Goal: Information Seeking & Learning: Learn about a topic

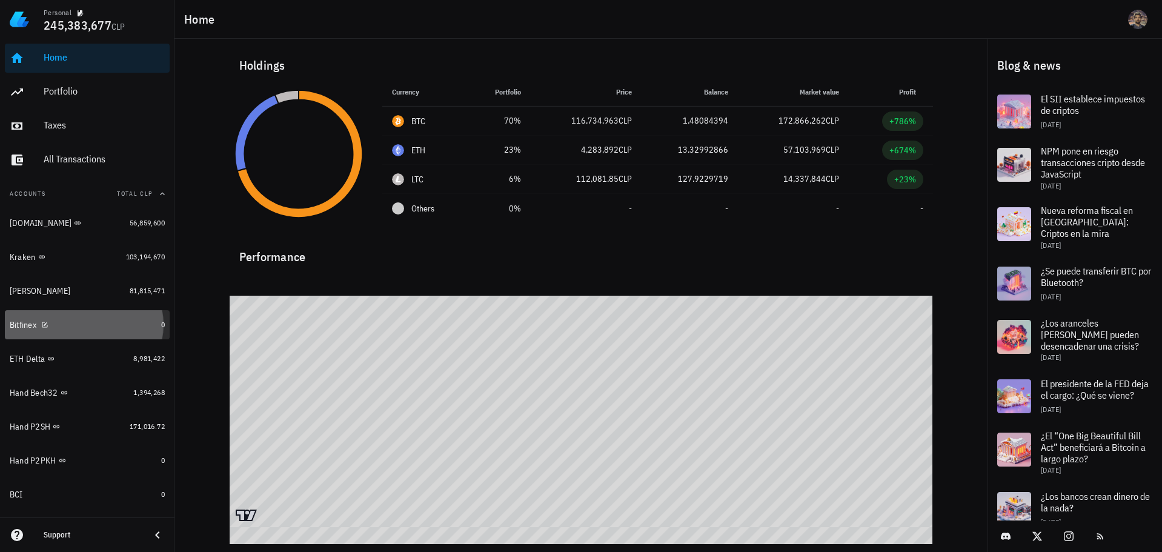
click at [114, 323] on div "Bitfinex" at bounding box center [83, 325] width 147 height 12
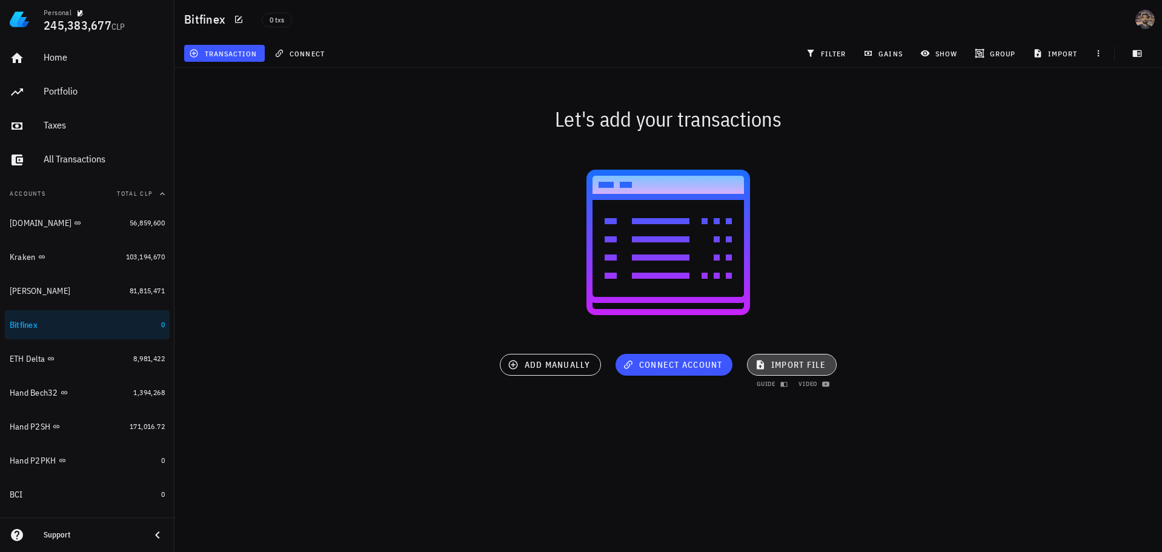
click at [781, 369] on span "import file" at bounding box center [791, 364] width 69 height 11
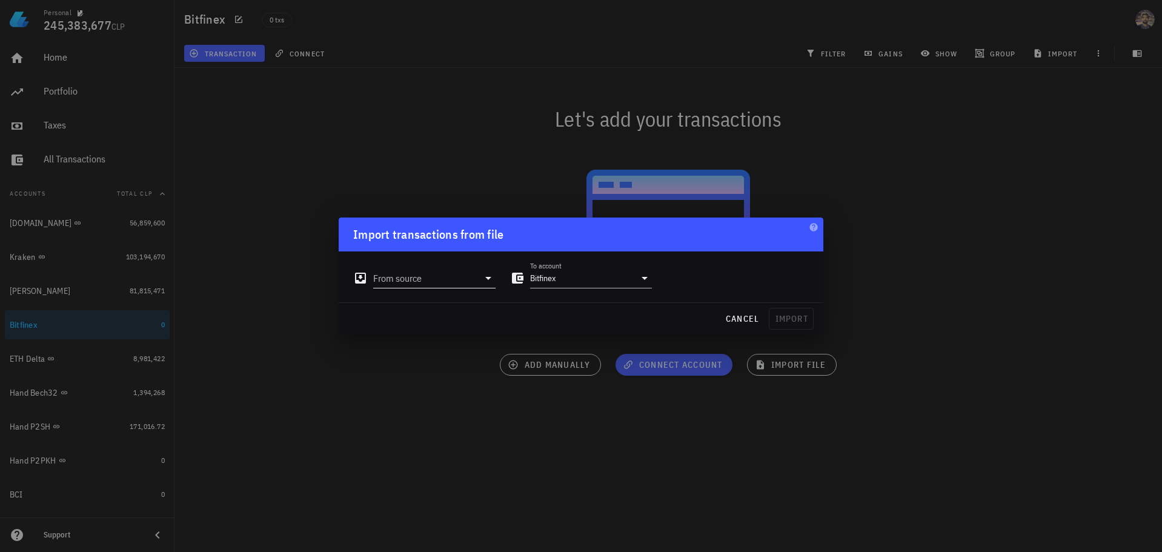
click at [434, 277] on input "From source" at bounding box center [425, 277] width 105 height 19
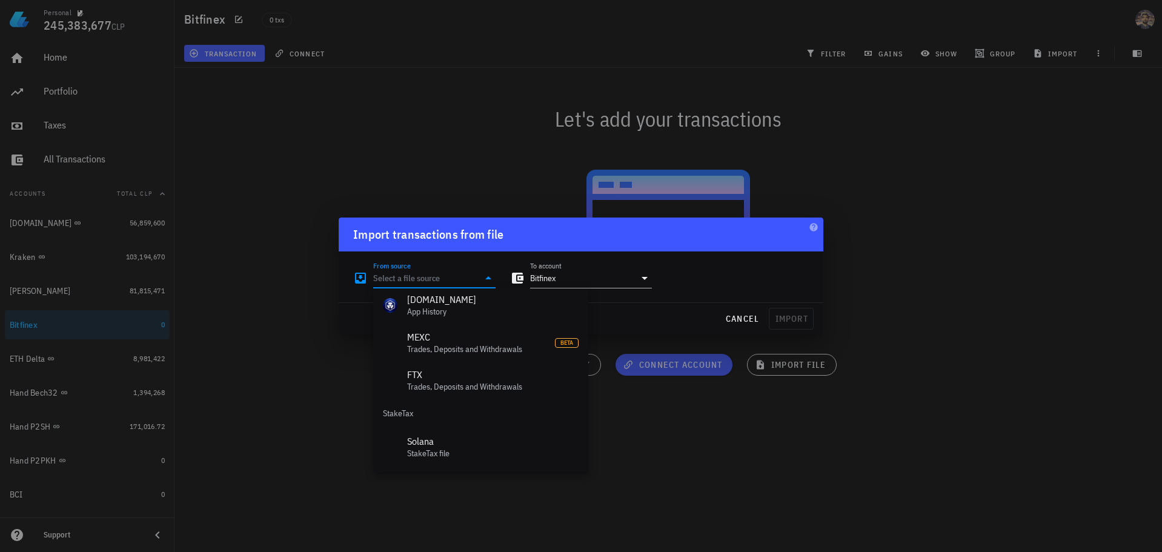
scroll to position [543, 0]
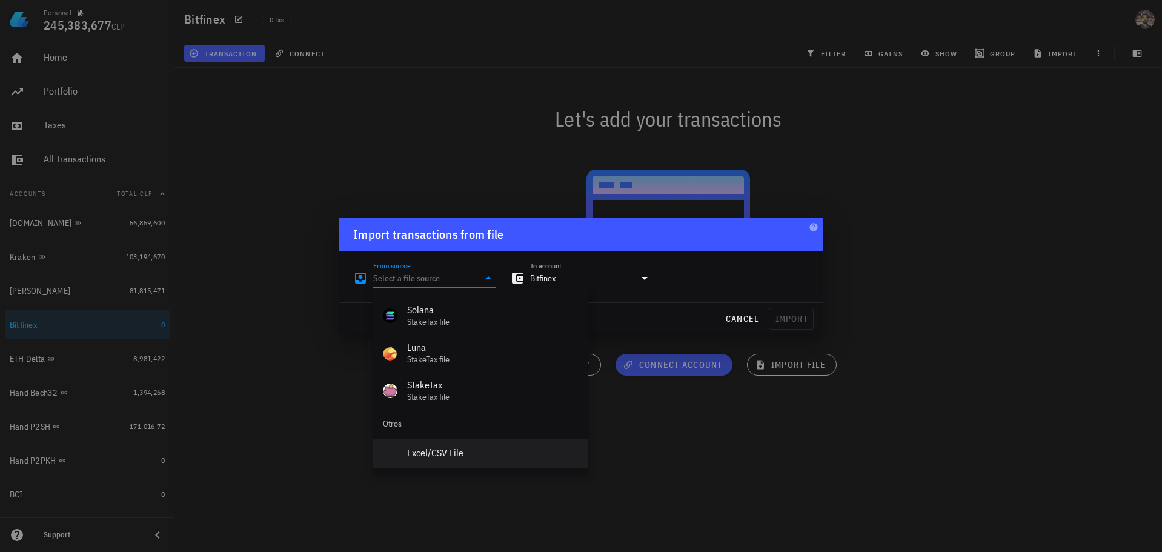
click at [454, 448] on div "Excel/CSV File" at bounding box center [492, 453] width 171 height 12
type input "Excel/CSV File"
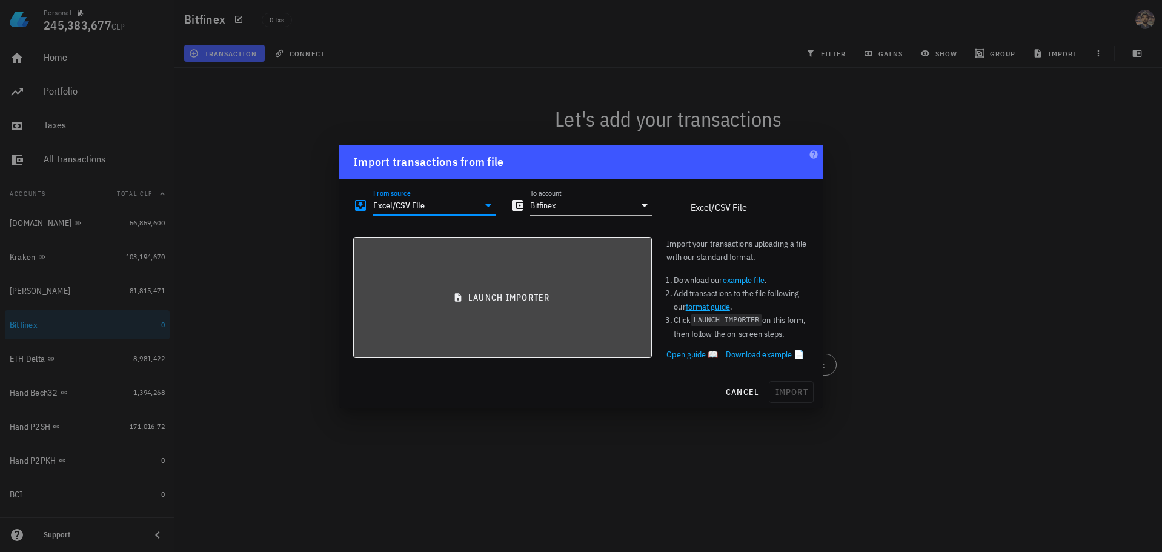
click at [521, 279] on button "launch importer" at bounding box center [502, 297] width 299 height 121
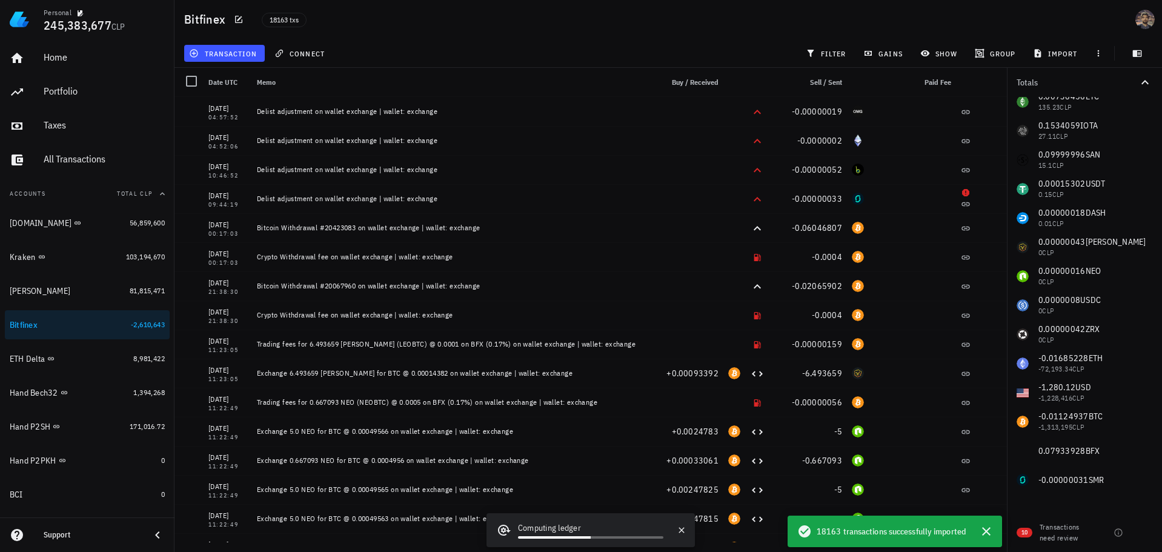
scroll to position [93, 0]
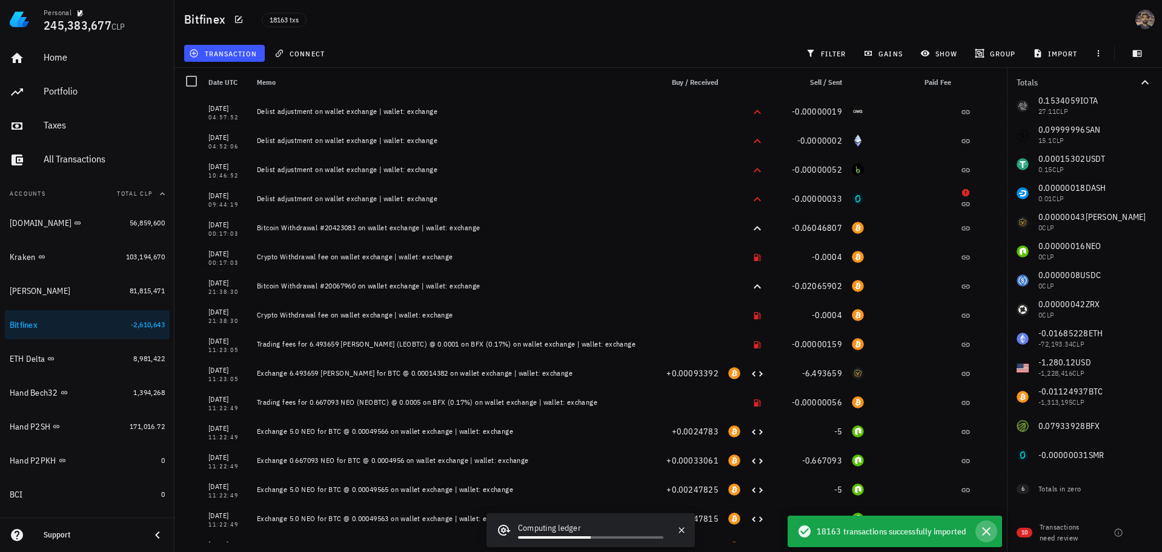
click at [989, 529] on icon "button" at bounding box center [986, 531] width 8 height 8
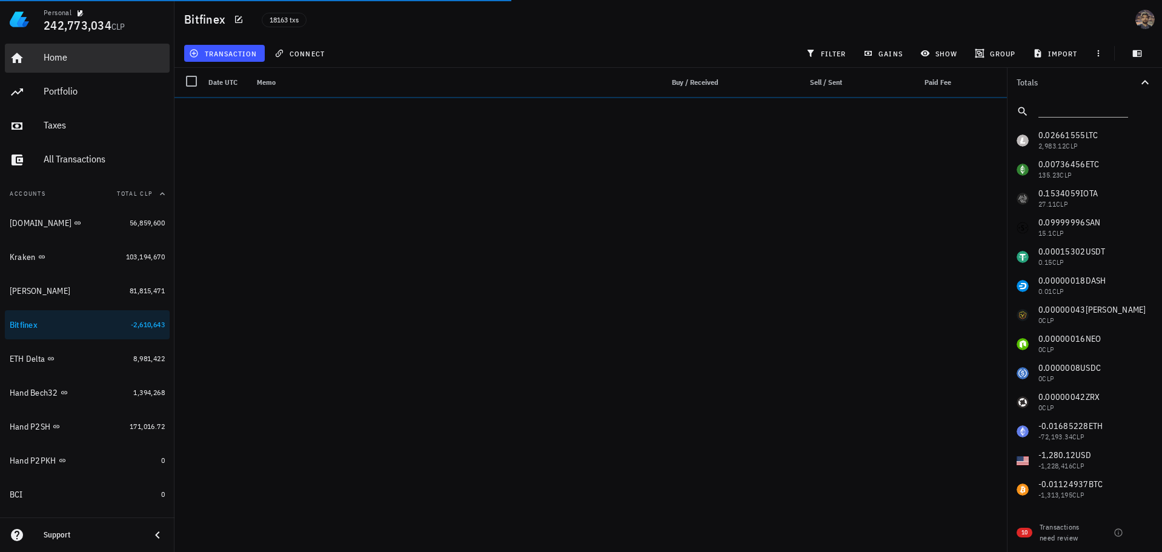
click at [56, 59] on div "Home" at bounding box center [104, 57] width 121 height 12
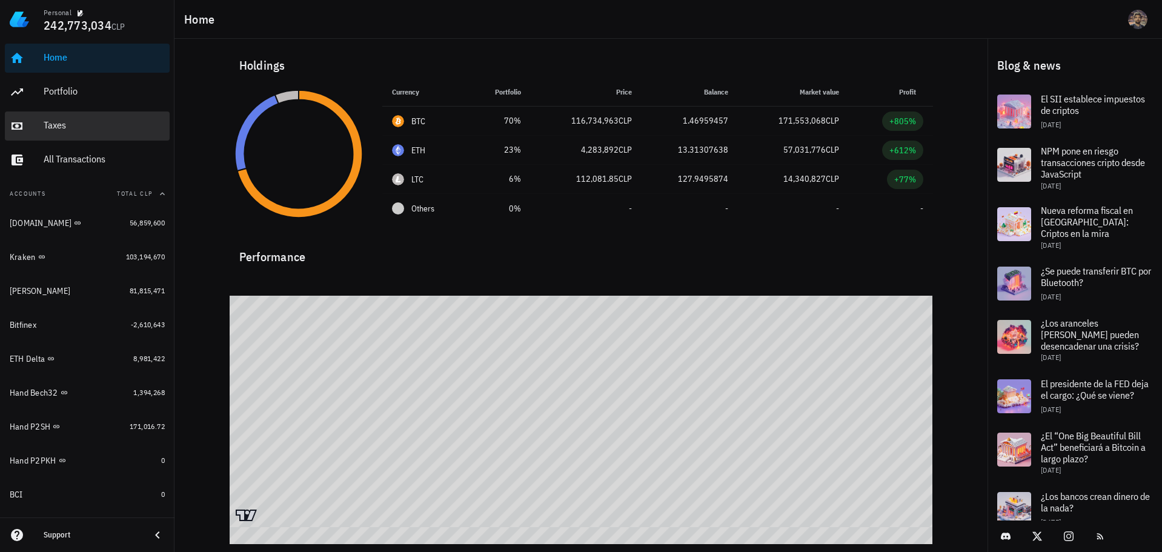
click at [85, 124] on div "Taxes" at bounding box center [104, 125] width 121 height 12
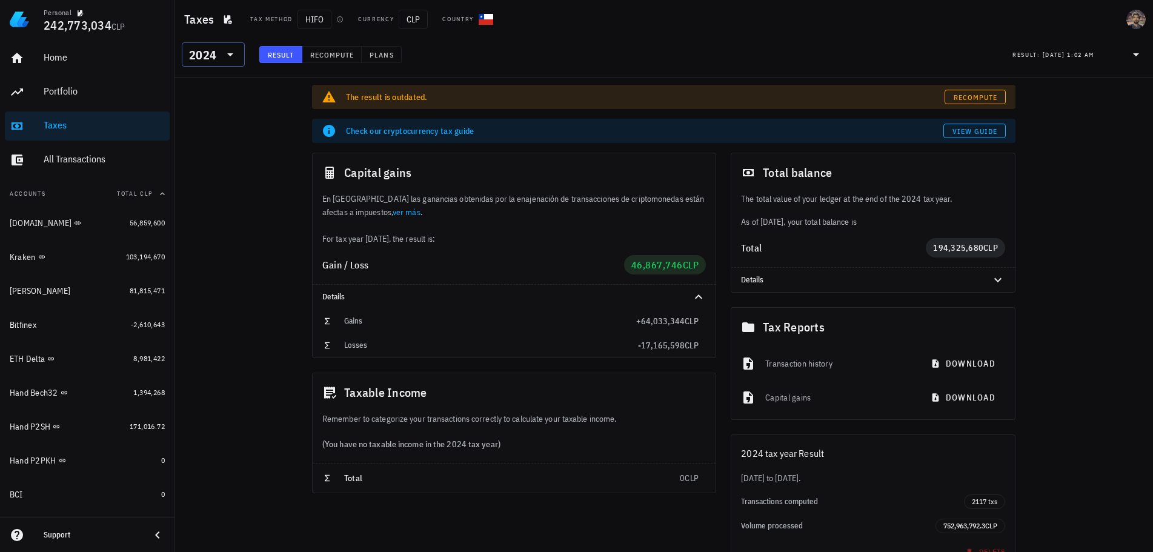
click at [225, 53] on icon at bounding box center [230, 54] width 15 height 15
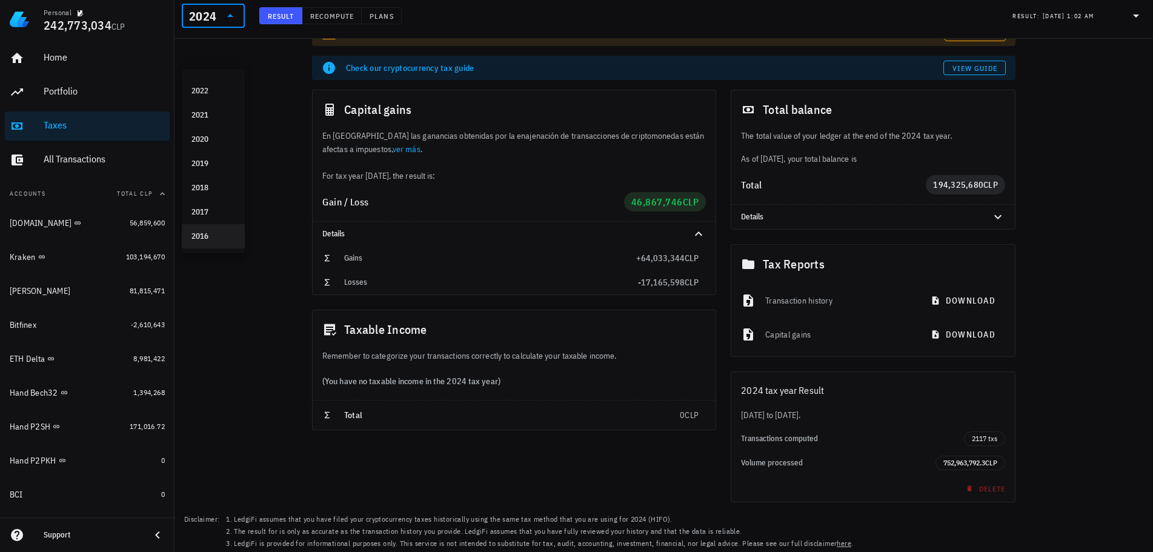
scroll to position [64, 0]
click at [214, 234] on div "2016" at bounding box center [213, 236] width 44 height 10
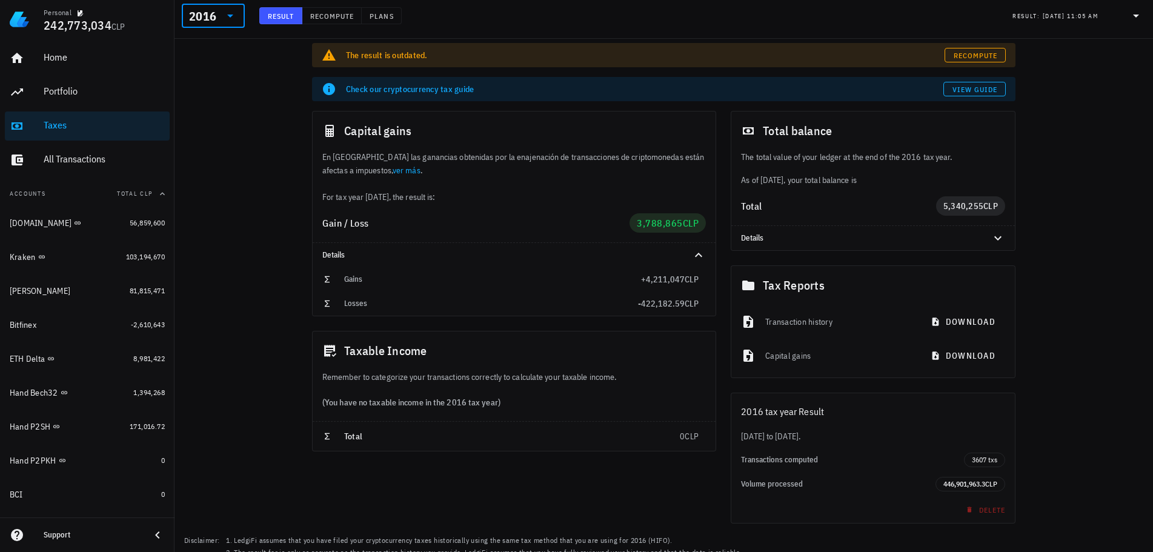
scroll to position [4, 0]
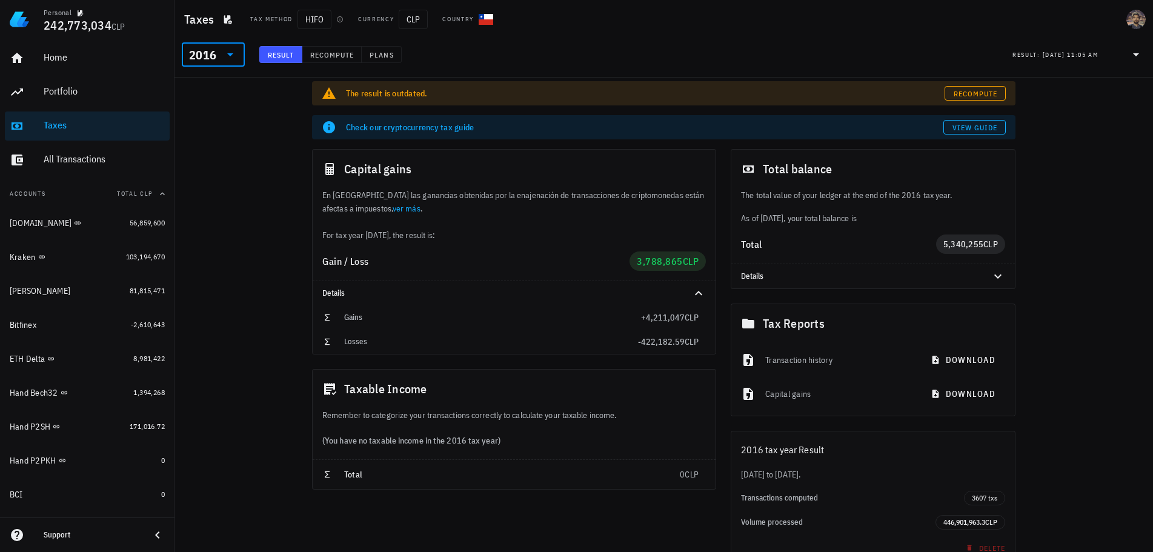
click at [207, 56] on div "2016" at bounding box center [202, 55] width 27 height 12
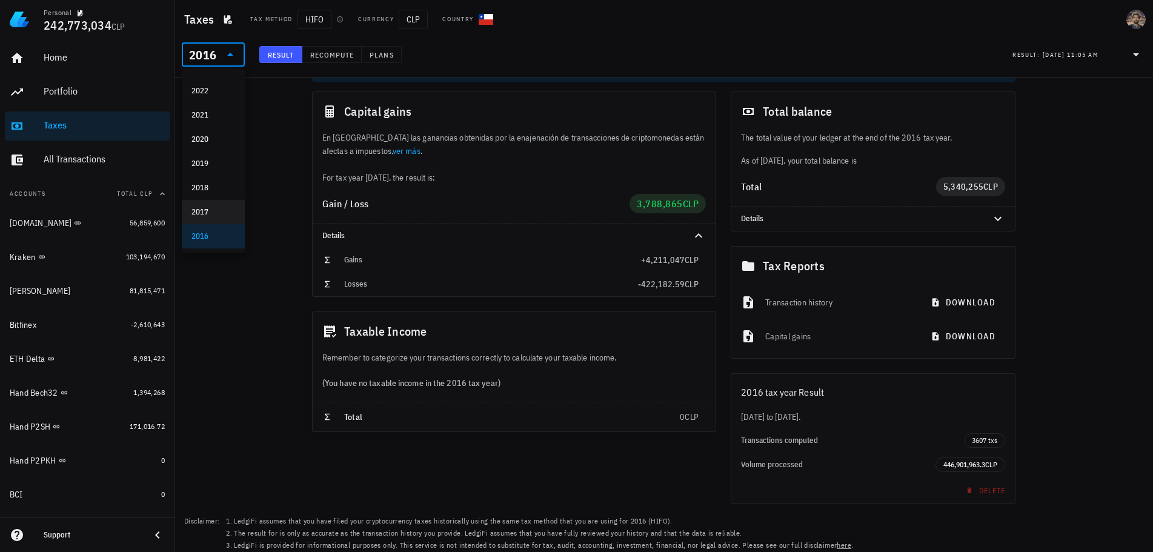
scroll to position [64, 0]
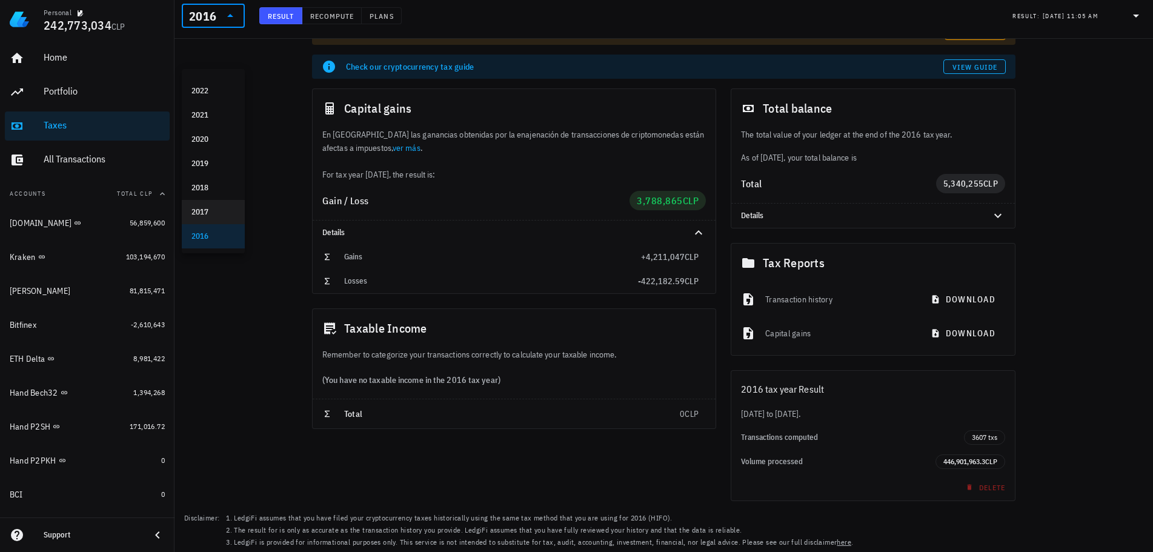
click at [209, 208] on div "2017" at bounding box center [213, 212] width 44 height 10
click at [228, 14] on icon at bounding box center [230, 15] width 15 height 15
click at [210, 150] on div "2018" at bounding box center [213, 149] width 44 height 10
click at [229, 18] on icon at bounding box center [230, 15] width 15 height 15
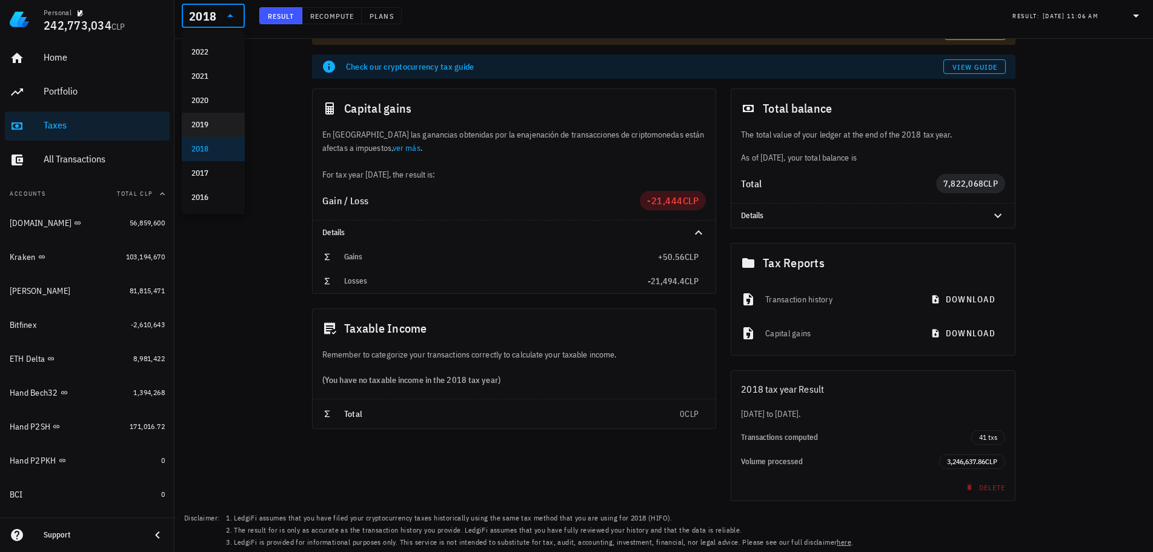
click at [216, 125] on div "2019" at bounding box center [213, 125] width 44 height 10
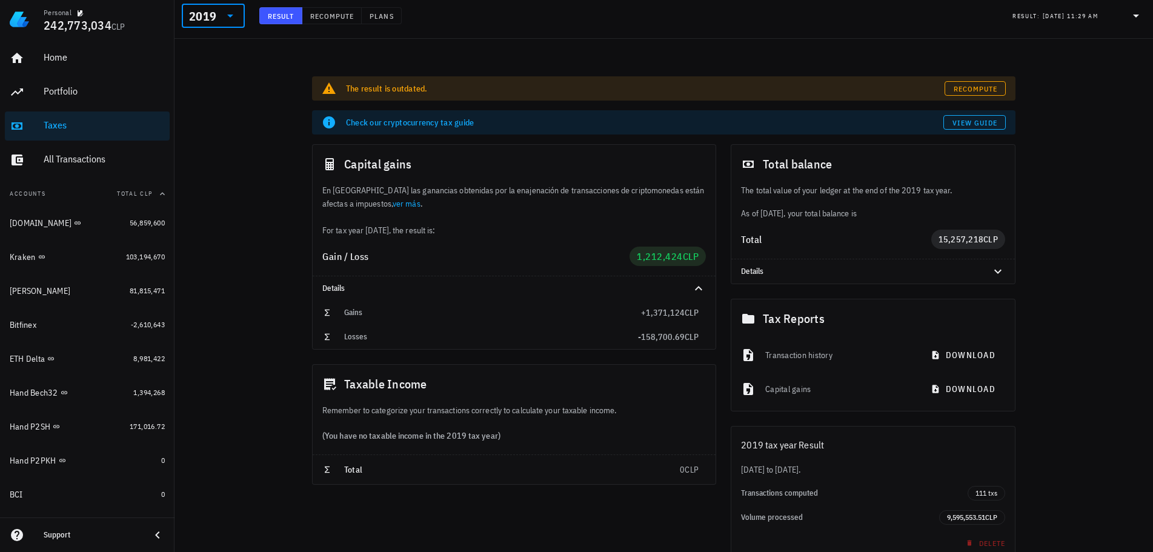
scroll to position [4, 0]
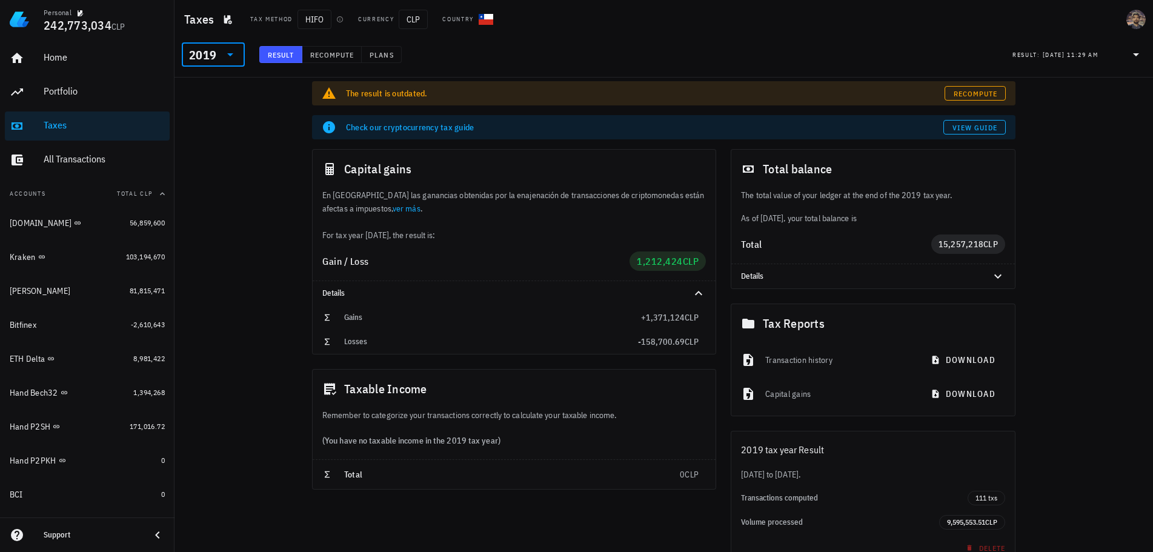
click at [224, 56] on icon at bounding box center [230, 54] width 15 height 15
click at [209, 138] on div "2020" at bounding box center [213, 139] width 44 height 10
click at [224, 58] on icon at bounding box center [230, 54] width 15 height 15
click at [221, 120] on div "2021" at bounding box center [213, 114] width 44 height 19
click at [228, 58] on icon at bounding box center [230, 54] width 15 height 15
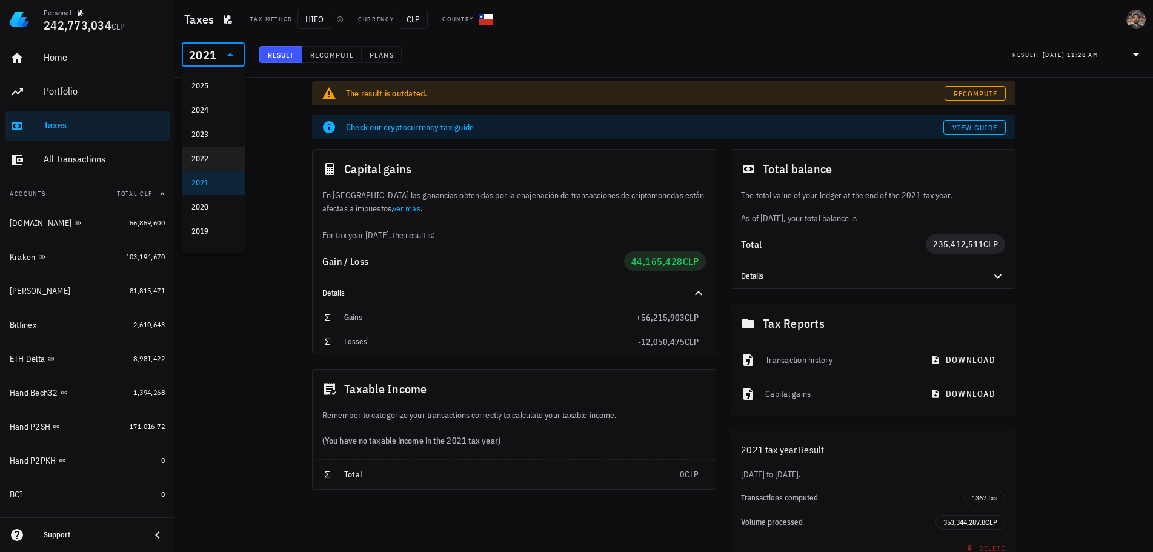
click at [208, 163] on div "2022" at bounding box center [213, 159] width 44 height 10
click at [214, 50] on div "2022" at bounding box center [202, 55] width 27 height 12
click at [210, 130] on div "2023" at bounding box center [213, 135] width 44 height 10
click at [219, 53] on input "text" at bounding box center [220, 54] width 2 height 19
click at [207, 111] on div "2024" at bounding box center [213, 110] width 44 height 10
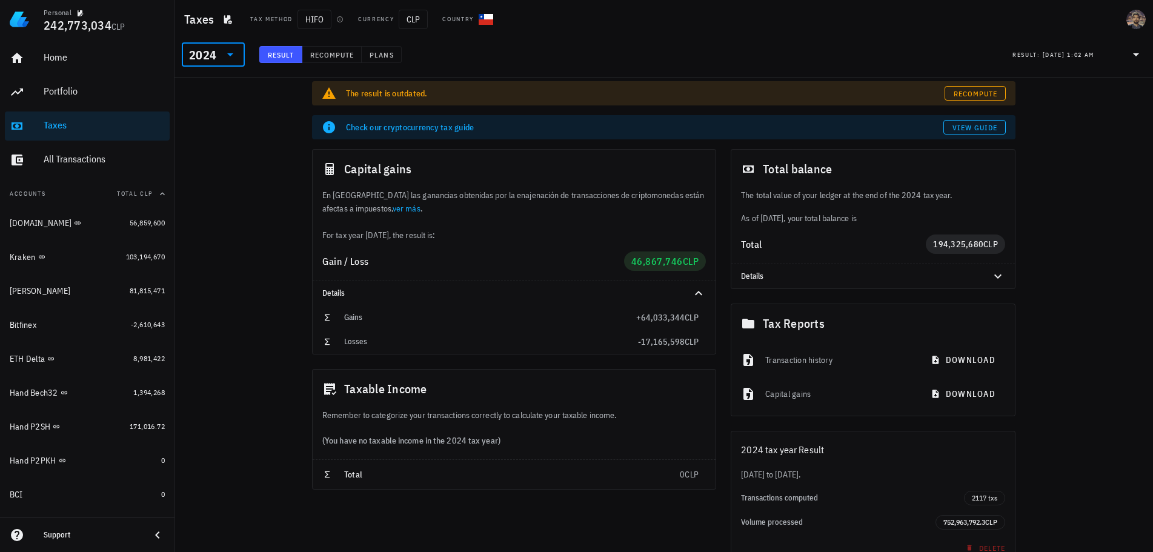
click at [211, 59] on div "2024" at bounding box center [202, 55] width 27 height 12
click at [209, 88] on div "2025" at bounding box center [213, 86] width 44 height 10
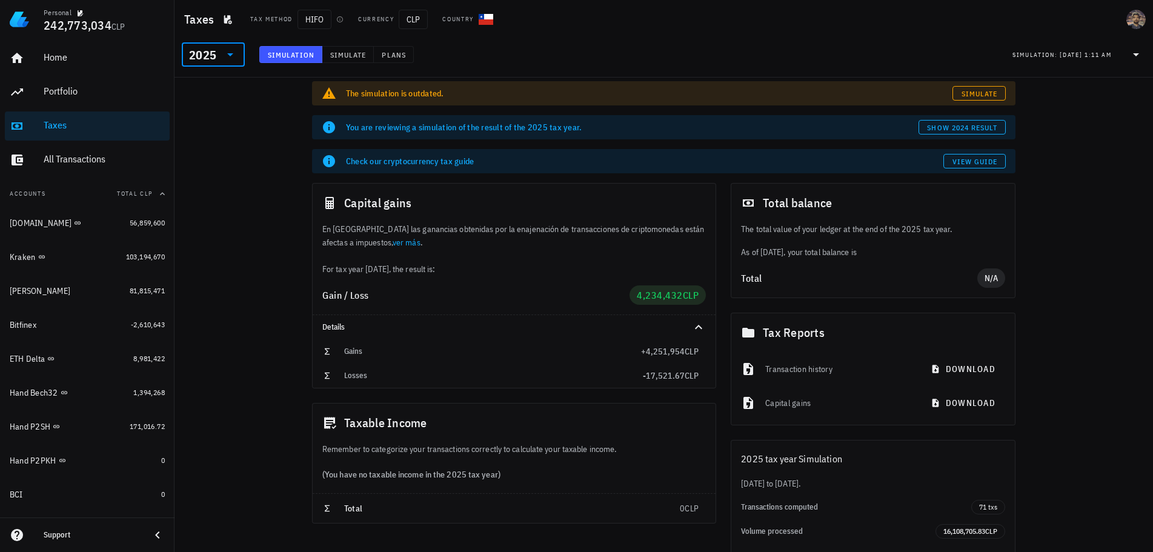
click at [259, 163] on div "The simulation is outdated. Simulate You are reviewing a simulation of the resu…" at bounding box center [663, 348] width 978 height 548
click at [345, 56] on span "Simulate" at bounding box center [348, 54] width 37 height 9
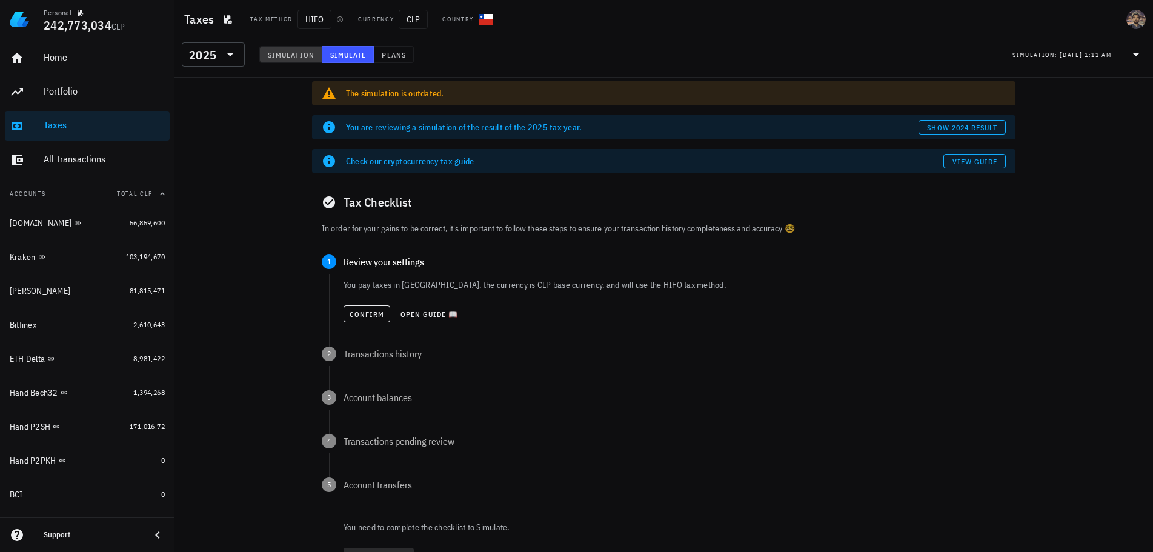
drag, startPoint x: 304, startPoint y: 58, endPoint x: 245, endPoint y: 56, distance: 58.8
click at [302, 58] on span "Simulation" at bounding box center [290, 54] width 47 height 9
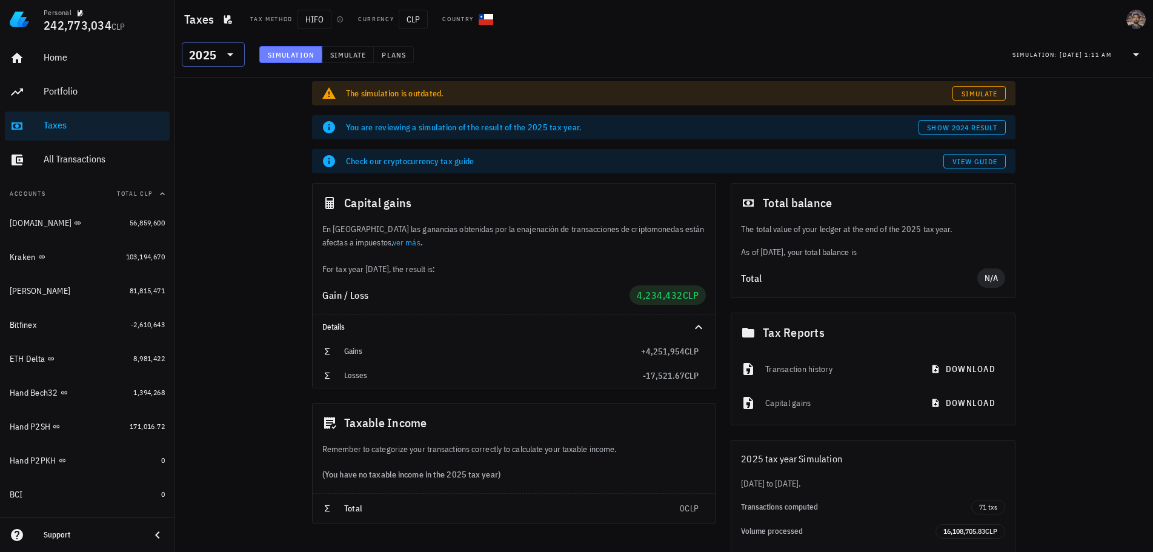
click at [199, 58] on div "2025" at bounding box center [202, 55] width 27 height 12
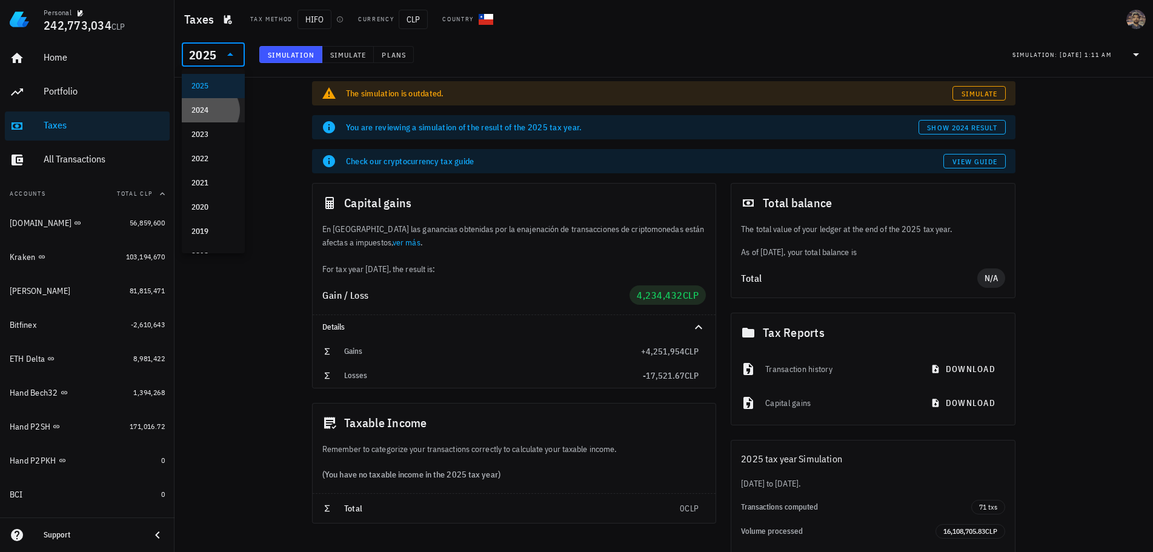
click at [214, 110] on div "2024" at bounding box center [213, 110] width 44 height 10
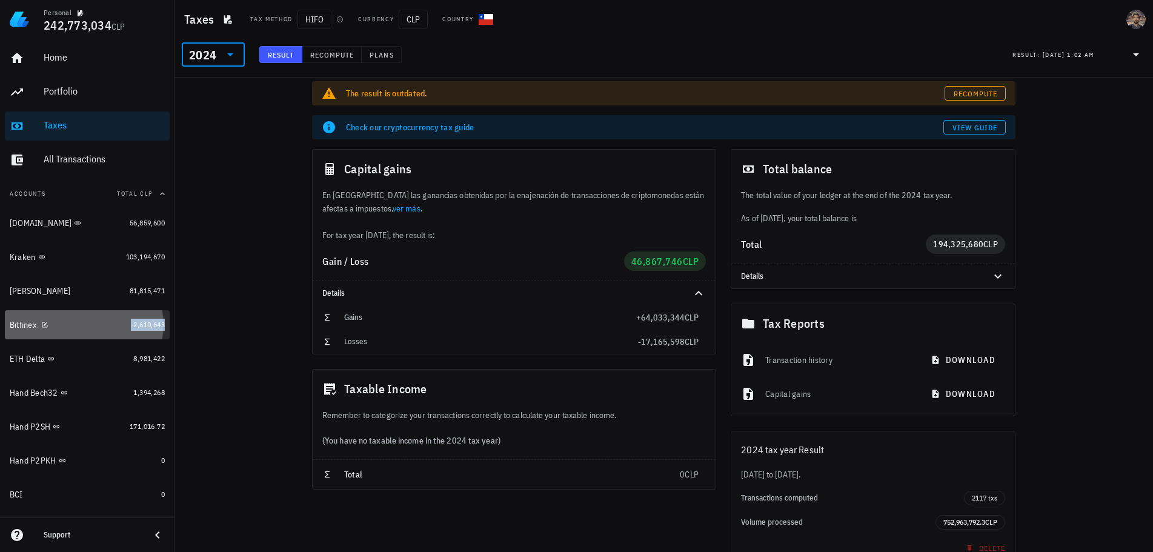
click at [143, 324] on span "-2,610,643" at bounding box center [148, 324] width 34 height 9
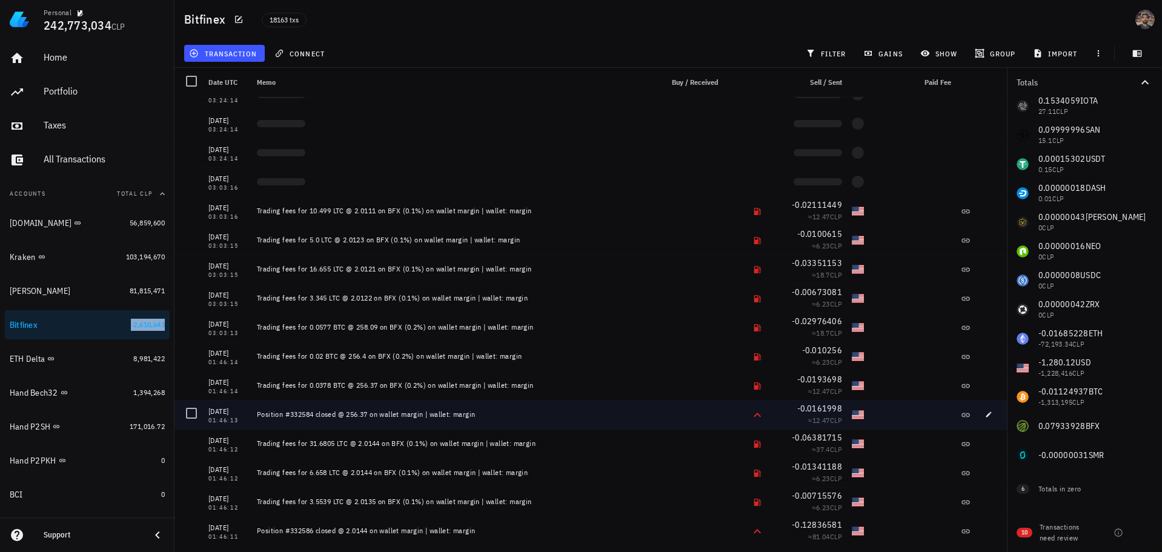
scroll to position [522371, 0]
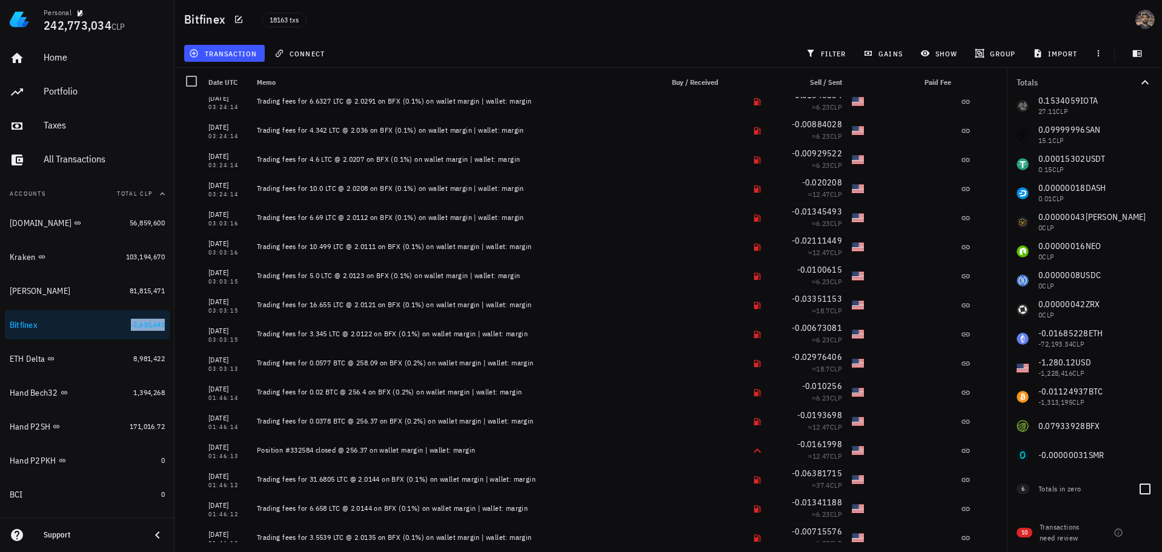
drag, startPoint x: 999, startPoint y: 514, endPoint x: 1006, endPoint y: 486, distance: 29.2
click at [1006, 486] on div "[DATE] 12:09:44 Trading fees for 7.2392 LTC @ 3.46 on BFX (0.1%) on wallet marg…" at bounding box center [590, 319] width 832 height 445
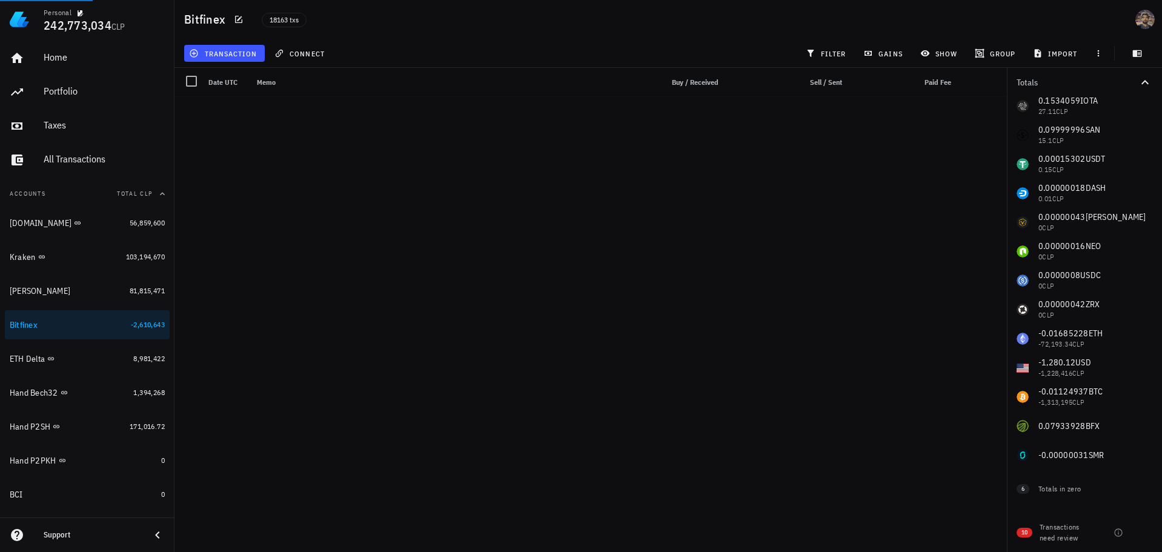
scroll to position [227712, 0]
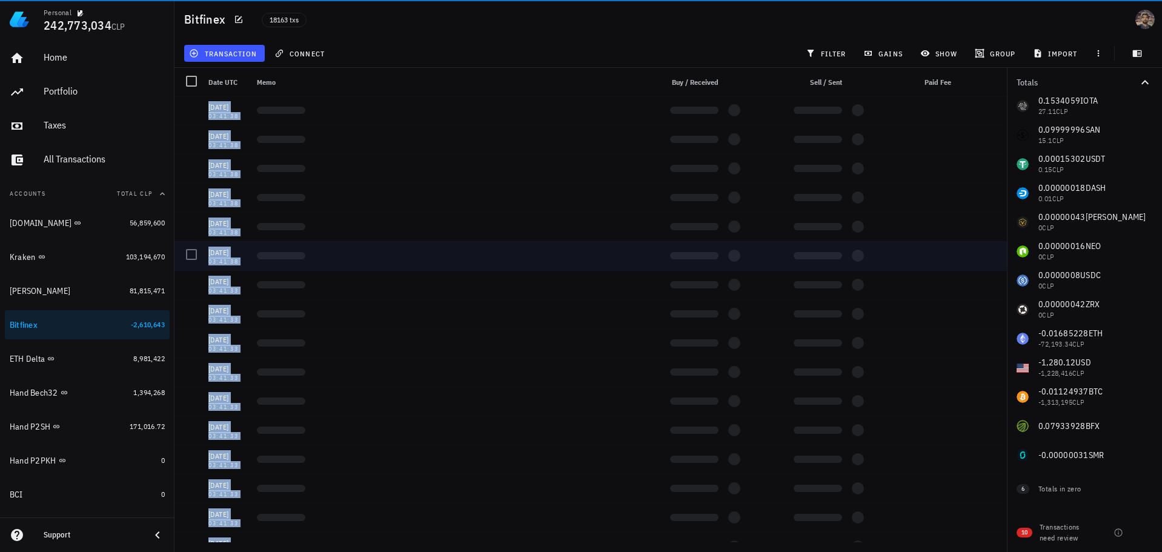
click at [543, 246] on div at bounding box center [449, 255] width 394 height 29
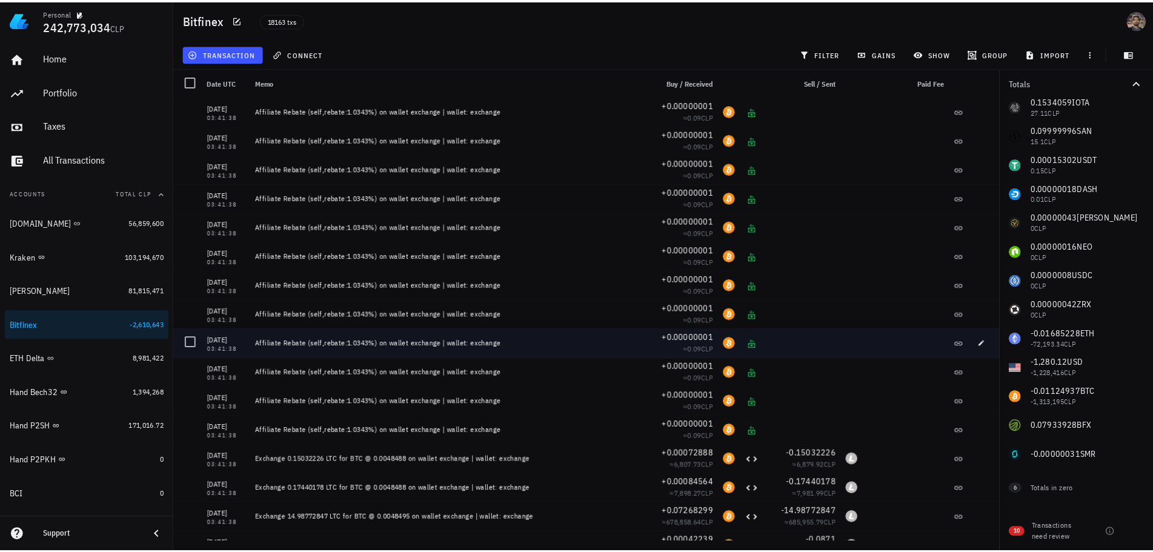
scroll to position [226864, 0]
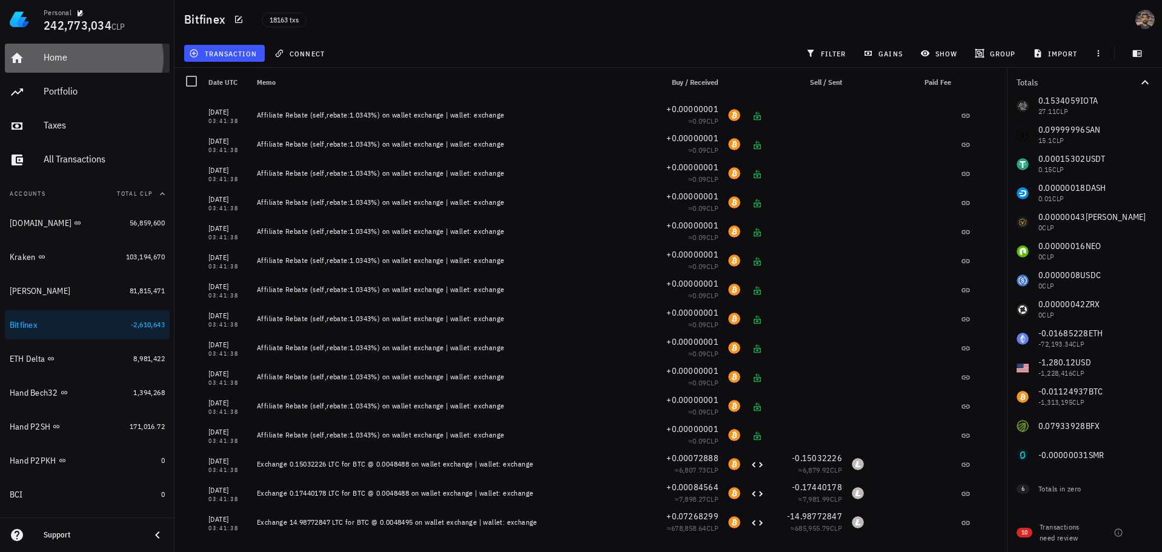
click at [81, 56] on div "Home" at bounding box center [104, 57] width 121 height 12
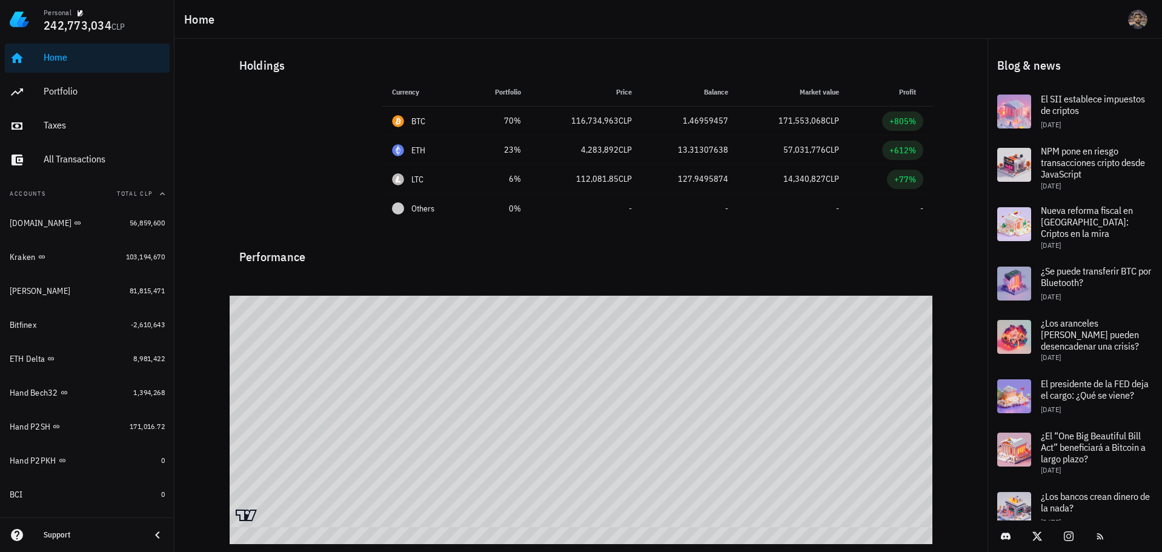
click at [927, 271] on div at bounding box center [581, 281] width 703 height 29
click at [70, 85] on div "Portfolio" at bounding box center [104, 91] width 121 height 12
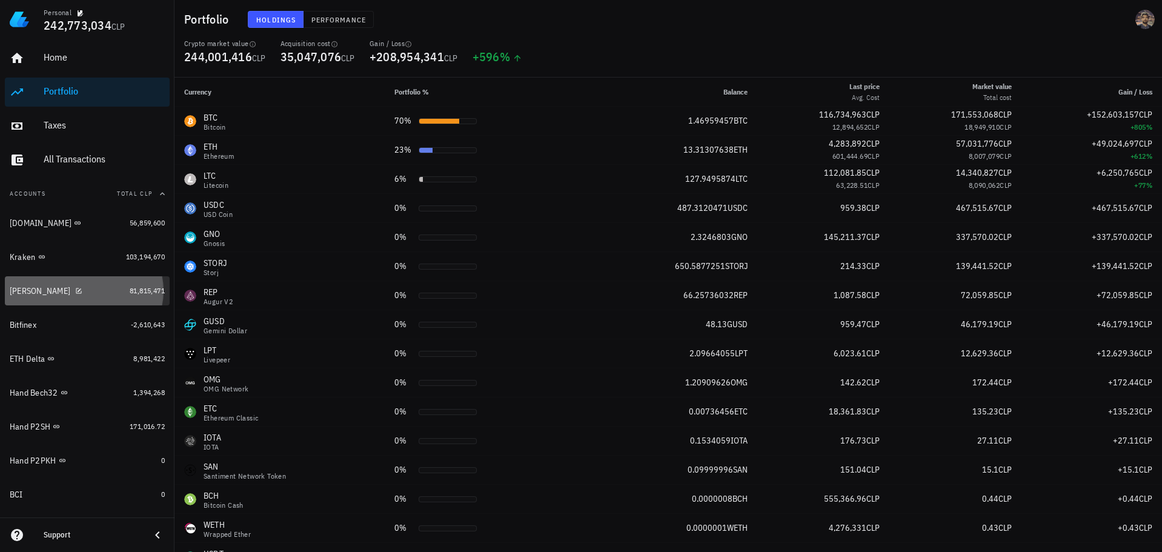
click at [114, 286] on div "[PERSON_NAME]" at bounding box center [67, 291] width 115 height 12
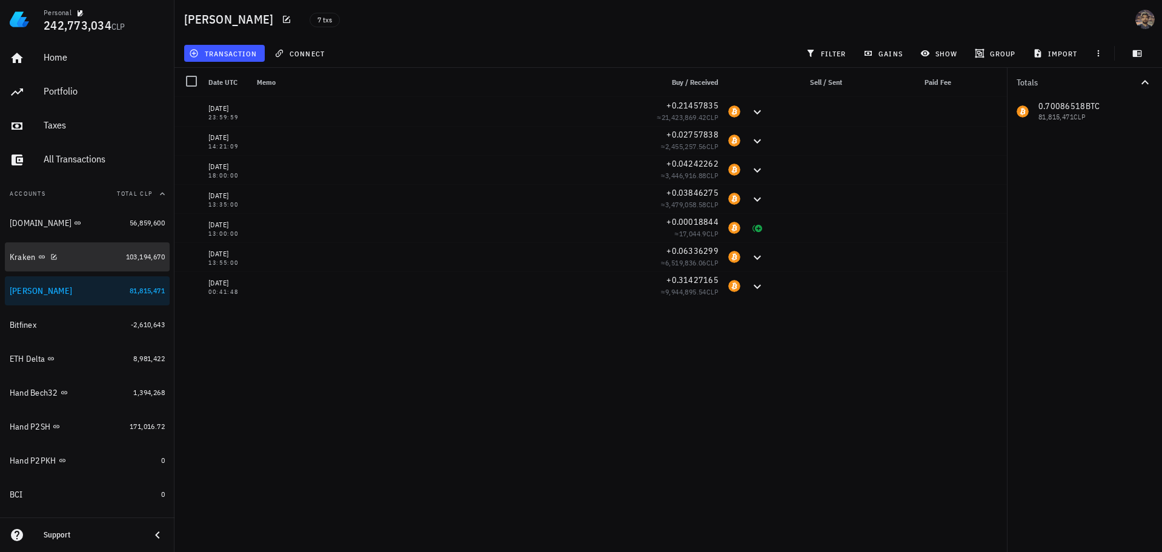
click at [77, 262] on div "Kraken" at bounding box center [65, 257] width 111 height 12
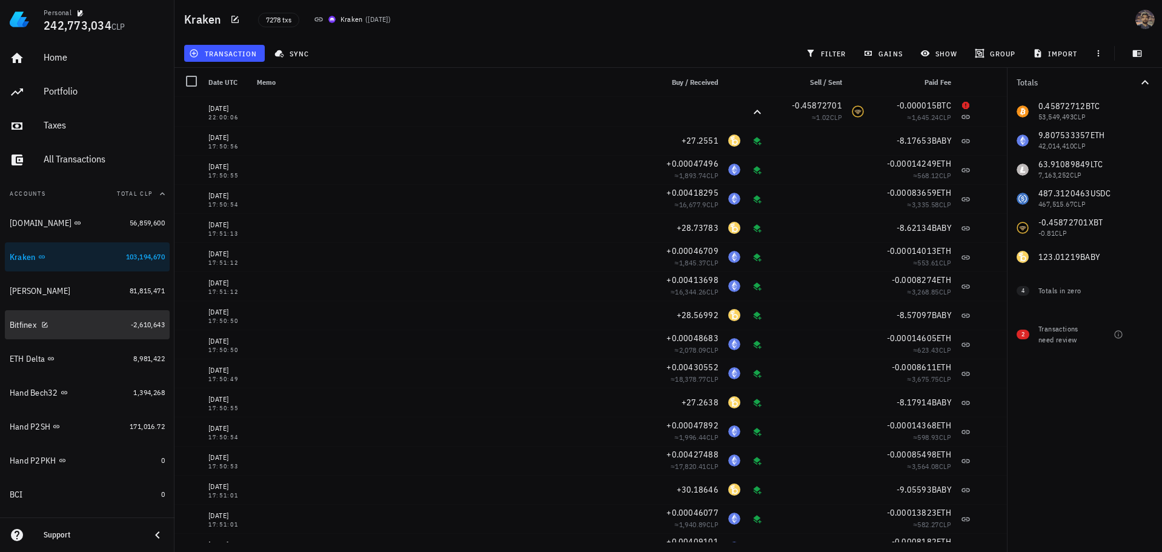
click at [87, 319] on div "Bitfinex" at bounding box center [68, 325] width 116 height 12
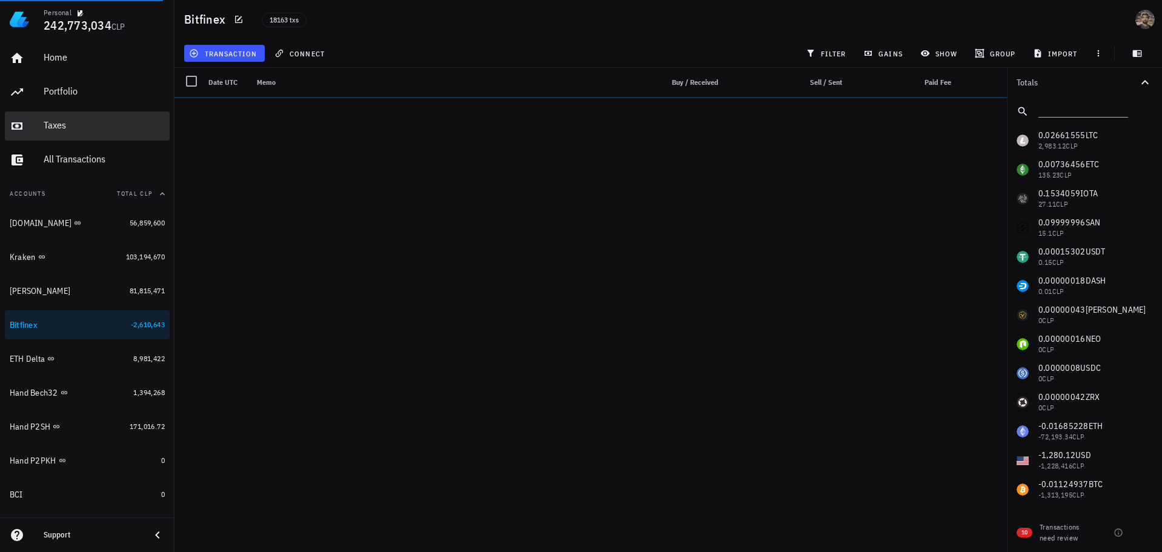
click at [62, 132] on div "Taxes" at bounding box center [104, 125] width 121 height 27
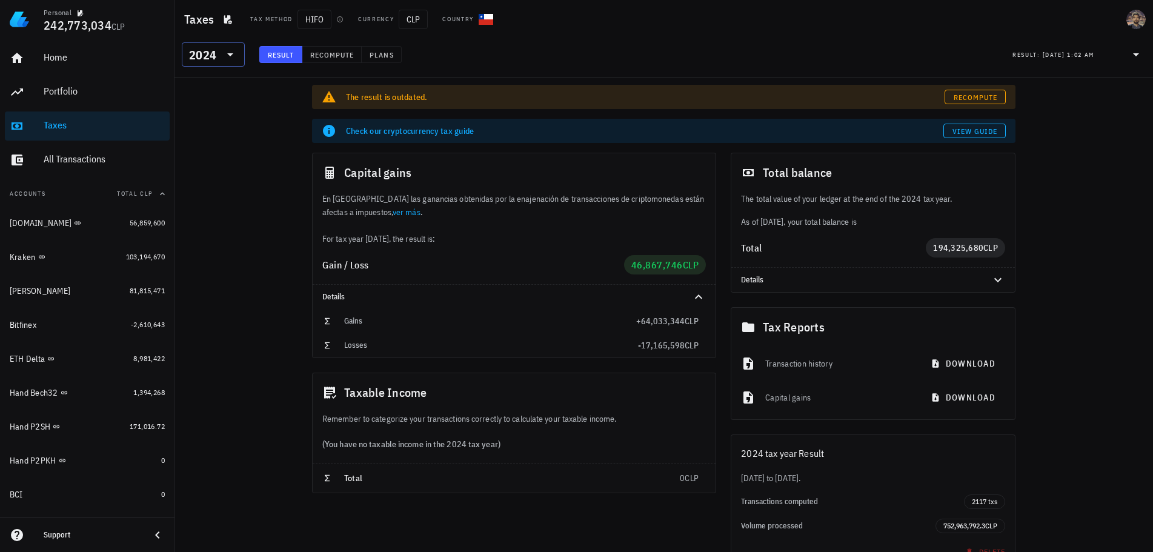
click at [209, 51] on div "2024" at bounding box center [202, 55] width 27 height 12
click at [206, 135] on div "2020" at bounding box center [213, 139] width 44 height 10
click at [334, 56] on span "Recompute" at bounding box center [332, 54] width 45 height 9
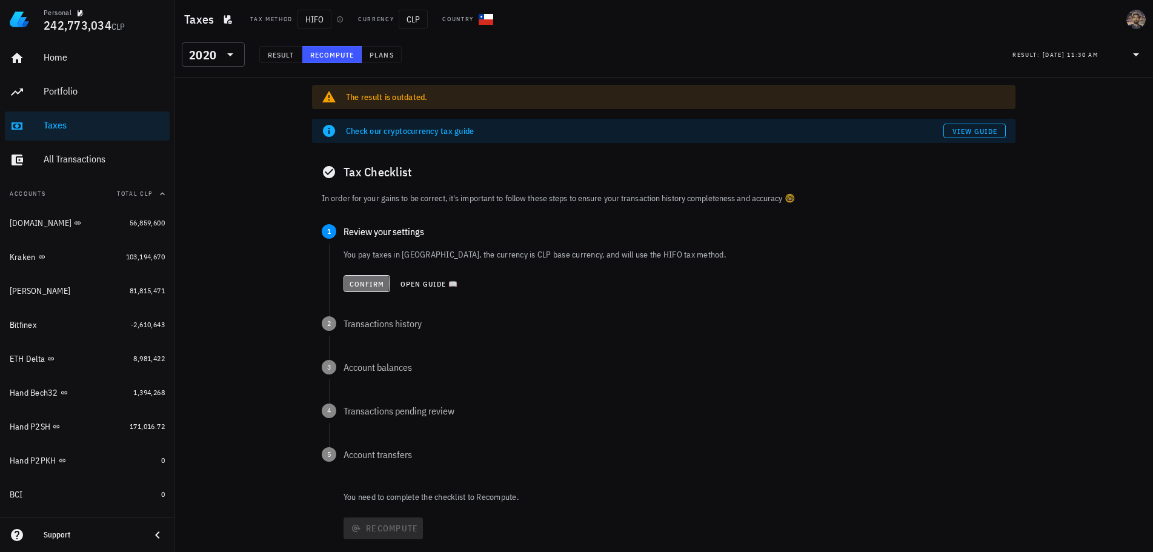
click at [371, 287] on span "Confirm" at bounding box center [367, 283] width 36 height 9
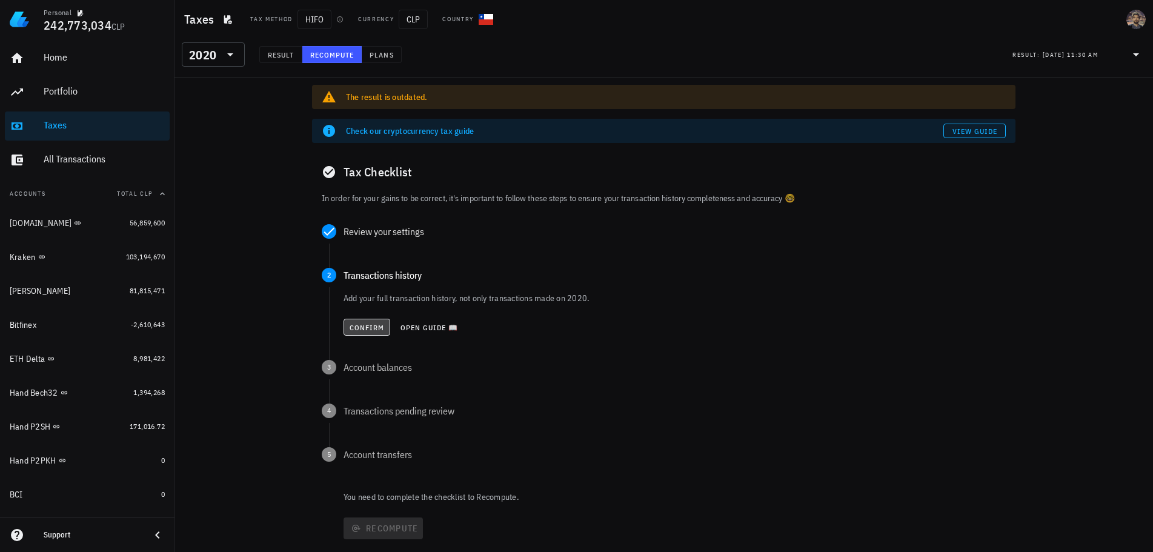
click at [367, 320] on button "Confirm" at bounding box center [366, 327] width 47 height 17
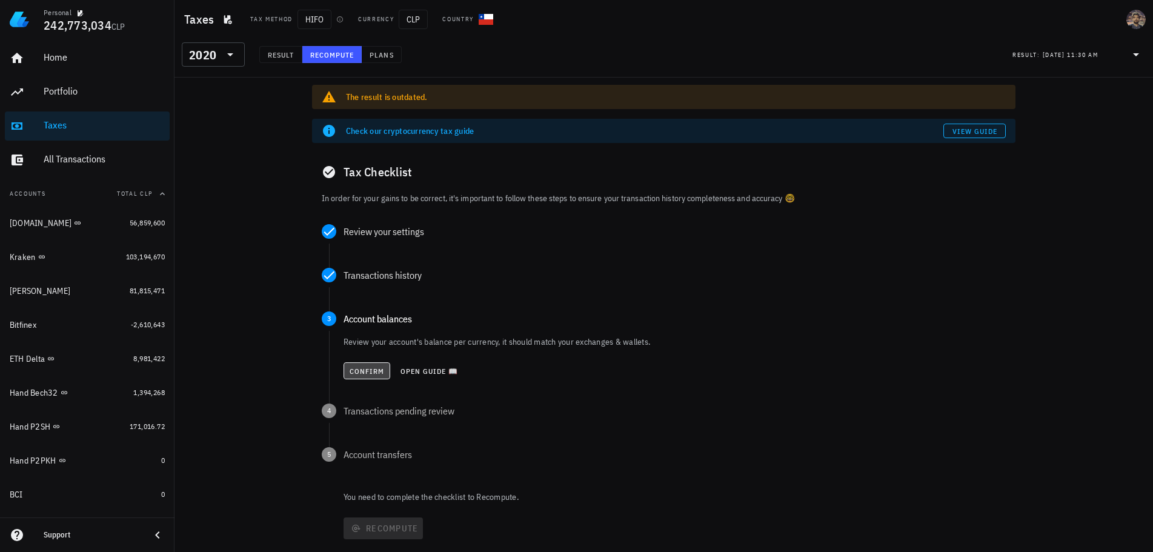
click at [355, 372] on span "Confirm" at bounding box center [367, 371] width 36 height 9
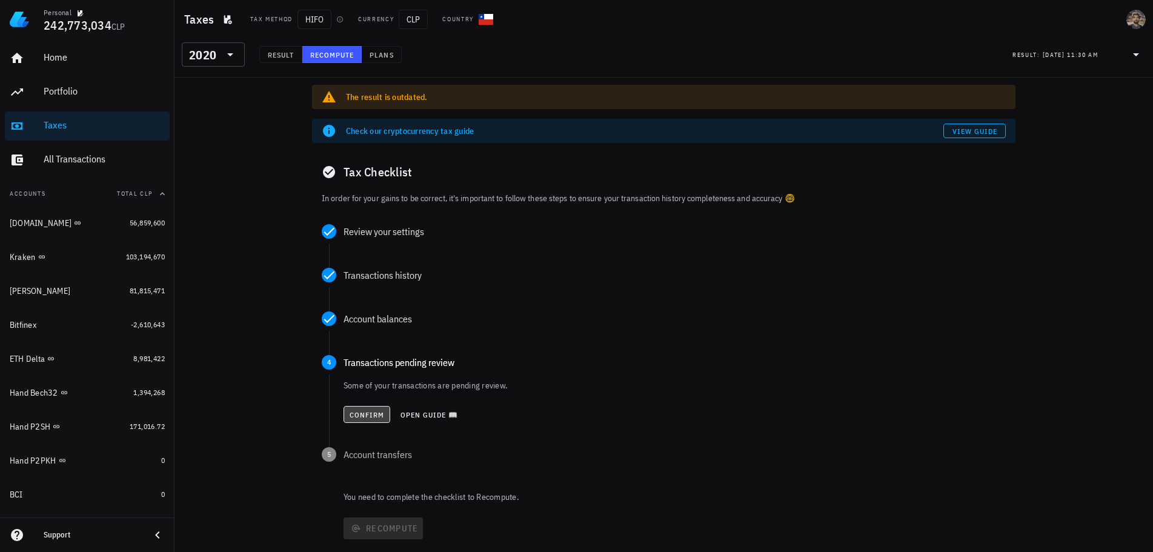
click at [356, 414] on span "Confirm" at bounding box center [367, 414] width 36 height 9
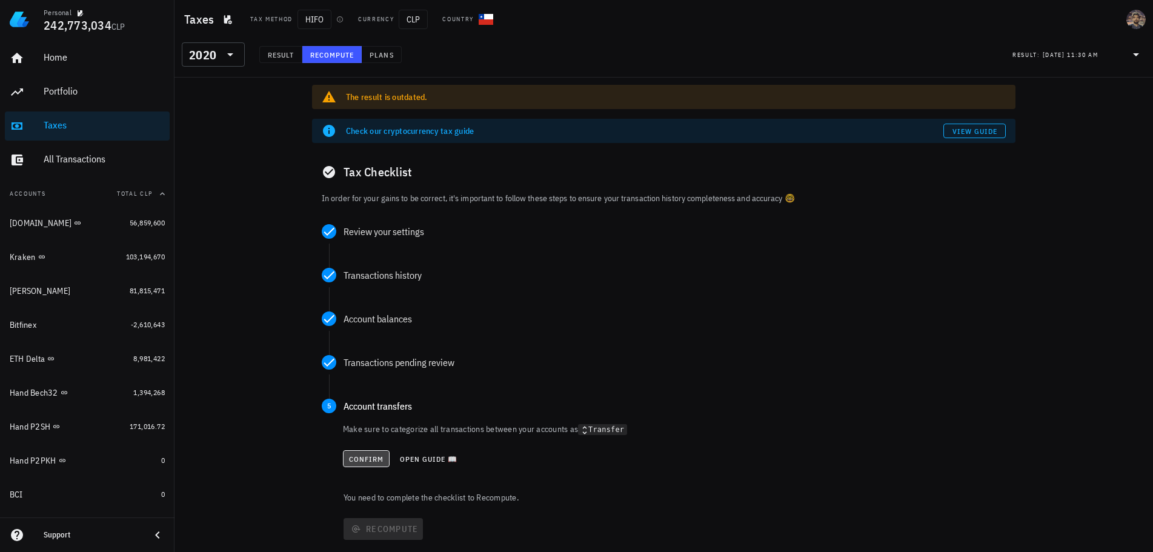
click at [372, 458] on span "Confirm" at bounding box center [366, 458] width 36 height 9
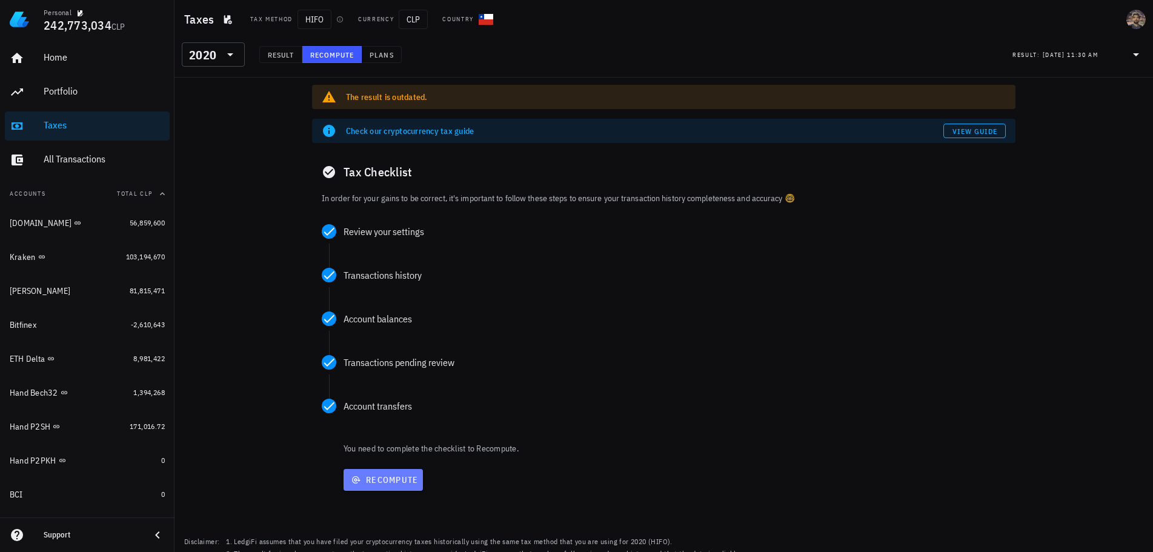
click at [376, 481] on span "Recompute" at bounding box center [383, 479] width 70 height 11
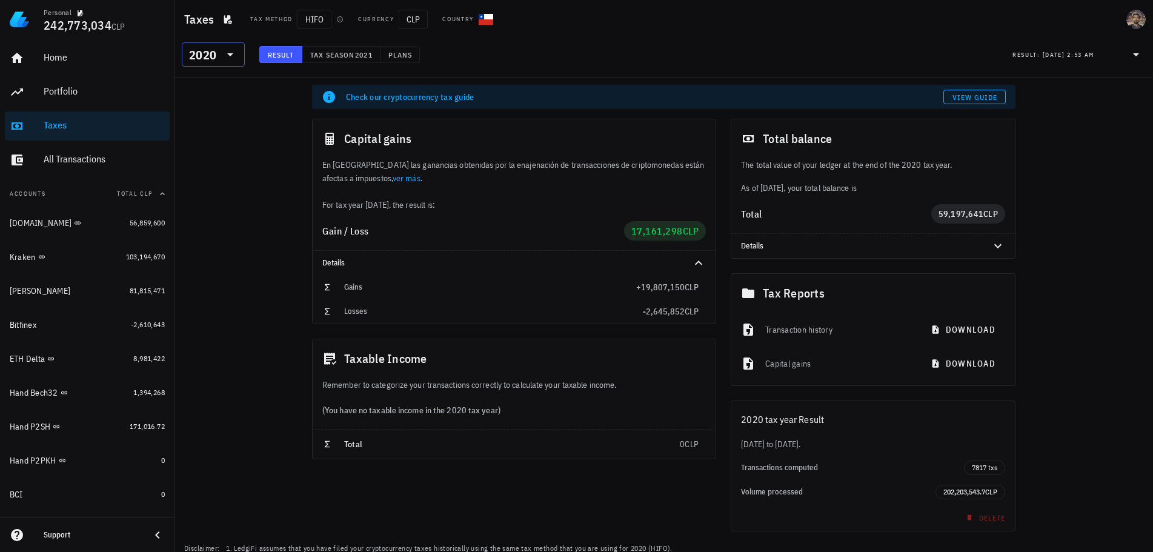
click at [211, 57] on div "2020" at bounding box center [202, 55] width 27 height 12
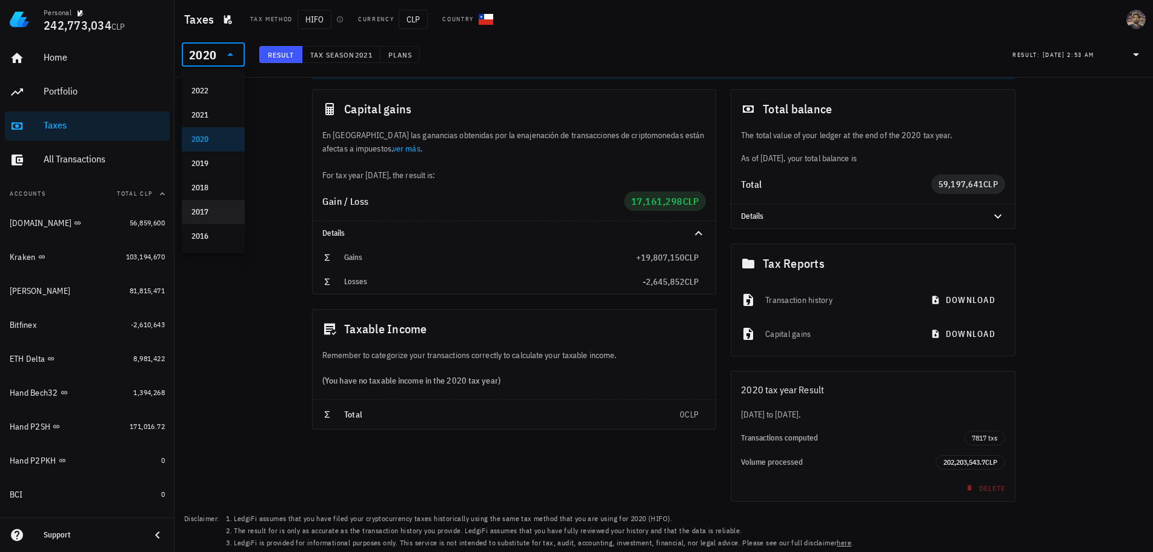
scroll to position [30, 0]
click at [204, 239] on div "2016" at bounding box center [213, 236] width 44 height 10
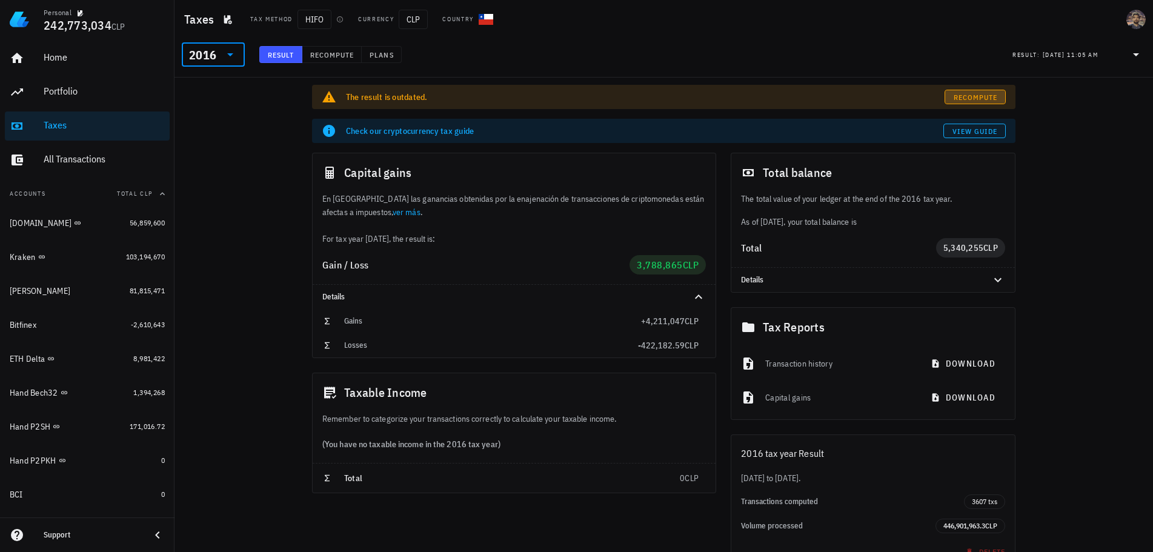
click at [986, 97] on span "Recompute" at bounding box center [975, 97] width 45 height 9
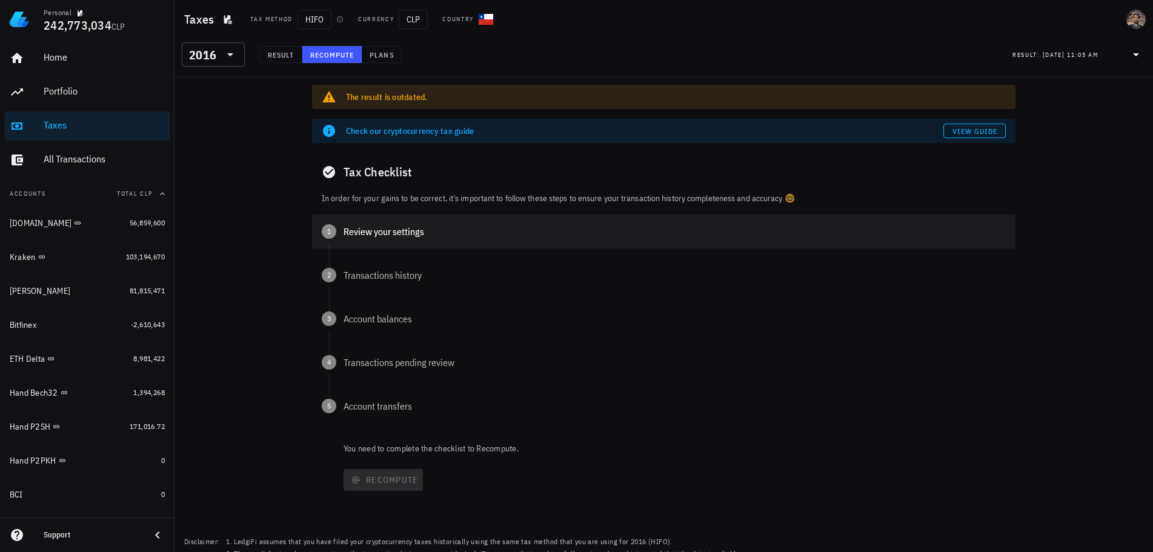
click at [365, 228] on div "Review your settings" at bounding box center [674, 232] width 662 height 10
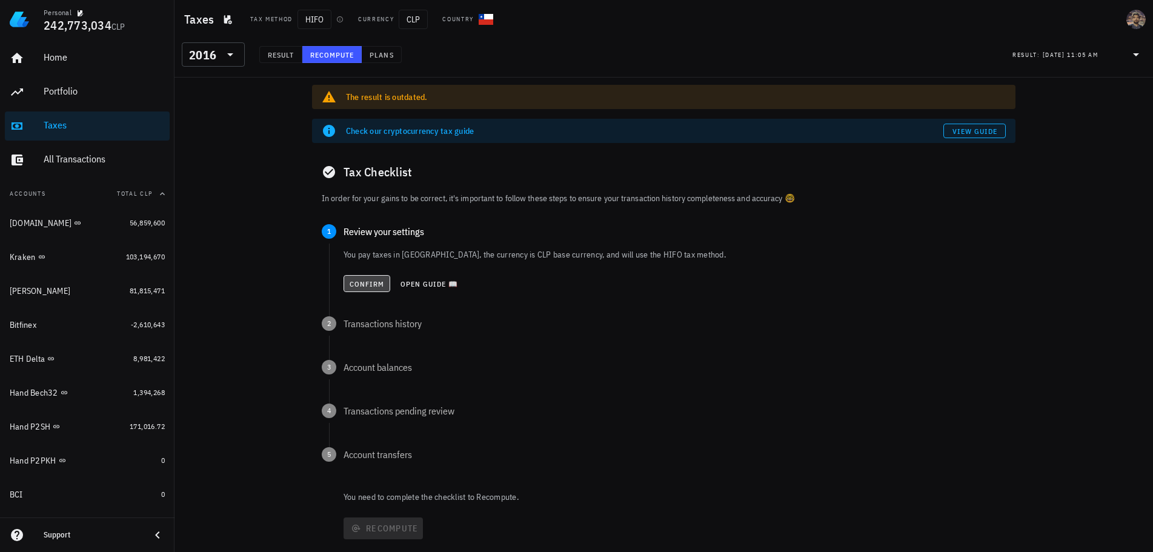
click at [372, 277] on button "Confirm" at bounding box center [366, 283] width 47 height 17
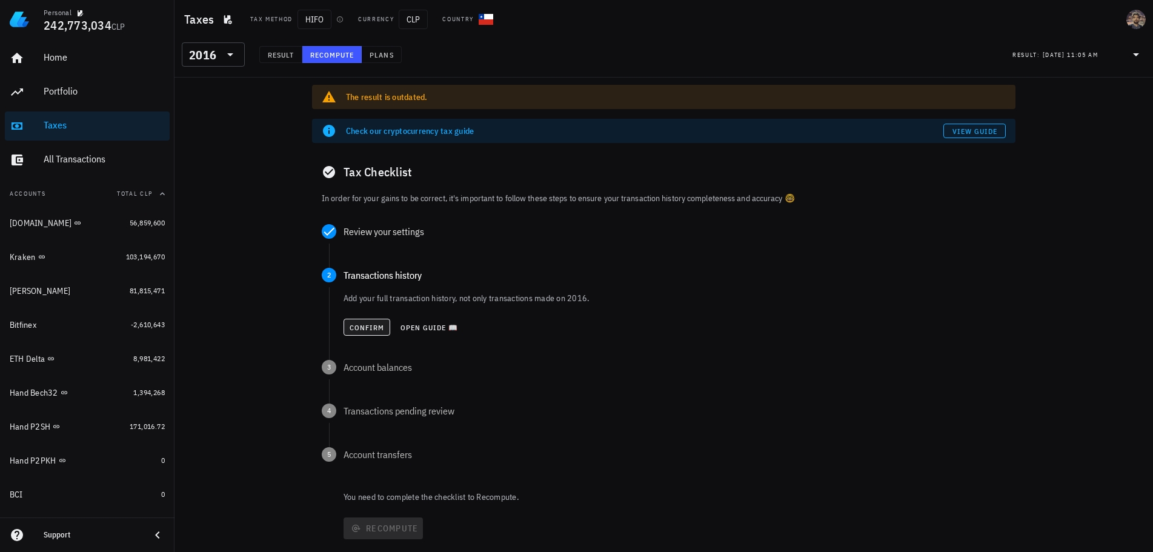
click at [368, 336] on div "Confirm Open guide 📖" at bounding box center [674, 327] width 662 height 27
click at [371, 326] on span "Confirm" at bounding box center [367, 327] width 36 height 9
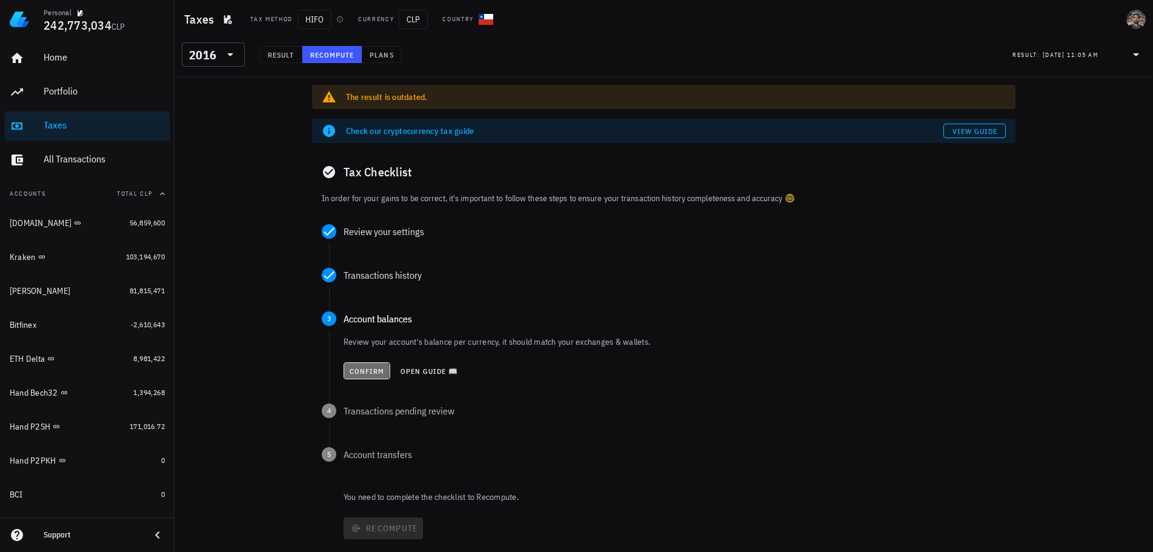
click at [361, 368] on span "Confirm" at bounding box center [367, 371] width 36 height 9
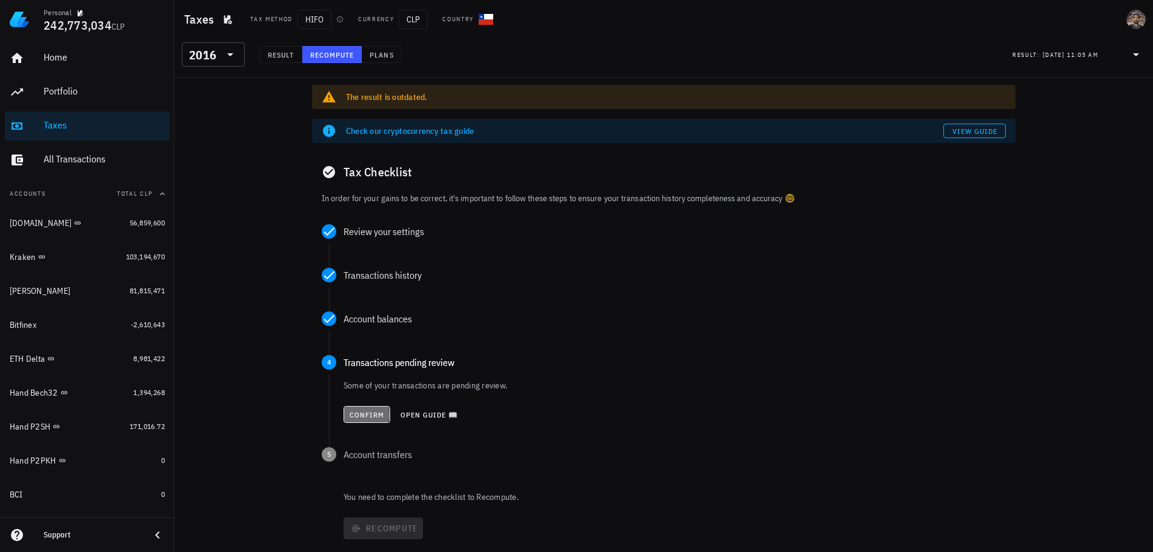
click at [359, 412] on span "Confirm" at bounding box center [367, 414] width 36 height 9
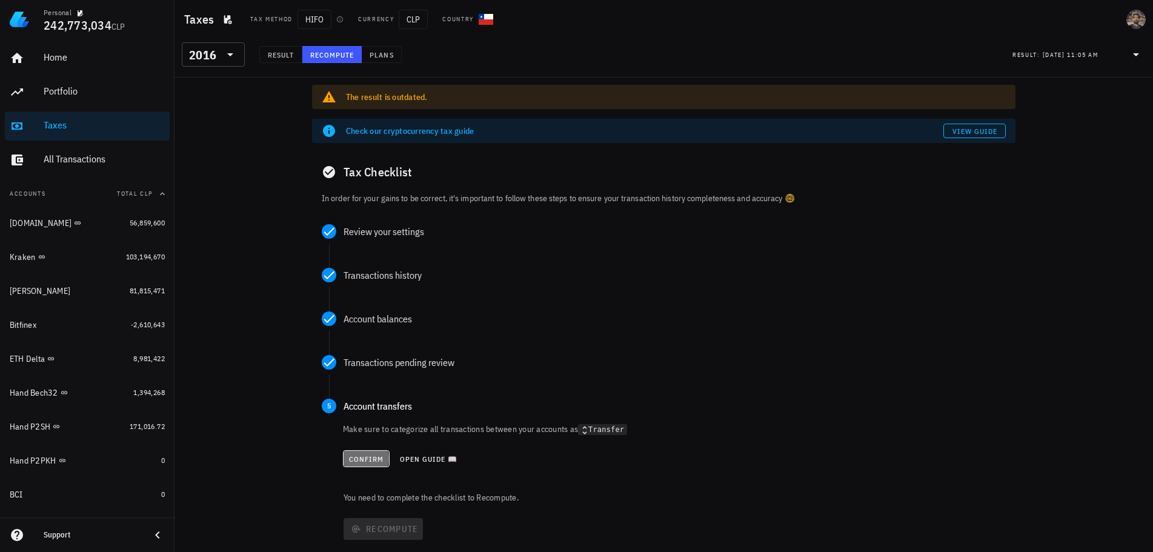
click at [364, 456] on span "Confirm" at bounding box center [366, 458] width 36 height 9
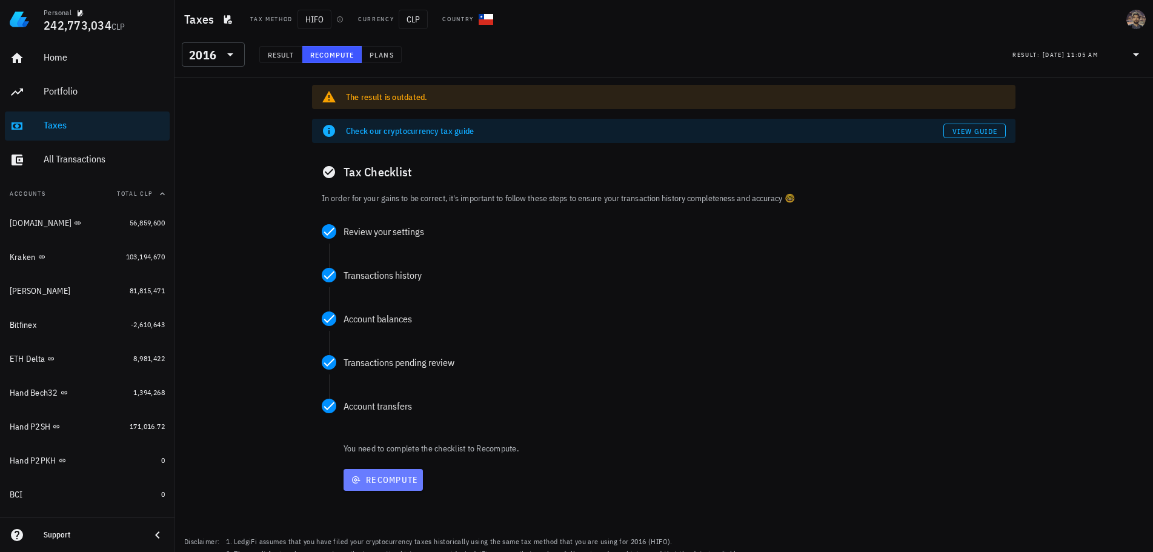
click at [372, 481] on span "Recompute" at bounding box center [383, 479] width 70 height 11
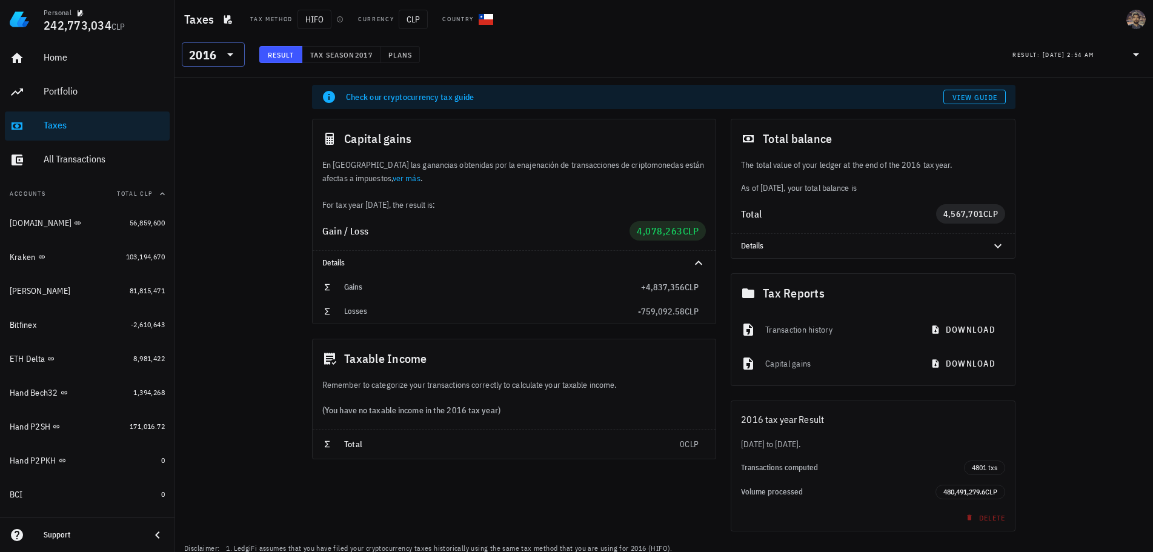
click at [222, 58] on div at bounding box center [229, 54] width 17 height 15
click at [201, 217] on div "2017" at bounding box center [213, 211] width 44 height 19
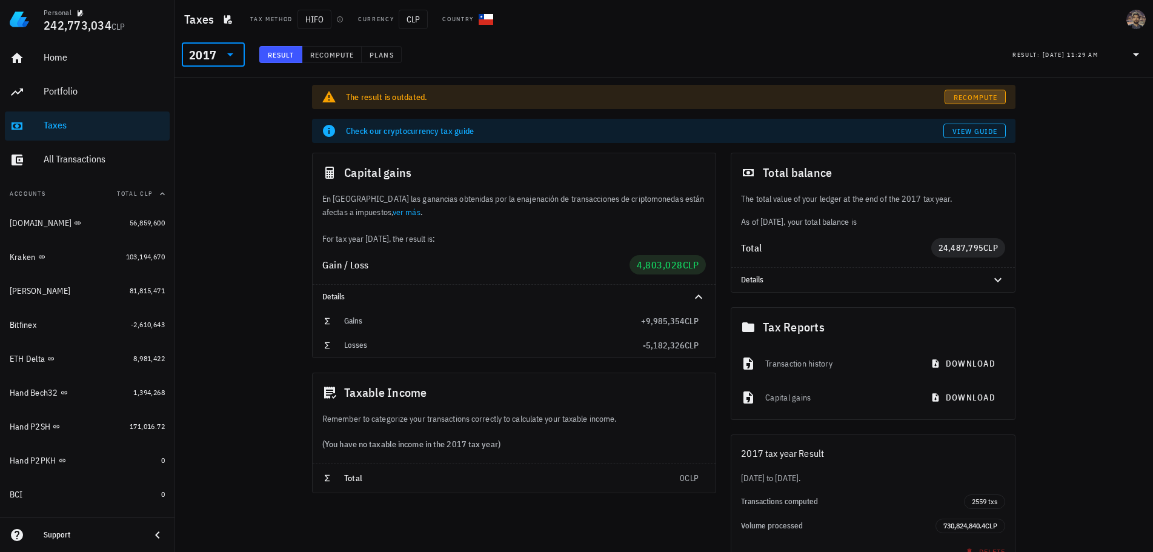
click at [972, 91] on link "Recompute" at bounding box center [974, 97] width 61 height 15
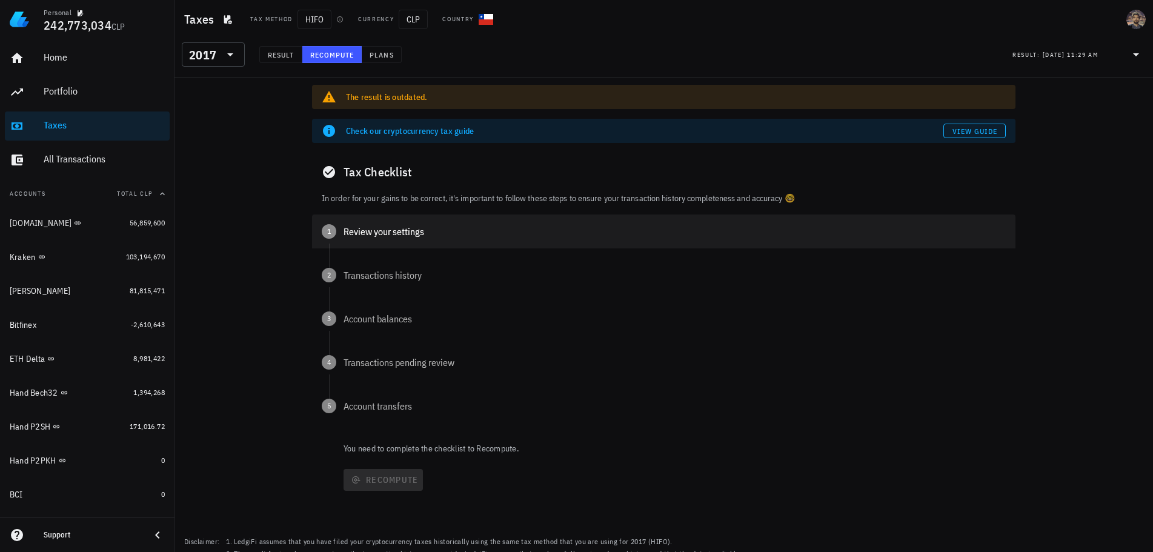
click at [376, 227] on div "Review your settings" at bounding box center [674, 232] width 662 height 10
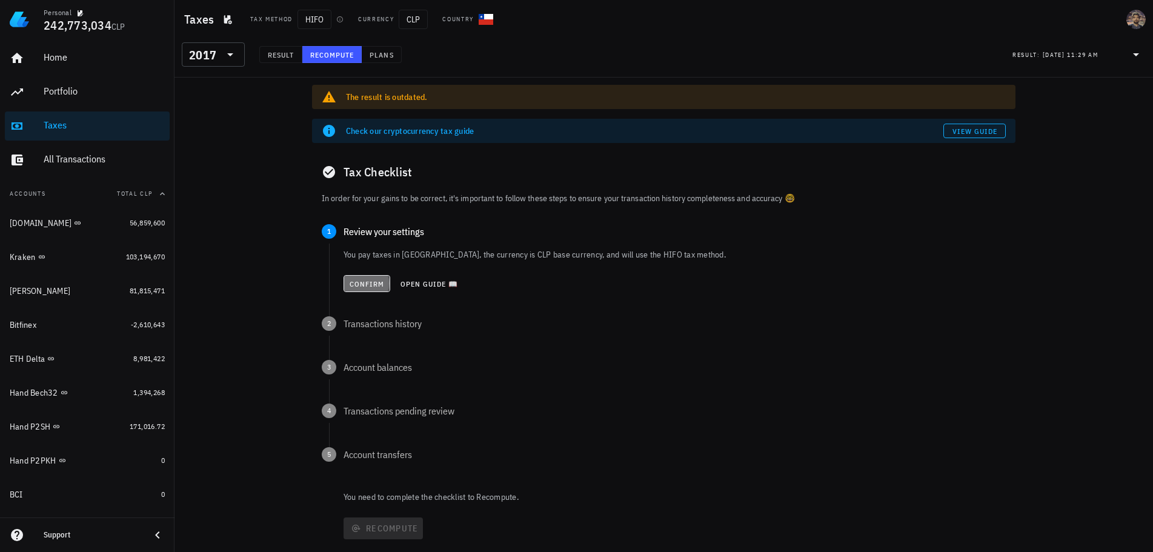
click at [374, 282] on span "Confirm" at bounding box center [367, 283] width 36 height 9
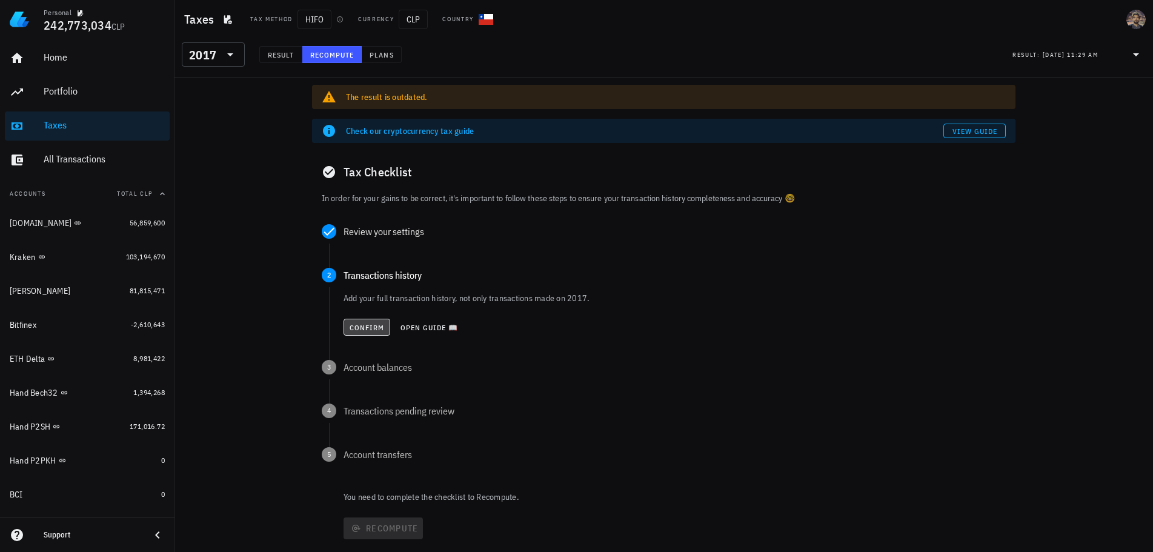
click at [365, 330] on span "Confirm" at bounding box center [367, 327] width 36 height 9
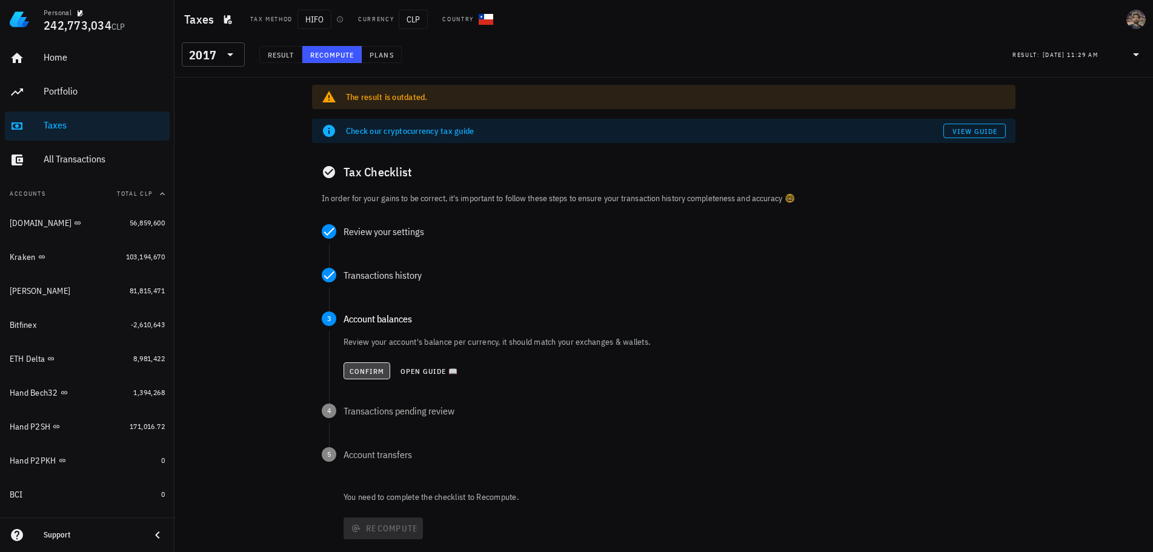
click at [363, 371] on span "Confirm" at bounding box center [367, 371] width 36 height 9
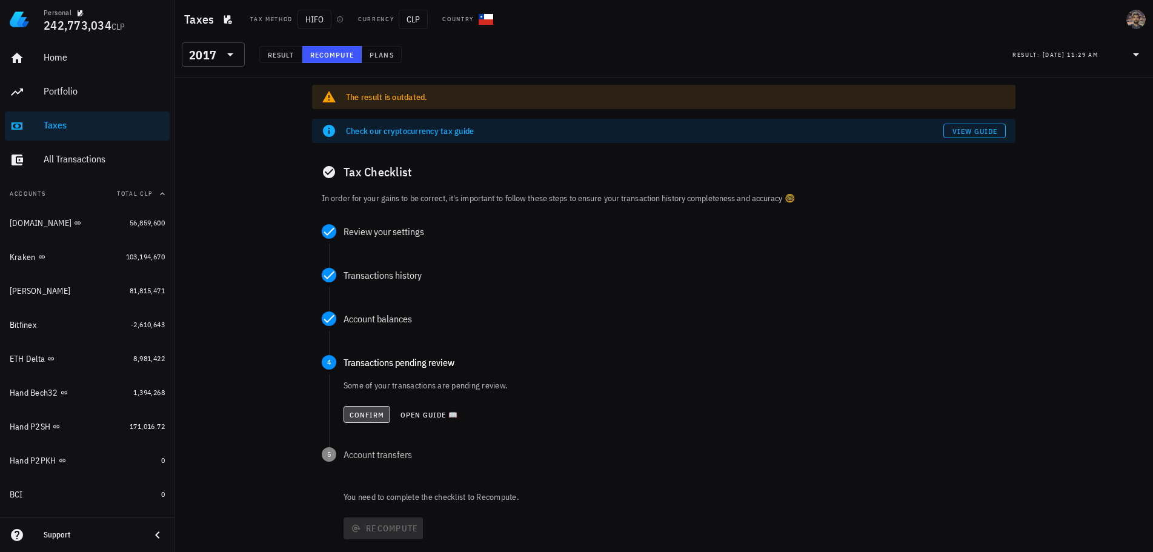
click at [359, 415] on span "Confirm" at bounding box center [367, 414] width 36 height 9
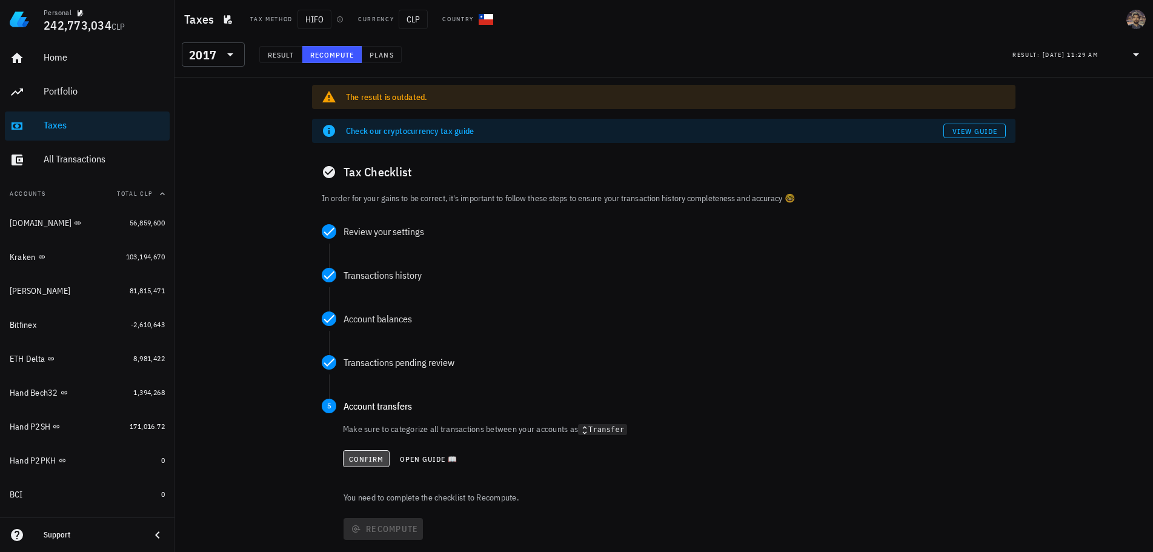
click at [365, 455] on span "Confirm" at bounding box center [366, 458] width 36 height 9
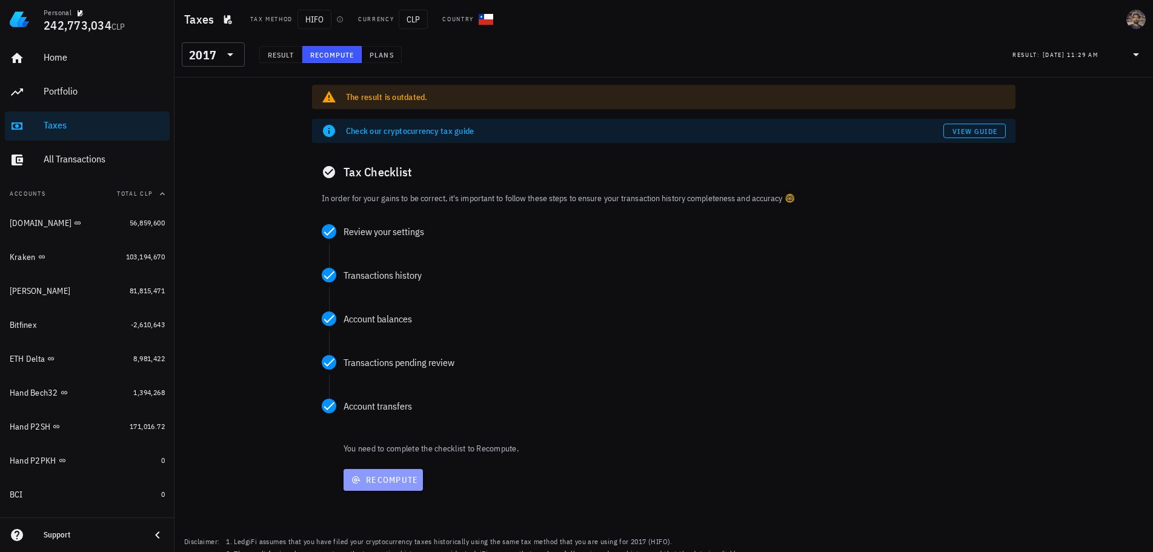
click at [366, 474] on button "Recompute" at bounding box center [382, 480] width 79 height 22
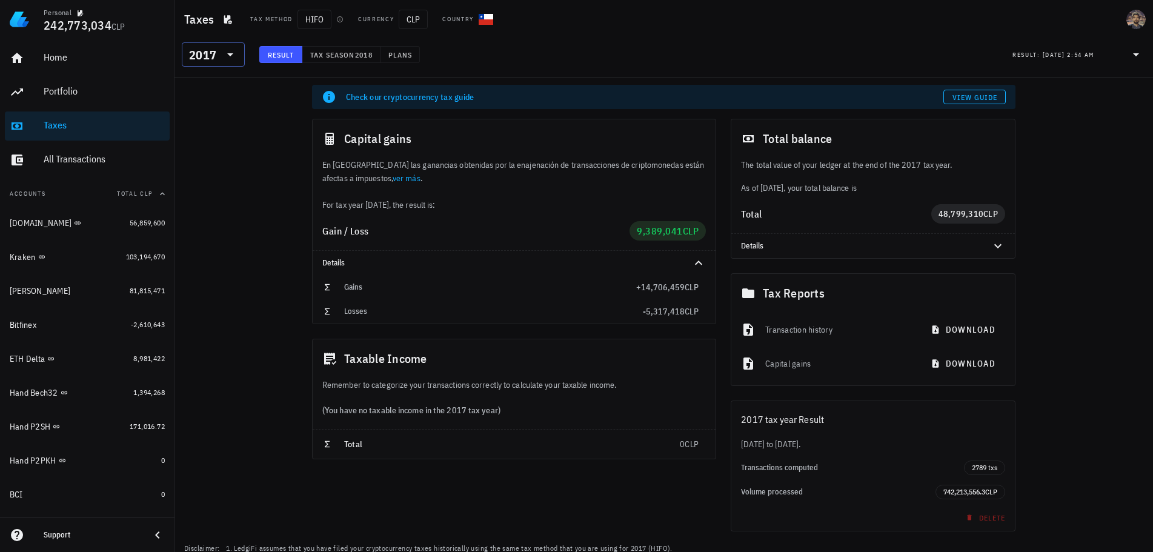
click at [215, 55] on div "2017" at bounding box center [202, 55] width 27 height 12
click at [218, 233] on div "2016" at bounding box center [213, 236] width 44 height 10
click at [207, 61] on div "2016" at bounding box center [202, 55] width 27 height 12
click at [202, 214] on div "2017" at bounding box center [213, 212] width 44 height 10
click at [211, 49] on div "2017" at bounding box center [202, 55] width 27 height 12
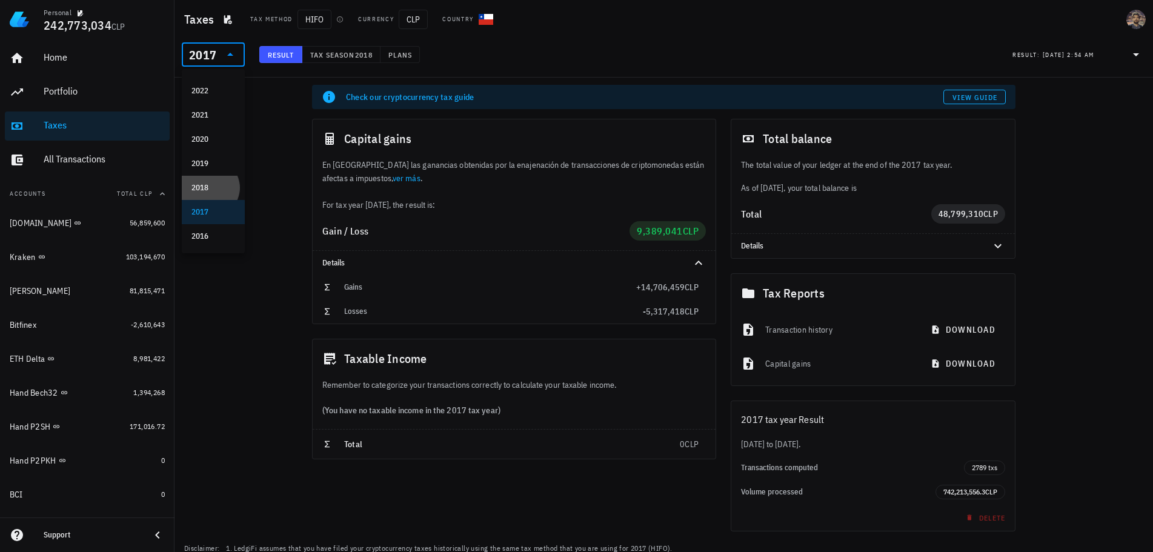
click at [209, 190] on div "2018" at bounding box center [213, 188] width 44 height 10
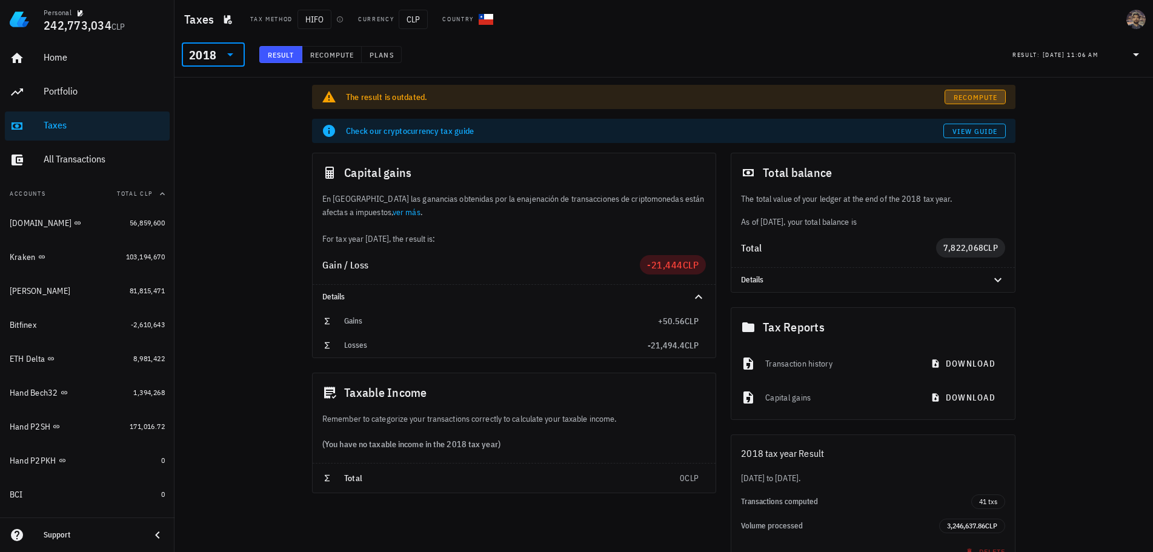
click at [969, 94] on span "Recompute" at bounding box center [975, 97] width 45 height 9
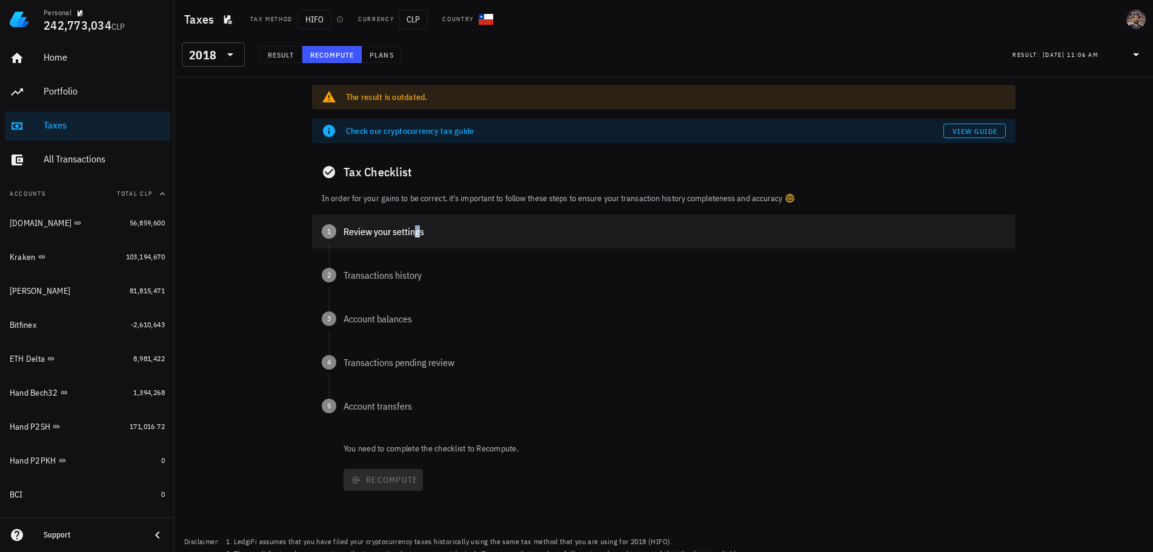
click at [376, 227] on div "Review your settings" at bounding box center [674, 232] width 662 height 10
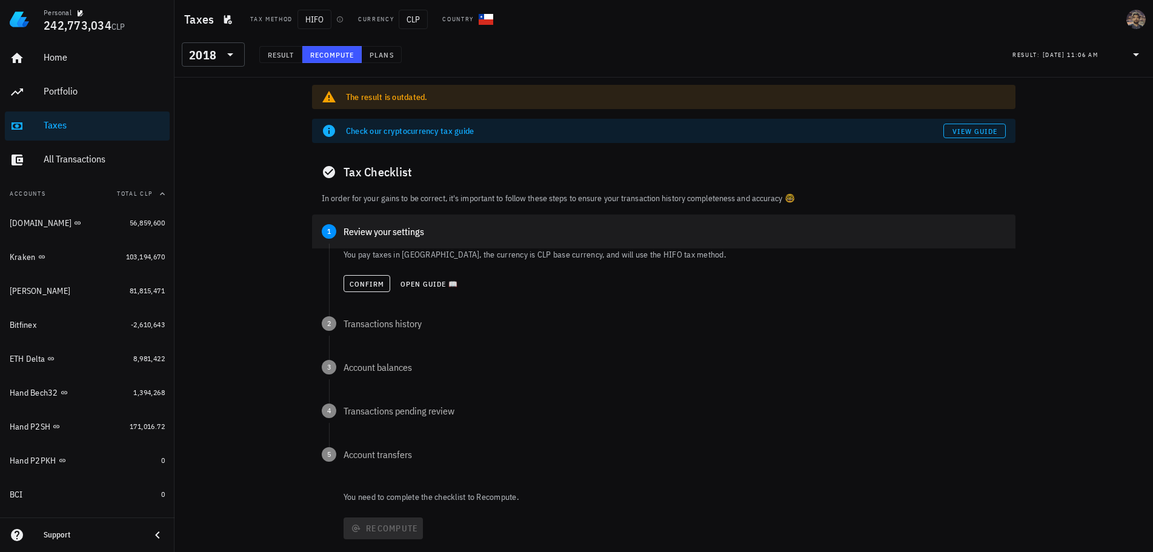
click at [393, 228] on div "Review your settings" at bounding box center [674, 232] width 662 height 10
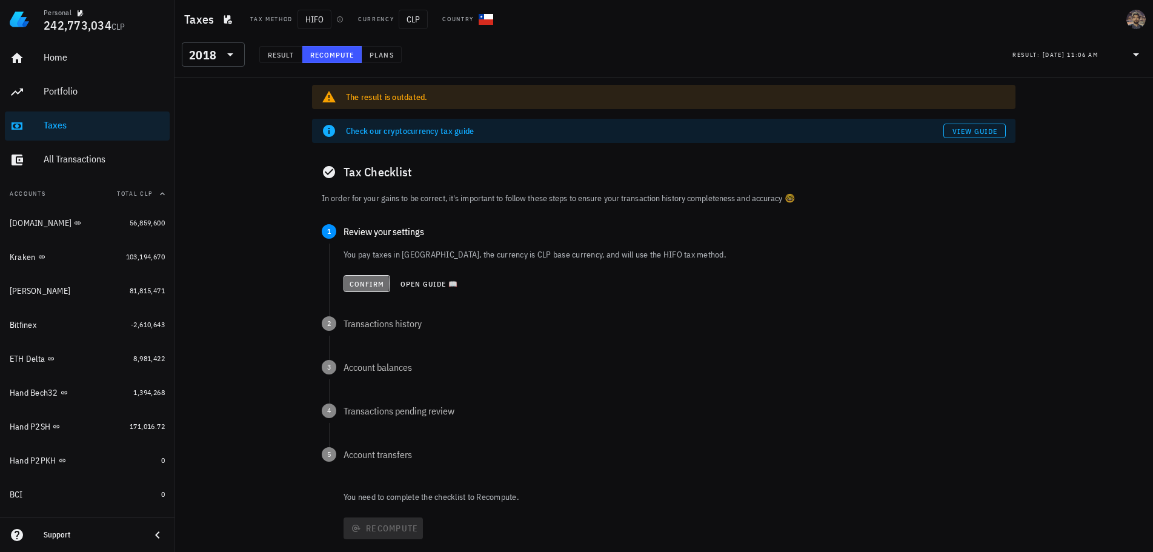
click at [381, 289] on button "Confirm" at bounding box center [366, 283] width 47 height 17
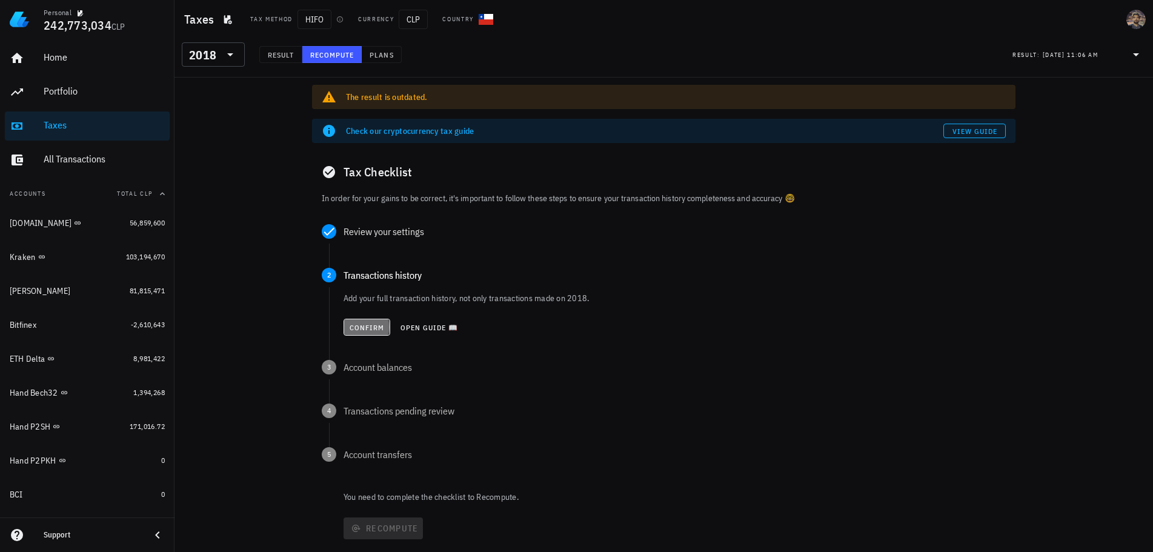
click at [356, 329] on span "Confirm" at bounding box center [367, 327] width 36 height 9
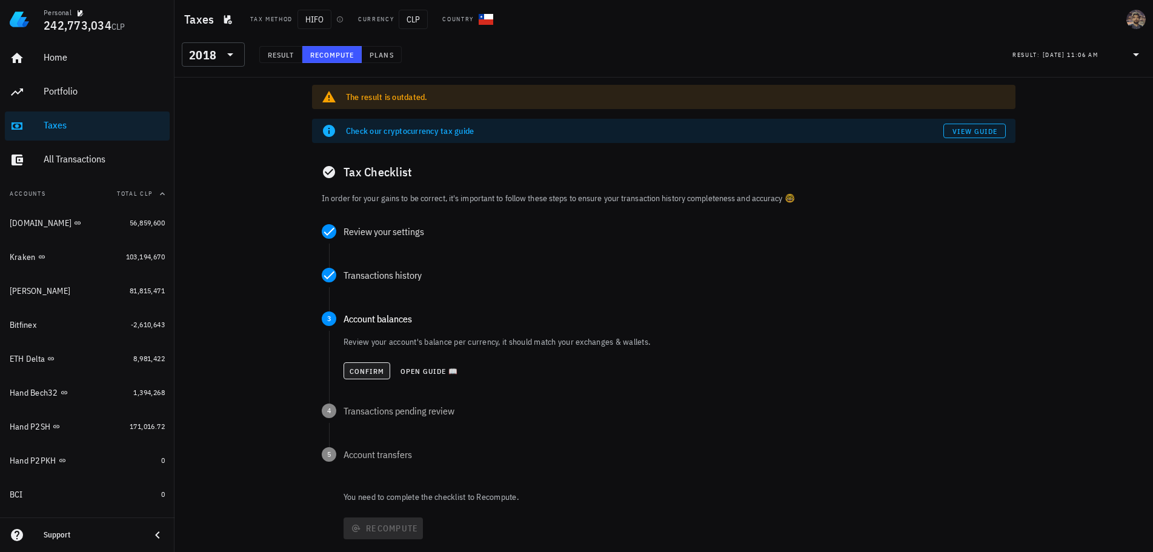
click at [365, 379] on div "Confirm Open guide 📖" at bounding box center [674, 370] width 662 height 27
click at [363, 372] on span "Confirm" at bounding box center [367, 371] width 36 height 9
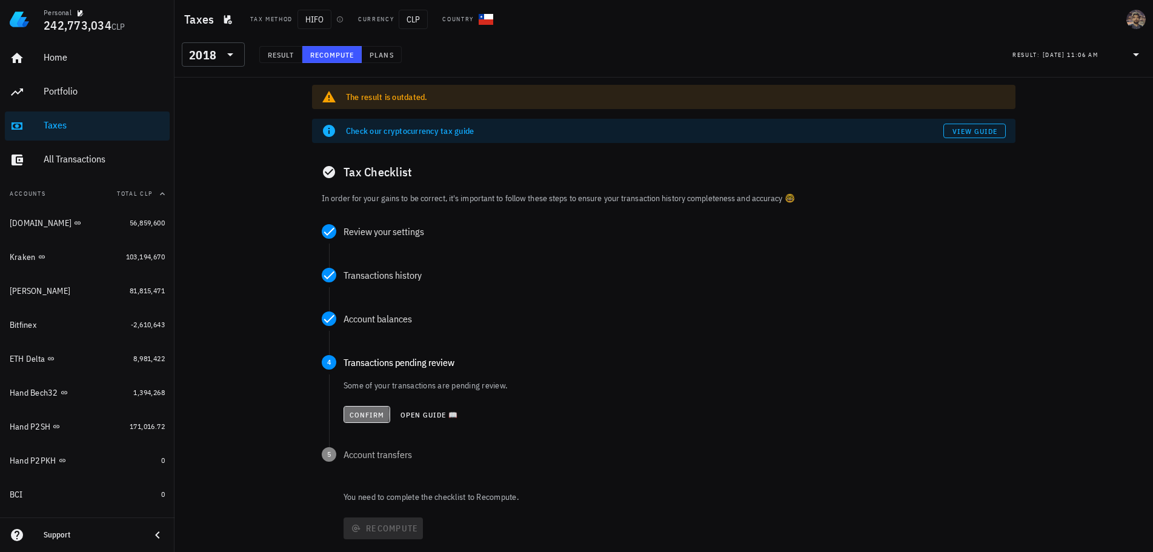
click at [365, 414] on span "Confirm" at bounding box center [367, 414] width 36 height 9
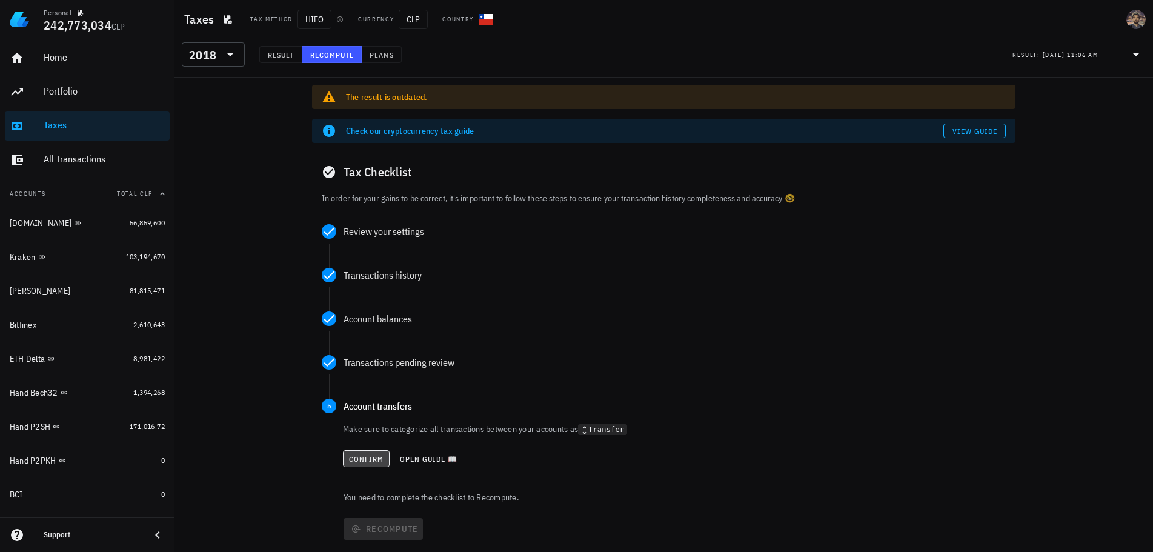
click at [356, 458] on span "Confirm" at bounding box center [366, 458] width 36 height 9
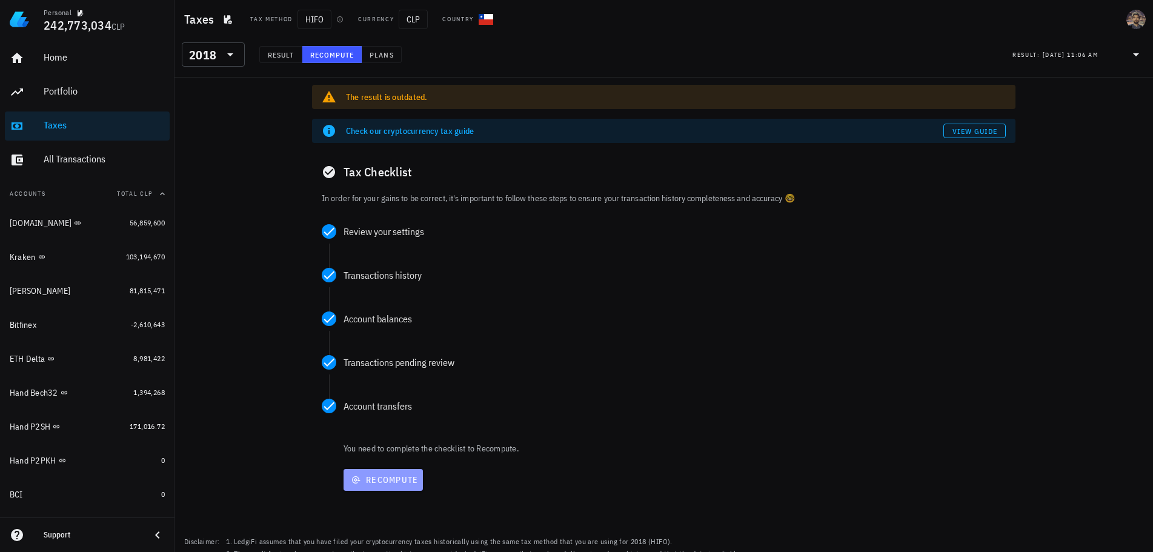
click at [363, 484] on span "Recompute" at bounding box center [383, 479] width 70 height 11
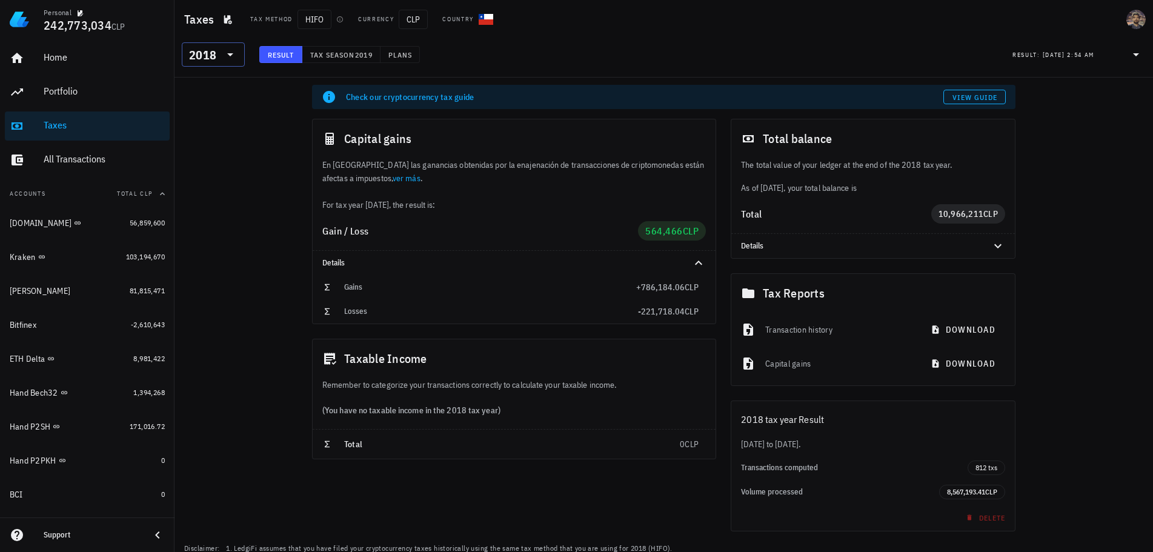
click at [226, 58] on icon at bounding box center [230, 54] width 15 height 15
click at [205, 159] on div "2019" at bounding box center [213, 164] width 44 height 10
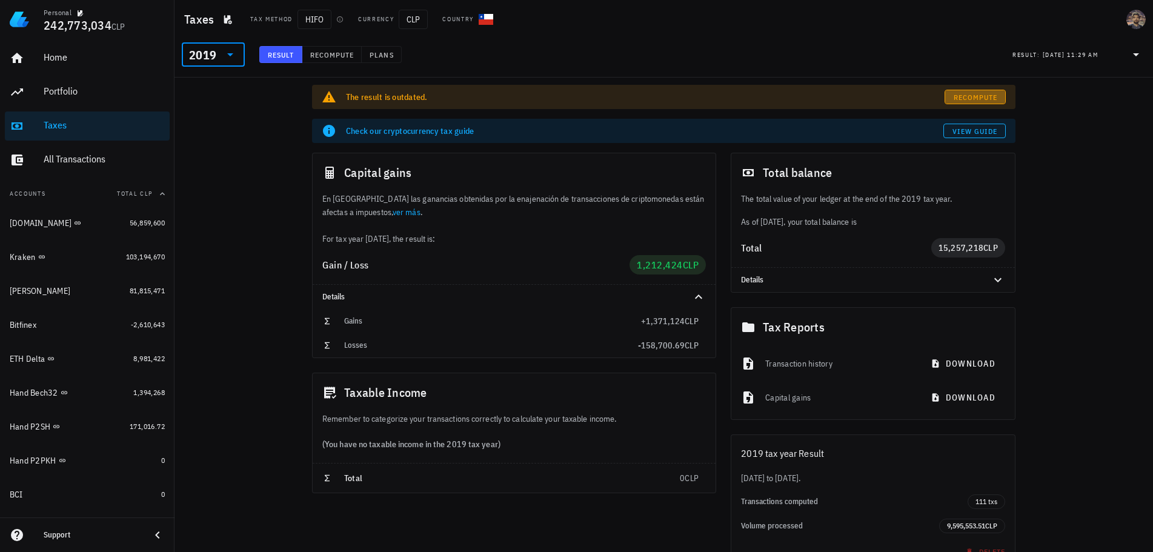
drag, startPoint x: 979, startPoint y: 95, endPoint x: 961, endPoint y: 102, distance: 19.3
click at [980, 94] on span "Recompute" at bounding box center [975, 97] width 45 height 9
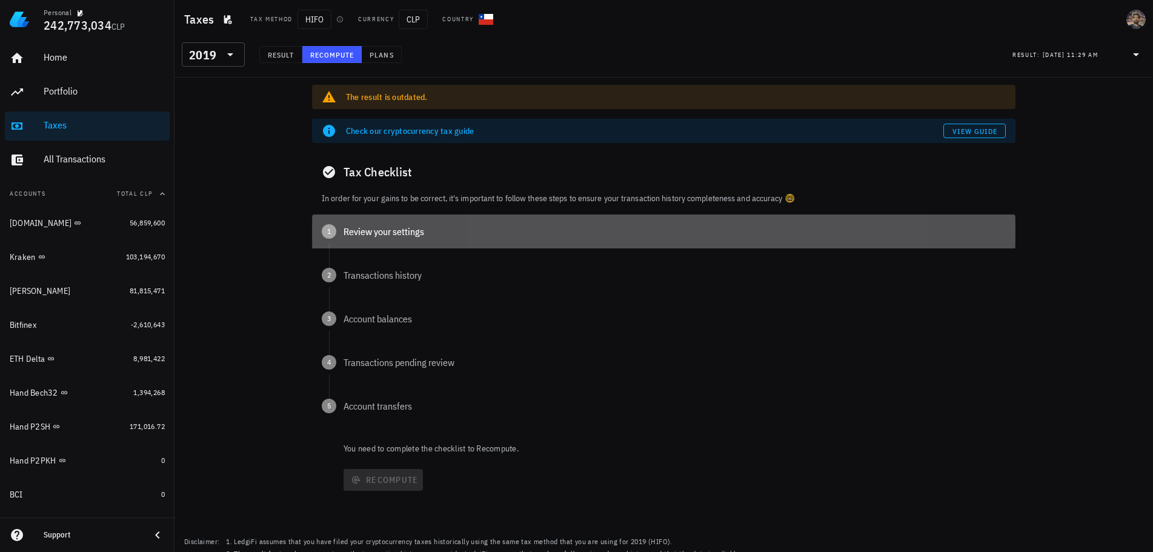
click at [390, 233] on div "Review your settings" at bounding box center [674, 232] width 662 height 10
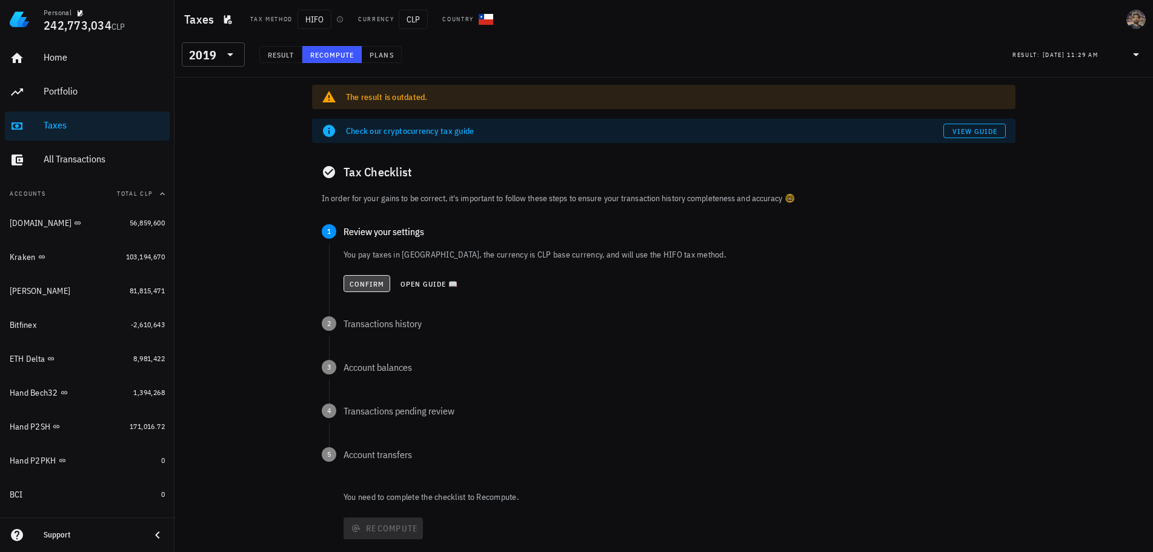
click at [367, 282] on span "Confirm" at bounding box center [367, 283] width 36 height 9
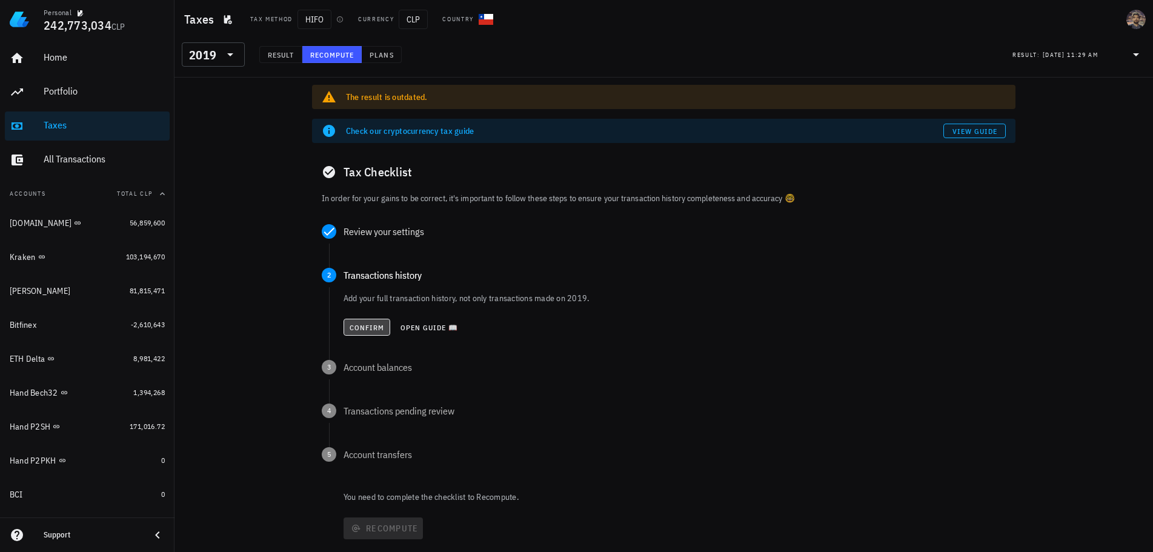
click at [354, 324] on span "Confirm" at bounding box center [367, 327] width 36 height 9
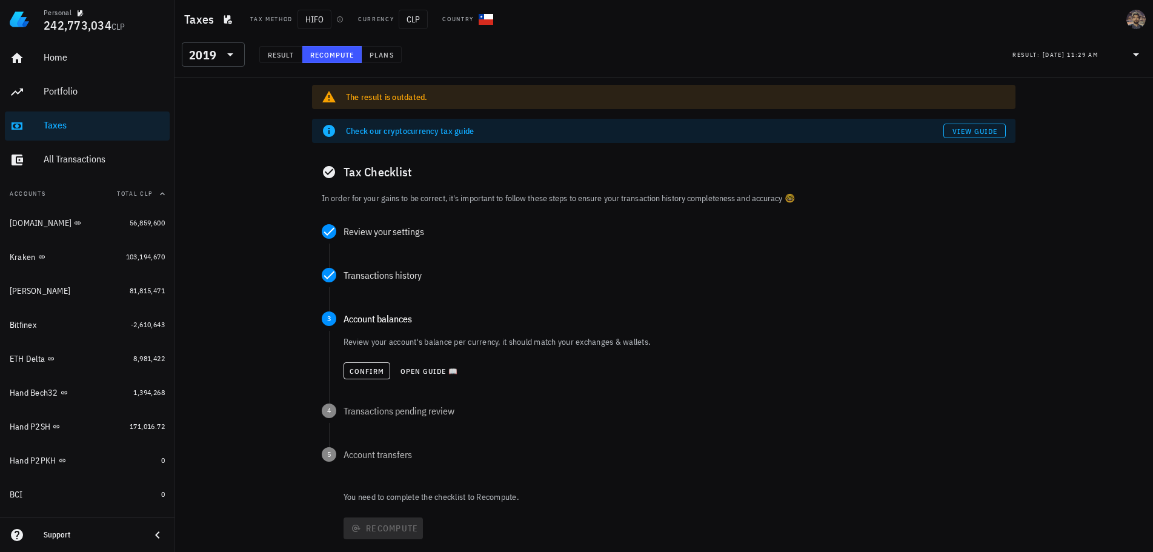
click at [356, 353] on div "Review your account's balance per currency, it should match your exchanges & wa…" at bounding box center [674, 360] width 662 height 48
click at [360, 370] on span "Confirm" at bounding box center [367, 371] width 36 height 9
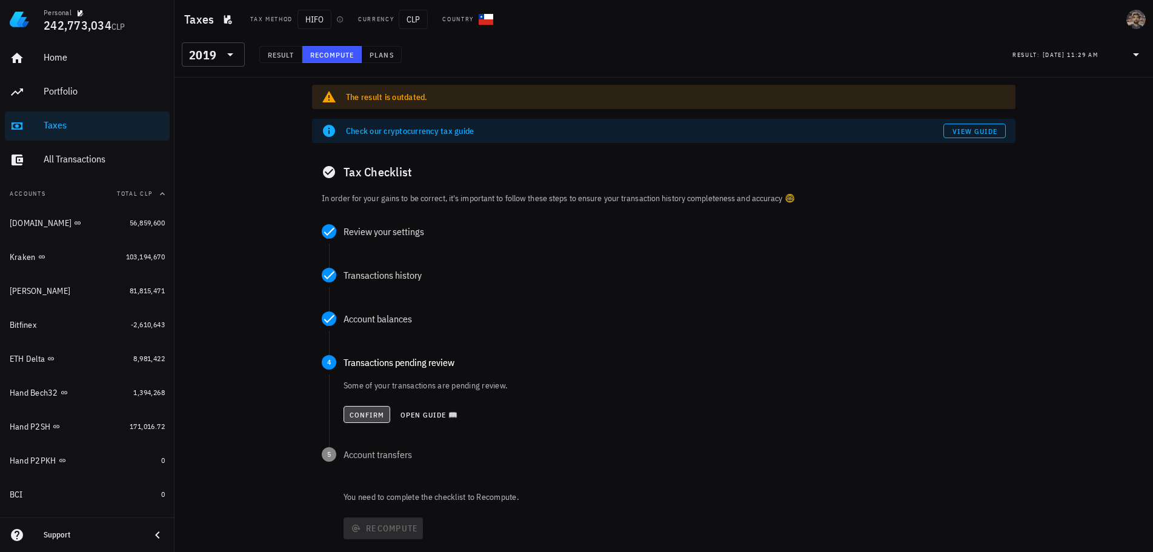
click at [364, 411] on span "Confirm" at bounding box center [367, 414] width 36 height 9
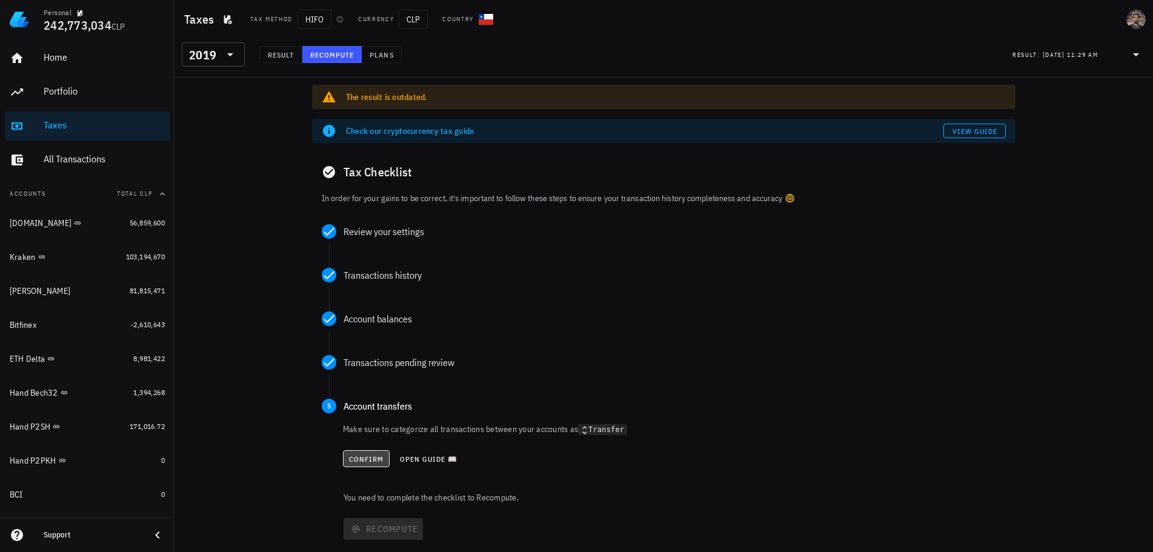
click at [354, 459] on span "Confirm" at bounding box center [366, 458] width 36 height 9
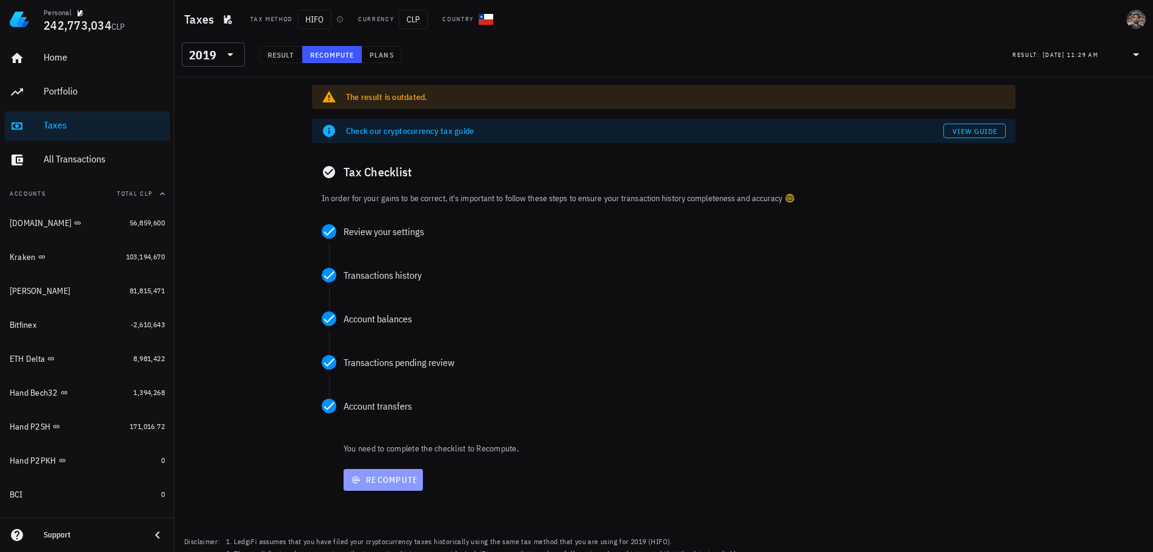
drag, startPoint x: 359, startPoint y: 480, endPoint x: 363, endPoint y: 474, distance: 7.4
click at [360, 479] on span "Recompute" at bounding box center [383, 479] width 70 height 11
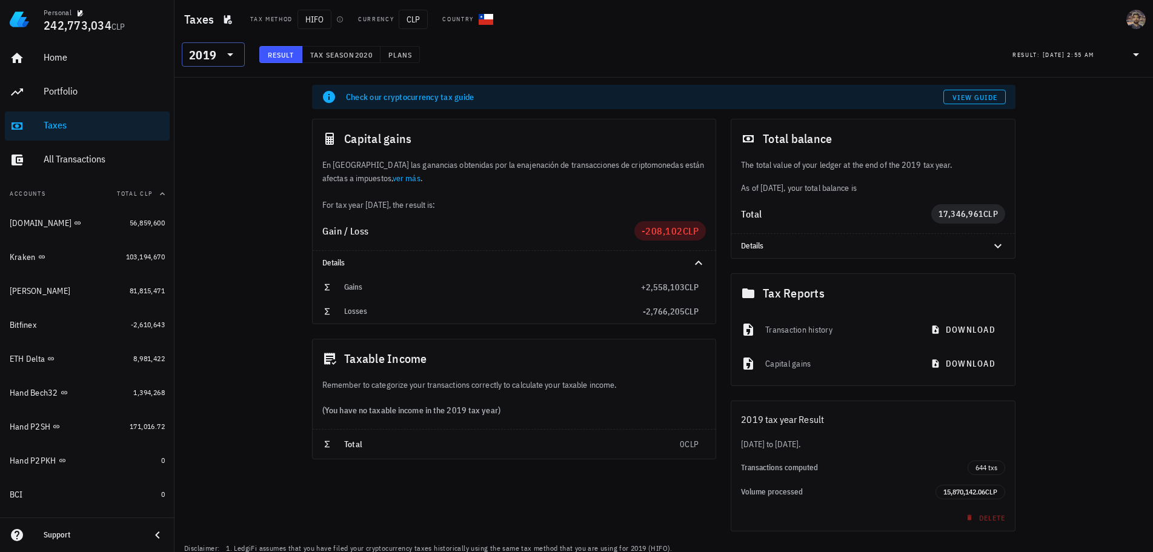
click at [228, 53] on icon at bounding box center [230, 54] width 6 height 3
click at [212, 141] on div "2020" at bounding box center [213, 139] width 44 height 10
click at [228, 61] on icon at bounding box center [230, 54] width 15 height 15
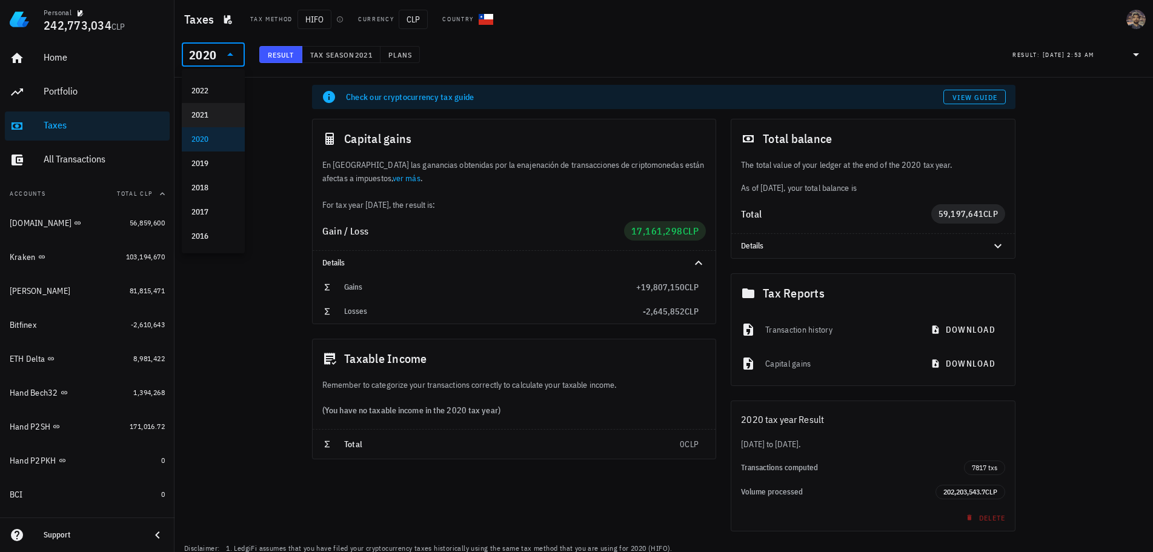
click at [216, 114] on div "2021" at bounding box center [213, 115] width 44 height 10
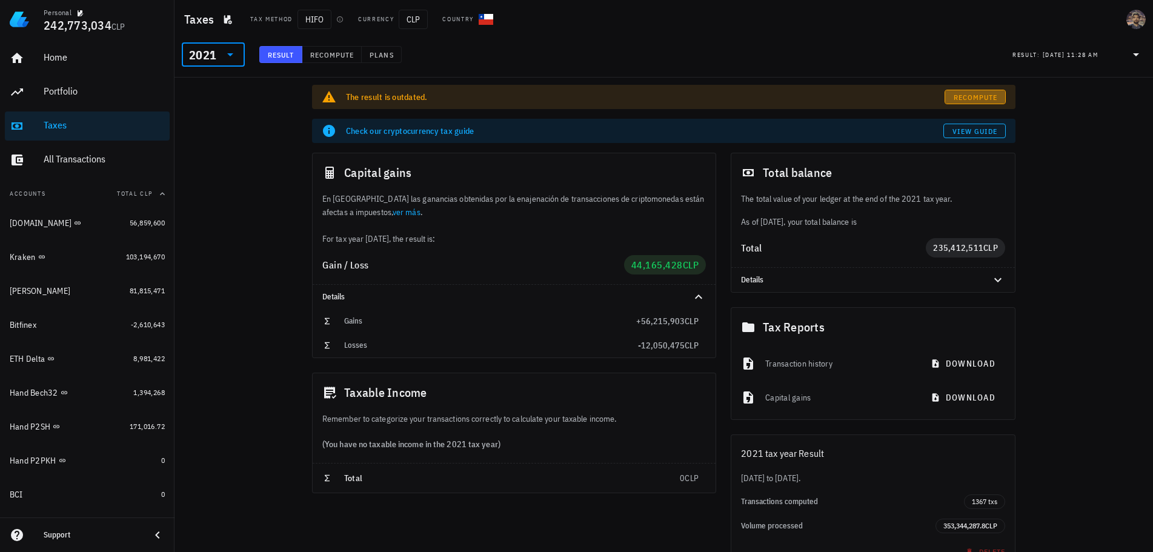
click at [962, 93] on span "Recompute" at bounding box center [975, 97] width 45 height 9
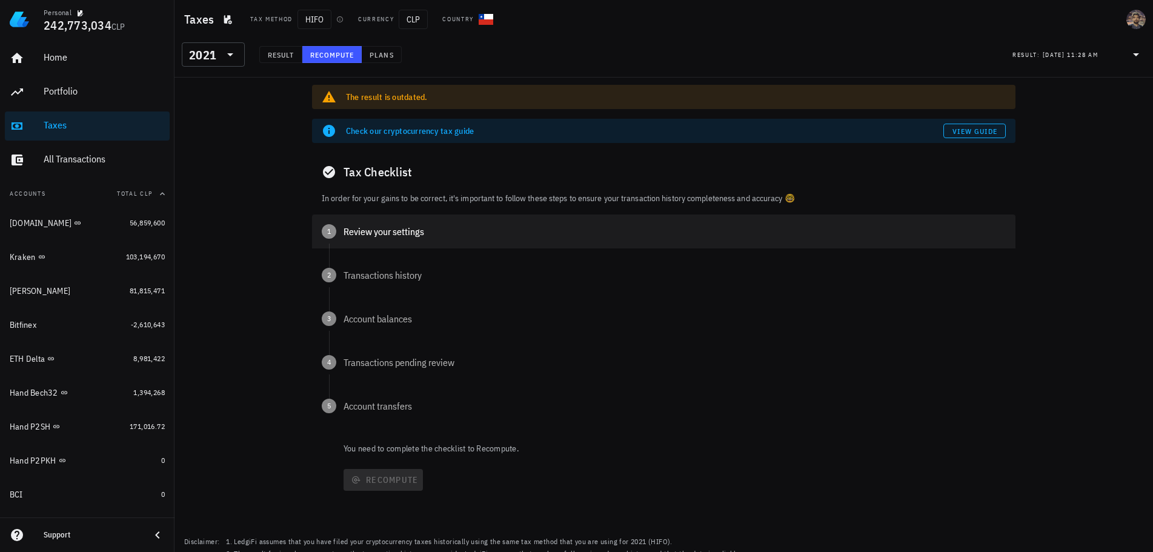
click at [376, 217] on div "1 Review your settings" at bounding box center [663, 231] width 703 height 34
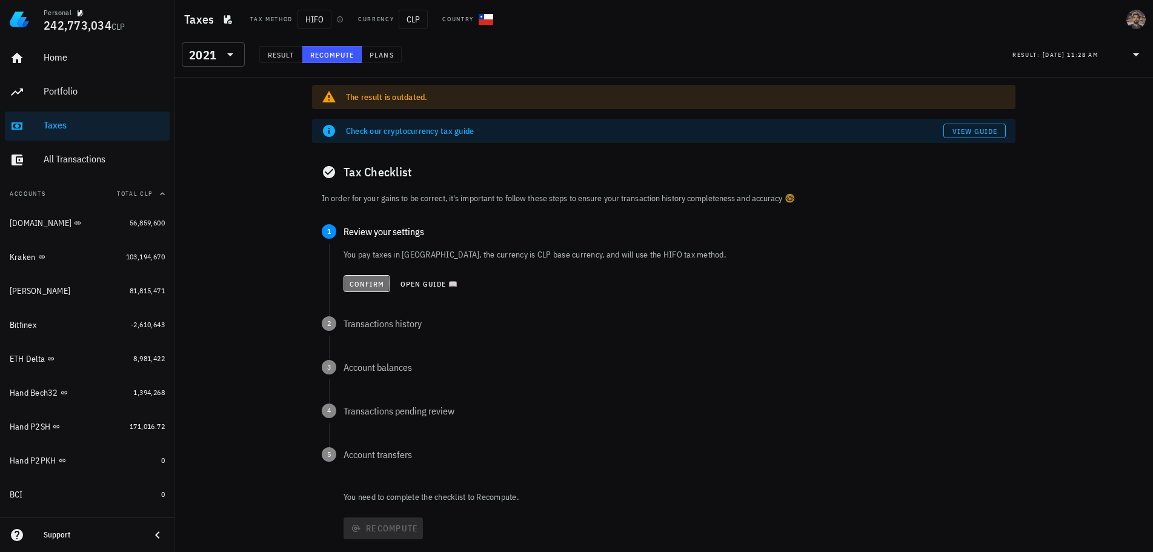
click at [365, 277] on button "Confirm" at bounding box center [366, 283] width 47 height 17
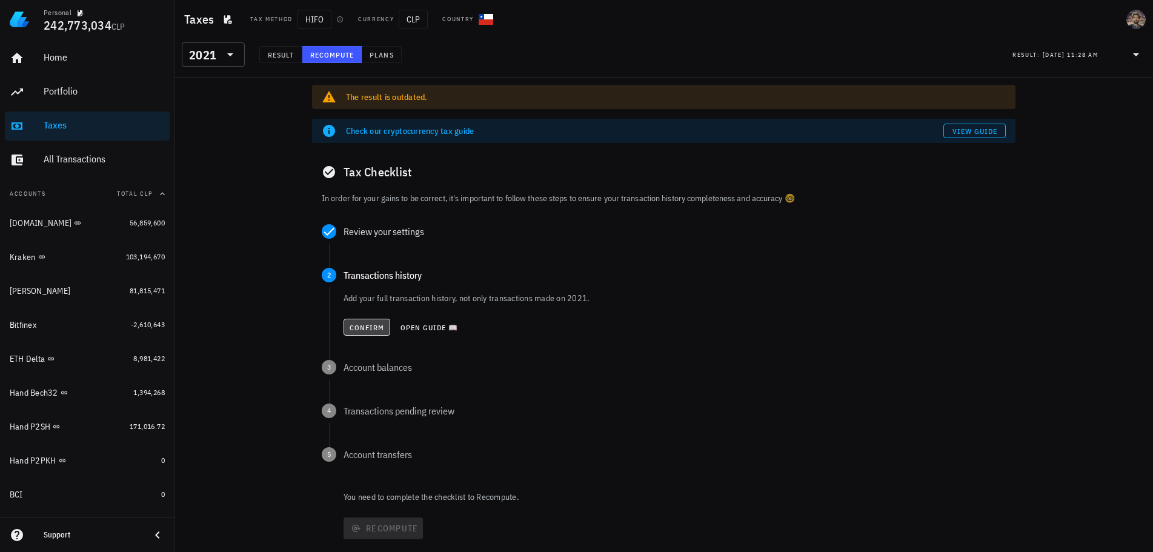
click at [358, 331] on span "Confirm" at bounding box center [367, 327] width 36 height 9
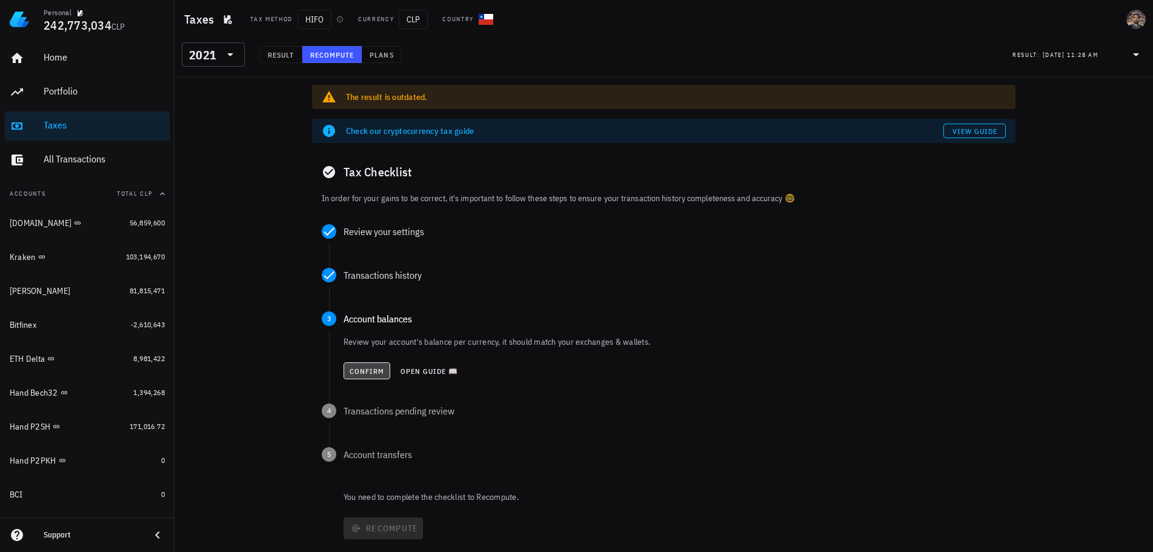
click at [362, 367] on span "Confirm" at bounding box center [367, 371] width 36 height 9
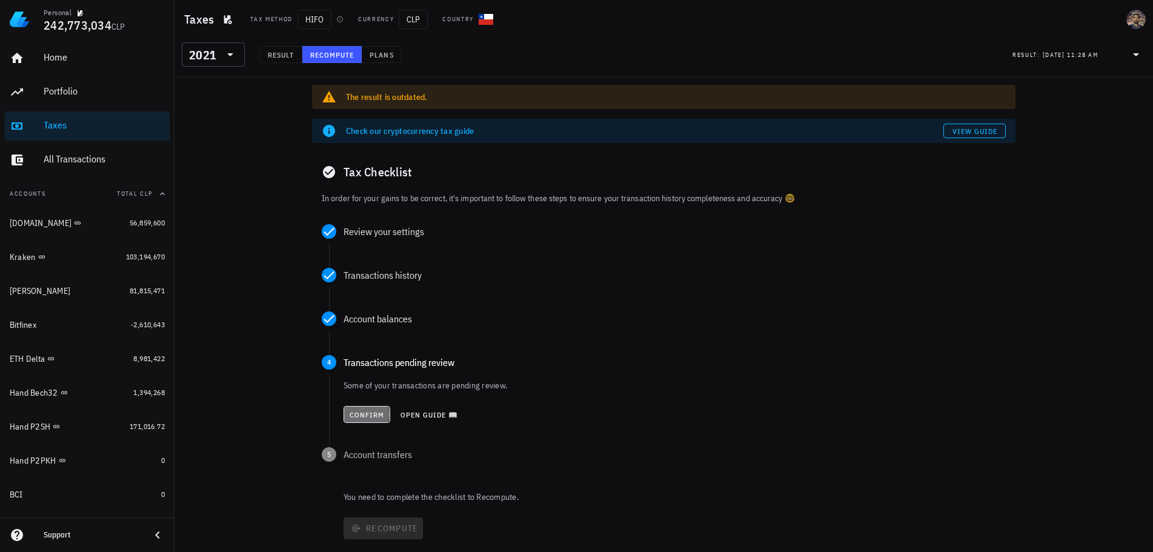
click at [357, 411] on span "Confirm" at bounding box center [367, 414] width 36 height 9
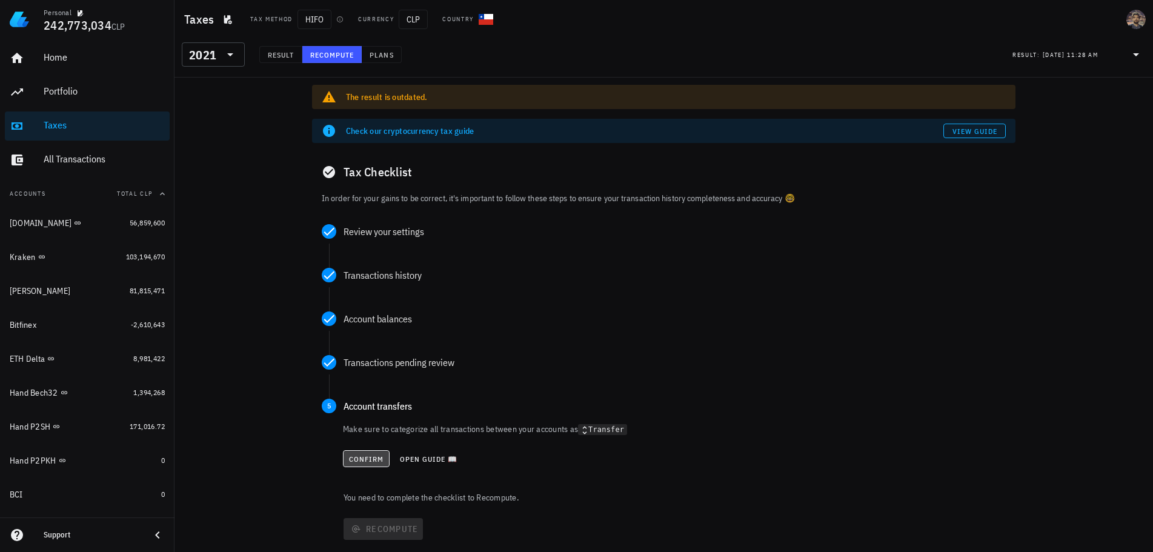
click at [356, 457] on span "Confirm" at bounding box center [366, 458] width 36 height 9
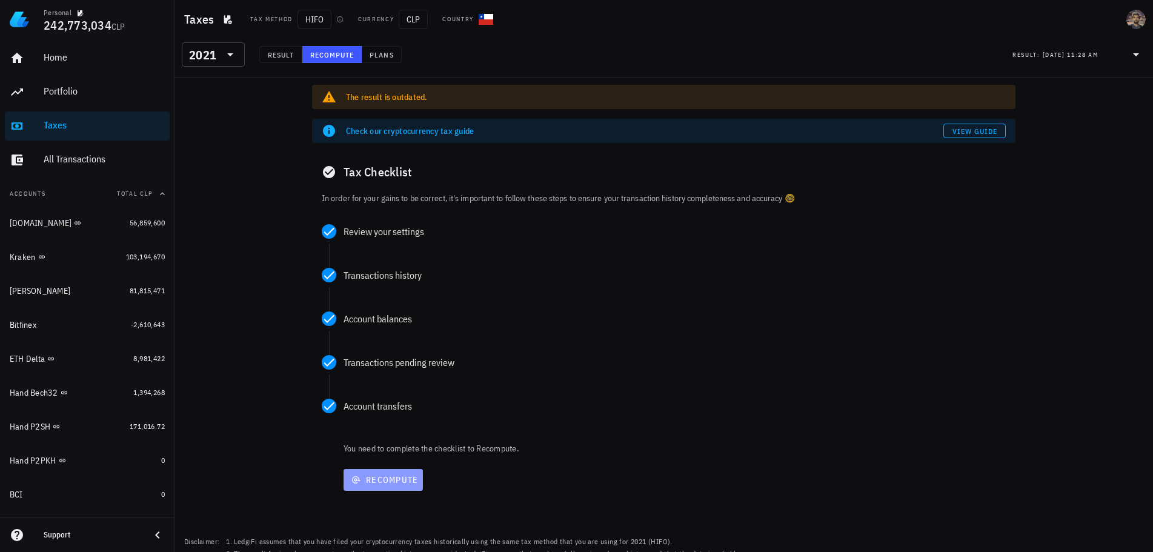
click at [371, 473] on button "Recompute" at bounding box center [382, 480] width 79 height 22
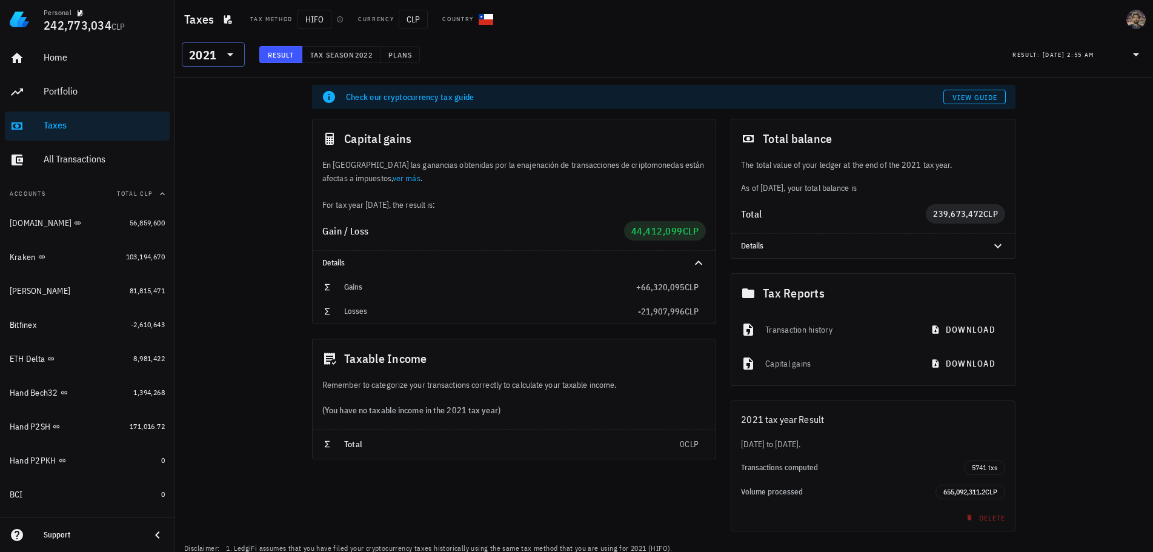
click at [219, 56] on input "text" at bounding box center [220, 54] width 2 height 19
click at [208, 159] on div "2022" at bounding box center [213, 159] width 44 height 10
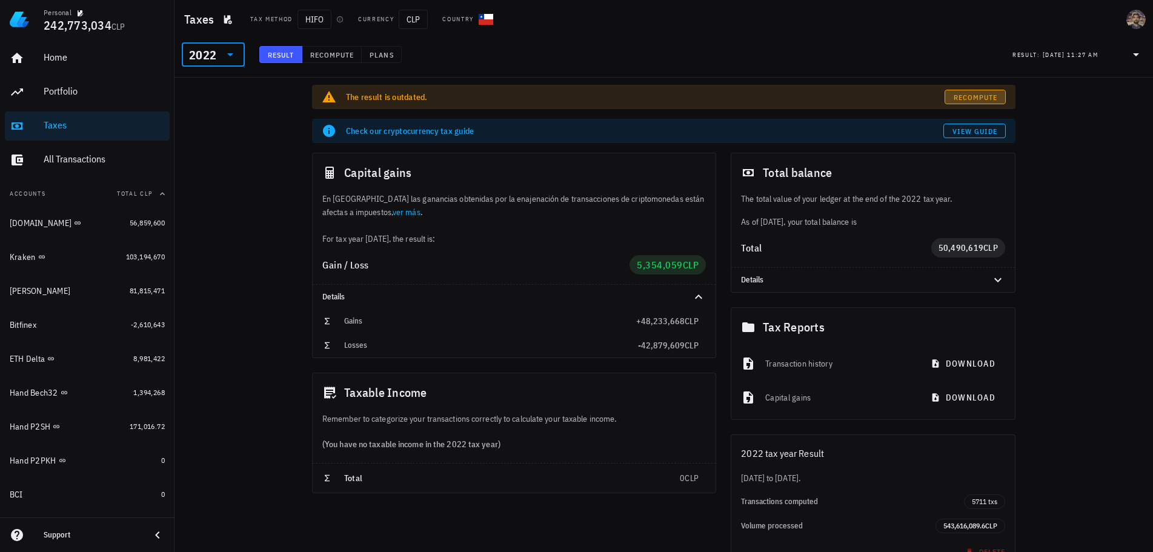
click at [972, 98] on span "Recompute" at bounding box center [975, 97] width 45 height 9
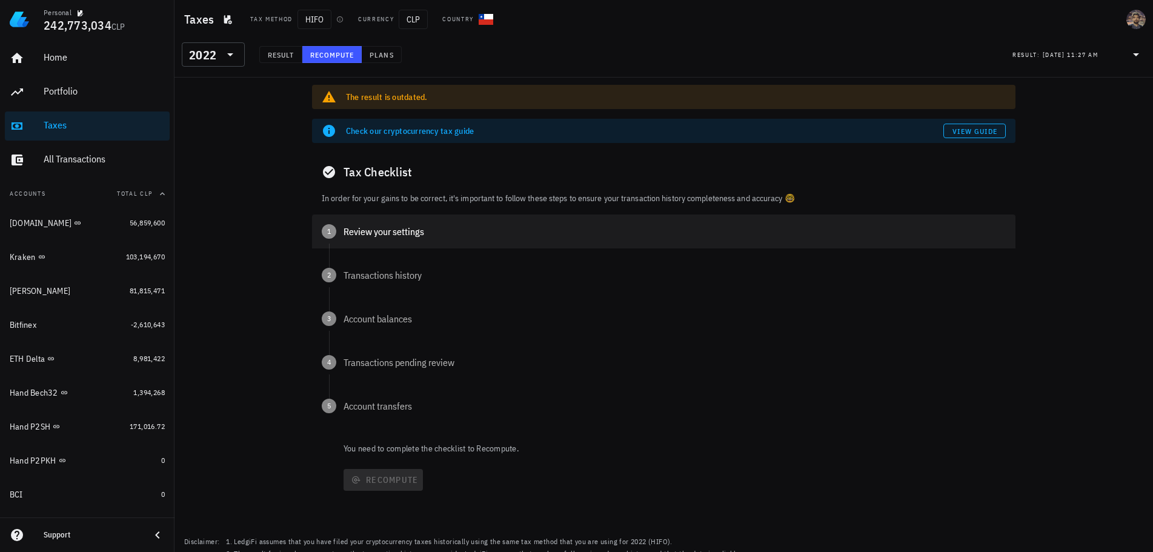
click at [367, 233] on div "Review your settings" at bounding box center [674, 232] width 662 height 10
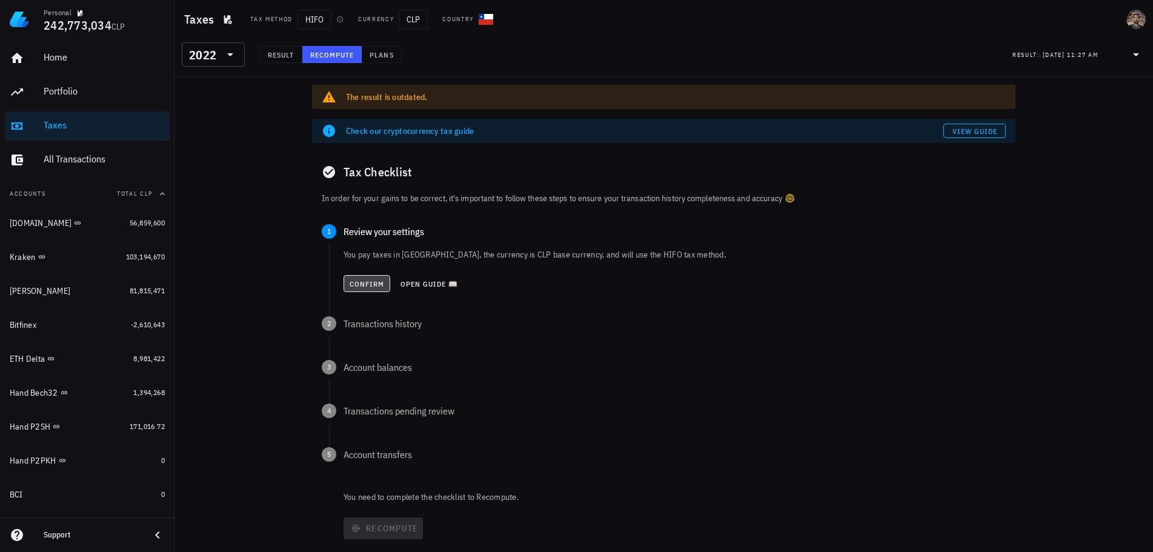
click at [369, 286] on span "Confirm" at bounding box center [367, 283] width 36 height 9
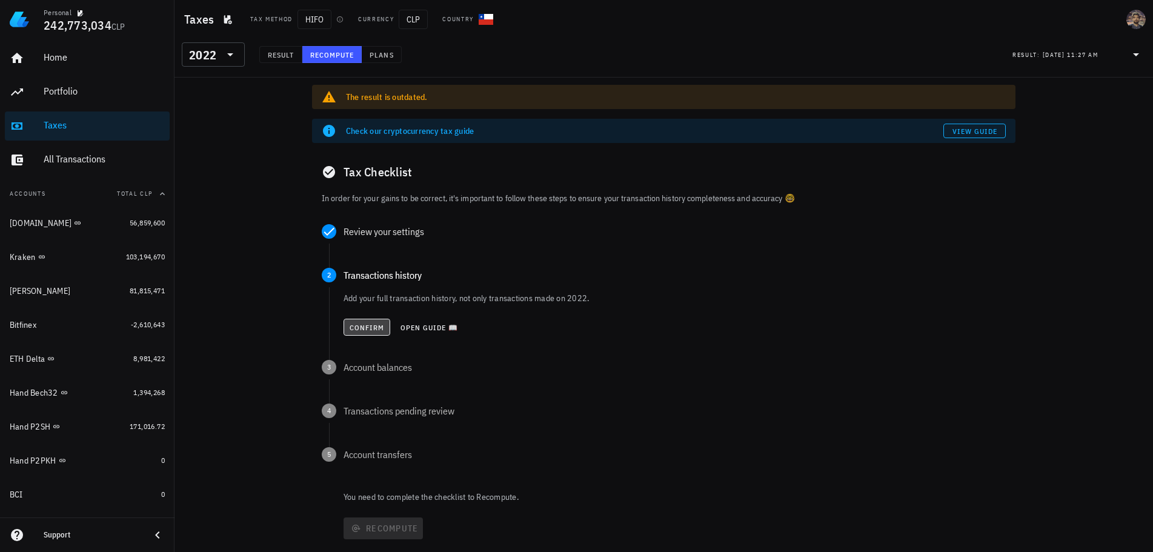
click at [363, 323] on span "Confirm" at bounding box center [367, 327] width 36 height 9
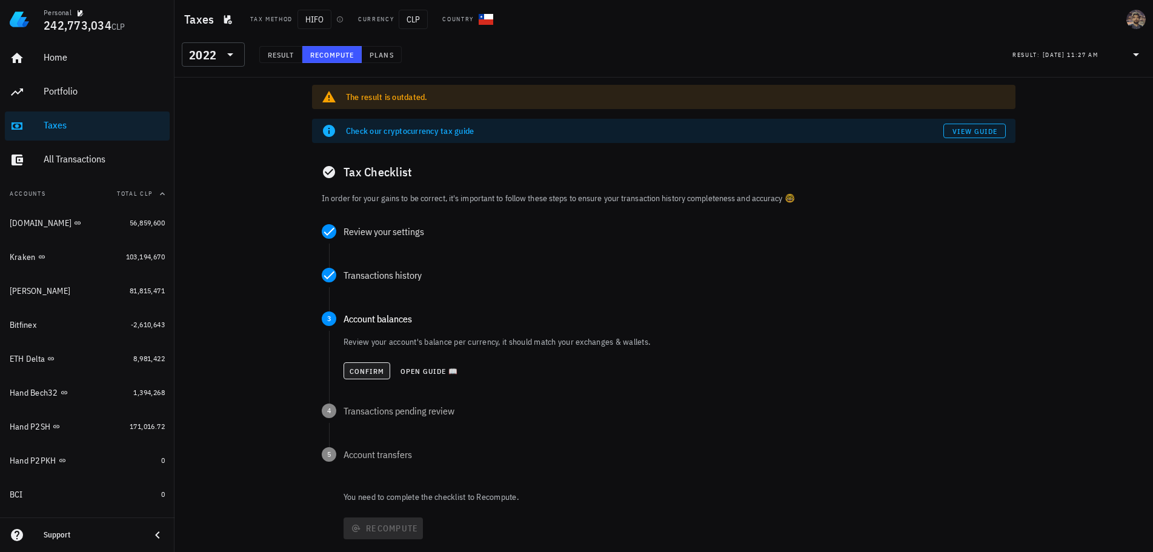
drag, startPoint x: 362, startPoint y: 353, endPoint x: 359, endPoint y: 367, distance: 13.8
click at [362, 354] on div "Review your account's balance per currency, it should match your exchanges & wa…" at bounding box center [674, 360] width 662 height 48
click at [357, 369] on span "Confirm" at bounding box center [367, 371] width 36 height 9
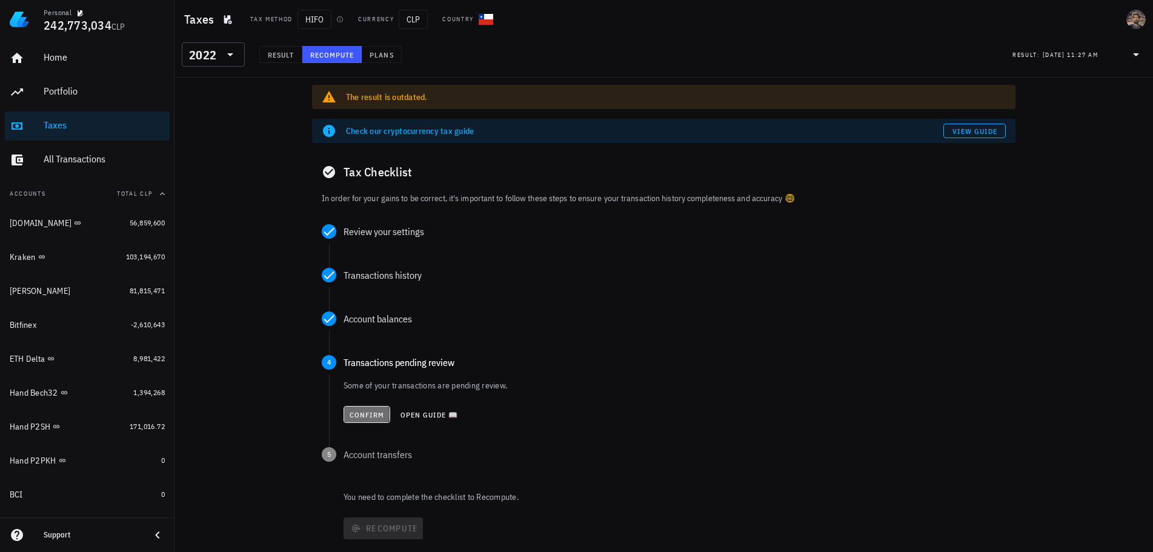
click at [363, 406] on button "Confirm" at bounding box center [366, 414] width 47 height 17
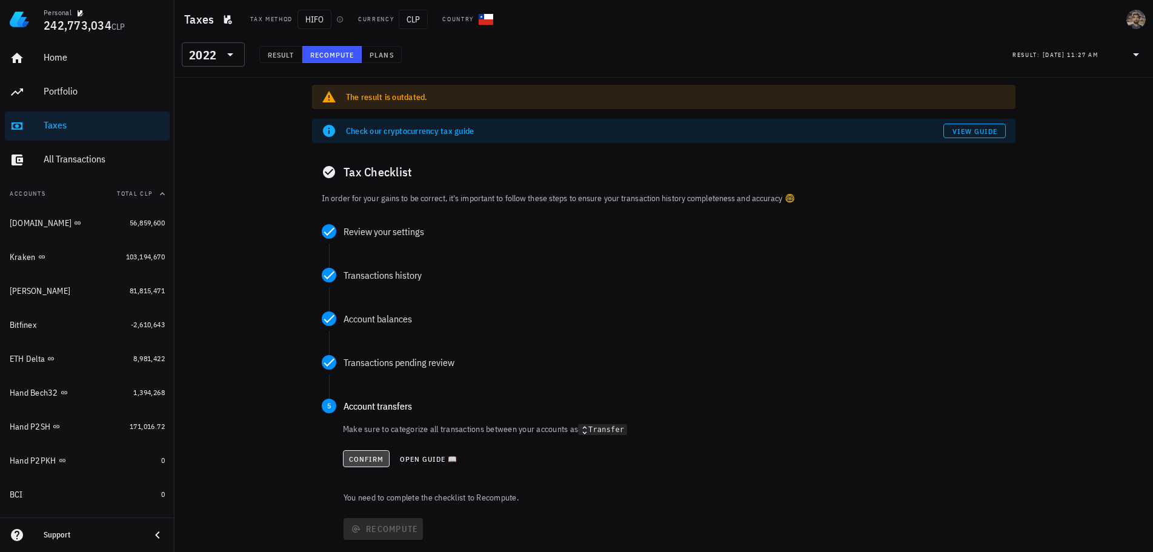
click at [365, 456] on span "Confirm" at bounding box center [366, 458] width 36 height 9
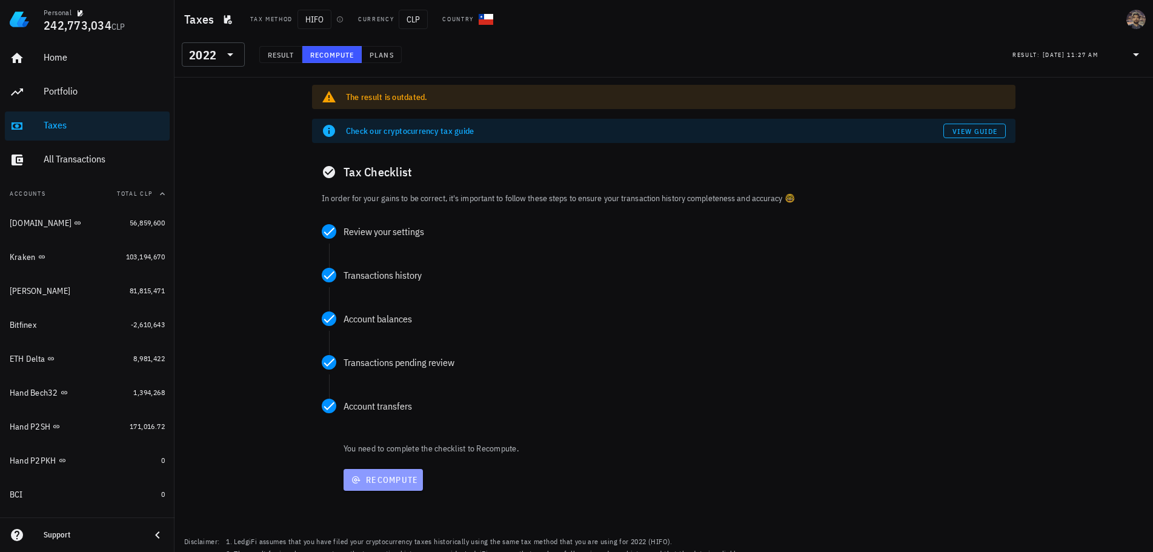
click at [371, 473] on button "Recompute" at bounding box center [382, 480] width 79 height 22
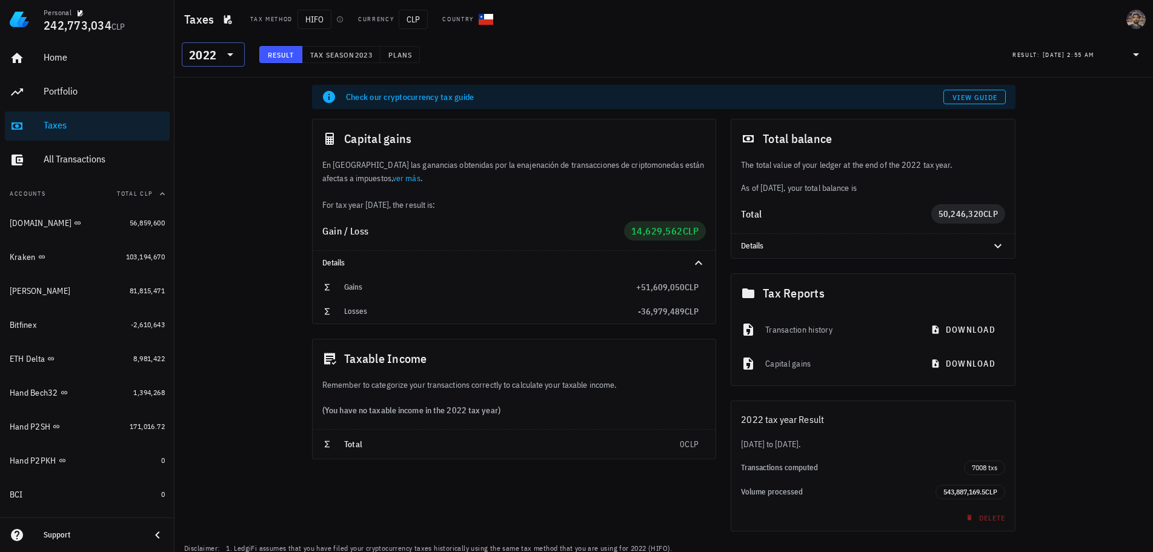
click at [225, 53] on icon at bounding box center [230, 54] width 15 height 15
click at [202, 185] on div "2021" at bounding box center [213, 183] width 44 height 10
click at [226, 56] on icon at bounding box center [230, 54] width 15 height 15
click at [210, 158] on div "2022" at bounding box center [213, 159] width 44 height 10
click at [213, 57] on div "2022" at bounding box center [202, 55] width 27 height 12
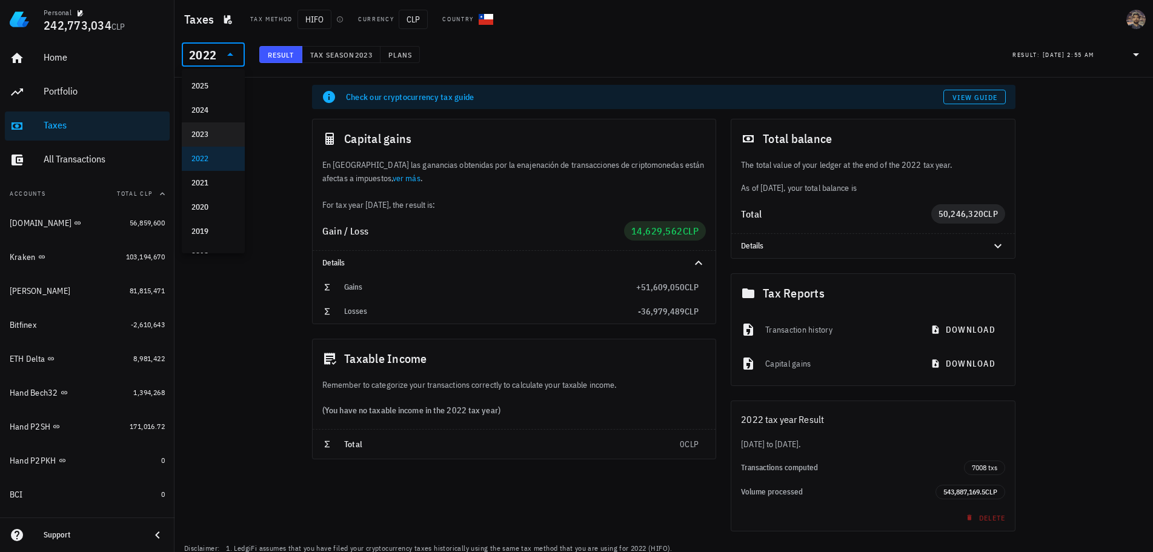
click at [216, 132] on div "2023" at bounding box center [213, 135] width 44 height 10
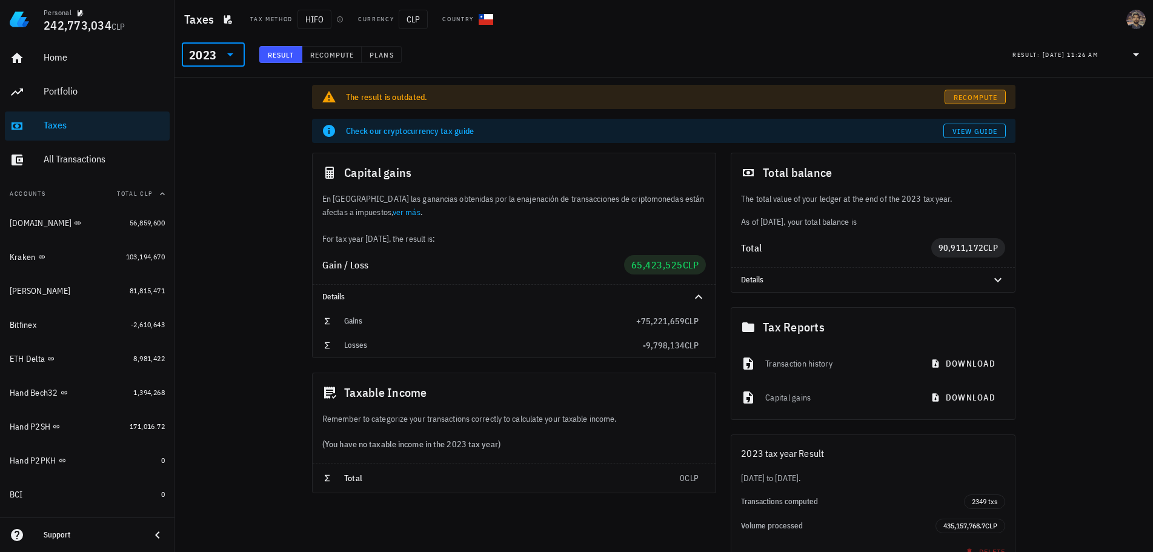
click at [975, 96] on span "Recompute" at bounding box center [975, 97] width 45 height 9
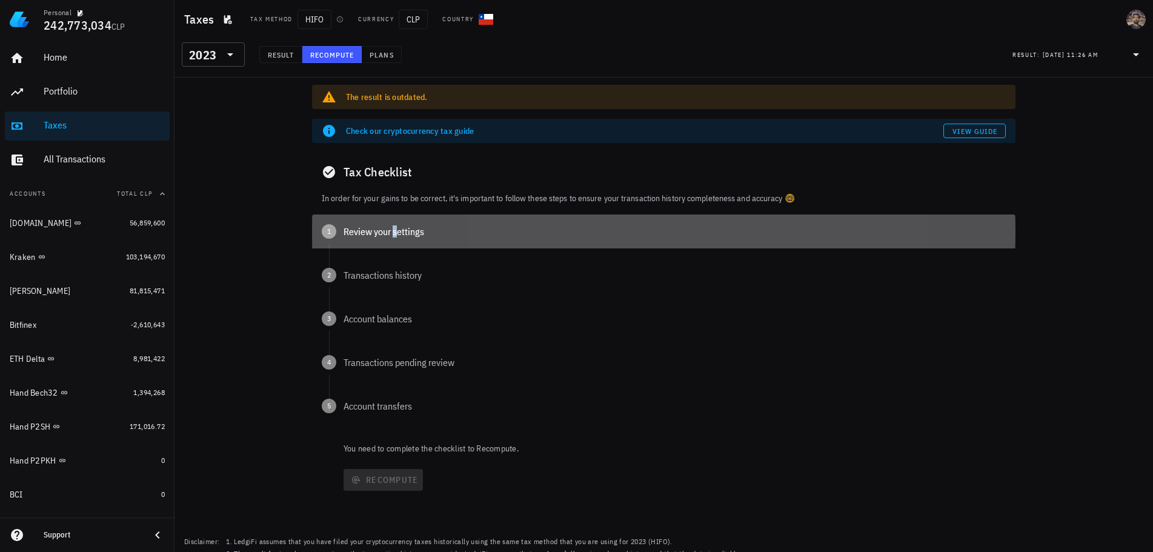
click at [352, 241] on div "1 Review your settings" at bounding box center [663, 231] width 703 height 34
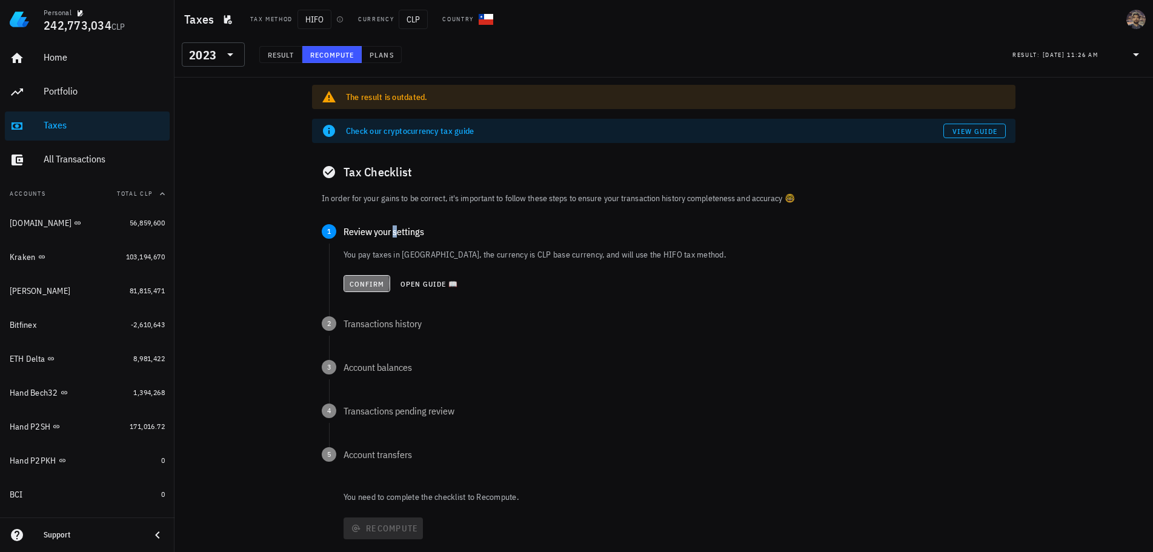
click at [374, 283] on span "Confirm" at bounding box center [367, 283] width 36 height 9
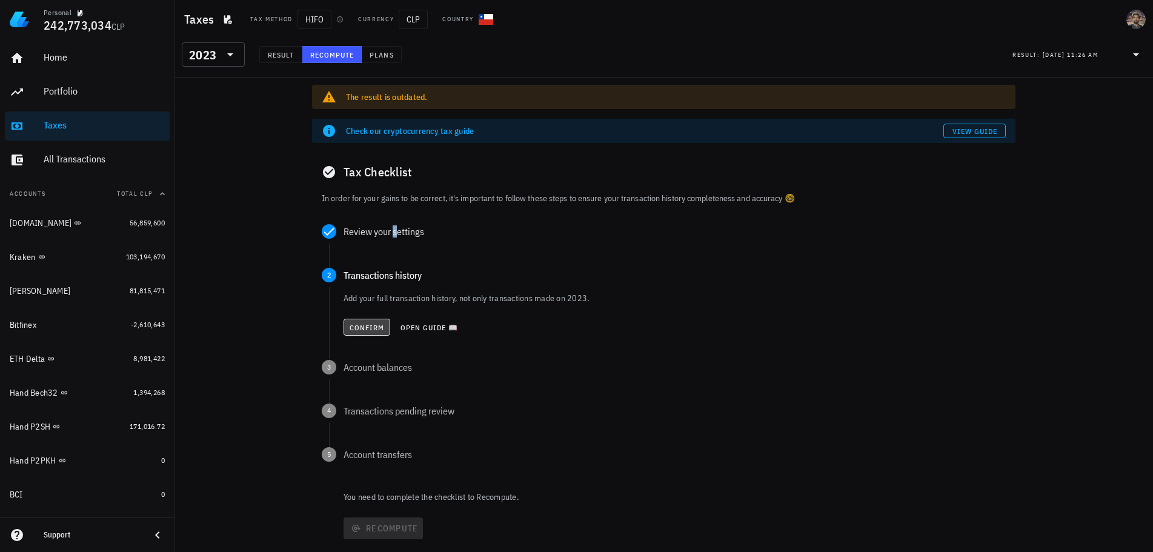
click at [359, 328] on span "Confirm" at bounding box center [367, 327] width 36 height 9
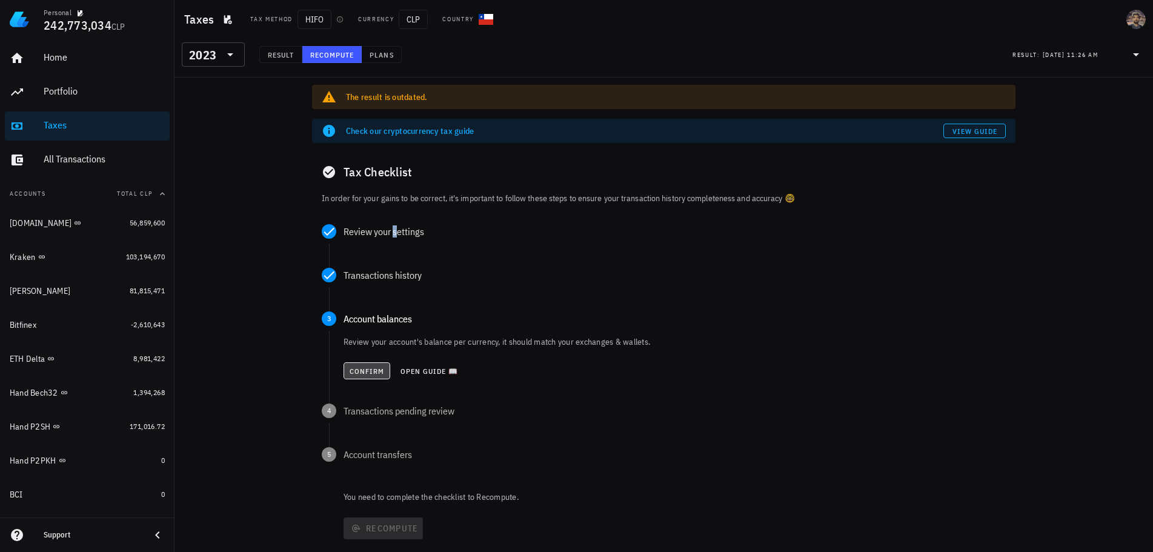
click at [359, 372] on span "Confirm" at bounding box center [367, 371] width 36 height 9
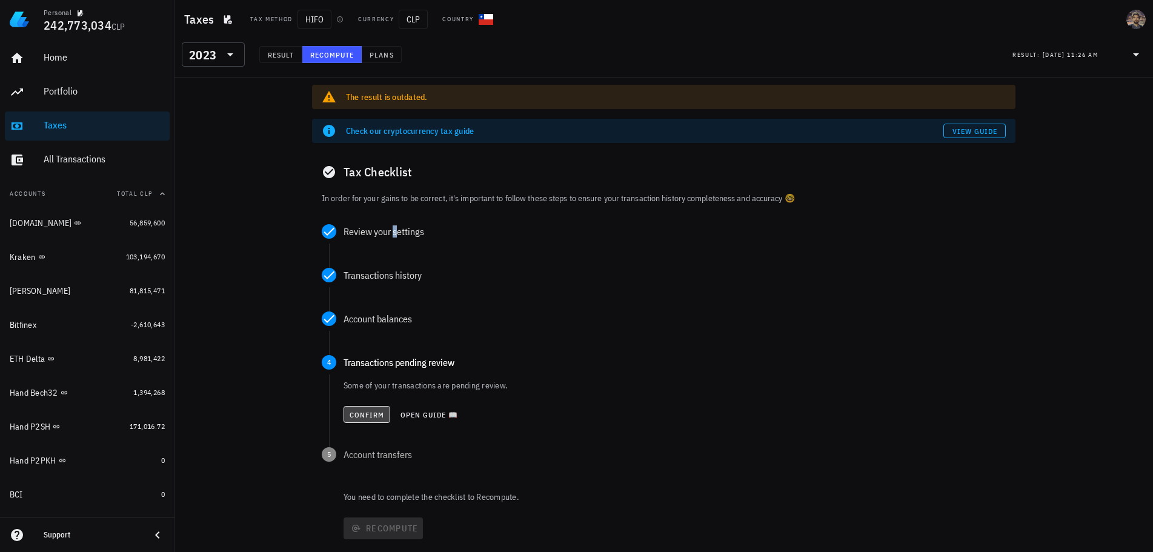
click at [356, 410] on span "Confirm" at bounding box center [367, 414] width 36 height 9
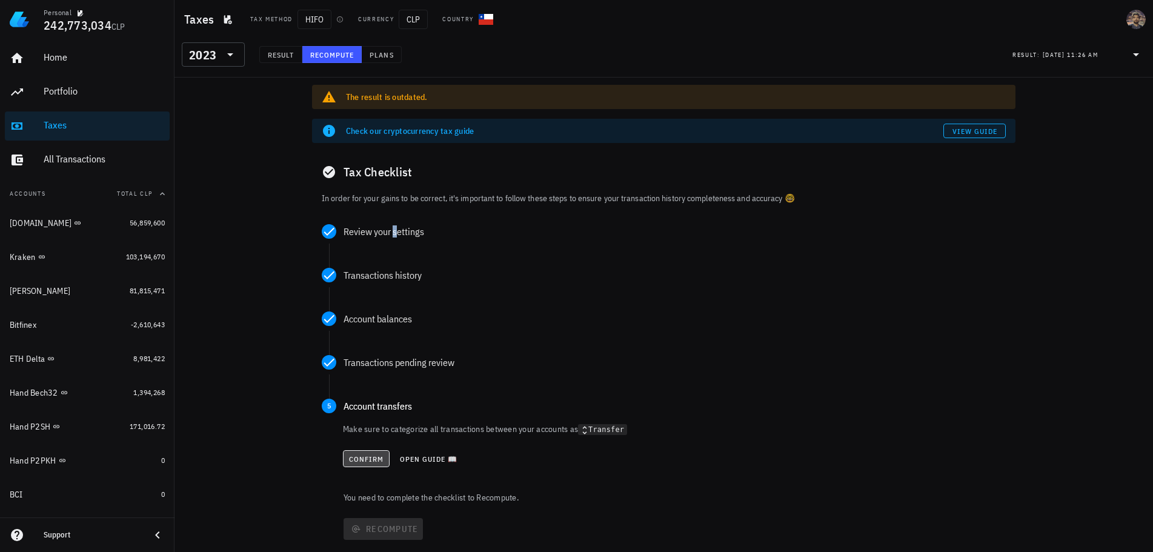
click at [367, 455] on span "Confirm" at bounding box center [366, 458] width 36 height 9
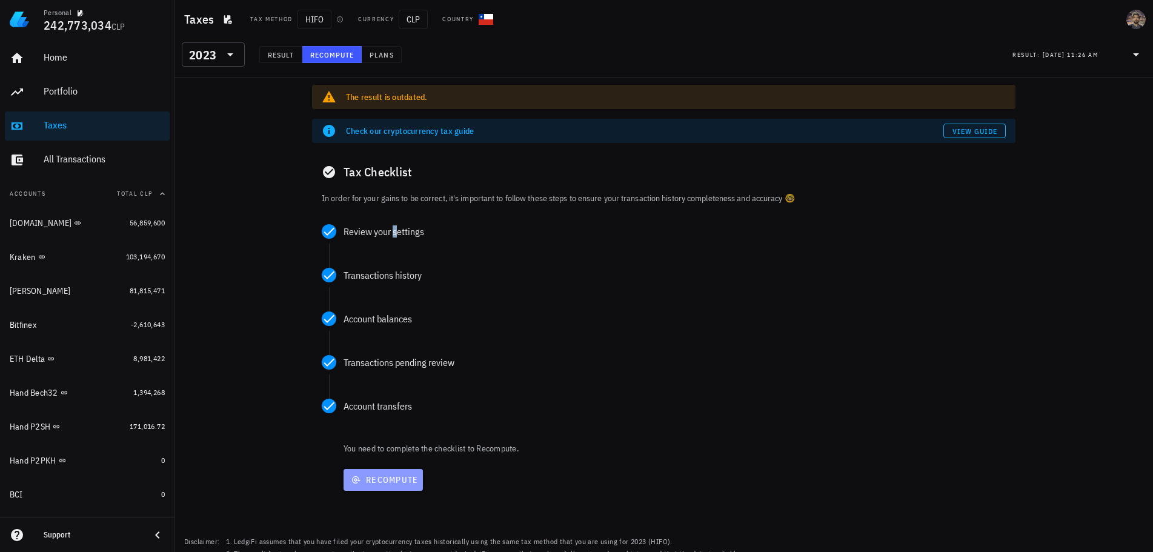
click at [367, 487] on button "Recompute" at bounding box center [382, 480] width 79 height 22
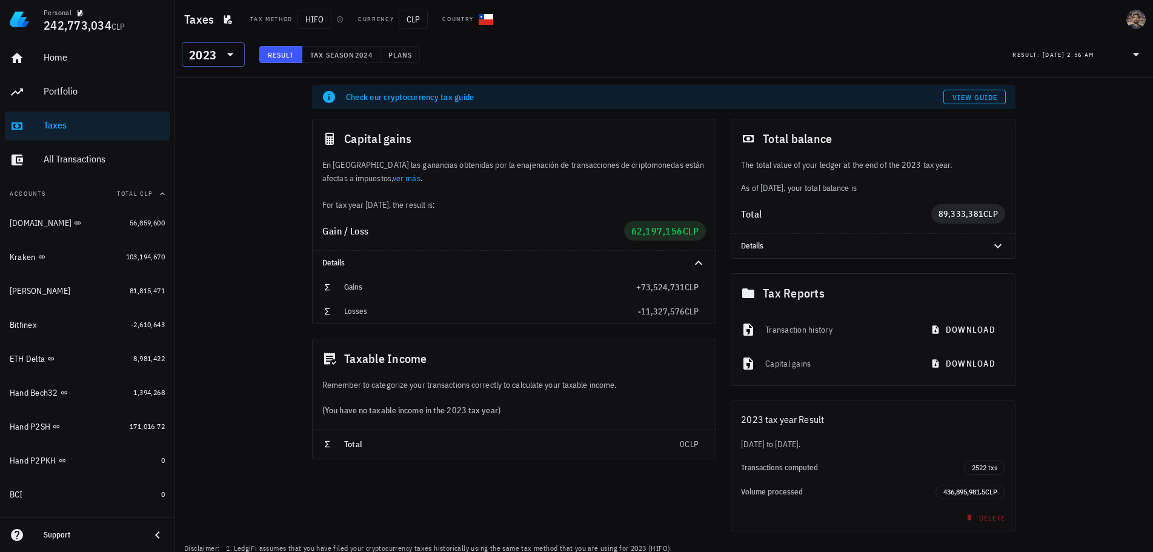
click at [208, 56] on div "2023" at bounding box center [202, 55] width 27 height 12
click at [201, 108] on div "2024" at bounding box center [213, 110] width 44 height 10
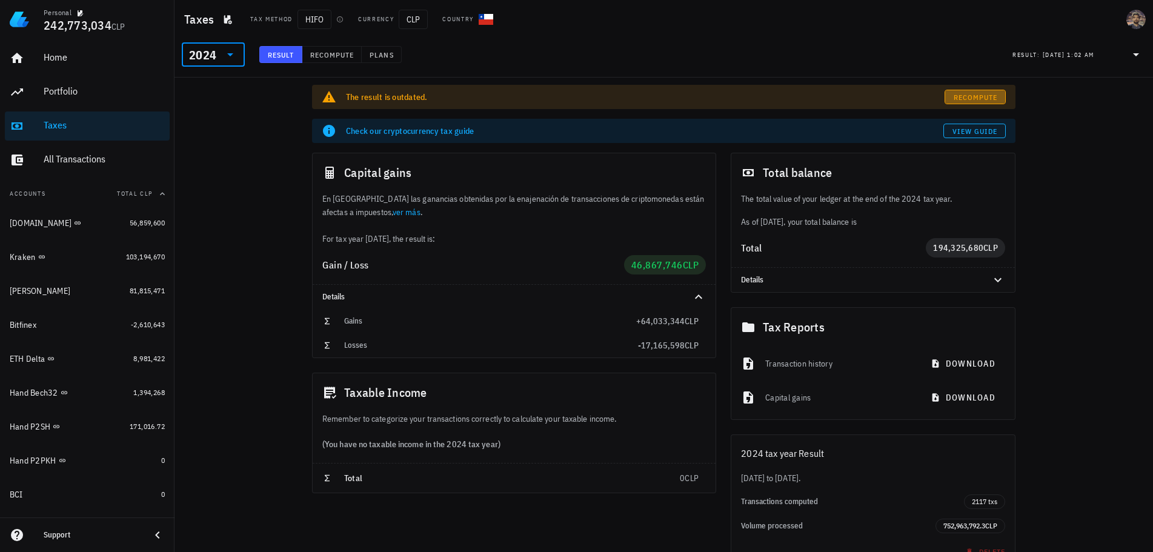
click at [964, 94] on span "Recompute" at bounding box center [975, 97] width 45 height 9
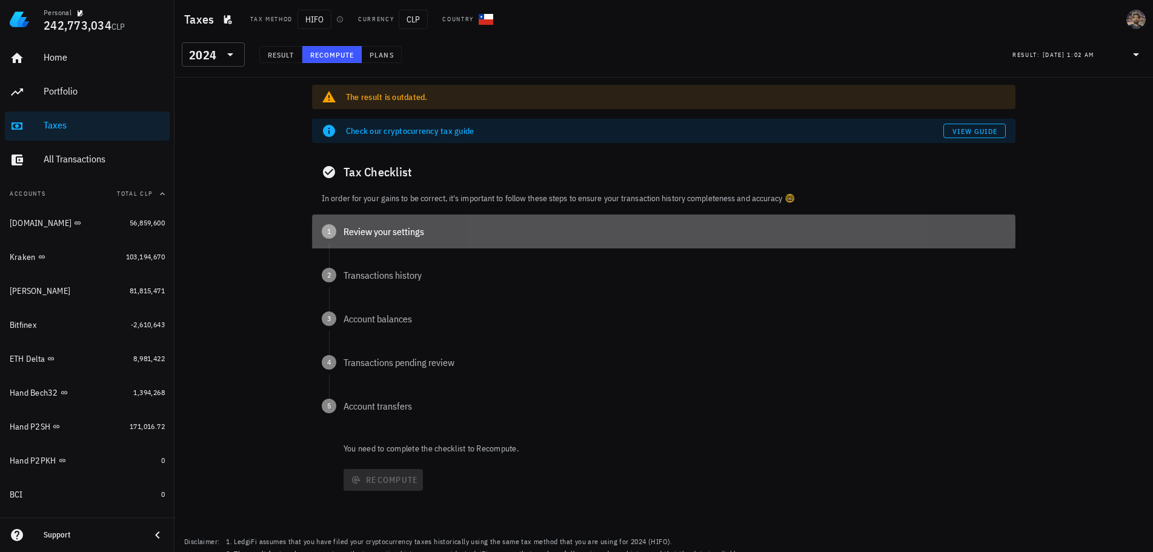
click at [409, 230] on div "Review your settings" at bounding box center [674, 232] width 662 height 10
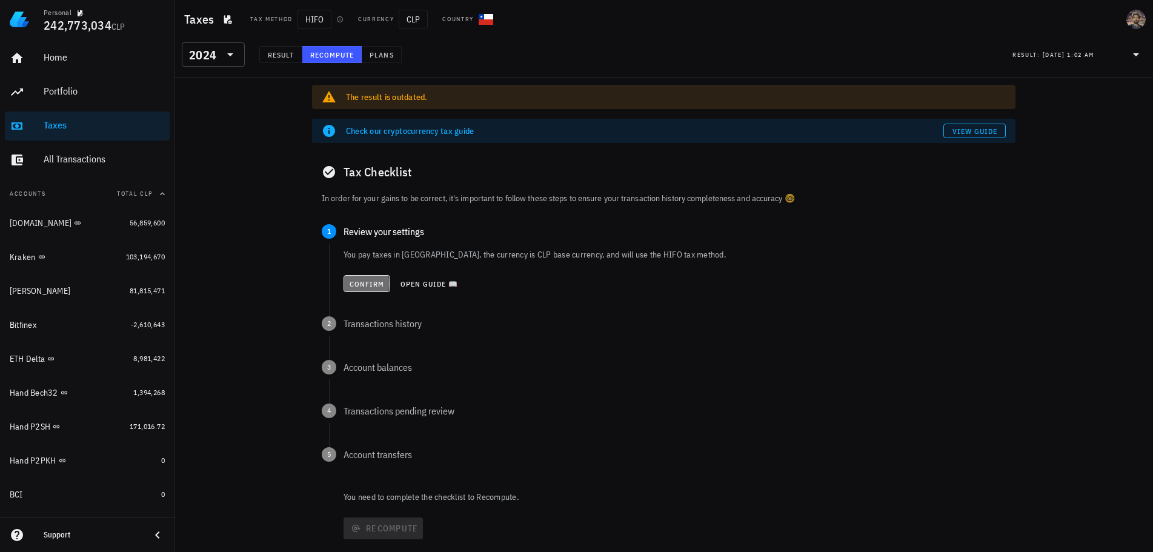
click at [386, 282] on button "Confirm" at bounding box center [366, 283] width 47 height 17
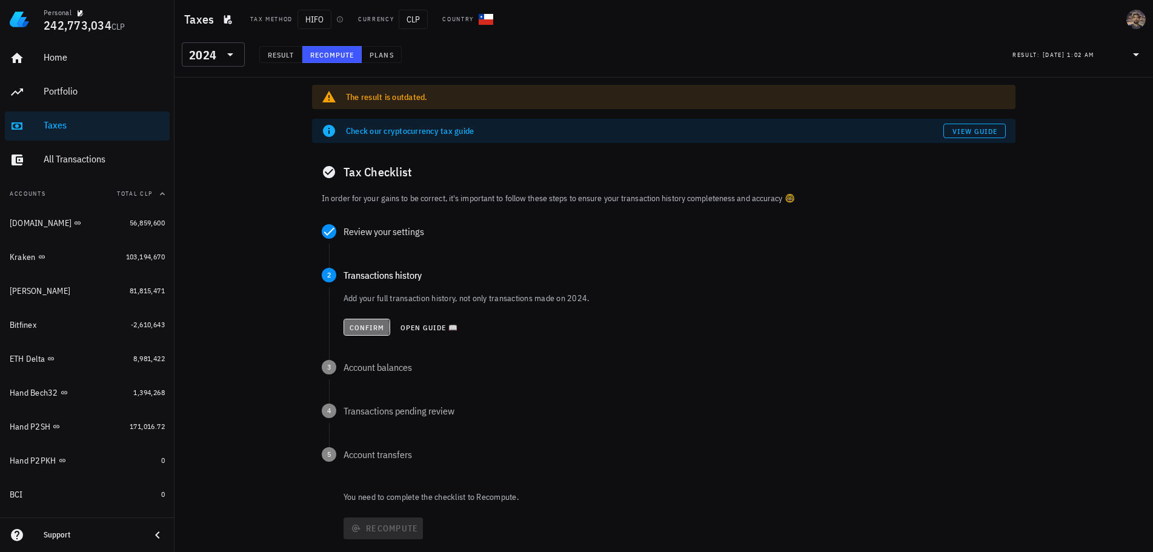
click at [363, 325] on span "Confirm" at bounding box center [367, 327] width 36 height 9
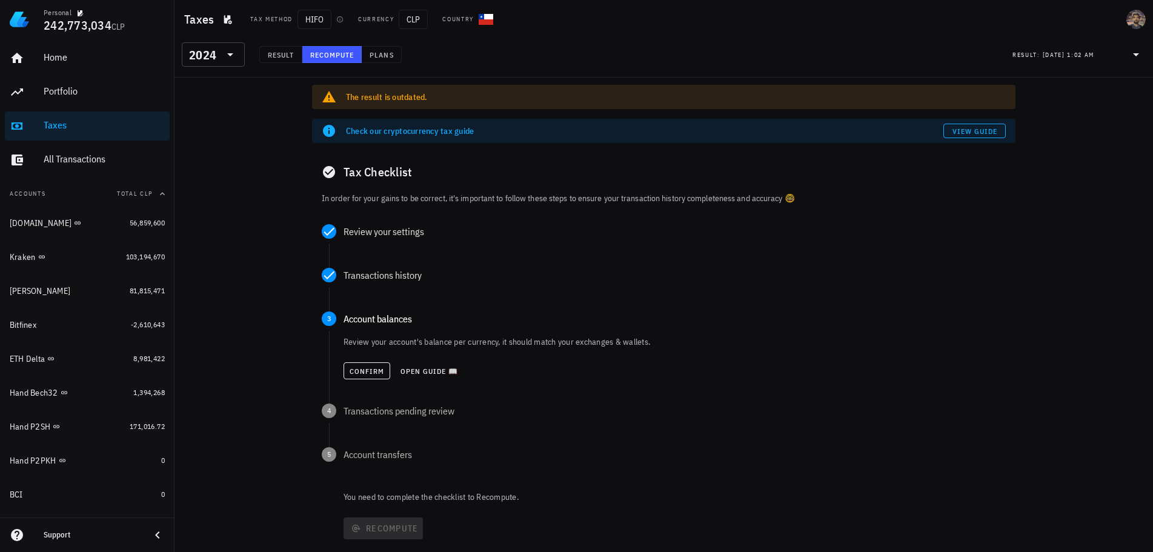
click at [354, 382] on div "Confirm Open guide 📖" at bounding box center [674, 370] width 662 height 27
click at [360, 367] on span "Confirm" at bounding box center [367, 371] width 36 height 9
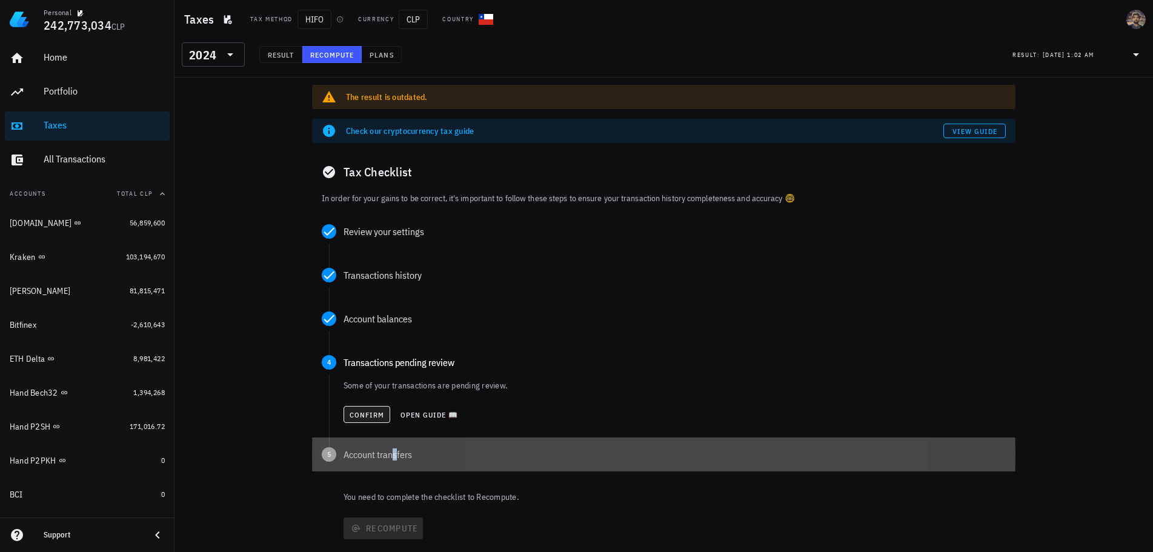
click at [351, 407] on div "Review your settings You pay taxes in [GEOGRAPHIC_DATA], the currency is CLP ba…" at bounding box center [663, 352] width 703 height 276
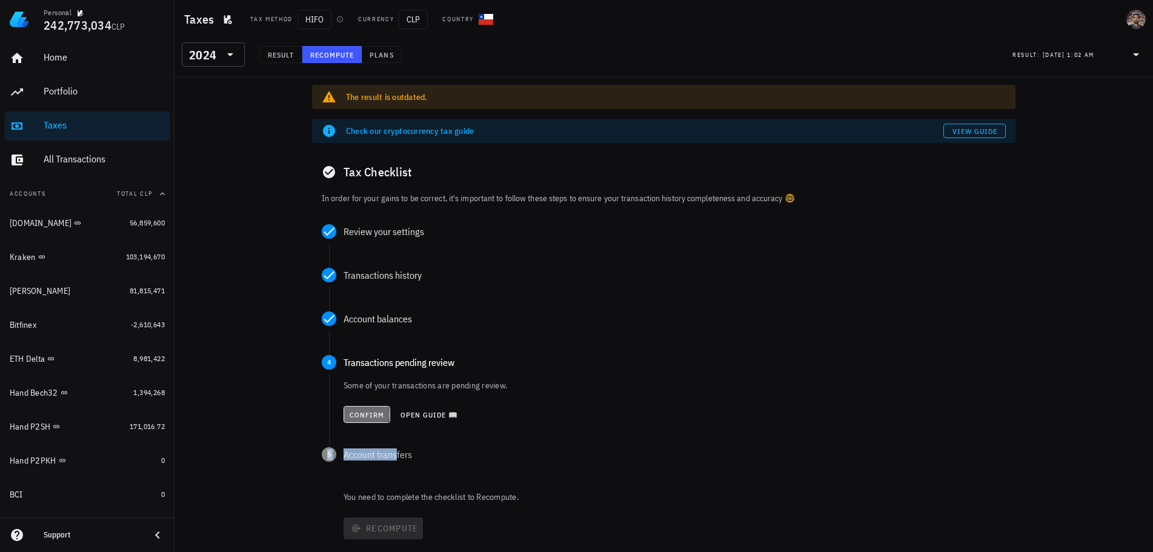
drag, startPoint x: 356, startPoint y: 414, endPoint x: 362, endPoint y: 417, distance: 6.8
click at [356, 414] on span "Confirm" at bounding box center [367, 414] width 36 height 9
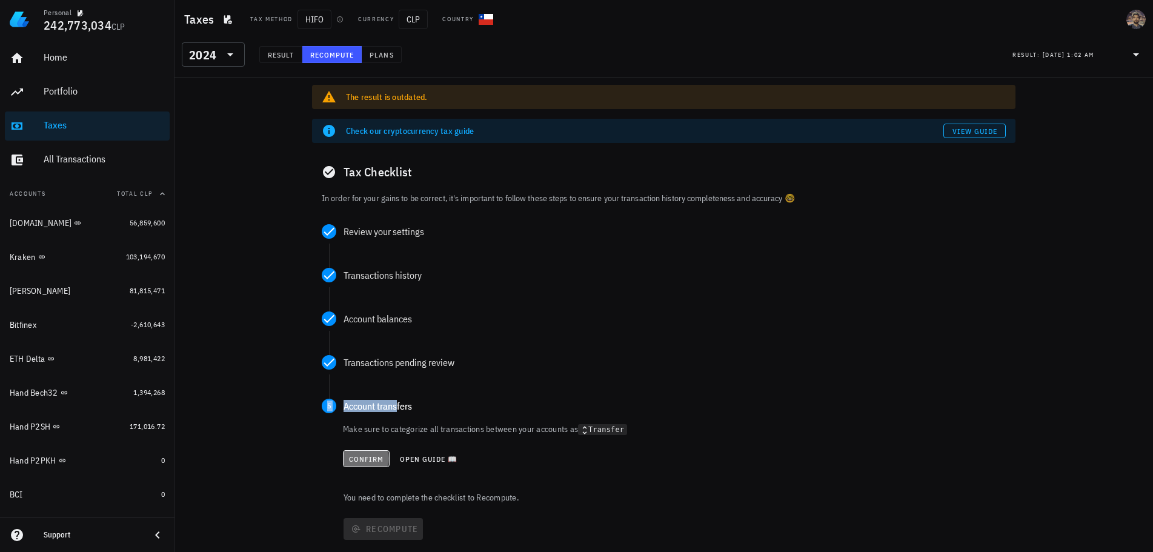
drag, startPoint x: 353, startPoint y: 457, endPoint x: 373, endPoint y: 470, distance: 23.2
click at [354, 457] on span "Confirm" at bounding box center [366, 458] width 36 height 9
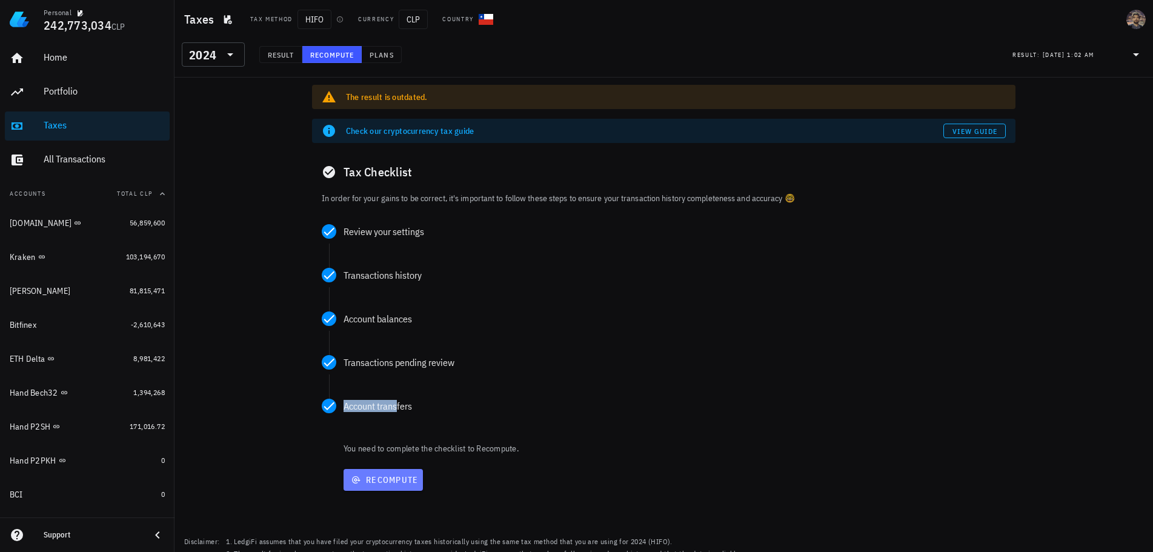
click at [368, 481] on span "Recompute" at bounding box center [383, 479] width 70 height 11
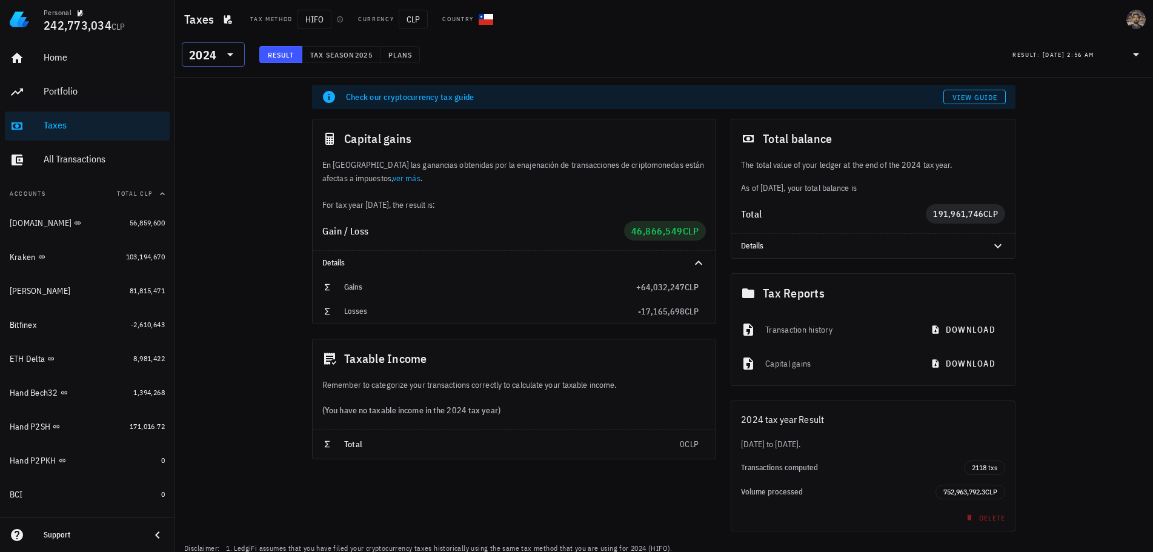
click at [236, 57] on icon at bounding box center [230, 54] width 15 height 15
click at [204, 159] on div "2022" at bounding box center [213, 159] width 44 height 10
click at [210, 58] on div "2022" at bounding box center [202, 55] width 27 height 12
click at [198, 126] on div "2023" at bounding box center [213, 134] width 44 height 19
click at [211, 55] on div "2023" at bounding box center [202, 55] width 27 height 12
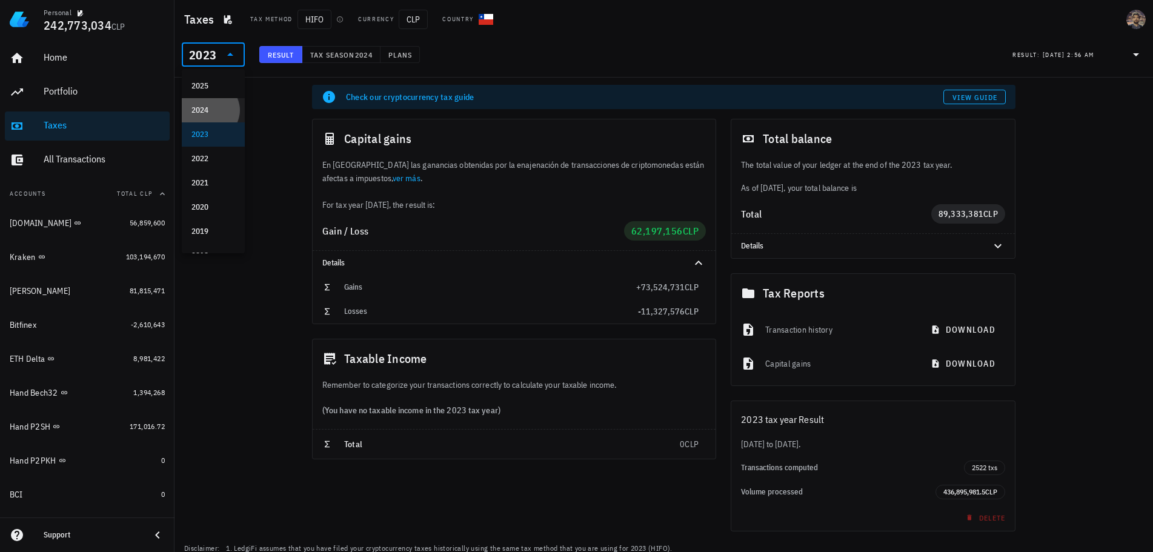
click at [202, 108] on div "2024" at bounding box center [213, 110] width 44 height 10
click at [222, 52] on div at bounding box center [229, 54] width 17 height 15
click at [214, 90] on div "2025" at bounding box center [213, 86] width 44 height 10
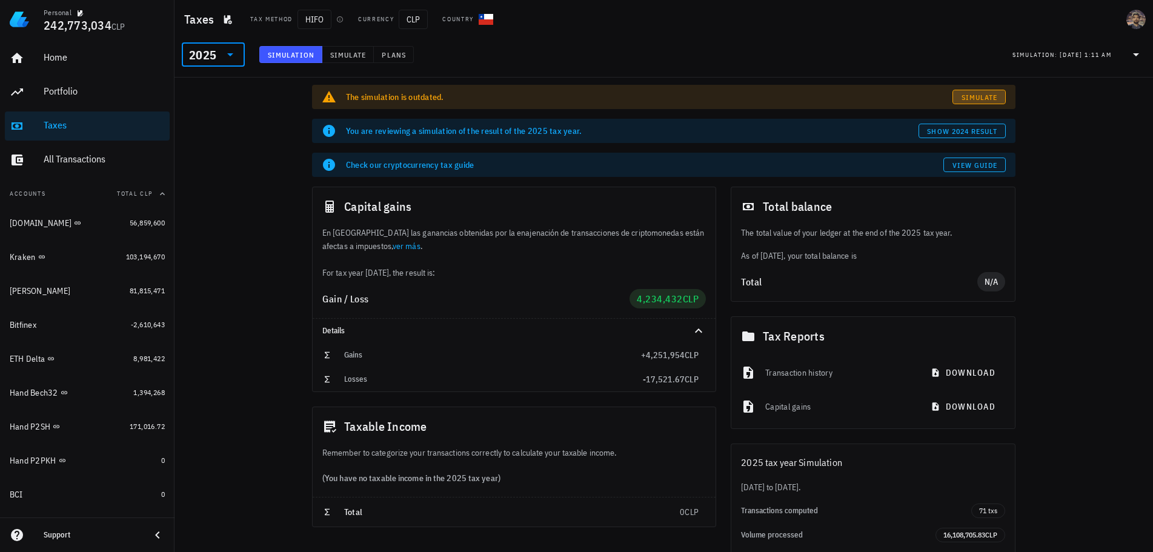
click at [967, 98] on span "Simulate" at bounding box center [979, 97] width 37 height 9
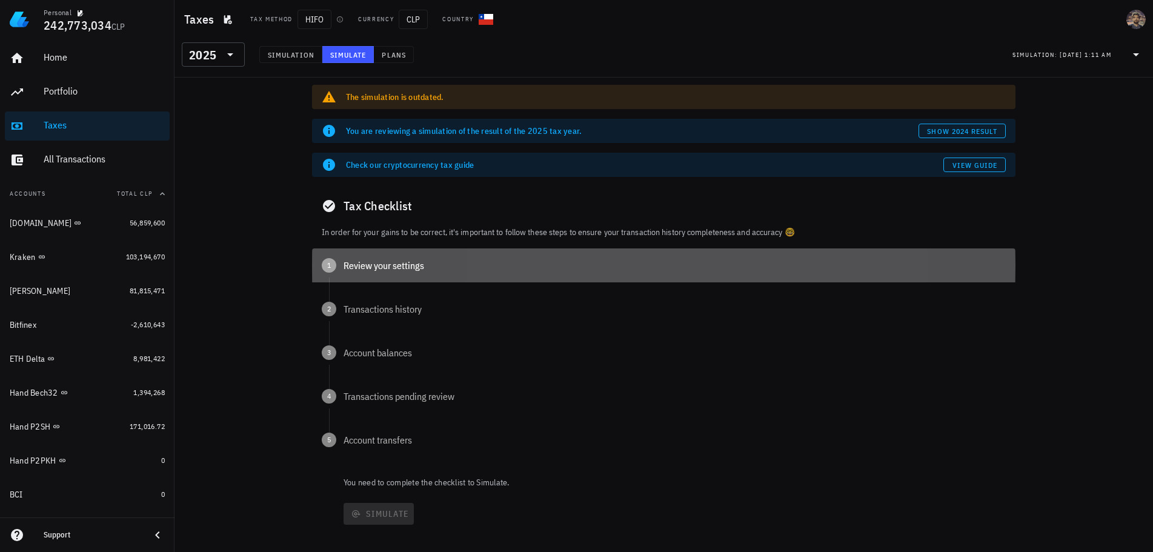
click at [384, 258] on div "1 Review your settings" at bounding box center [663, 265] width 703 height 34
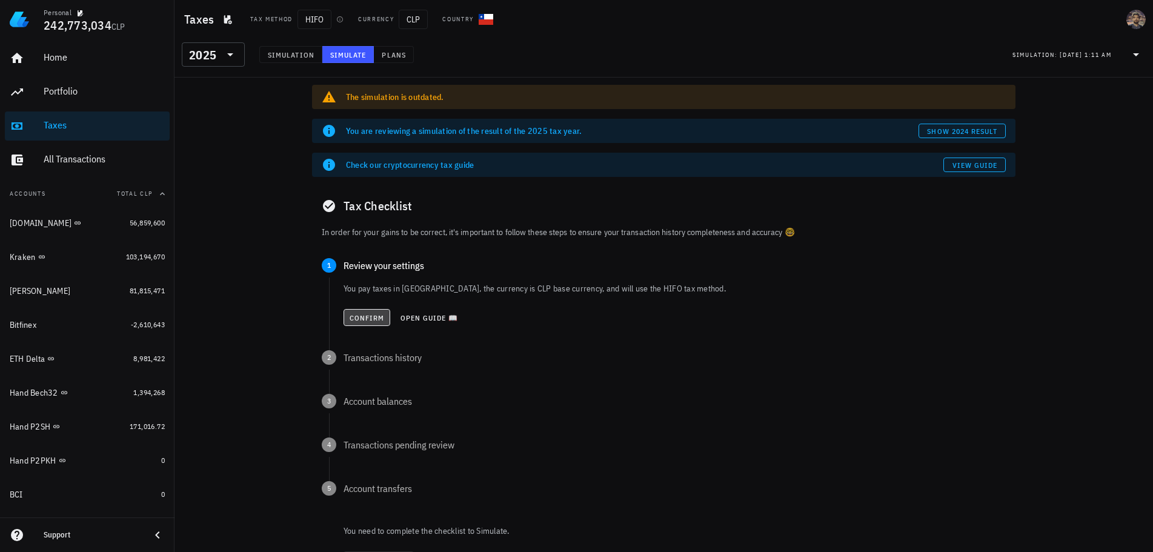
click at [365, 317] on span "Confirm" at bounding box center [367, 317] width 36 height 9
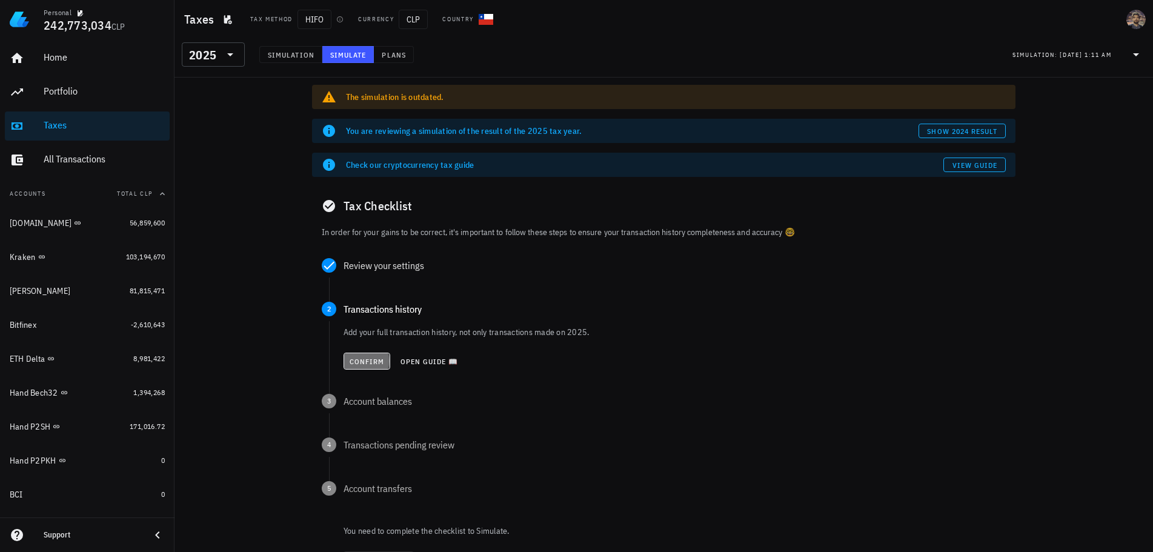
click at [356, 355] on button "Confirm" at bounding box center [366, 361] width 47 height 17
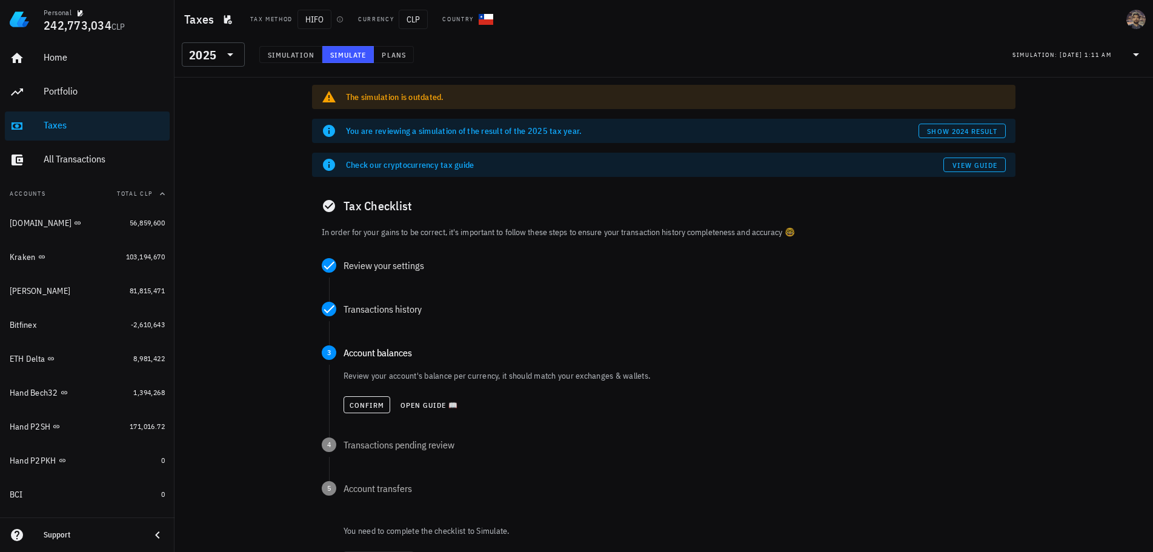
click at [356, 415] on div "Confirm Open guide 📖" at bounding box center [674, 404] width 662 height 27
click at [362, 405] on span "Confirm" at bounding box center [367, 404] width 36 height 9
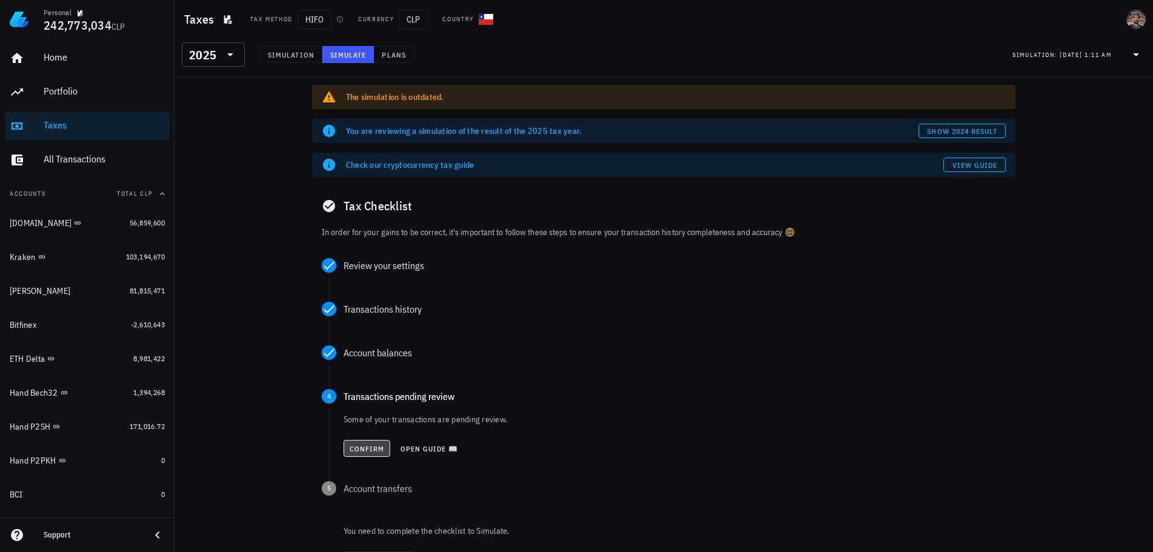
click at [370, 446] on span "Confirm" at bounding box center [367, 448] width 36 height 9
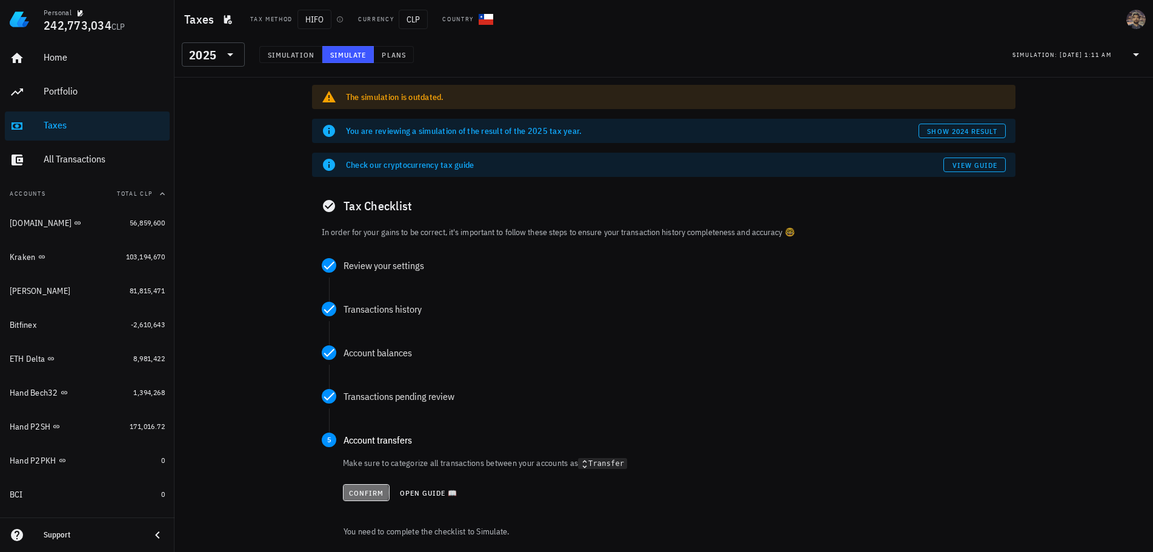
click at [356, 487] on button "Confirm" at bounding box center [366, 492] width 47 height 17
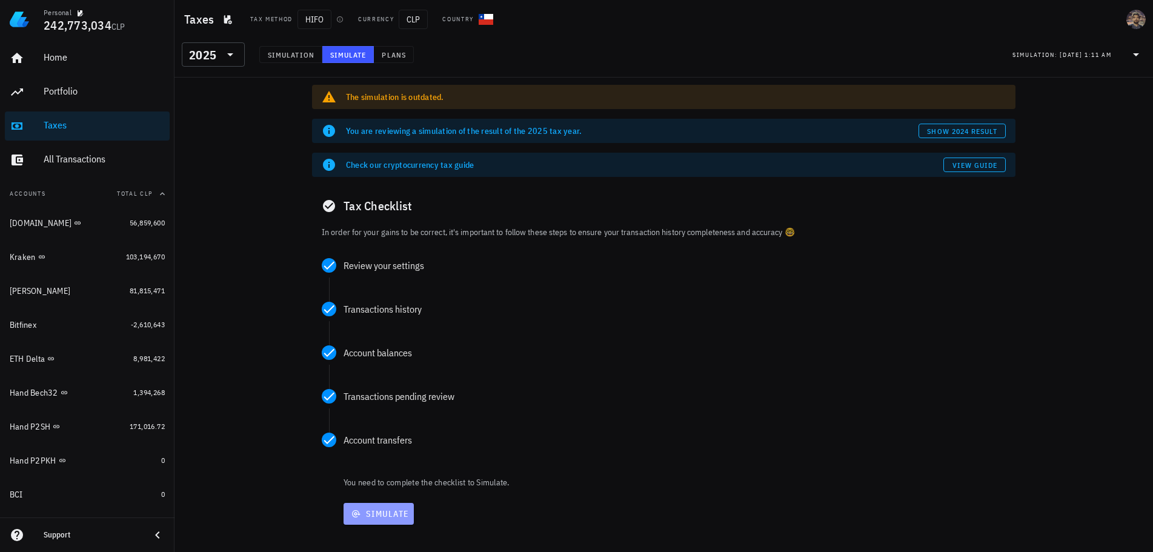
click at [365, 513] on span "Simulate" at bounding box center [378, 513] width 61 height 11
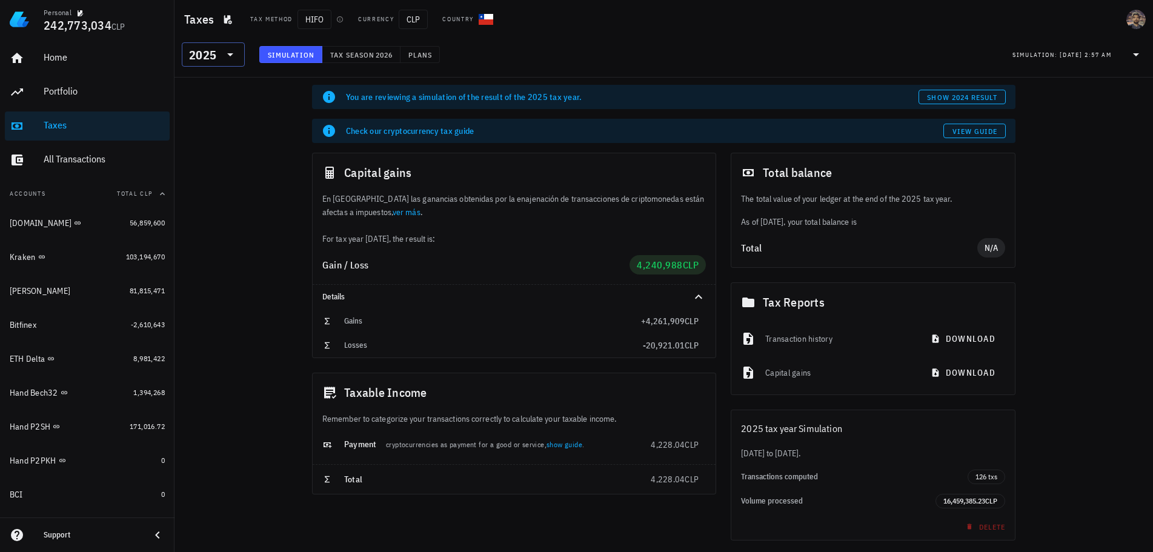
click at [227, 53] on icon at bounding box center [230, 54] width 15 height 15
click at [204, 91] on div "2025" at bounding box center [213, 85] width 44 height 19
click at [223, 64] on div "2025" at bounding box center [213, 54] width 48 height 24
click at [219, 103] on div "2024" at bounding box center [213, 110] width 44 height 19
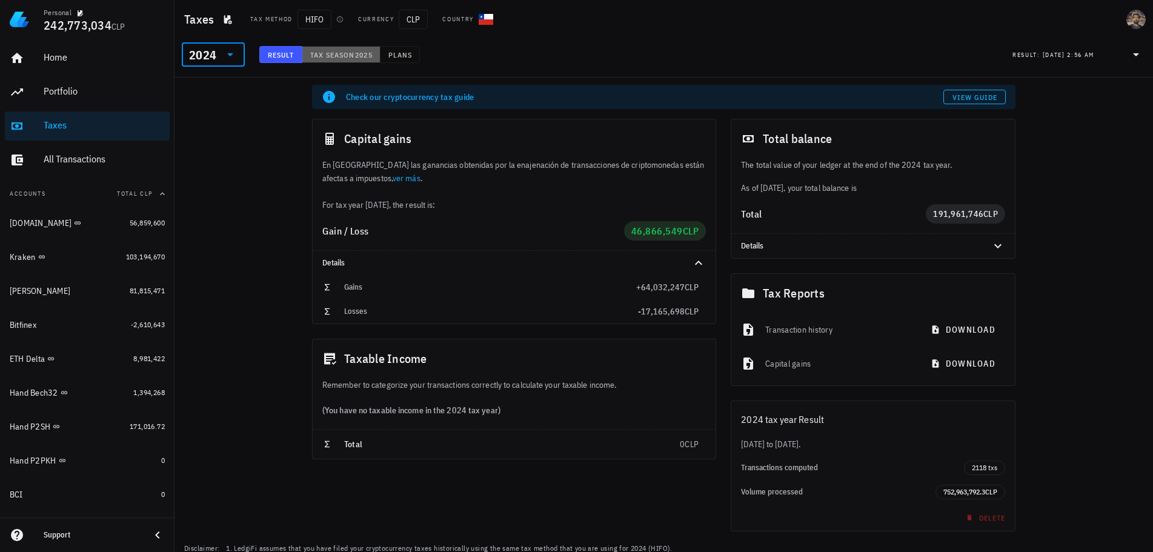
click at [323, 51] on span "Tax season" at bounding box center [332, 54] width 45 height 9
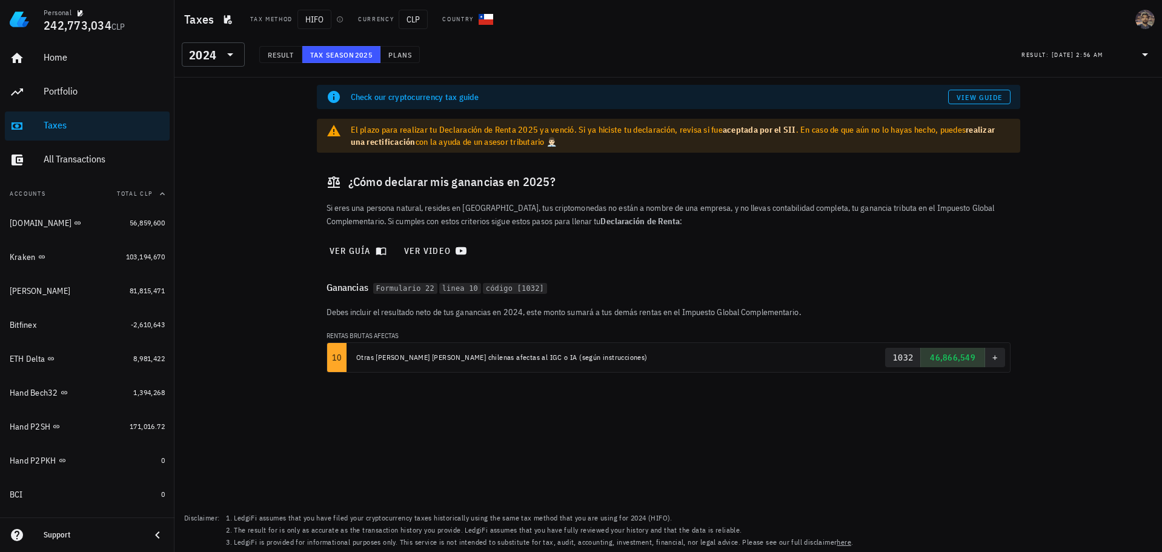
click at [414, 297] on div "Ganancias Formulario 22 linea 10 código [1032]" at bounding box center [668, 287] width 703 height 36
click at [415, 292] on code "Formulario 22" at bounding box center [405, 289] width 64 height 12
click at [510, 290] on code "código [1032]" at bounding box center [515, 289] width 64 height 12
drag, startPoint x: 446, startPoint y: 325, endPoint x: 443, endPoint y: 336, distance: 10.9
click at [443, 336] on div "[PERSON_NAME] incluir el resultado neto de tus ganancias en 2024, este [PERSON_…" at bounding box center [668, 343] width 703 height 77
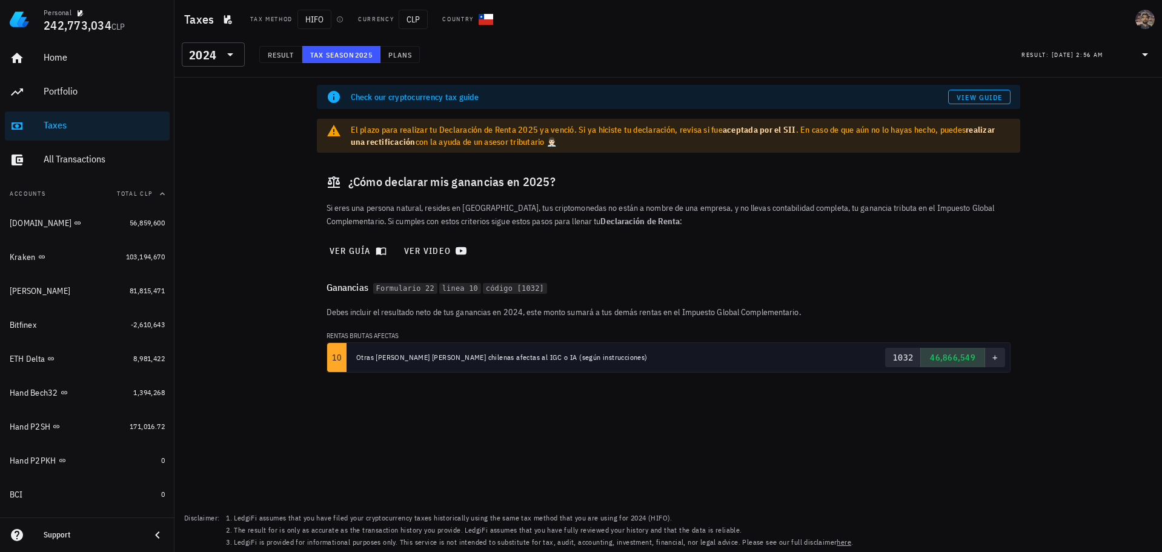
click at [655, 363] on td "Otras [PERSON_NAME] [PERSON_NAME] chilenas afectas al IGC o IA (según instrucci…" at bounding box center [578, 357] width 463 height 29
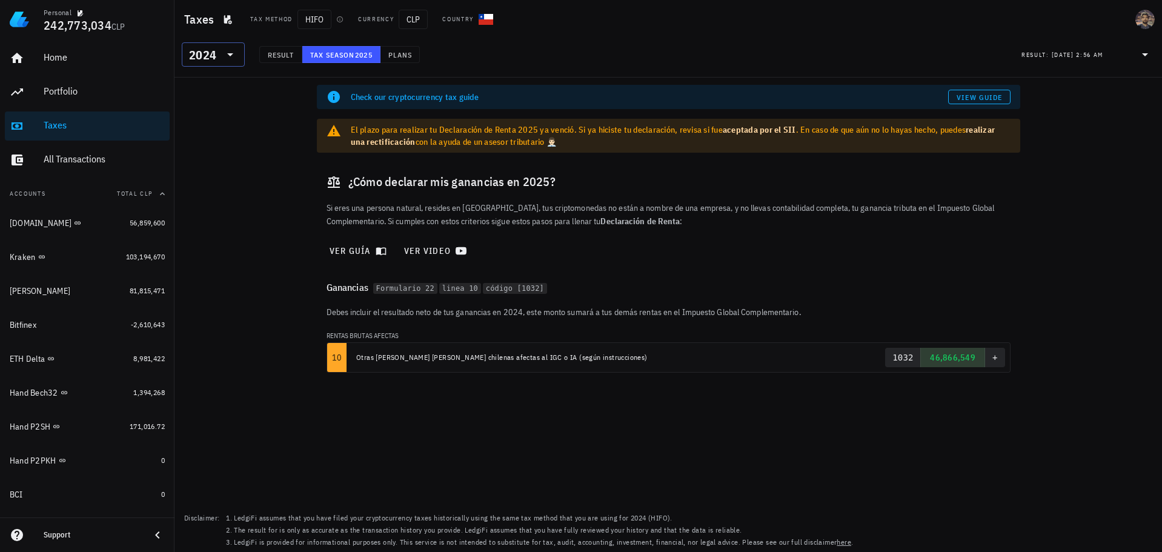
click at [213, 57] on div "2024" at bounding box center [202, 55] width 27 height 12
click at [208, 133] on div "2023" at bounding box center [213, 135] width 44 height 10
click at [222, 59] on div at bounding box center [229, 54] width 17 height 15
click at [212, 153] on div "2022" at bounding box center [213, 158] width 44 height 19
click at [216, 55] on div "2022" at bounding box center [205, 54] width 32 height 24
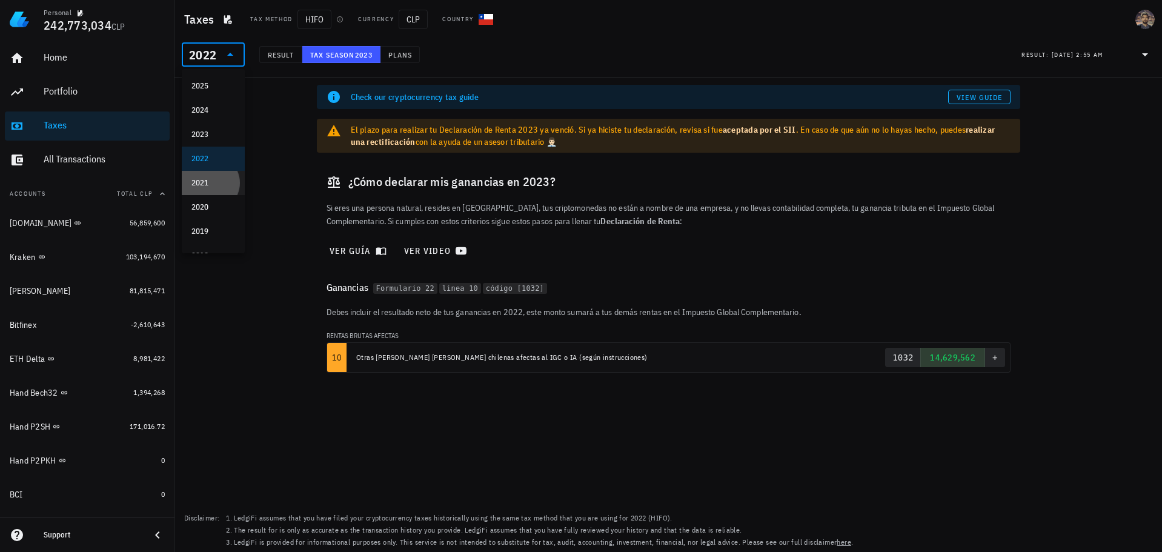
click at [208, 187] on div "2021" at bounding box center [213, 183] width 44 height 10
click at [231, 61] on icon at bounding box center [230, 54] width 15 height 15
click at [213, 209] on div "2020" at bounding box center [213, 207] width 44 height 10
click at [226, 53] on icon at bounding box center [230, 54] width 15 height 15
click at [216, 185] on div "2021" at bounding box center [213, 183] width 44 height 10
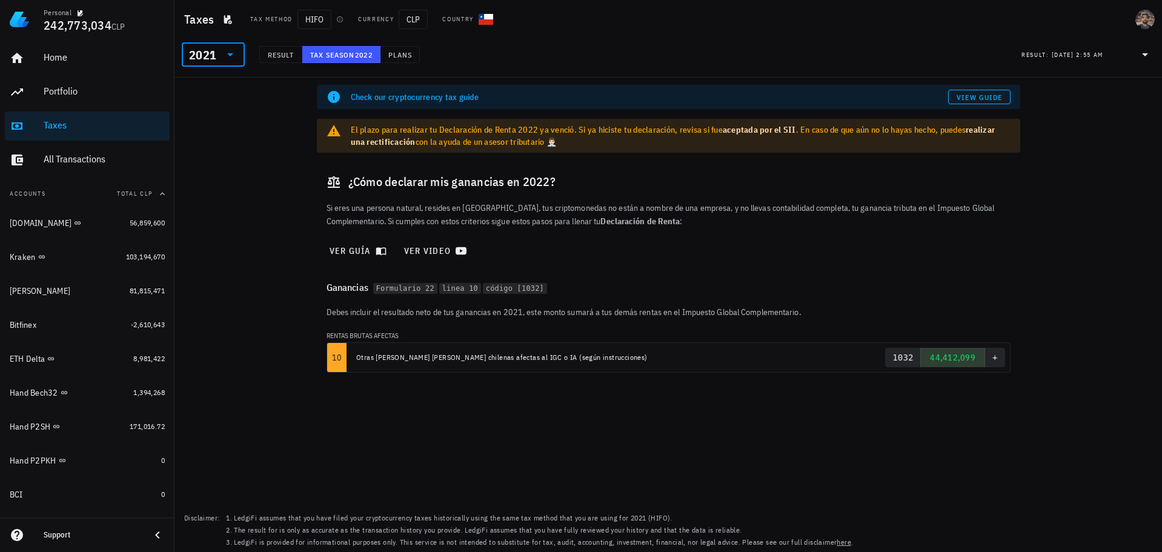
click at [212, 50] on div "2021" at bounding box center [202, 55] width 27 height 12
click at [207, 160] on div "2022" at bounding box center [213, 159] width 44 height 10
click at [222, 50] on div at bounding box center [229, 54] width 17 height 15
click at [217, 137] on div "2023" at bounding box center [213, 135] width 44 height 10
click at [214, 50] on div "2023" at bounding box center [202, 55] width 27 height 12
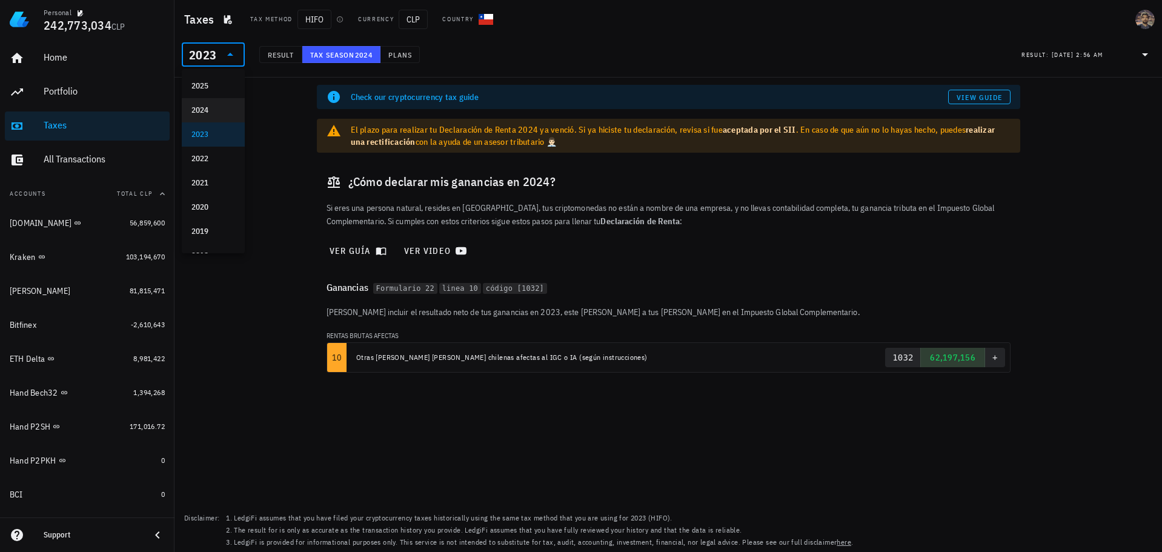
click at [207, 110] on div "2024" at bounding box center [213, 110] width 44 height 10
click at [214, 57] on div "2024" at bounding box center [202, 55] width 27 height 12
click at [213, 87] on div "2025" at bounding box center [213, 86] width 44 height 10
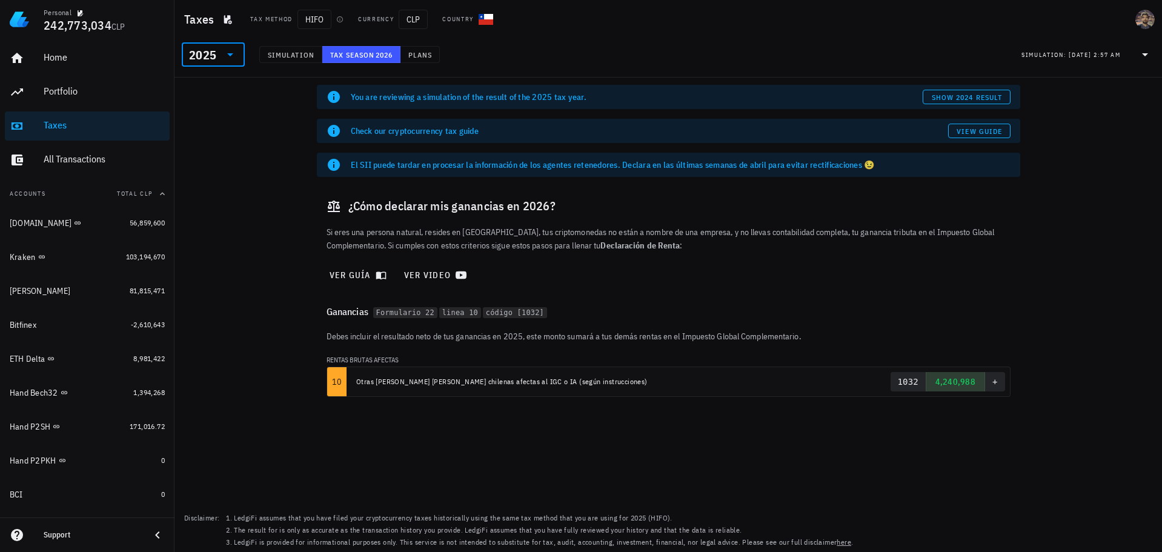
click at [1090, 271] on div "You are reviewing a simulation of the result of the 2025 tax year. show 2024 re…" at bounding box center [667, 315] width 987 height 474
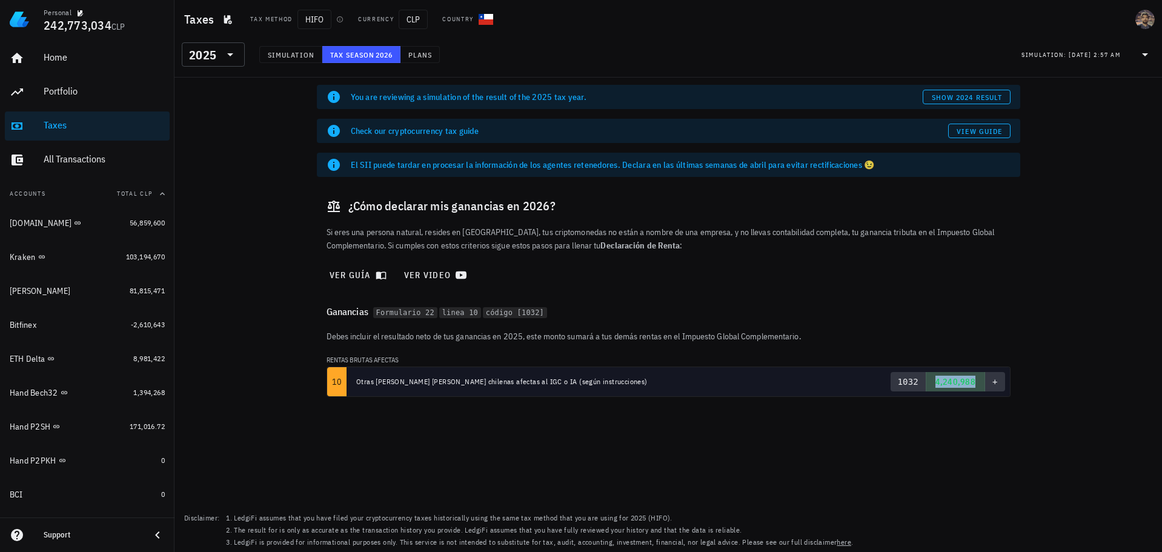
click at [951, 383] on span "4,240,988" at bounding box center [955, 381] width 40 height 11
click at [890, 373] on td "1032 4,240,988 +" at bounding box center [912, 381] width 194 height 29
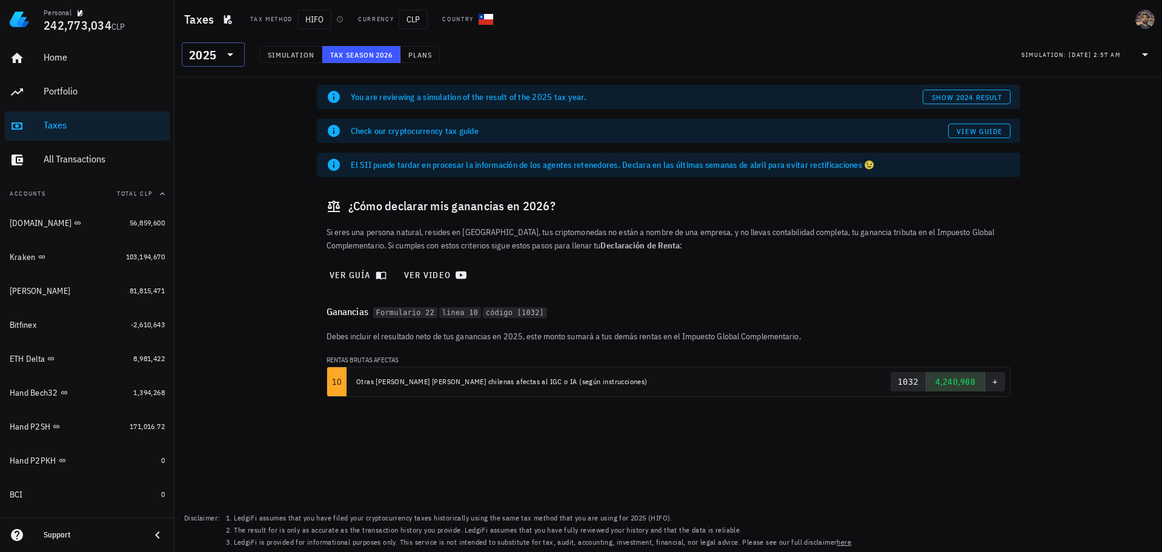
click at [224, 56] on icon at bounding box center [230, 54] width 15 height 15
click at [209, 110] on div "2024" at bounding box center [213, 110] width 44 height 10
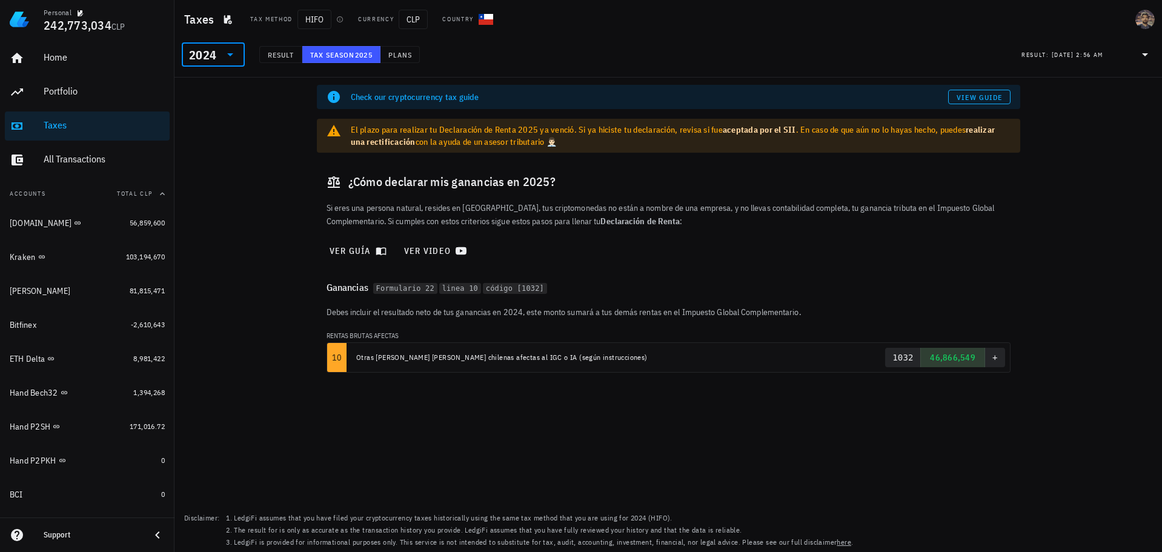
click at [210, 64] on div "2024" at bounding box center [205, 54] width 32 height 24
click at [210, 130] on div "2023" at bounding box center [213, 135] width 44 height 10
click at [198, 56] on div "2023" at bounding box center [202, 55] width 27 height 12
click at [222, 159] on div "2022" at bounding box center [213, 159] width 44 height 10
click at [101, 89] on div "Portfolio" at bounding box center [104, 91] width 121 height 12
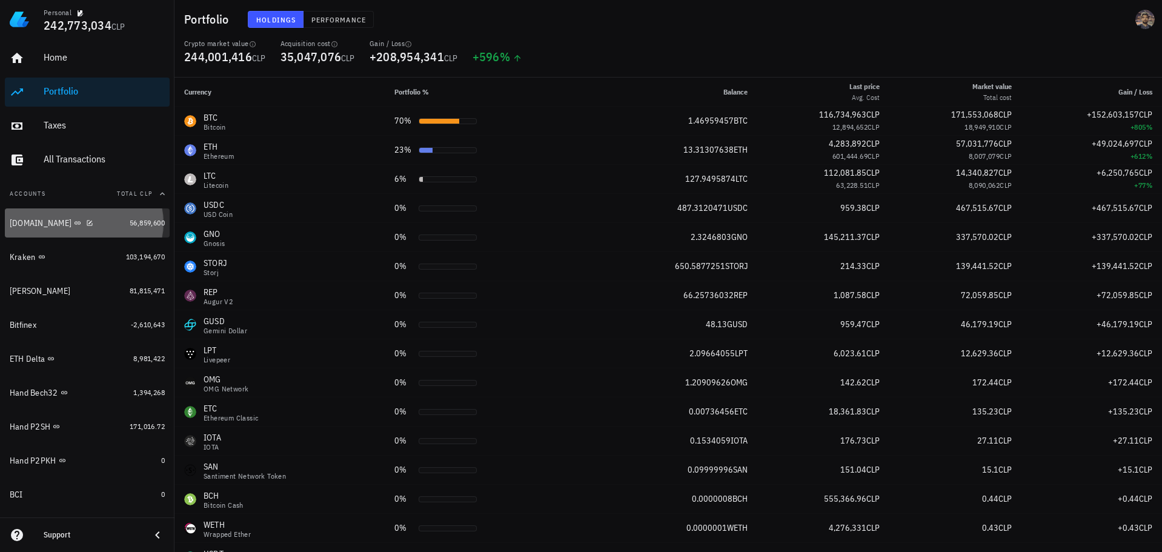
click at [113, 226] on div "[DOMAIN_NAME]" at bounding box center [67, 223] width 115 height 12
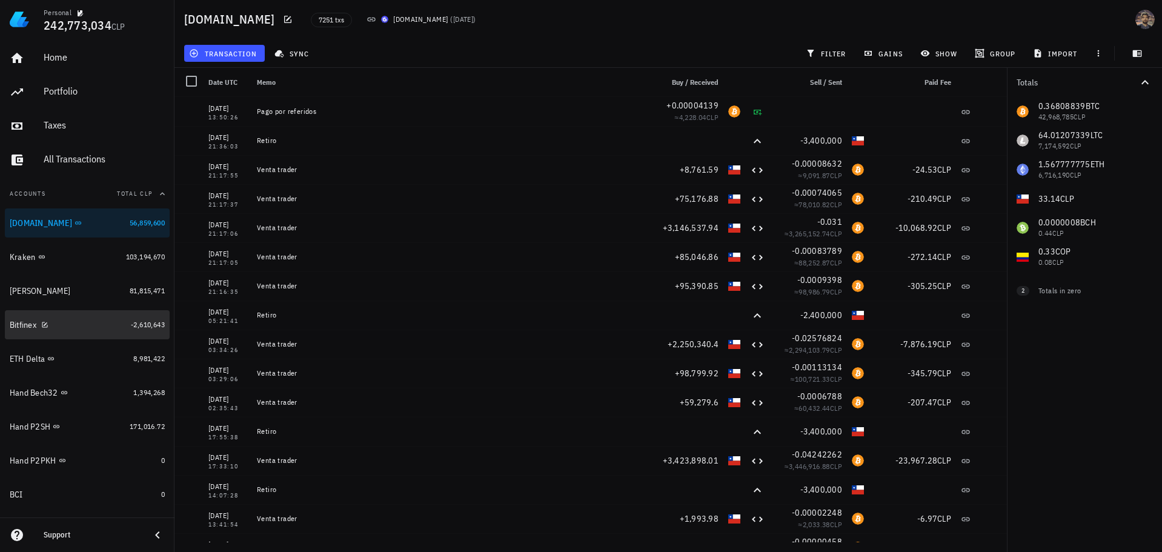
drag, startPoint x: 71, startPoint y: 330, endPoint x: 171, endPoint y: 334, distance: 100.1
click at [70, 330] on div "Bitfinex" at bounding box center [68, 325] width 116 height 12
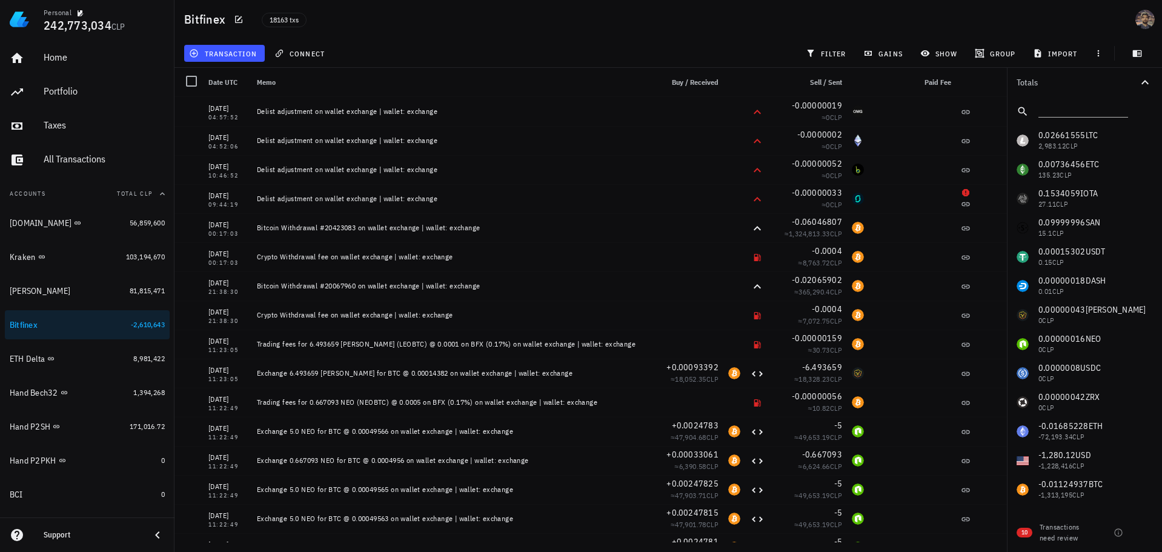
drag, startPoint x: 191, startPoint y: 78, endPoint x: 208, endPoint y: 72, distance: 17.4
click at [191, 78] on div at bounding box center [191, 81] width 21 height 21
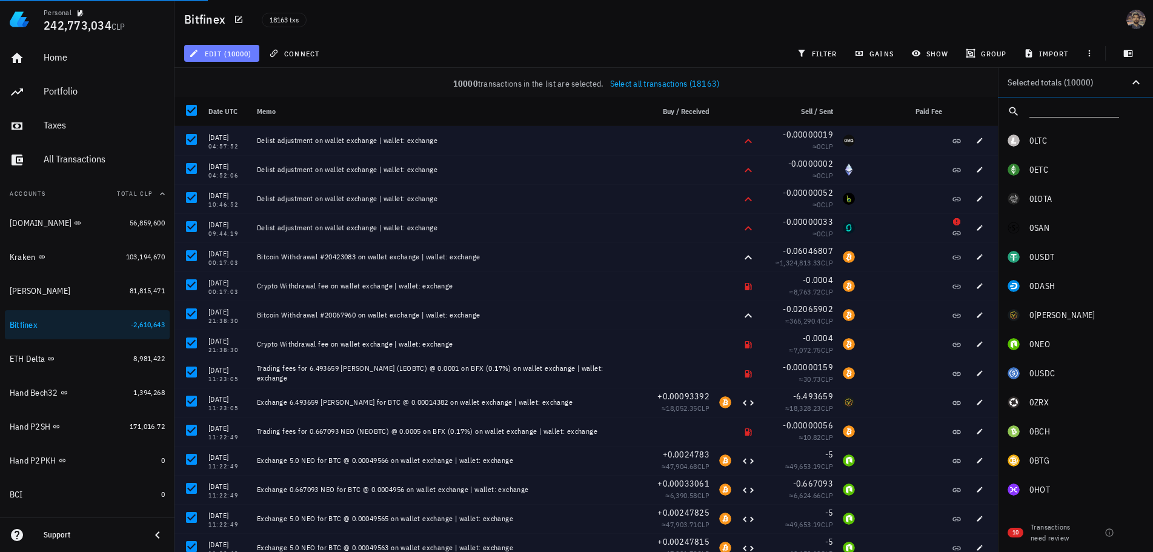
click at [205, 54] on span "edit (10000)" at bounding box center [221, 53] width 60 height 10
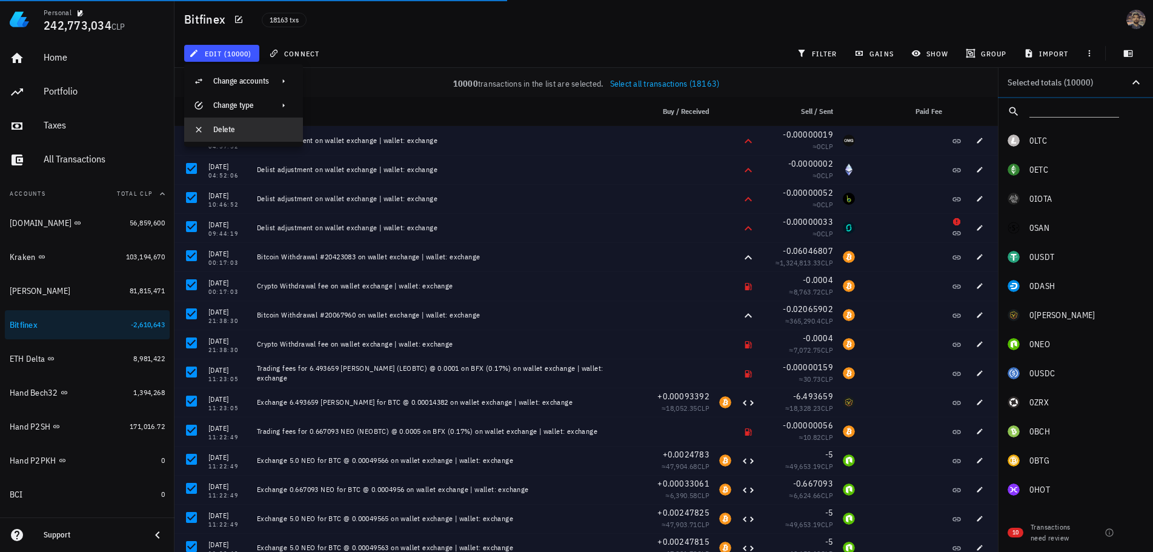
click at [236, 128] on div "Delete" at bounding box center [253, 130] width 80 height 10
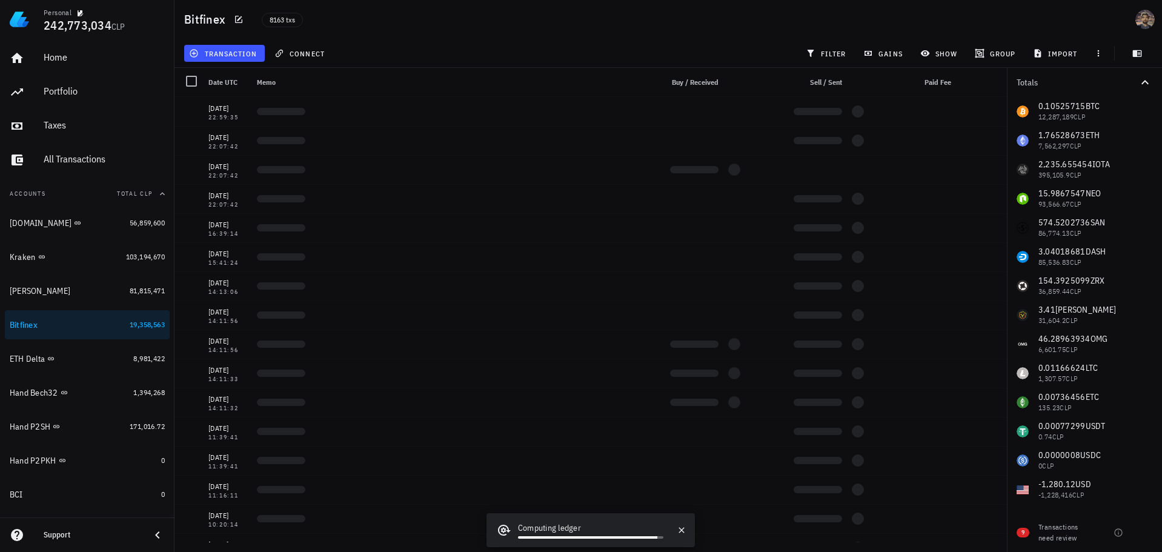
click at [192, 81] on div at bounding box center [191, 81] width 21 height 21
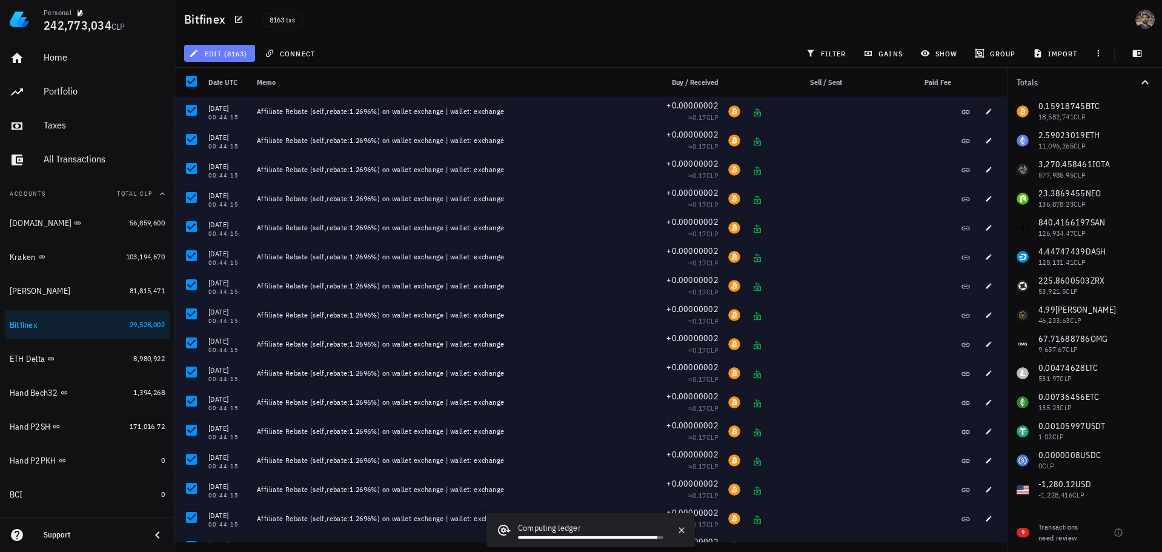
click at [216, 54] on span "edit (8163)" at bounding box center [219, 53] width 56 height 10
click at [207, 78] on div at bounding box center [201, 81] width 15 height 15
click at [219, 55] on span "edit (8163)" at bounding box center [219, 53] width 56 height 10
click at [224, 79] on div "Delete" at bounding box center [229, 81] width 33 height 10
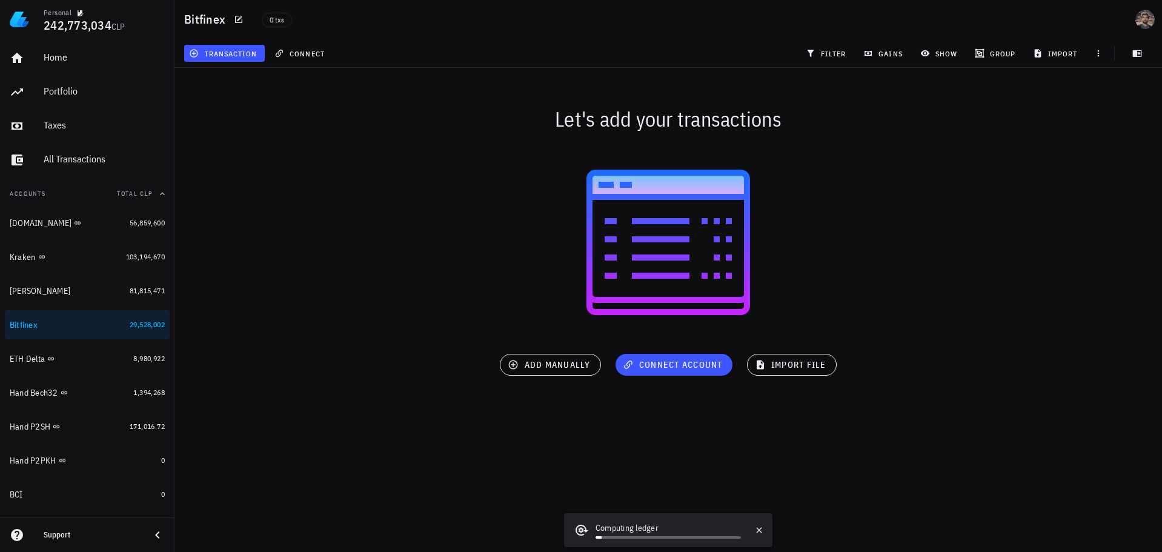
click at [456, 194] on div at bounding box center [667, 242] width 987 height 194
click at [1069, 51] on span "import" at bounding box center [1056, 53] width 42 height 10
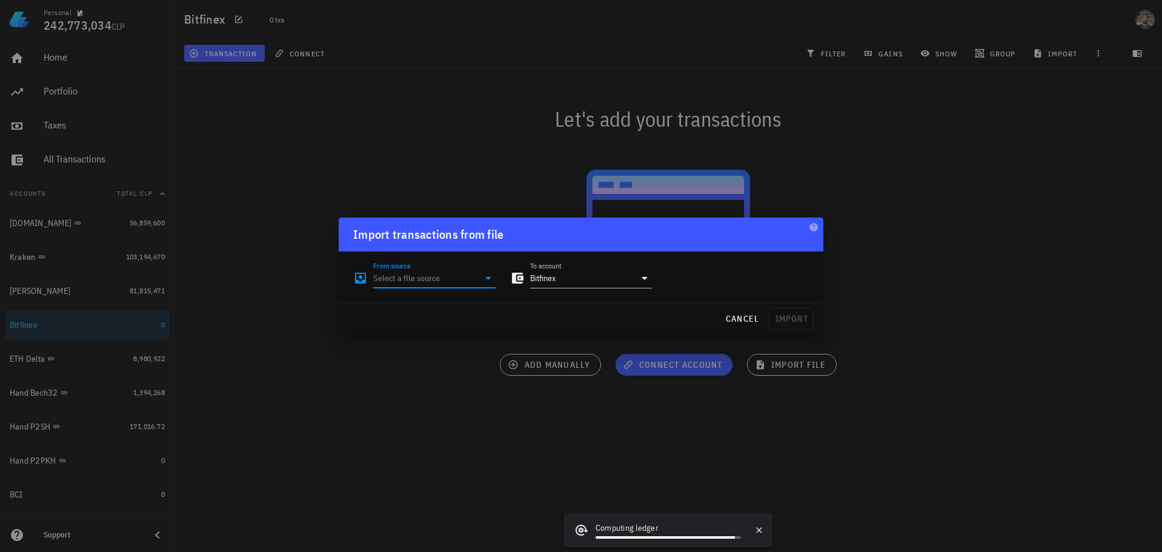
click at [430, 282] on input "From source" at bounding box center [425, 277] width 105 height 19
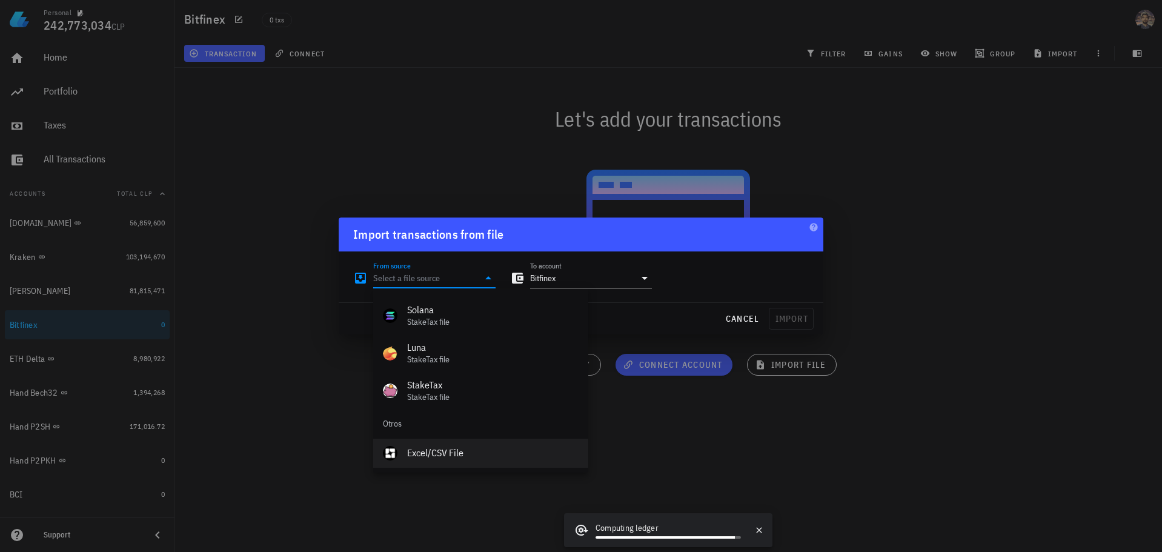
click at [440, 451] on div "Excel/CSV File" at bounding box center [492, 453] width 171 height 12
type input "Excel/CSV File"
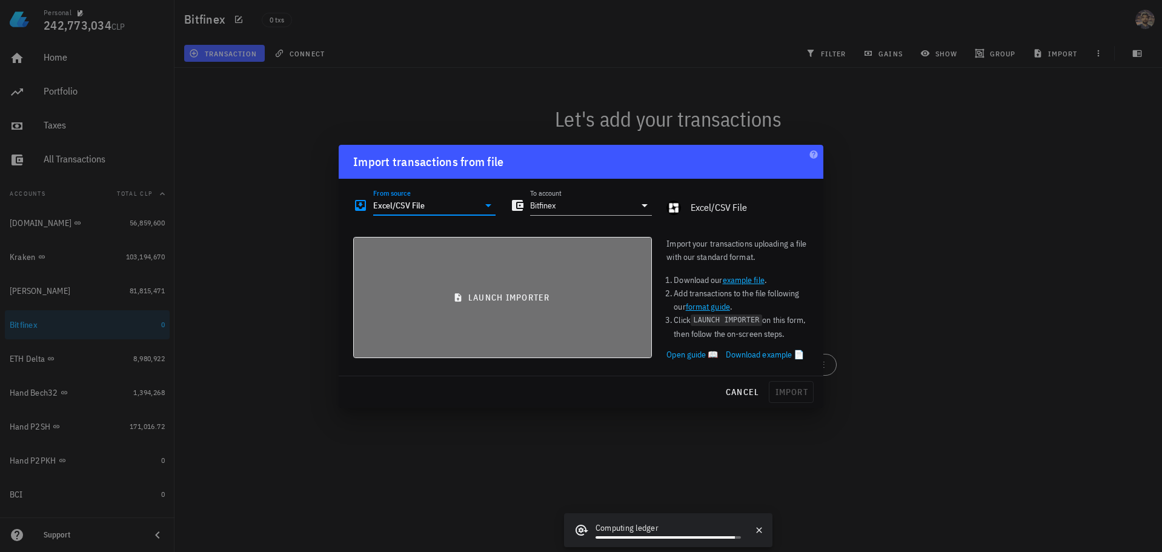
click at [493, 307] on button "launch importer" at bounding box center [502, 297] width 299 height 121
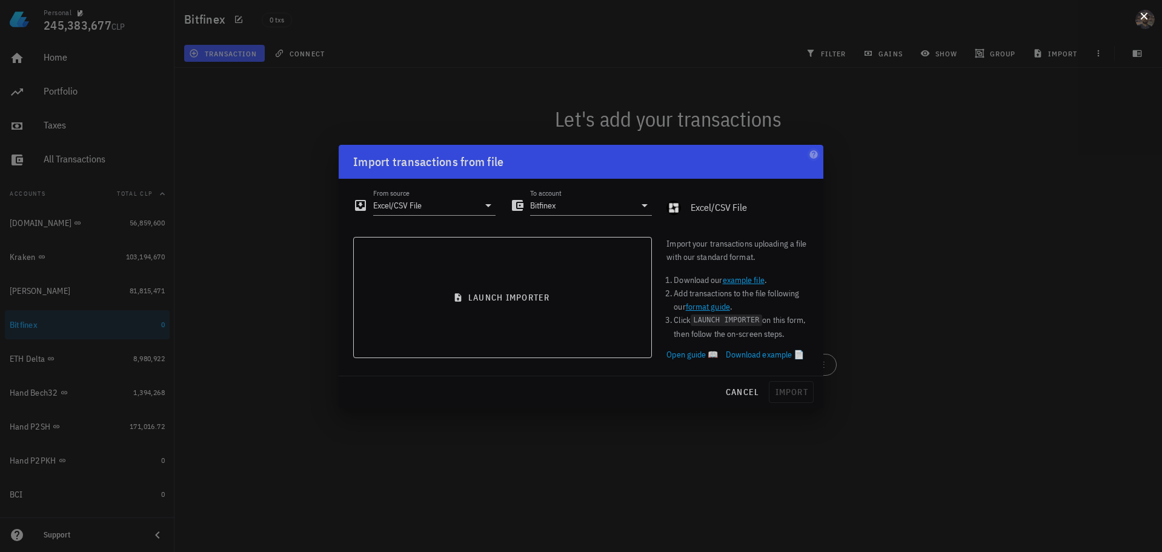
click at [1149, 16] on button at bounding box center [1144, 15] width 12 height 12
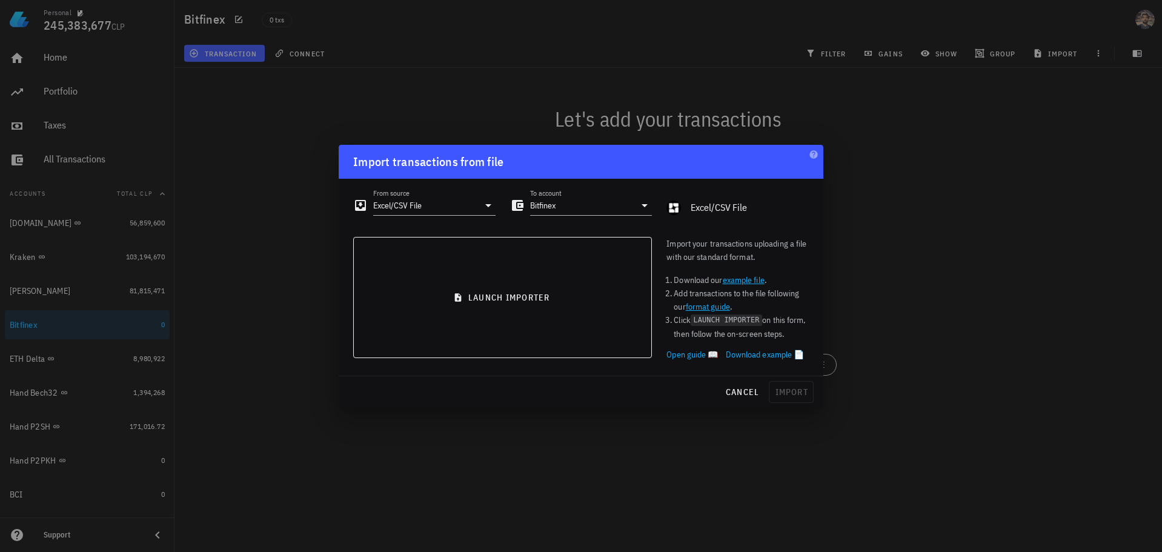
click at [276, 75] on div at bounding box center [581, 276] width 1162 height 552
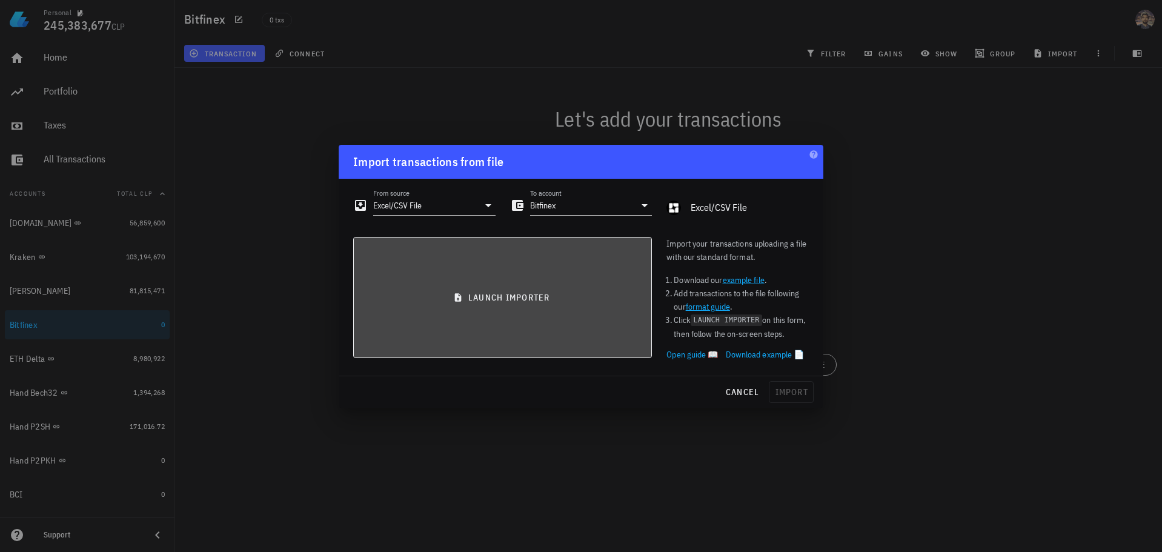
click at [544, 309] on button "launch importer" at bounding box center [502, 297] width 299 height 121
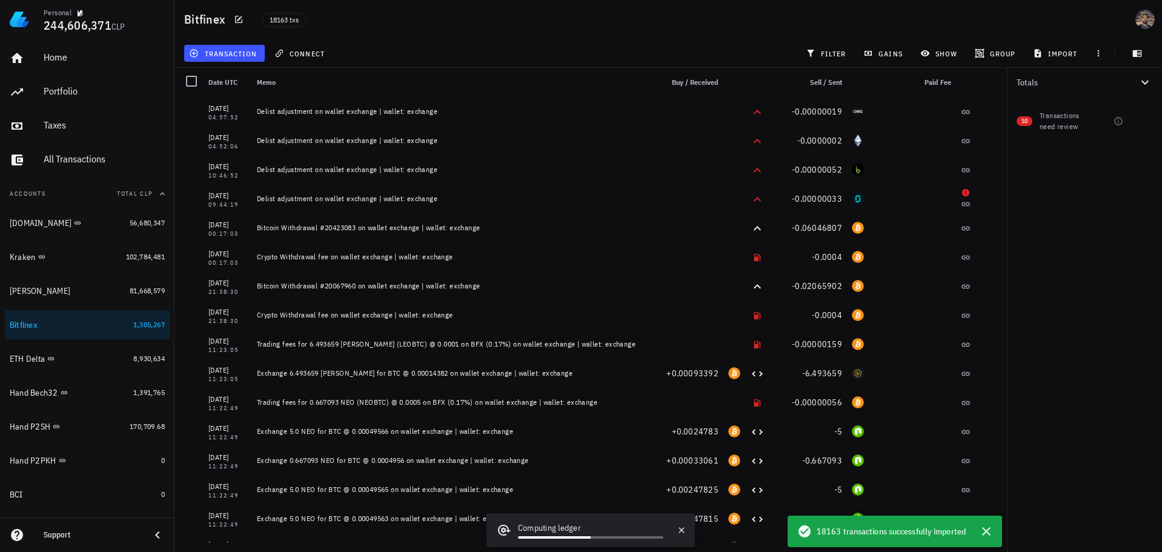
click at [1081, 86] on div "Totals" at bounding box center [1077, 82] width 121 height 8
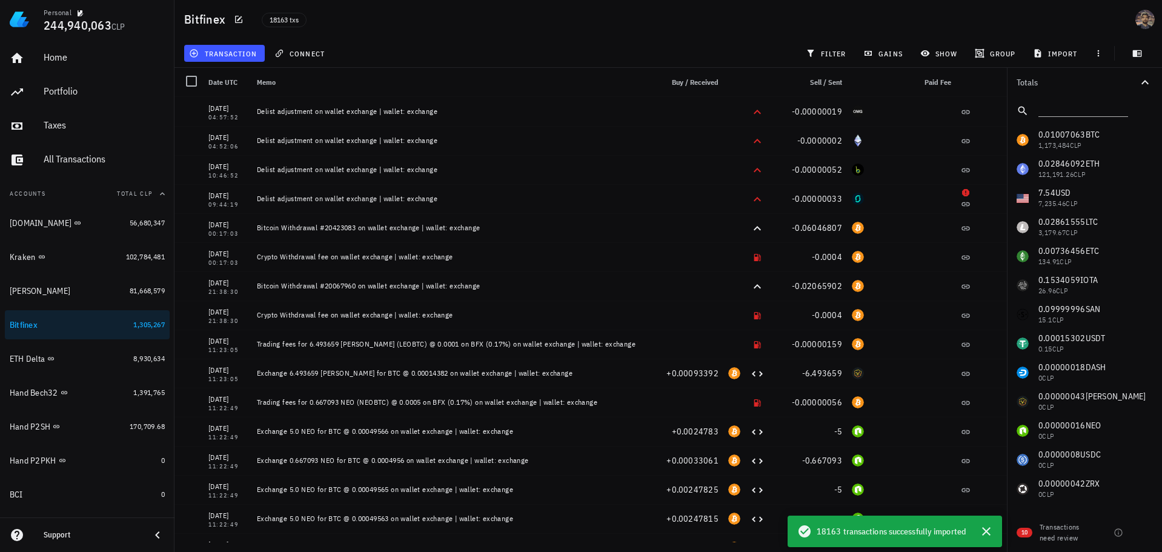
scroll to position [0, 0]
click at [984, 530] on icon "button" at bounding box center [986, 531] width 8 height 8
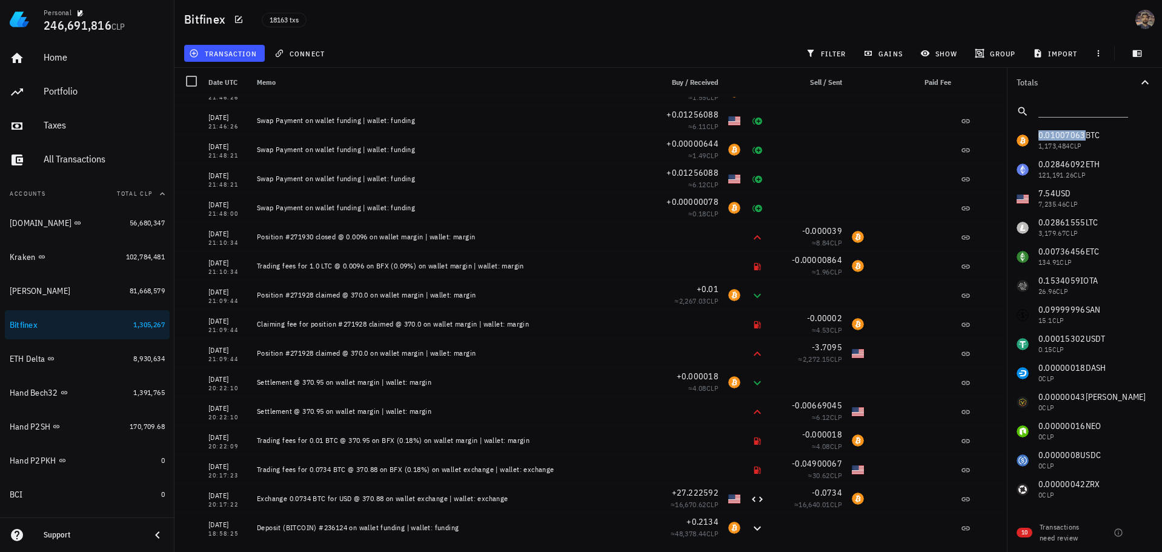
drag, startPoint x: 1039, startPoint y: 133, endPoint x: 1083, endPoint y: 134, distance: 43.6
click at [1083, 134] on div "0.01007063 BTC 1,173,484 CLP 0.02846092 ETH 121,191.26 CLP 7.54 USD 7,235.46 CL…" at bounding box center [1084, 344] width 155 height 436
copy span "0.01007063"
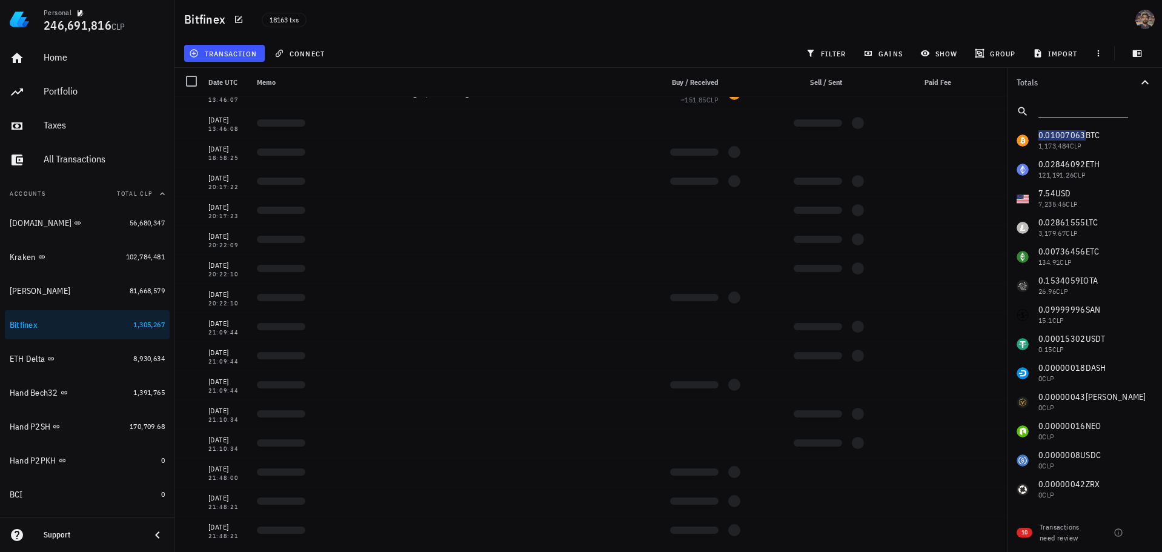
scroll to position [527702, 0]
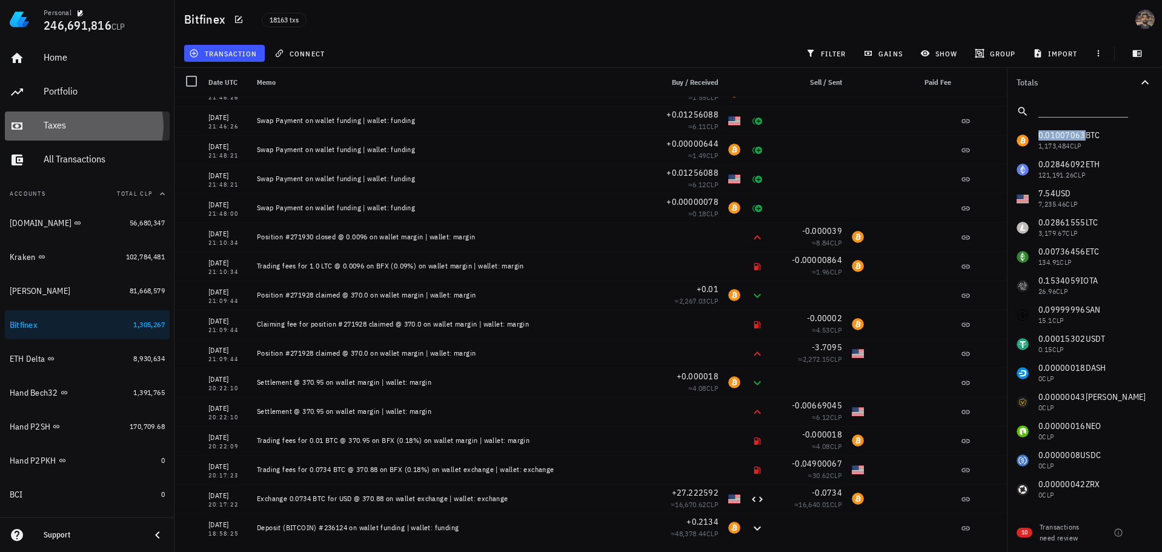
click at [88, 126] on div "Taxes" at bounding box center [104, 125] width 121 height 12
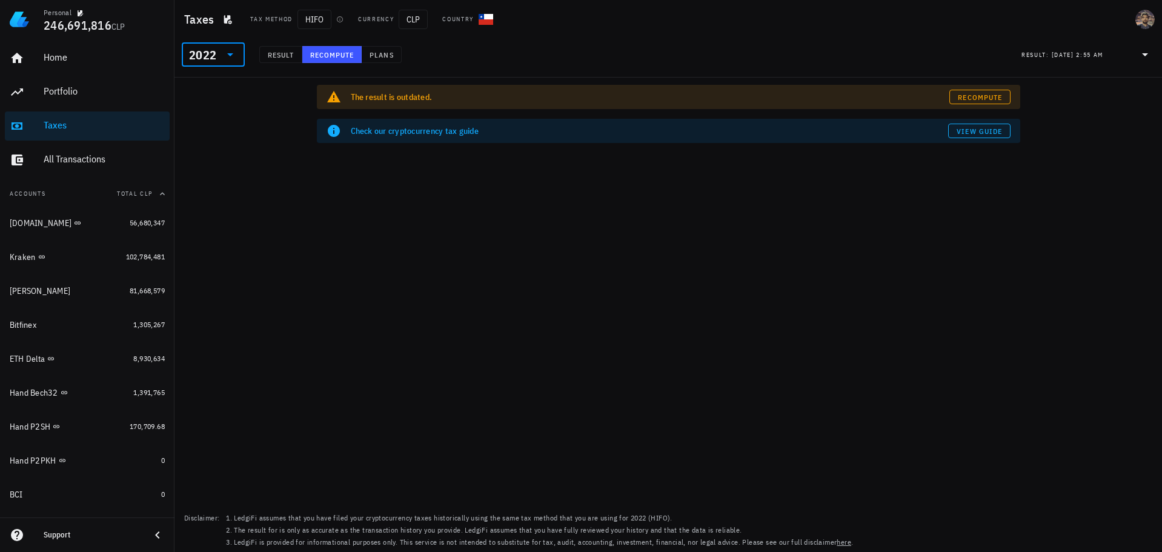
click at [219, 48] on input "text" at bounding box center [220, 54] width 2 height 19
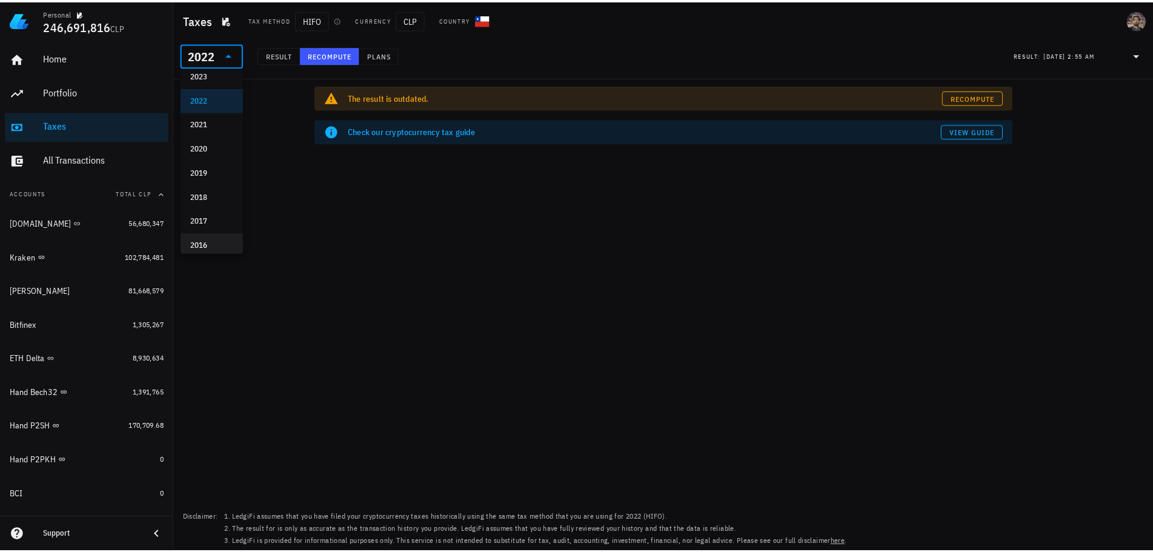
scroll to position [68, 0]
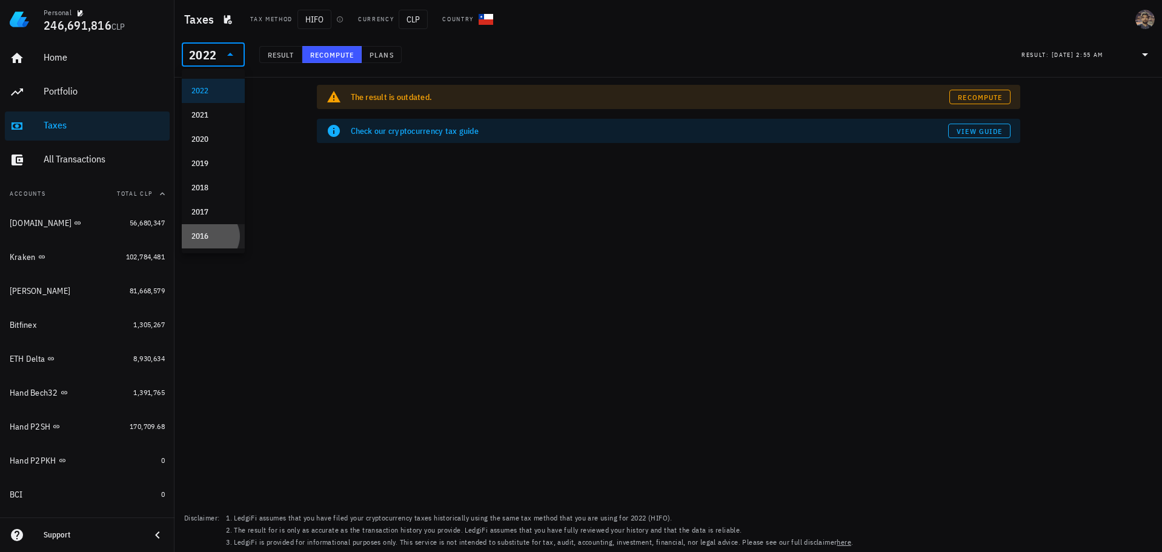
click at [210, 234] on div "2016" at bounding box center [213, 236] width 44 height 10
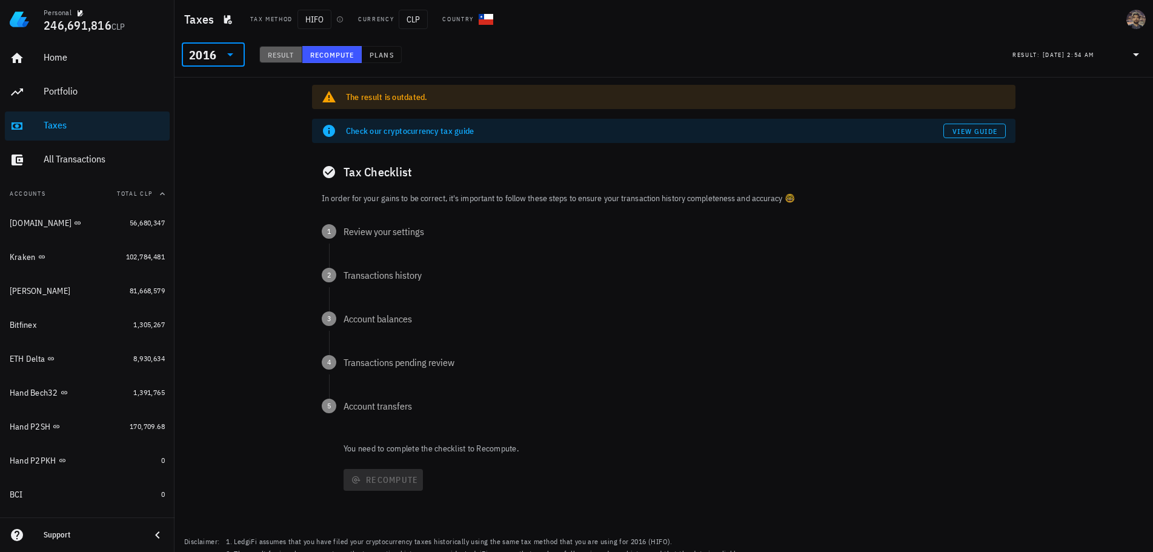
click at [287, 55] on span "Result" at bounding box center [280, 54] width 27 height 9
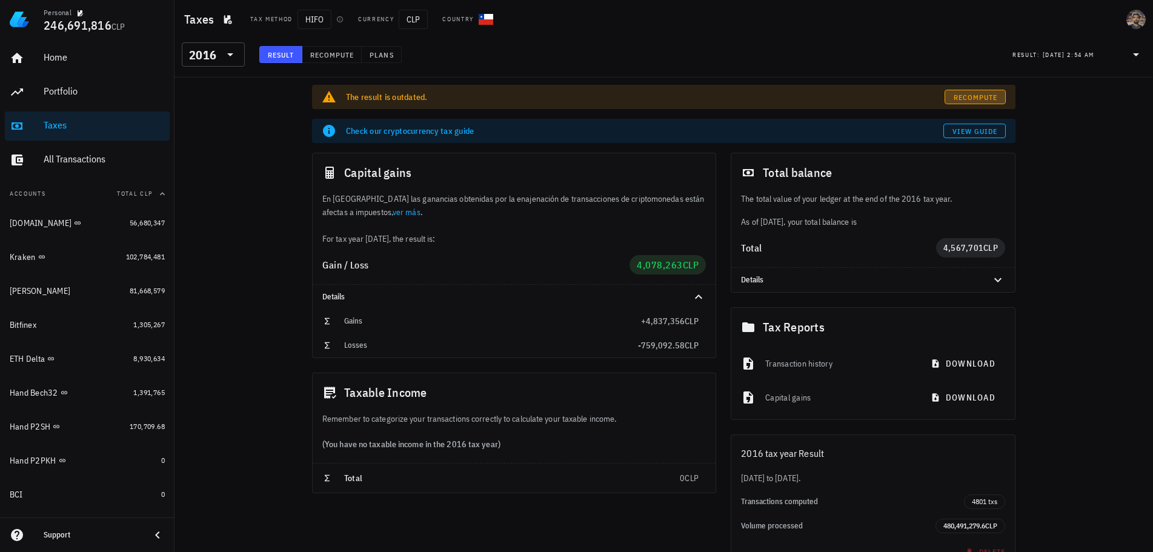
click at [979, 94] on span "Recompute" at bounding box center [975, 97] width 45 height 9
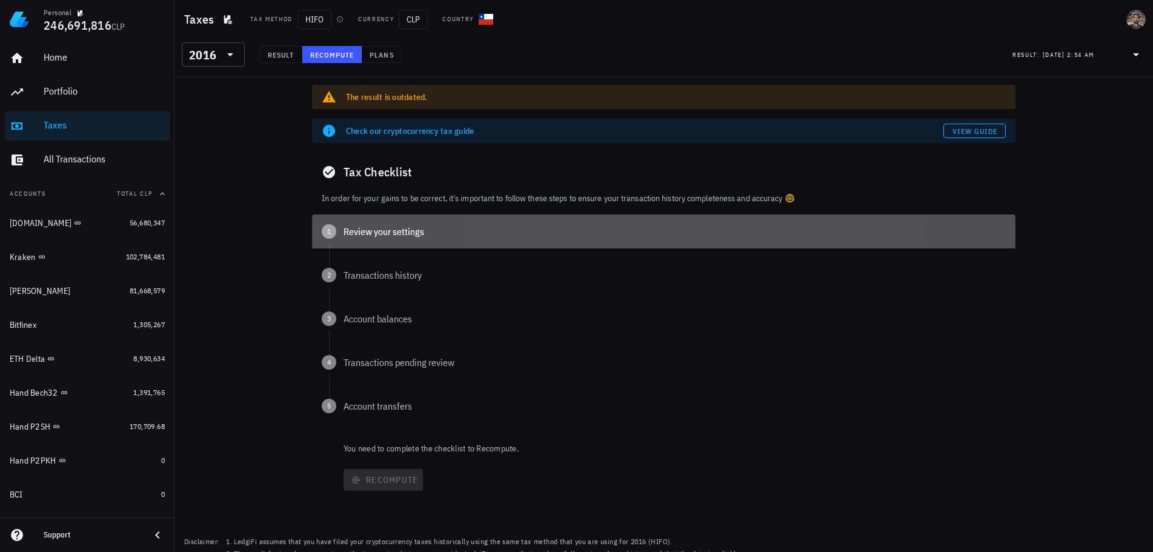
click at [402, 231] on div "Review your settings" at bounding box center [674, 232] width 662 height 10
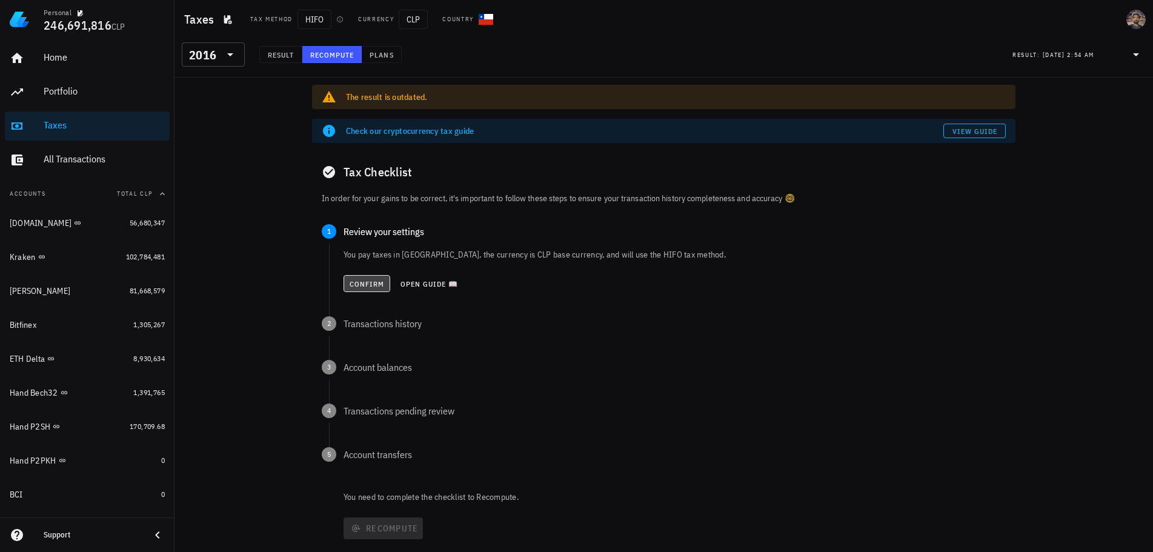
click at [367, 281] on span "Confirm" at bounding box center [367, 283] width 36 height 9
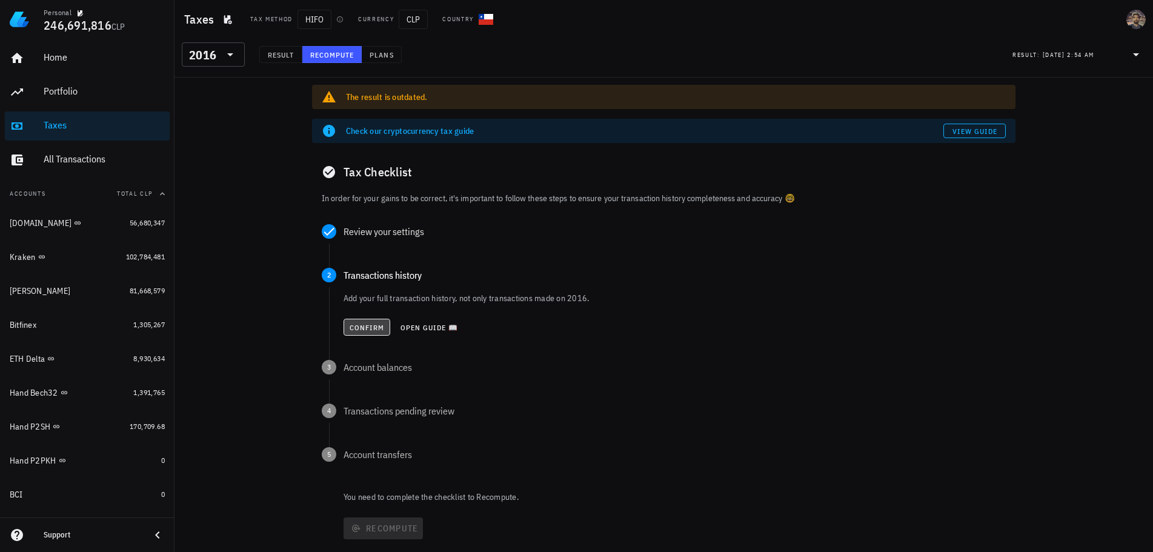
click at [362, 325] on span "Confirm" at bounding box center [367, 327] width 36 height 9
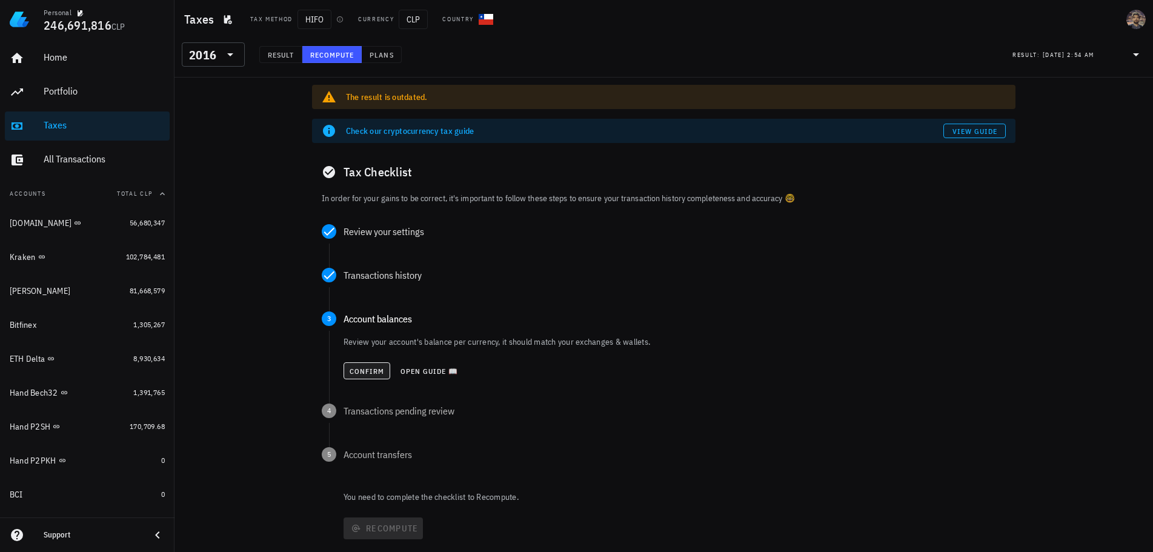
drag, startPoint x: 362, startPoint y: 362, endPoint x: 361, endPoint y: 371, distance: 9.7
click at [362, 363] on div "Confirm Open guide 📖" at bounding box center [674, 370] width 662 height 27
click at [360, 372] on span "Confirm" at bounding box center [367, 371] width 36 height 9
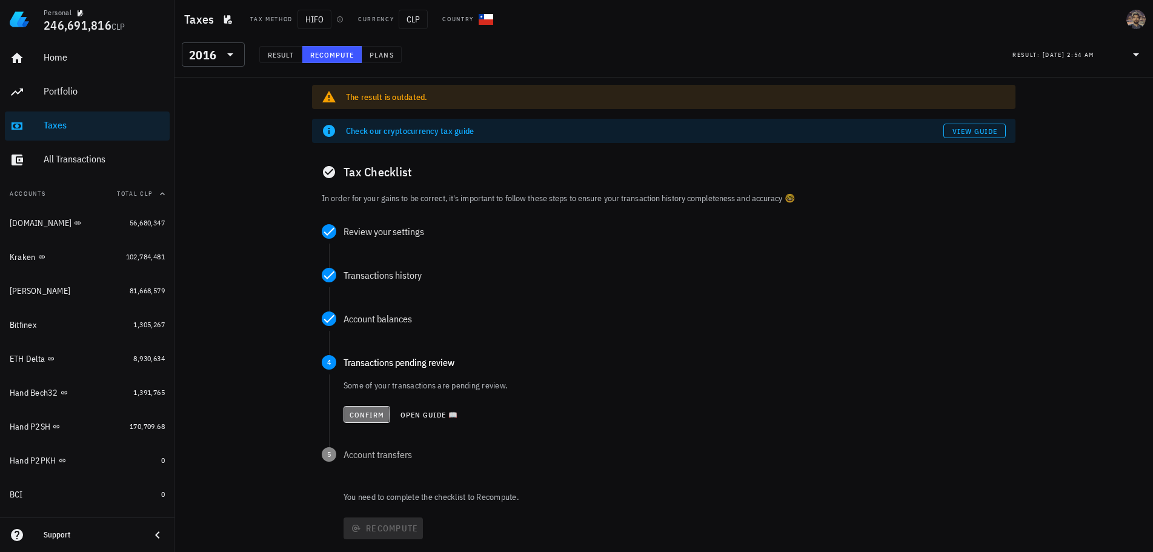
click at [365, 416] on span "Confirm" at bounding box center [367, 414] width 36 height 9
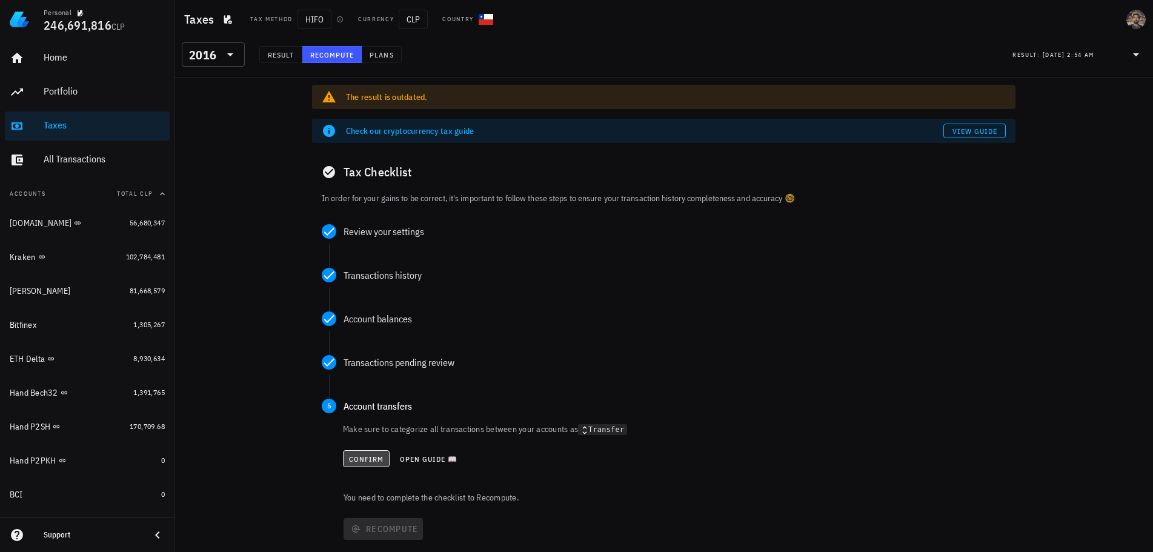
click at [370, 460] on span "Confirm" at bounding box center [366, 458] width 36 height 9
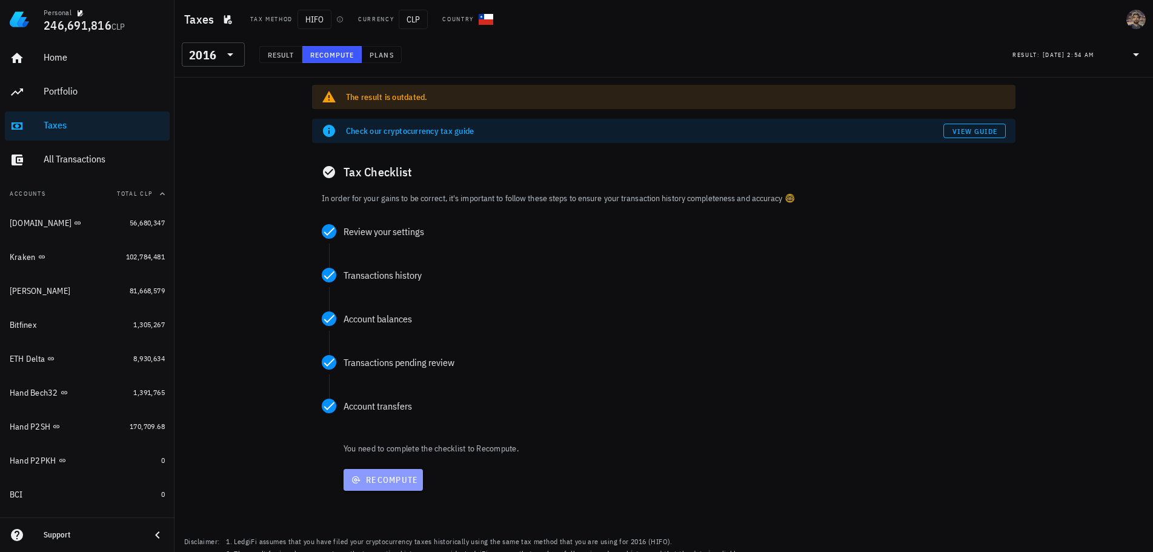
click at [376, 477] on span "Recompute" at bounding box center [383, 479] width 70 height 11
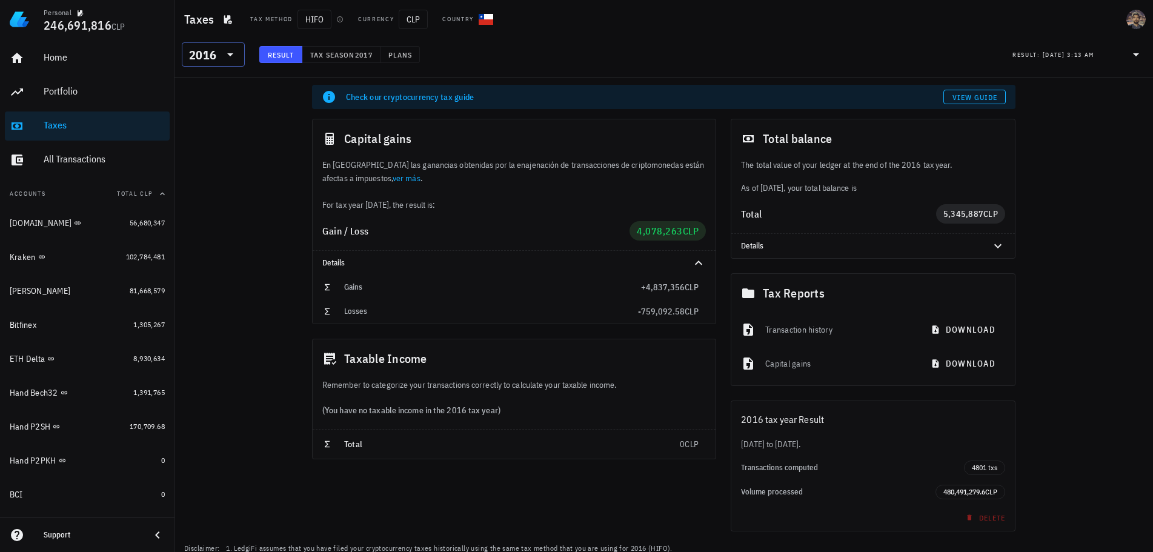
click at [228, 58] on icon at bounding box center [230, 54] width 15 height 15
click at [211, 211] on div "2017" at bounding box center [213, 212] width 44 height 10
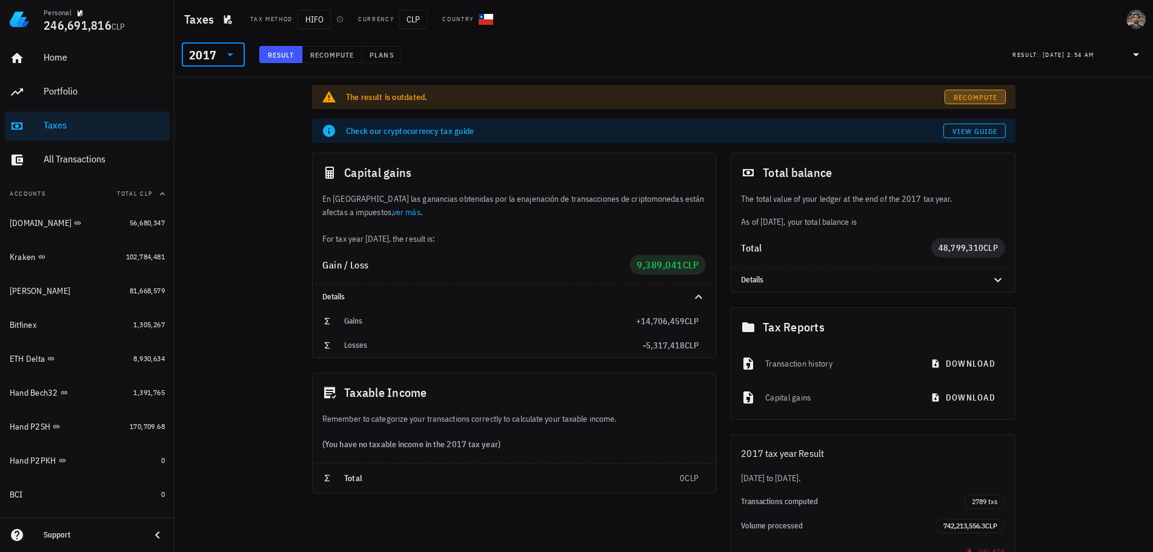
click at [959, 98] on span "Recompute" at bounding box center [975, 97] width 45 height 9
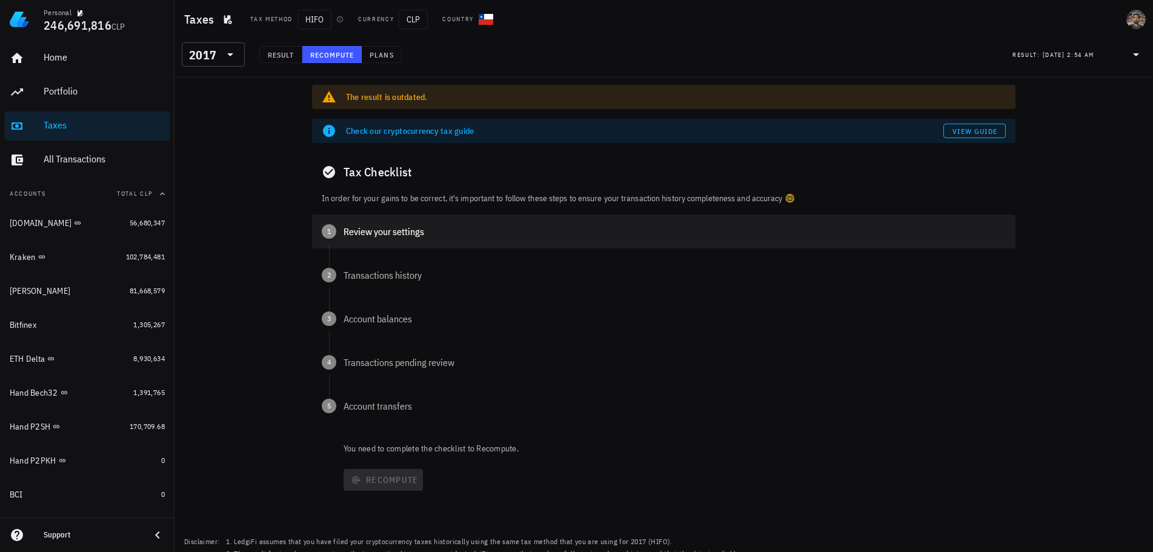
click at [357, 234] on div "Review your settings" at bounding box center [674, 232] width 662 height 10
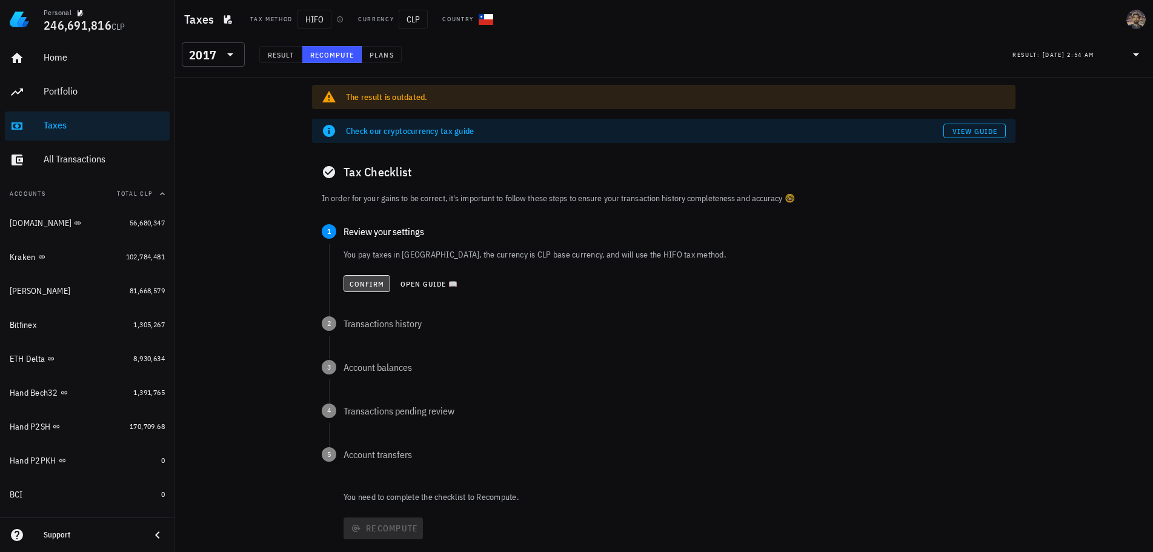
click at [359, 280] on span "Confirm" at bounding box center [367, 283] width 36 height 9
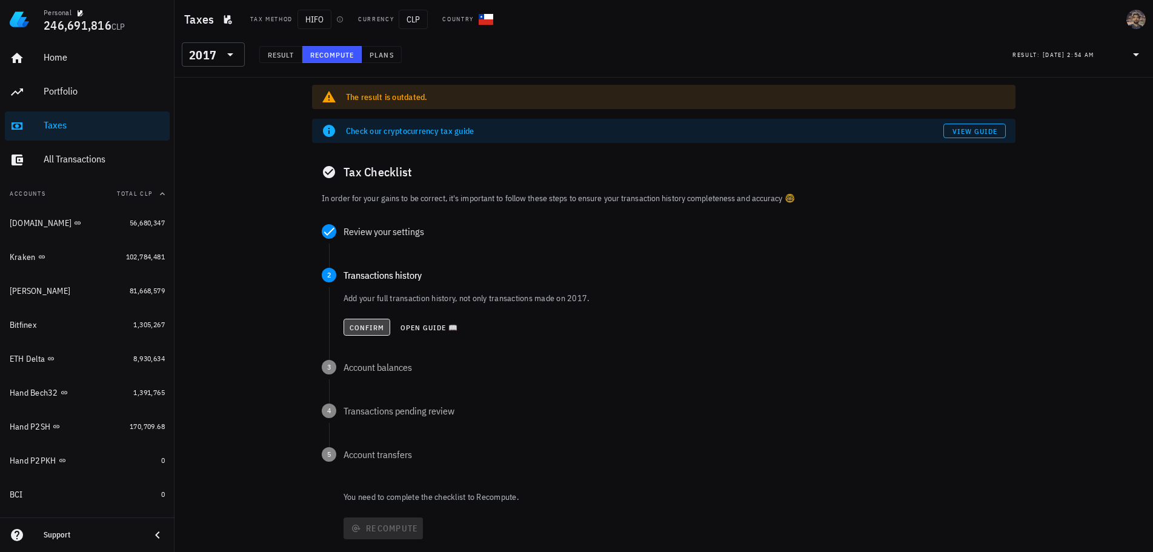
click at [357, 326] on span "Confirm" at bounding box center [367, 327] width 36 height 9
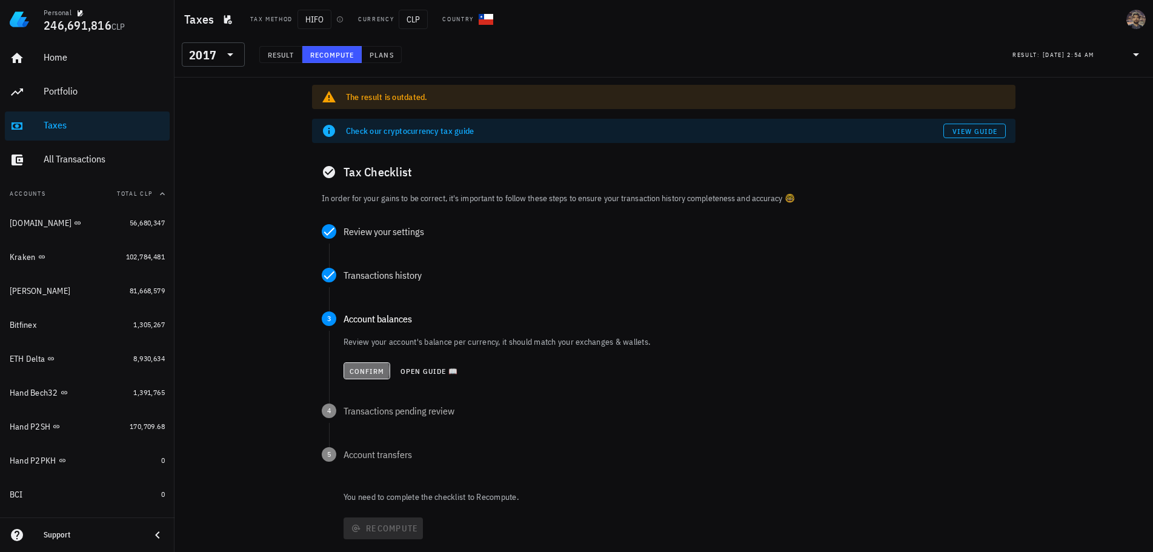
click at [353, 369] on span "Confirm" at bounding box center [367, 371] width 36 height 9
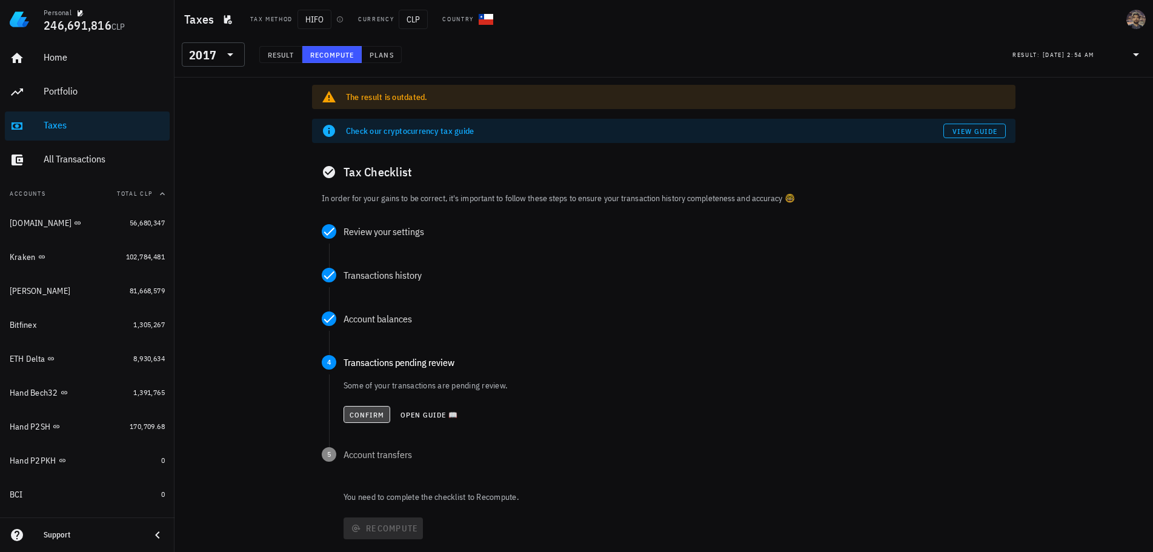
click at [362, 417] on span "Confirm" at bounding box center [367, 414] width 36 height 9
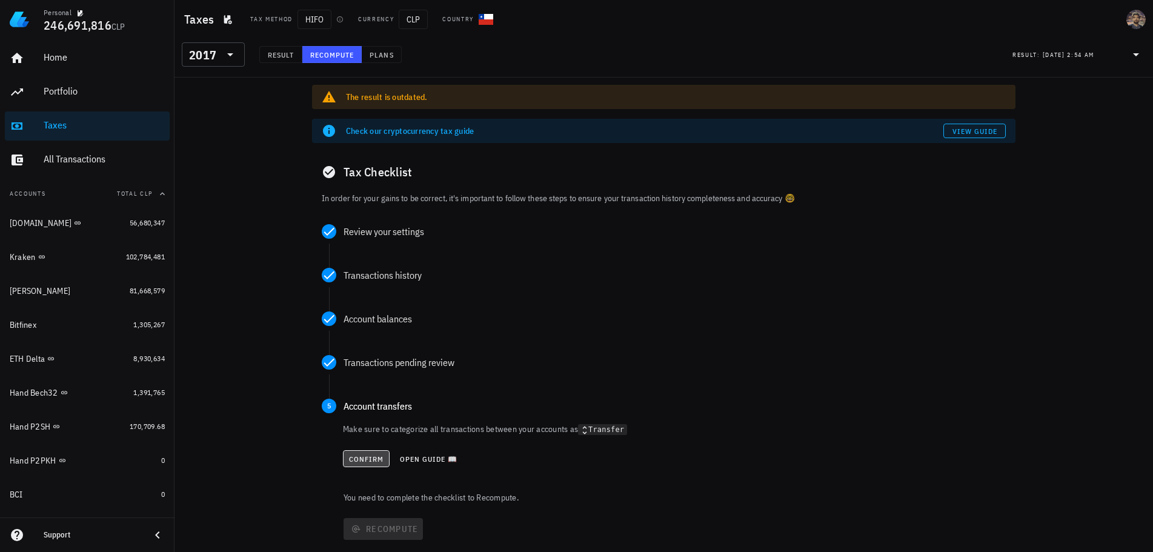
click at [360, 460] on span "Confirm" at bounding box center [366, 458] width 36 height 9
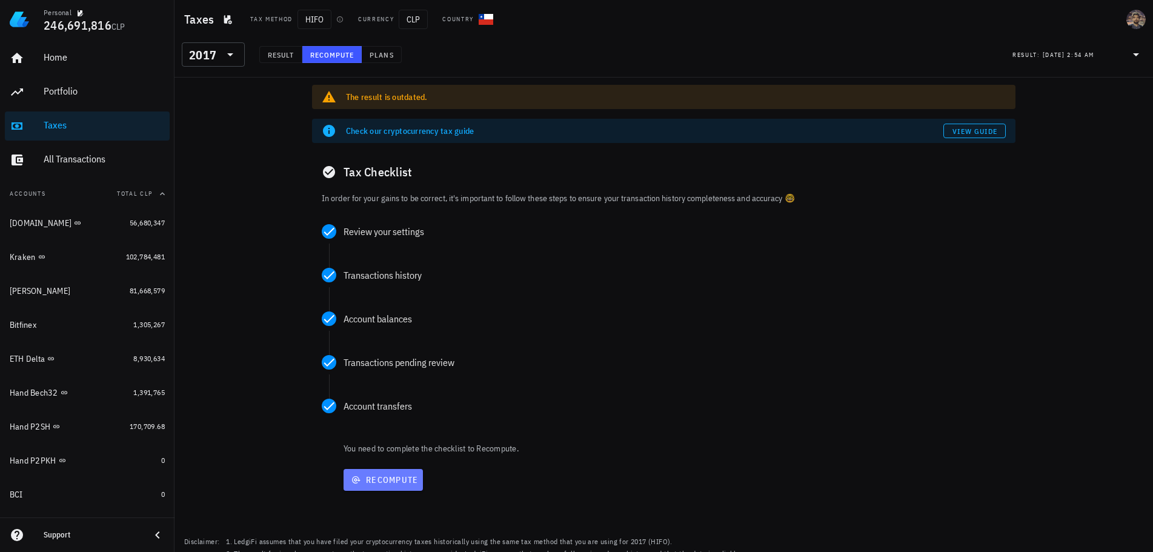
click at [369, 483] on span "Recompute" at bounding box center [383, 479] width 70 height 11
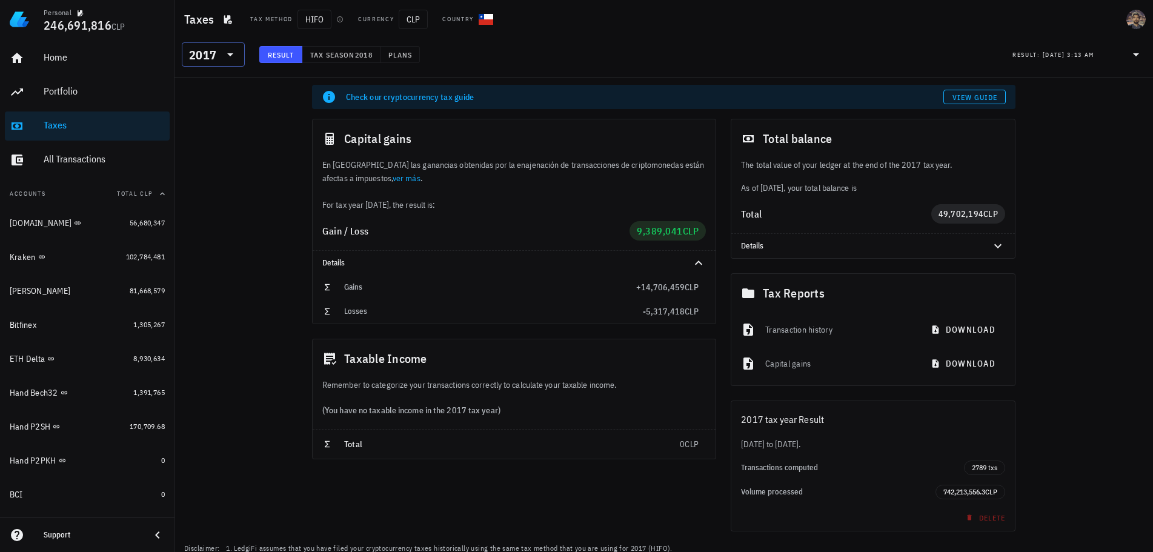
click at [224, 58] on icon at bounding box center [230, 54] width 15 height 15
click at [201, 181] on div "2018" at bounding box center [213, 187] width 44 height 19
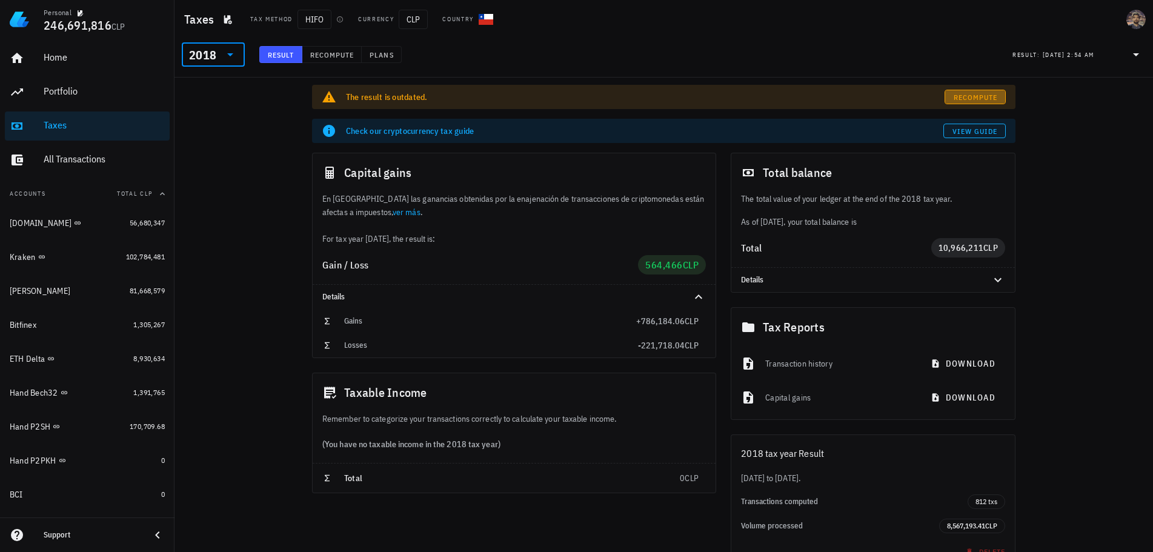
click at [973, 96] on span "Recompute" at bounding box center [975, 97] width 45 height 9
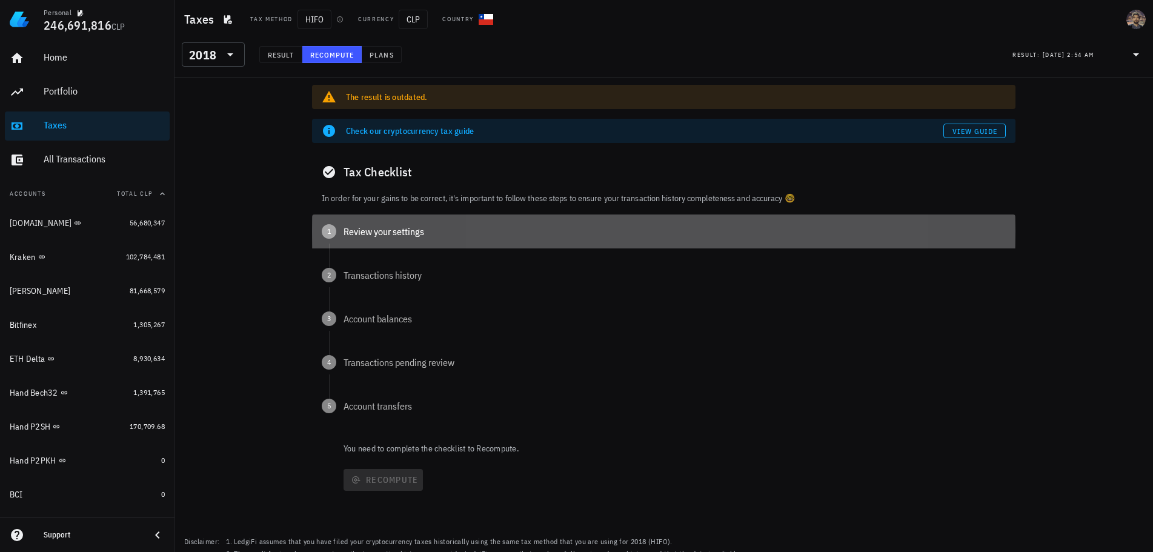
click at [368, 230] on div "Review your settings" at bounding box center [674, 232] width 662 height 10
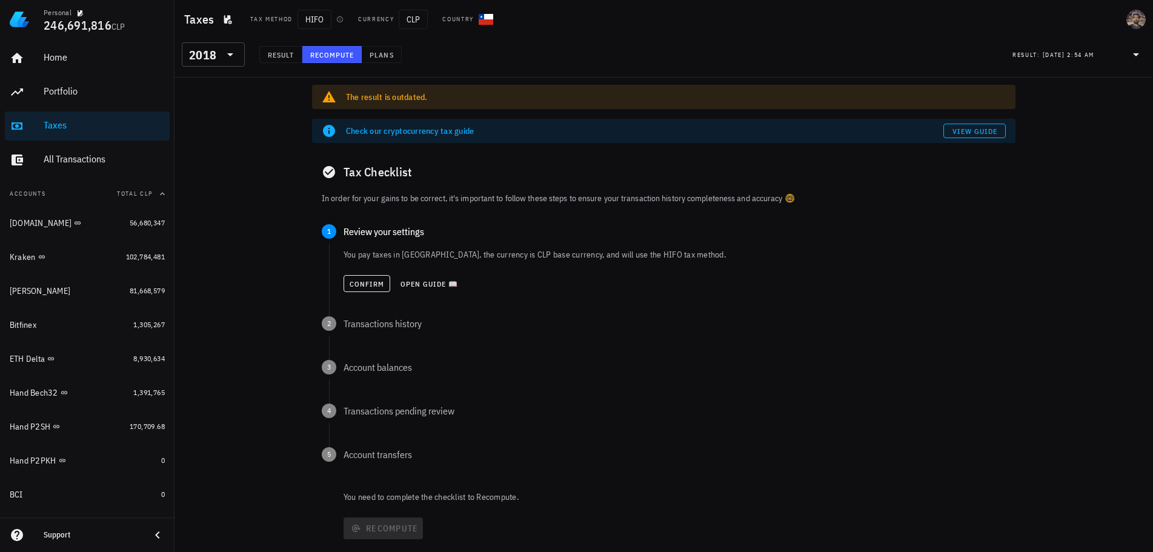
click at [360, 292] on div "Confirm Open guide 📖" at bounding box center [674, 283] width 662 height 27
click at [364, 285] on span "Confirm" at bounding box center [367, 283] width 36 height 9
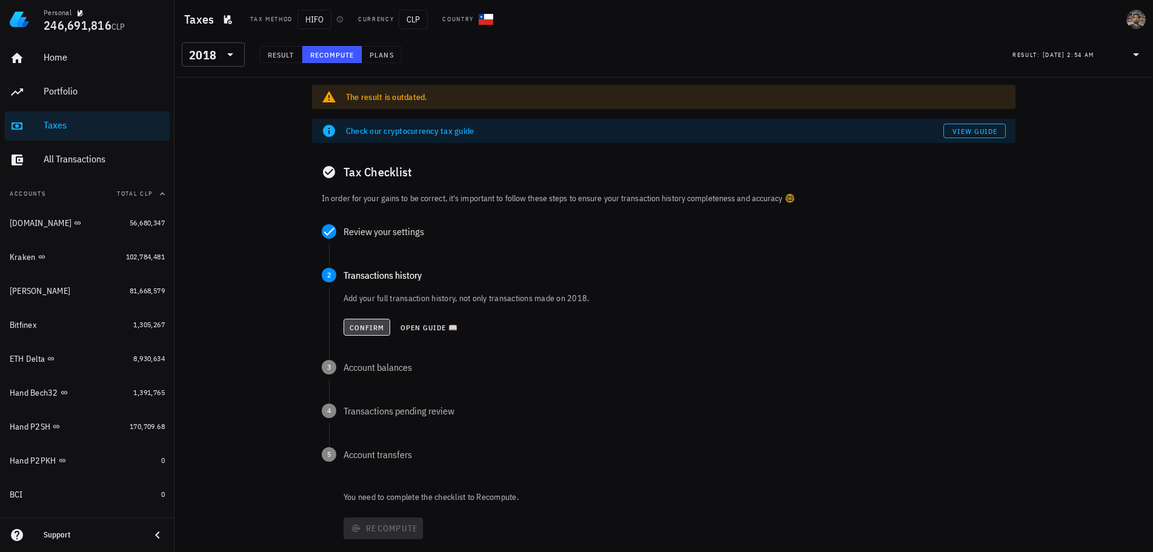
click at [361, 323] on span "Confirm" at bounding box center [367, 327] width 36 height 9
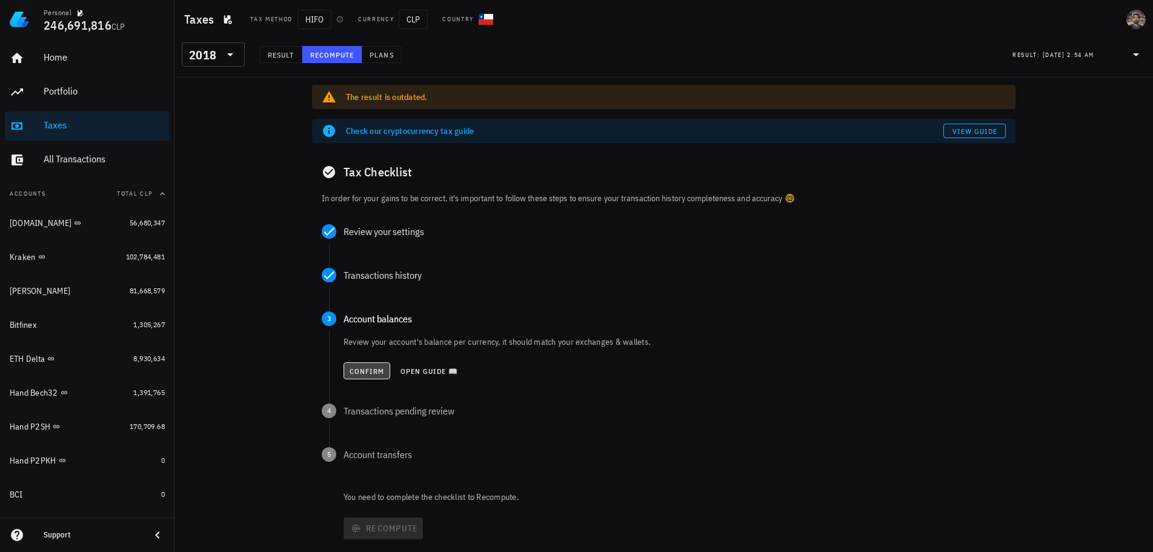
click at [357, 372] on span "Confirm" at bounding box center [367, 371] width 36 height 9
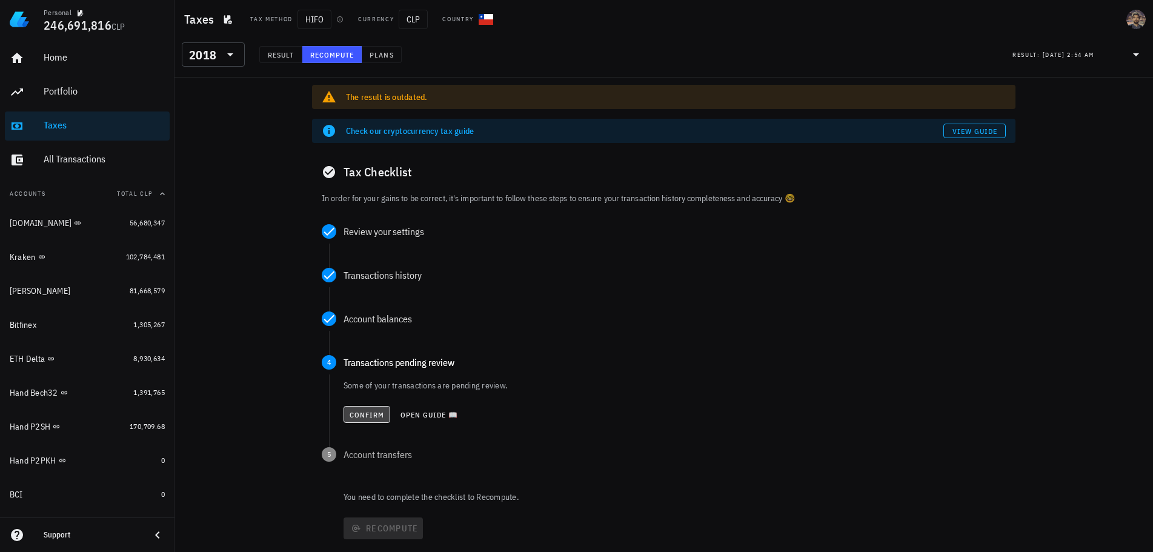
click at [367, 411] on span "Confirm" at bounding box center [367, 414] width 36 height 9
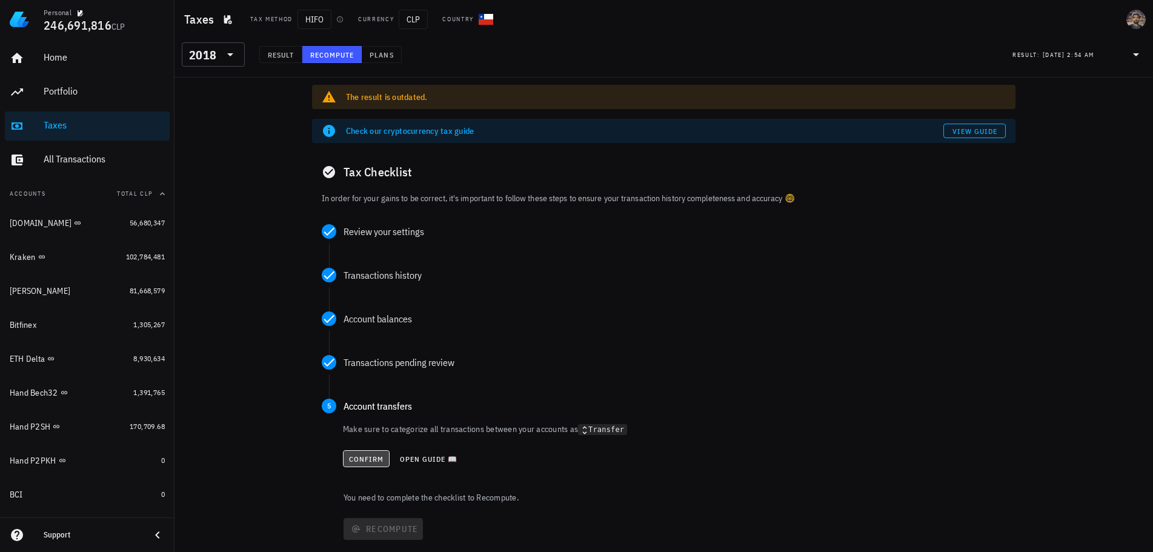
click at [370, 453] on button "Confirm" at bounding box center [366, 458] width 47 height 17
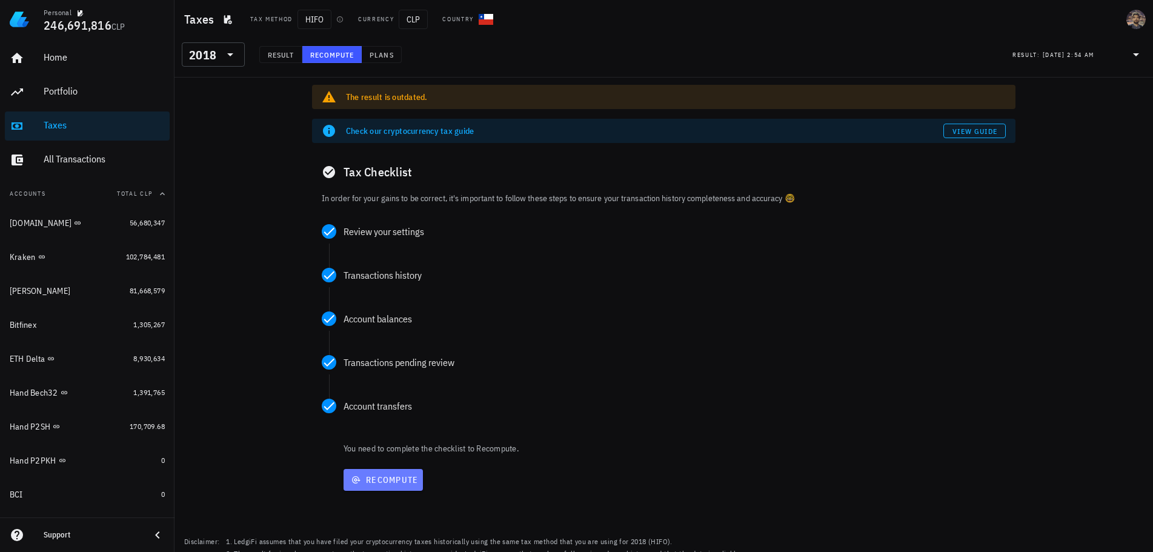
click at [373, 482] on span "Recompute" at bounding box center [383, 479] width 70 height 11
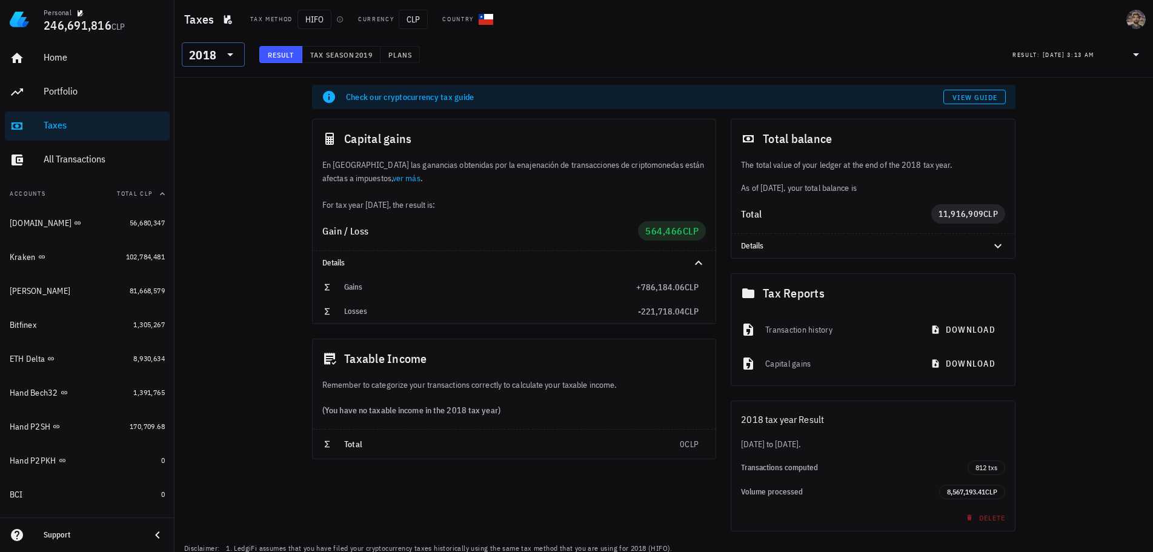
click at [209, 54] on div "2018" at bounding box center [202, 55] width 27 height 12
click at [201, 159] on div "2019" at bounding box center [213, 164] width 44 height 10
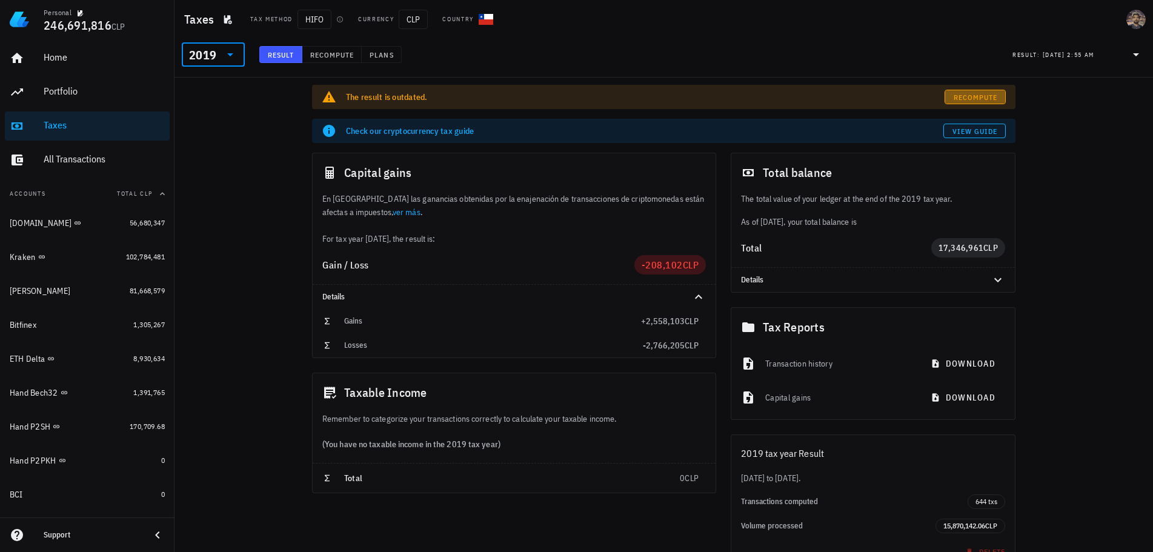
click at [980, 96] on span "Recompute" at bounding box center [975, 97] width 45 height 9
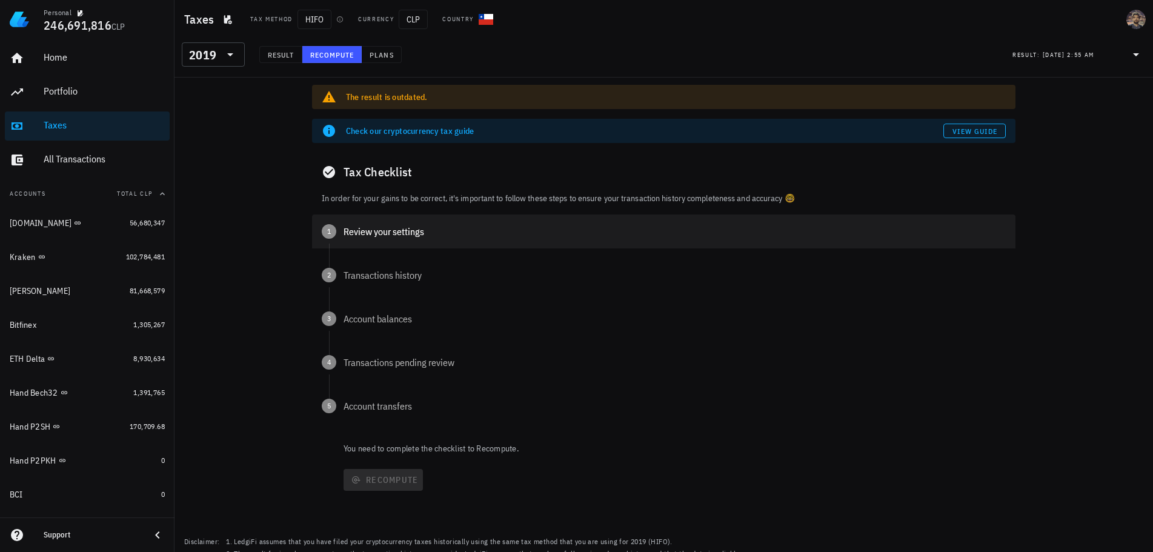
drag, startPoint x: 376, startPoint y: 214, endPoint x: 379, endPoint y: 225, distance: 11.3
click at [376, 214] on div "Tax Checklist In order for your gains to be correct, it's important to follow t…" at bounding box center [663, 339] width 703 height 372
click at [371, 242] on div "1 Review your settings" at bounding box center [663, 231] width 703 height 34
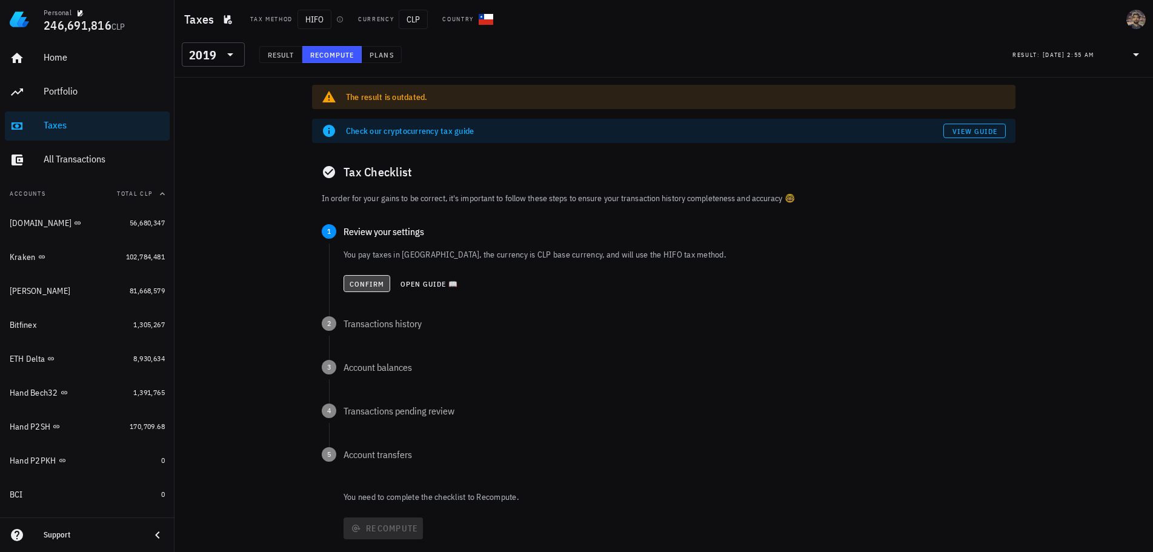
click at [371, 283] on span "Confirm" at bounding box center [367, 283] width 36 height 9
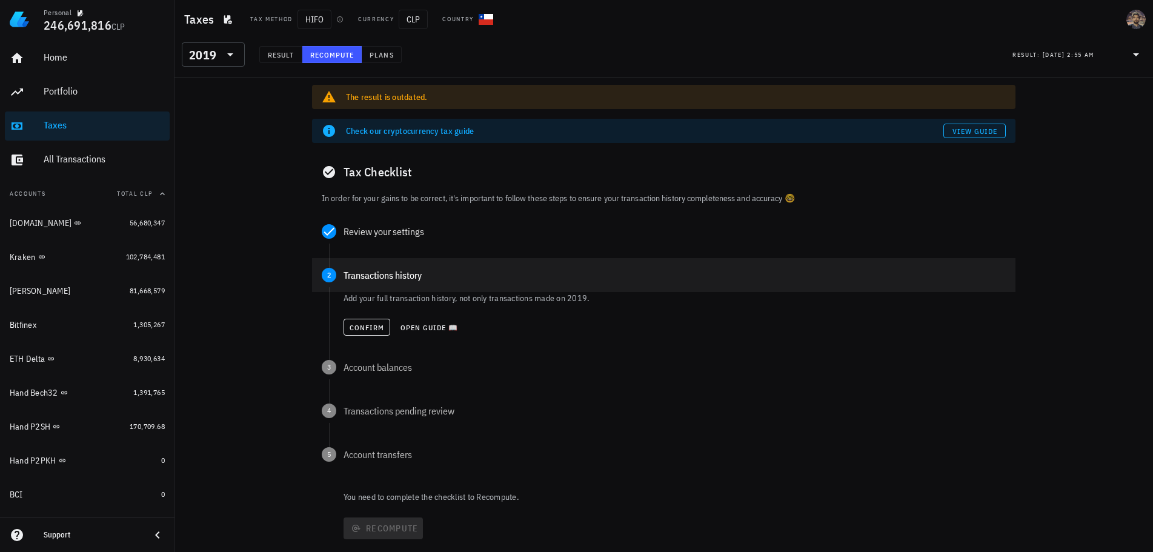
click at [369, 284] on div "2 Transactions history" at bounding box center [663, 275] width 703 height 34
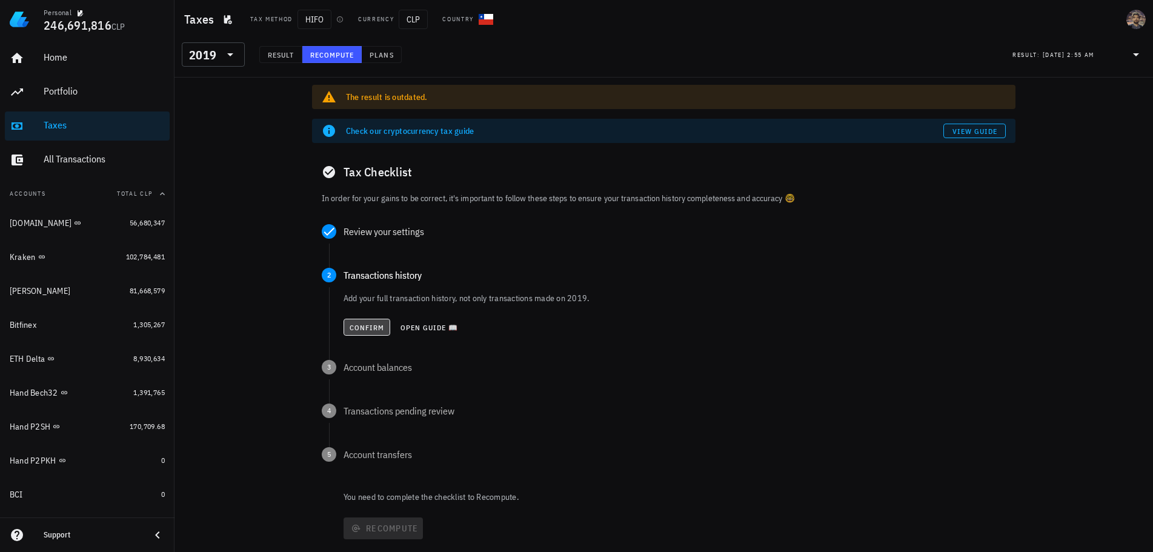
click at [362, 330] on span "Confirm" at bounding box center [367, 327] width 36 height 9
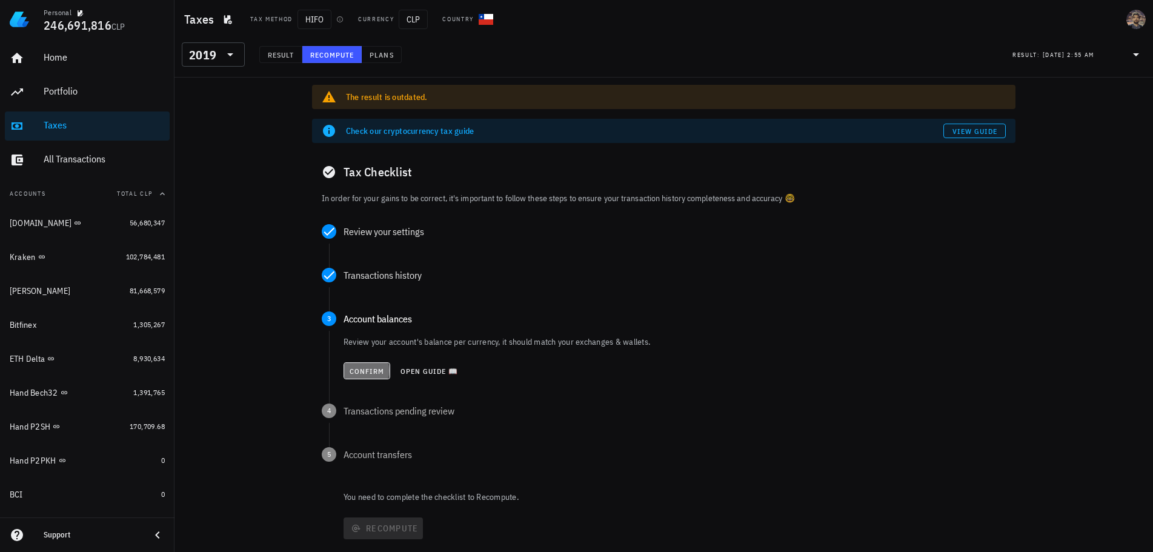
click at [368, 370] on span "Confirm" at bounding box center [367, 371] width 36 height 9
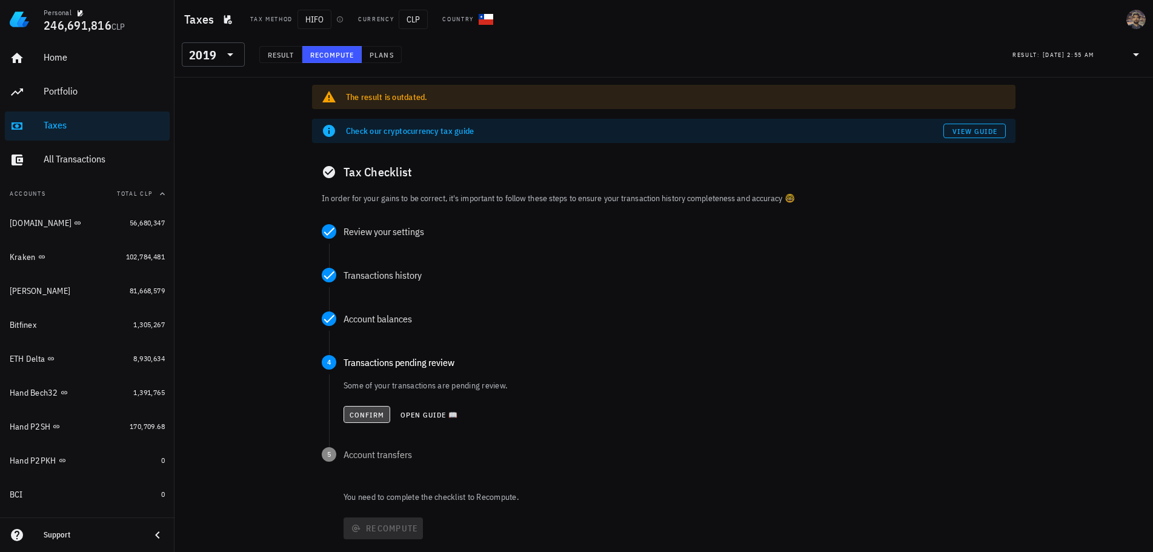
click at [363, 416] on span "Confirm" at bounding box center [367, 414] width 36 height 9
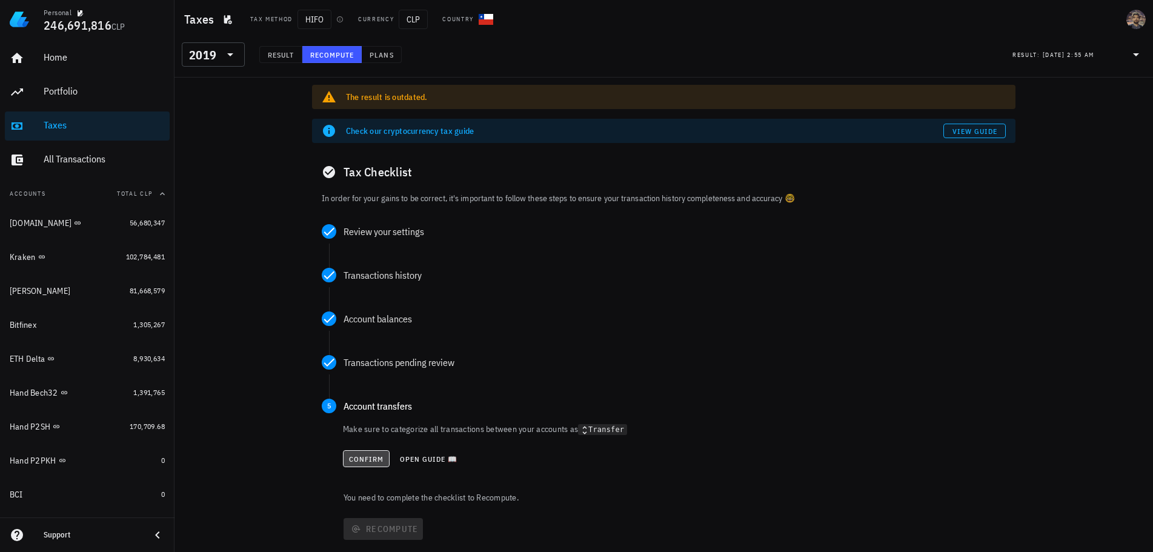
click at [361, 456] on span "Confirm" at bounding box center [366, 458] width 36 height 9
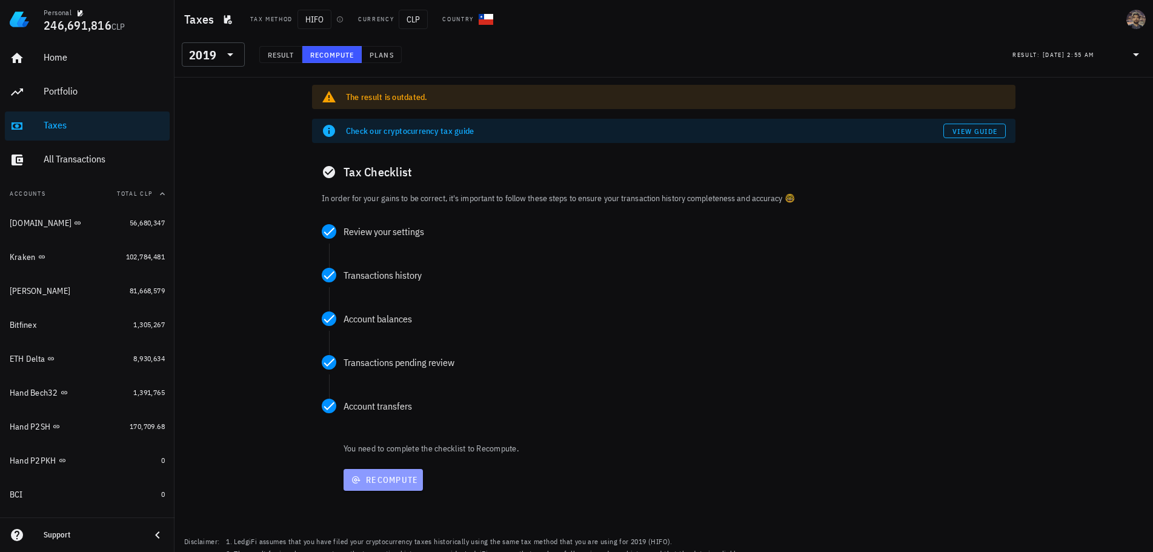
click at [363, 480] on span "Recompute" at bounding box center [383, 479] width 70 height 11
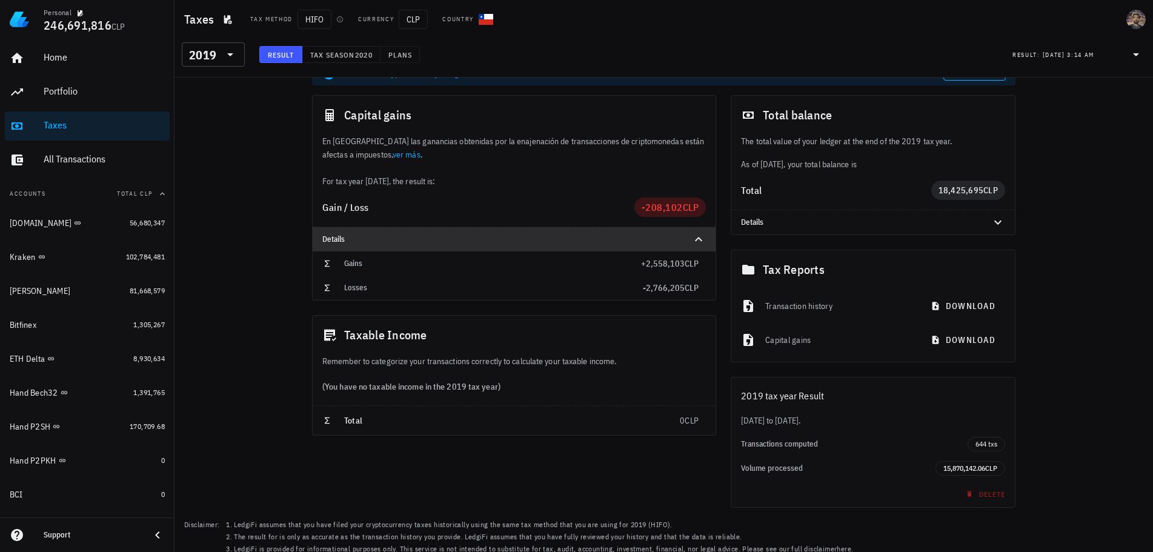
scroll to position [30, 0]
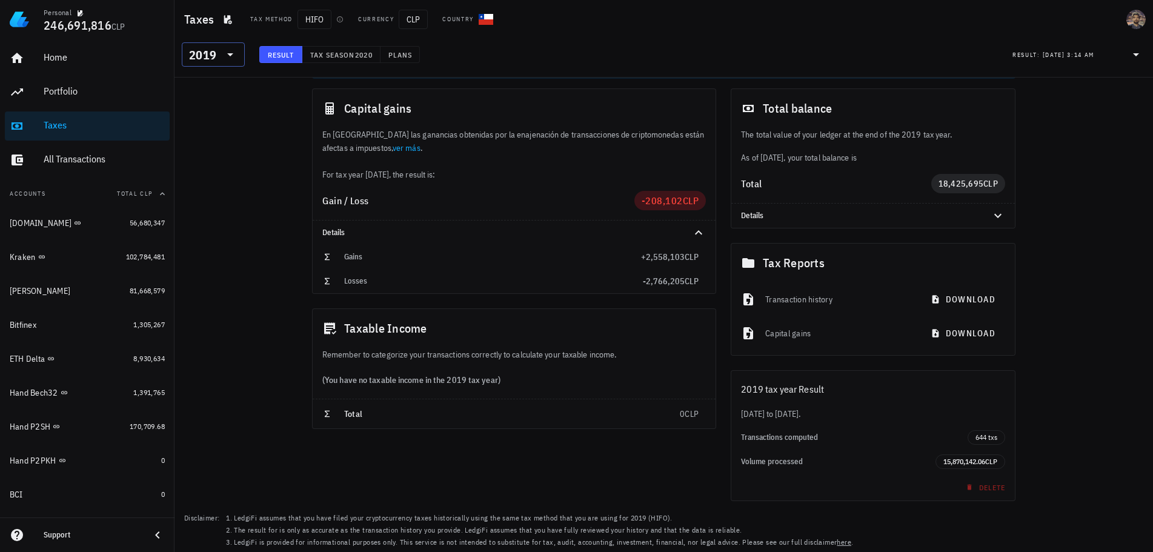
click at [215, 61] on div "2019" at bounding box center [202, 55] width 27 height 12
click at [207, 146] on div "2020" at bounding box center [213, 139] width 44 height 19
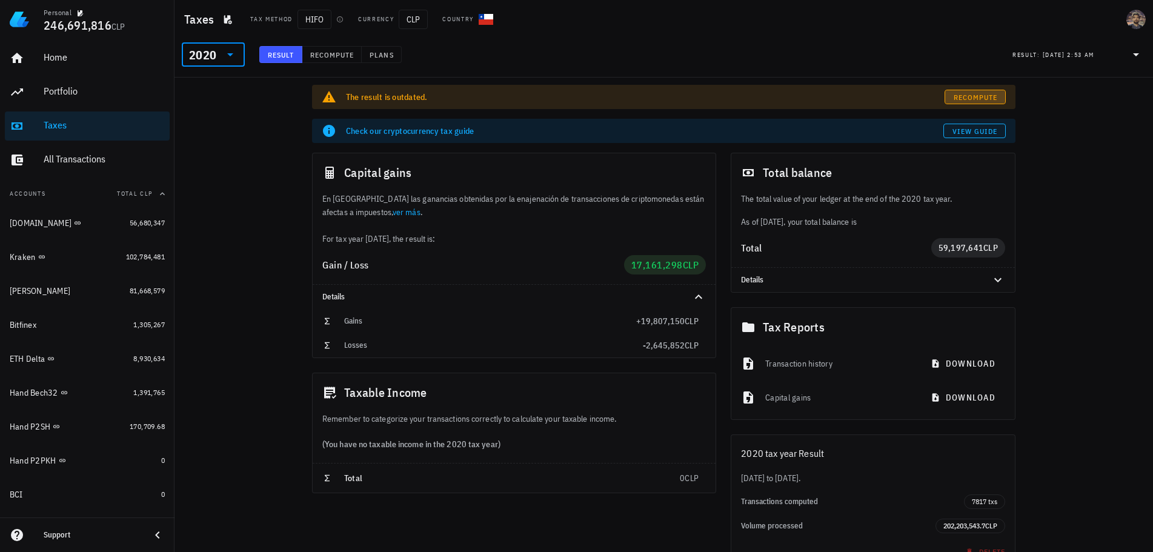
click at [970, 97] on span "Recompute" at bounding box center [975, 97] width 45 height 9
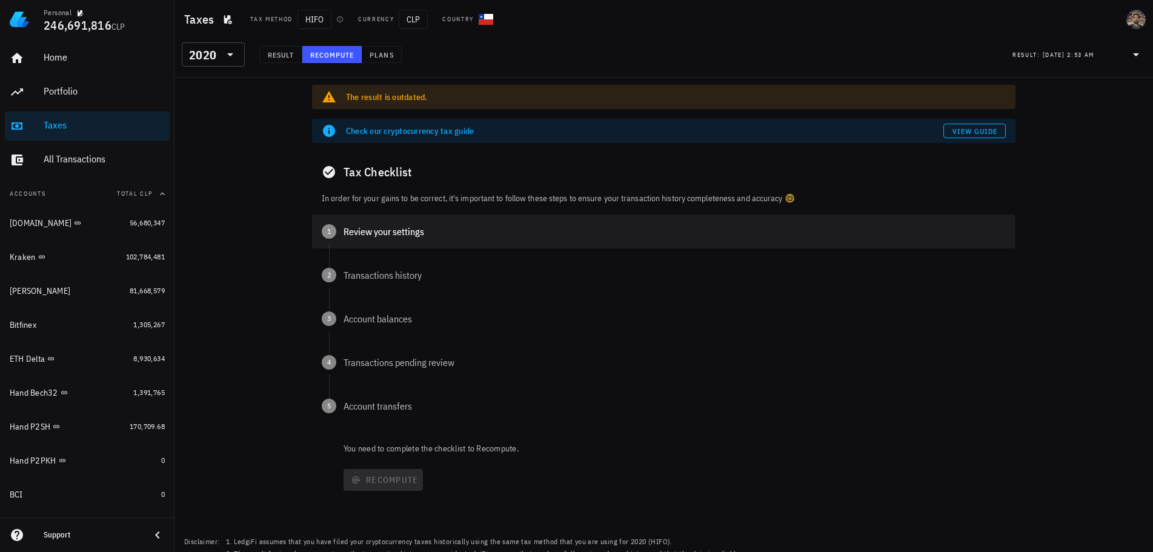
drag, startPoint x: 359, startPoint y: 230, endPoint x: 395, endPoint y: 308, distance: 85.9
click at [360, 230] on div "Review your settings" at bounding box center [674, 232] width 662 height 10
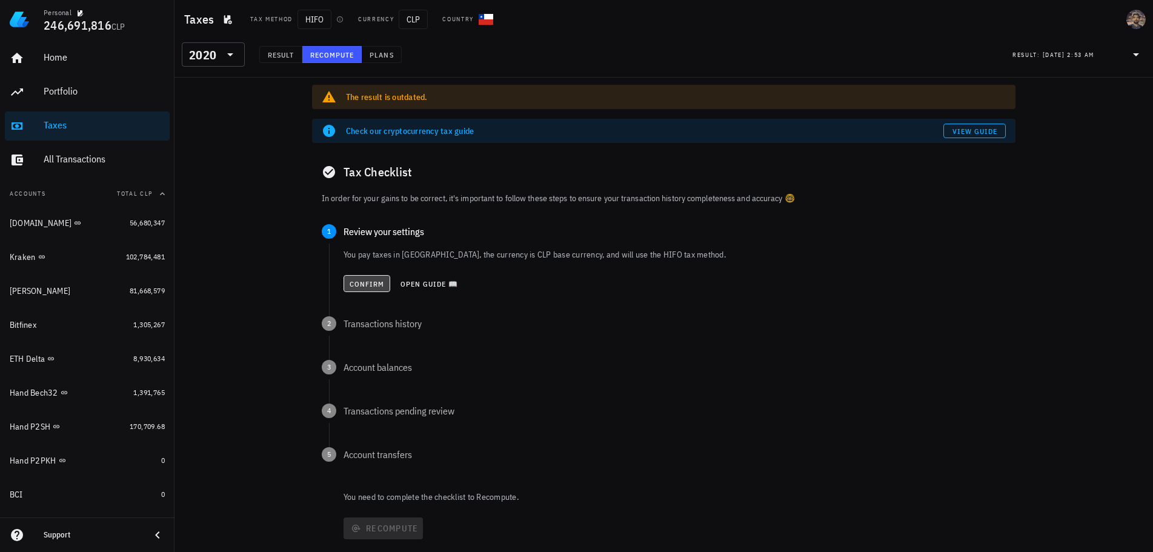
click at [362, 290] on button "Confirm" at bounding box center [366, 283] width 47 height 17
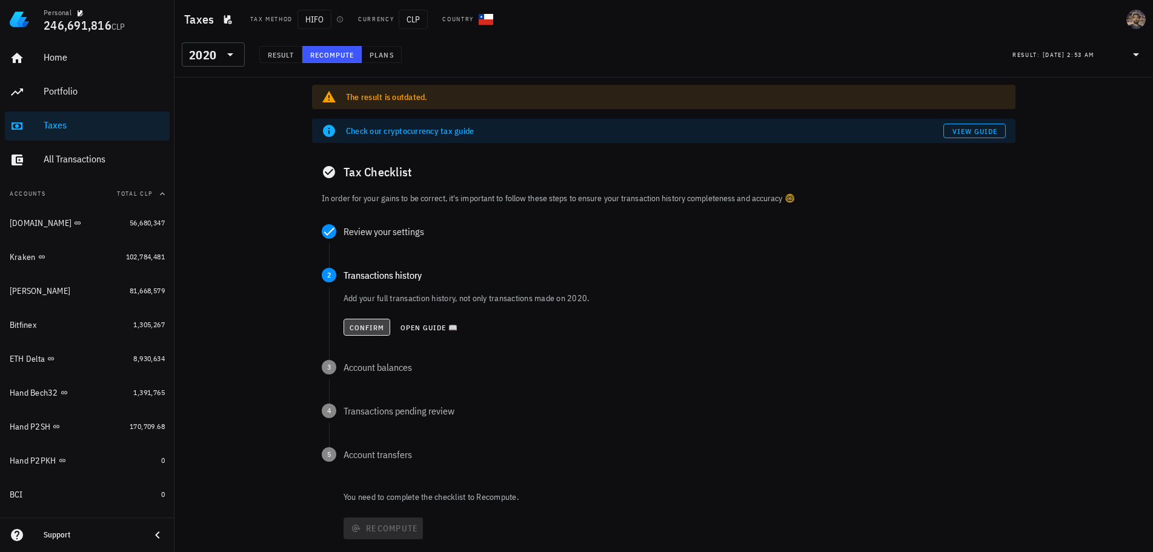
click at [361, 331] on span "Confirm" at bounding box center [367, 327] width 36 height 9
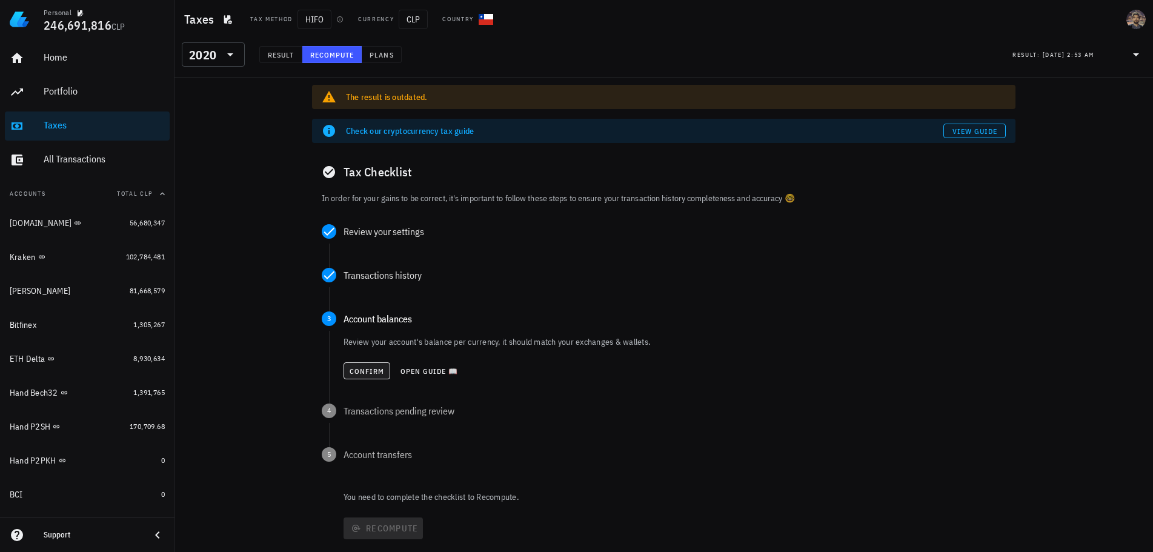
drag, startPoint x: 355, startPoint y: 383, endPoint x: 359, endPoint y: 372, distance: 12.3
click at [360, 380] on div "Confirm Open guide 📖" at bounding box center [674, 370] width 662 height 27
click at [359, 371] on span "Confirm" at bounding box center [367, 371] width 36 height 9
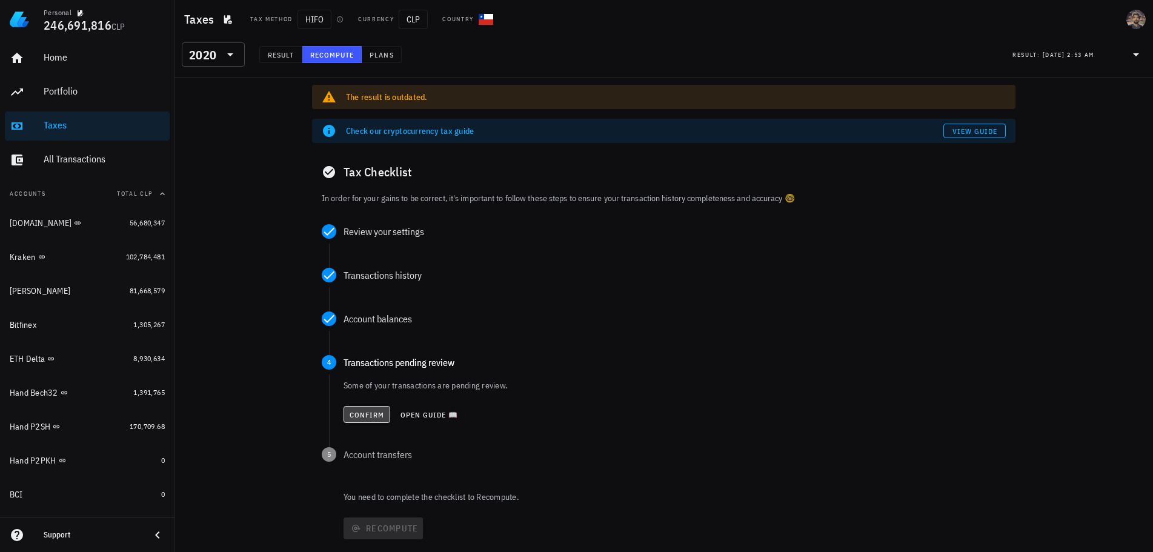
click at [361, 411] on span "Confirm" at bounding box center [367, 414] width 36 height 9
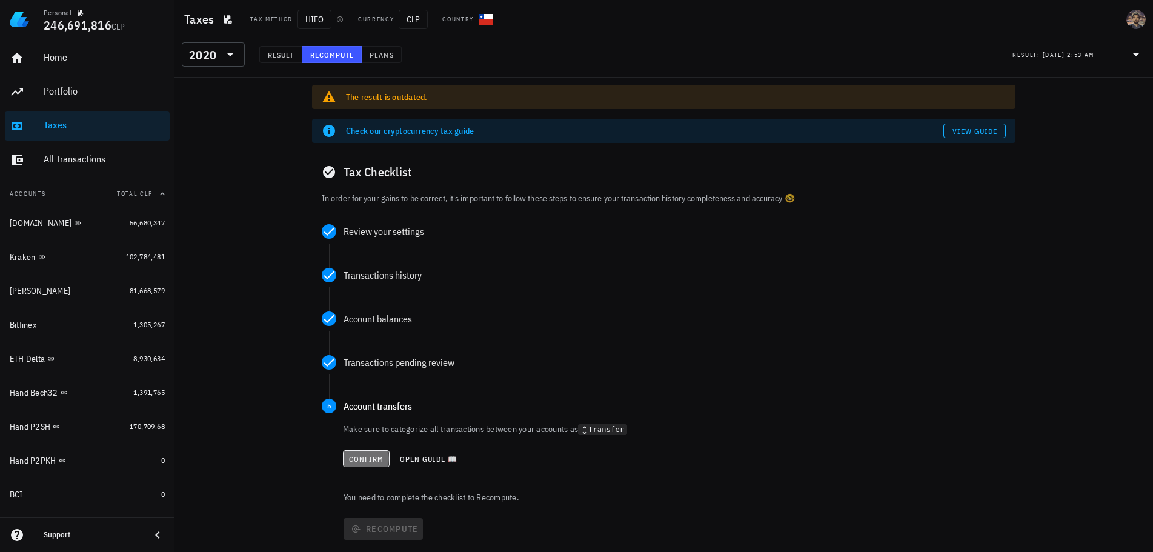
click at [361, 454] on span "Confirm" at bounding box center [366, 458] width 36 height 9
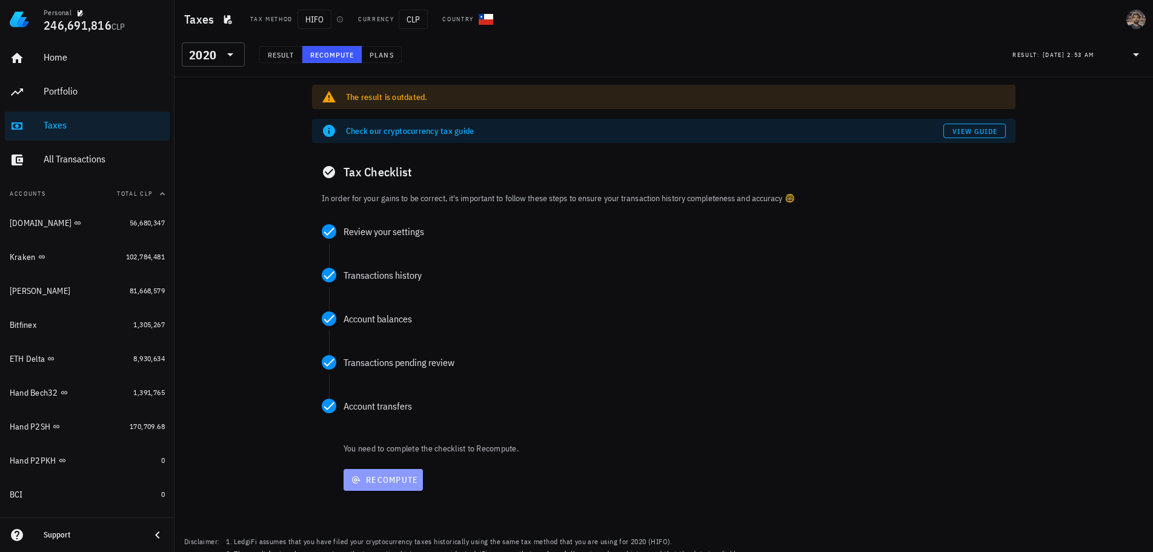
click at [369, 488] on button "Recompute" at bounding box center [382, 480] width 79 height 22
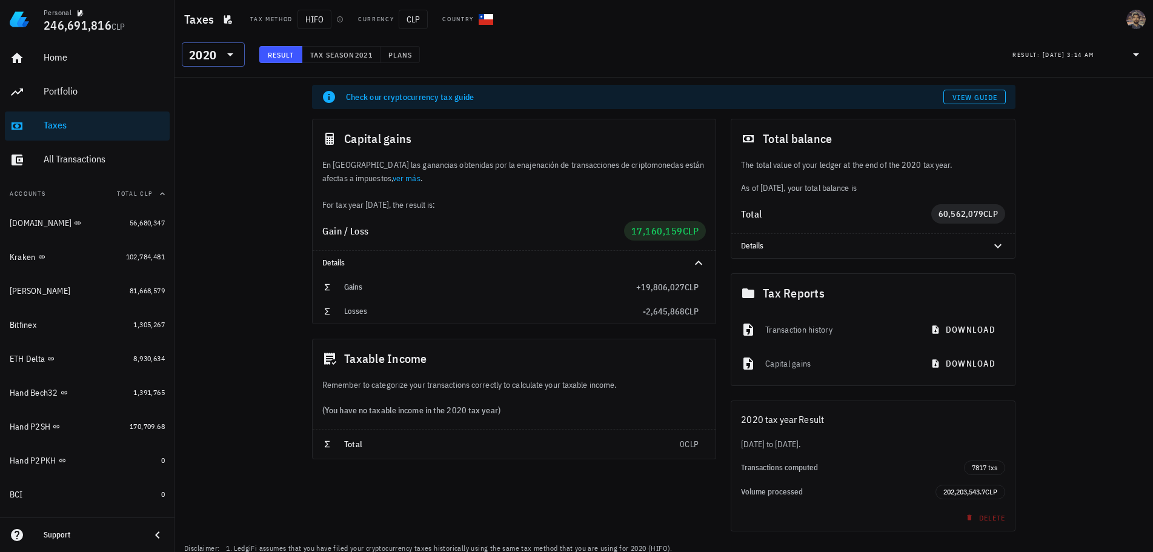
click at [211, 62] on div "2020" at bounding box center [205, 54] width 32 height 24
click at [210, 118] on div "2021" at bounding box center [213, 115] width 44 height 10
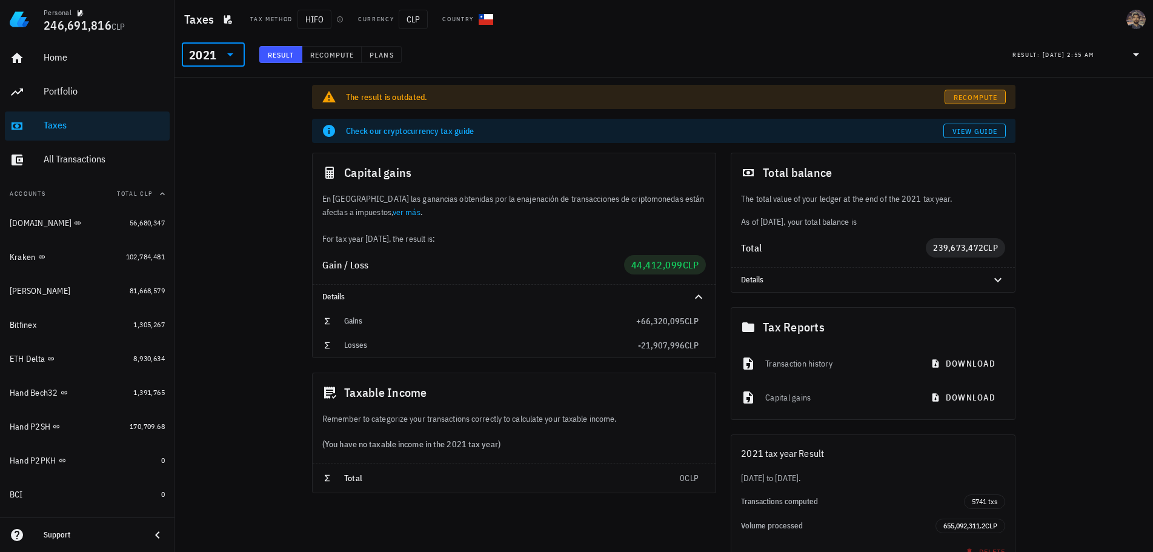
click at [958, 90] on link "Recompute" at bounding box center [974, 97] width 61 height 15
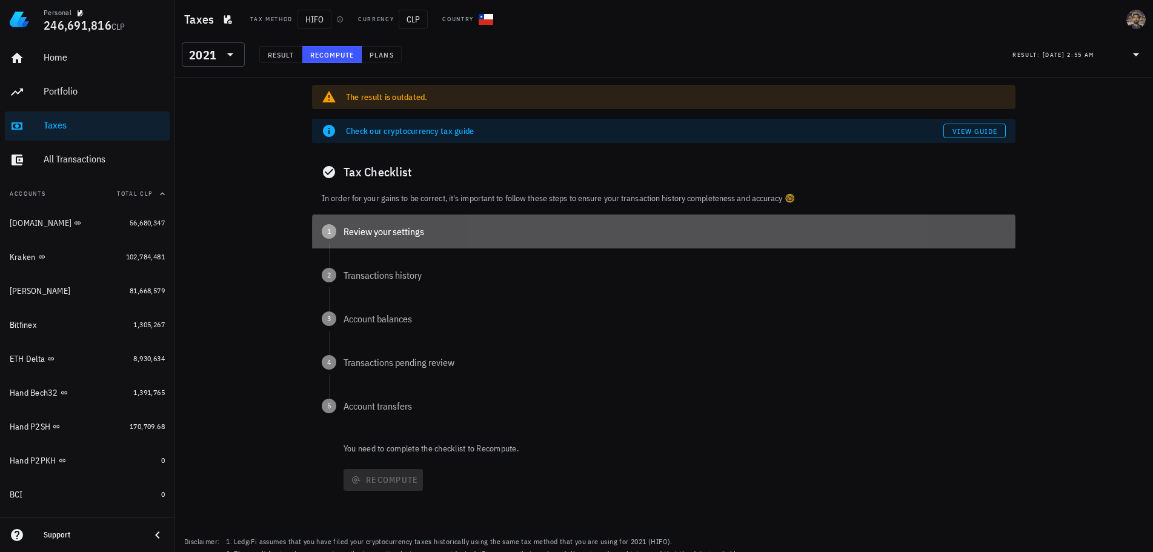
click at [359, 233] on div "Review your settings" at bounding box center [674, 232] width 662 height 10
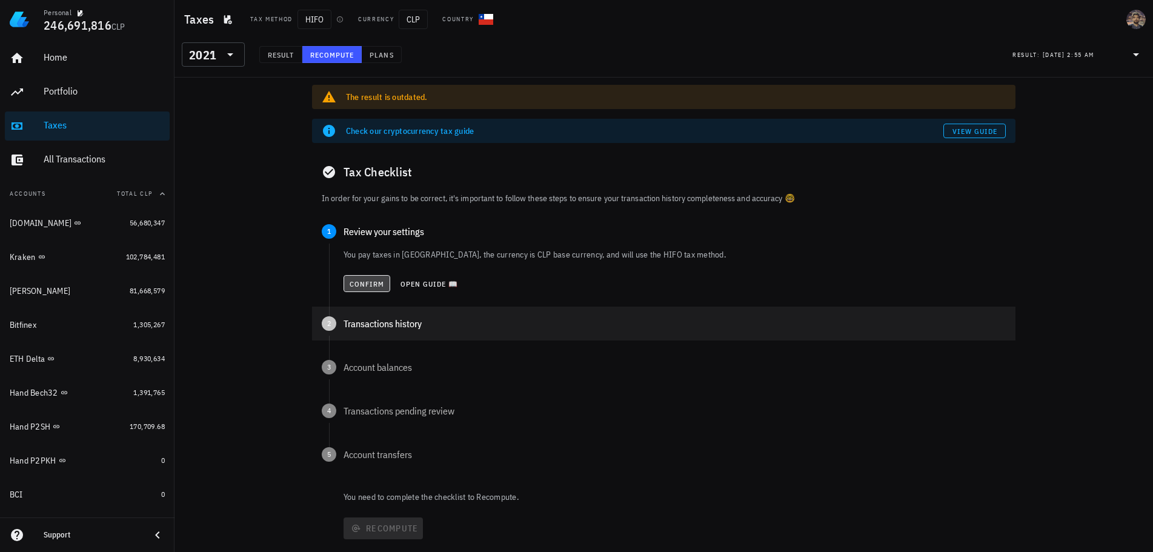
click at [364, 287] on span "Confirm" at bounding box center [367, 283] width 36 height 9
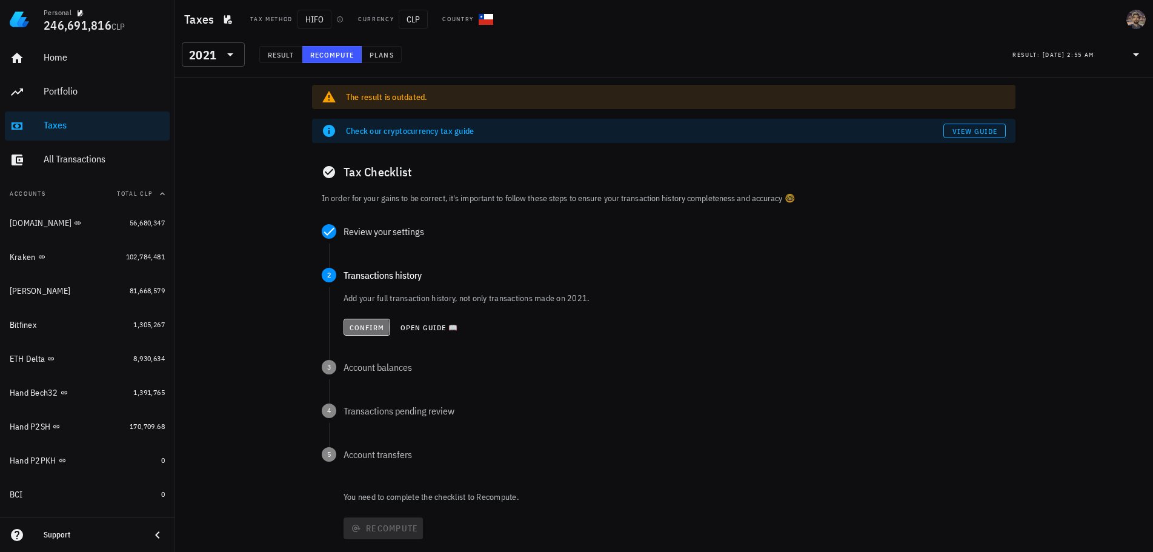
click at [366, 324] on span "Confirm" at bounding box center [367, 327] width 36 height 9
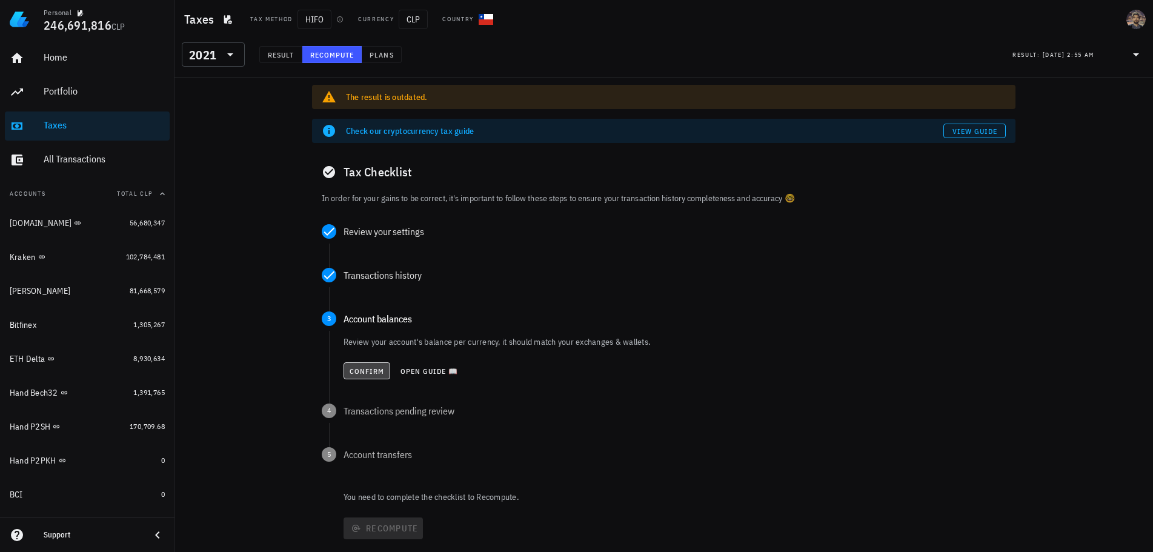
click at [359, 367] on span "Confirm" at bounding box center [367, 371] width 36 height 9
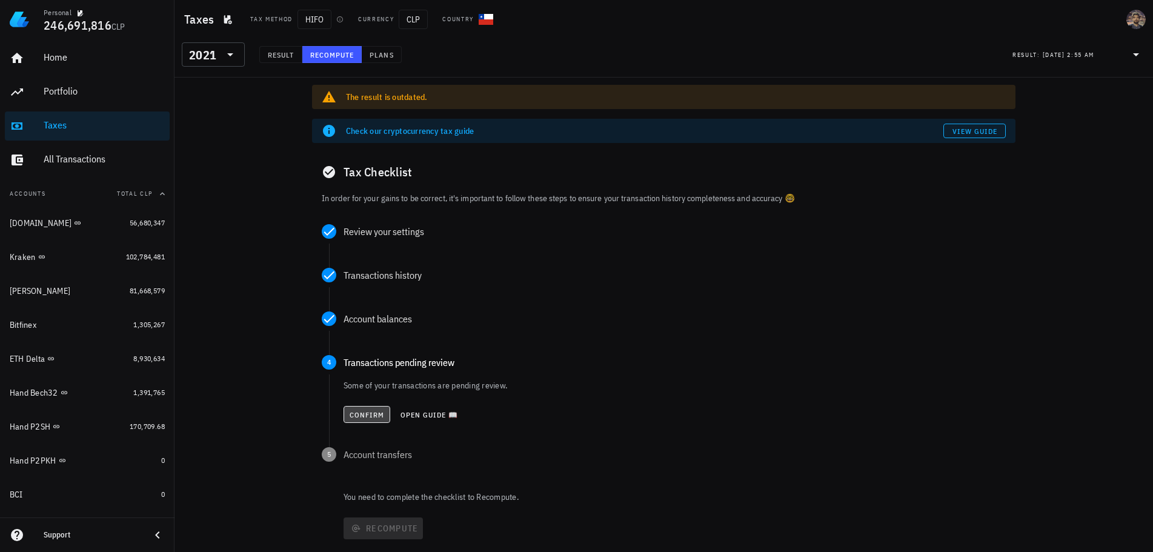
click at [354, 414] on span "Confirm" at bounding box center [367, 414] width 36 height 9
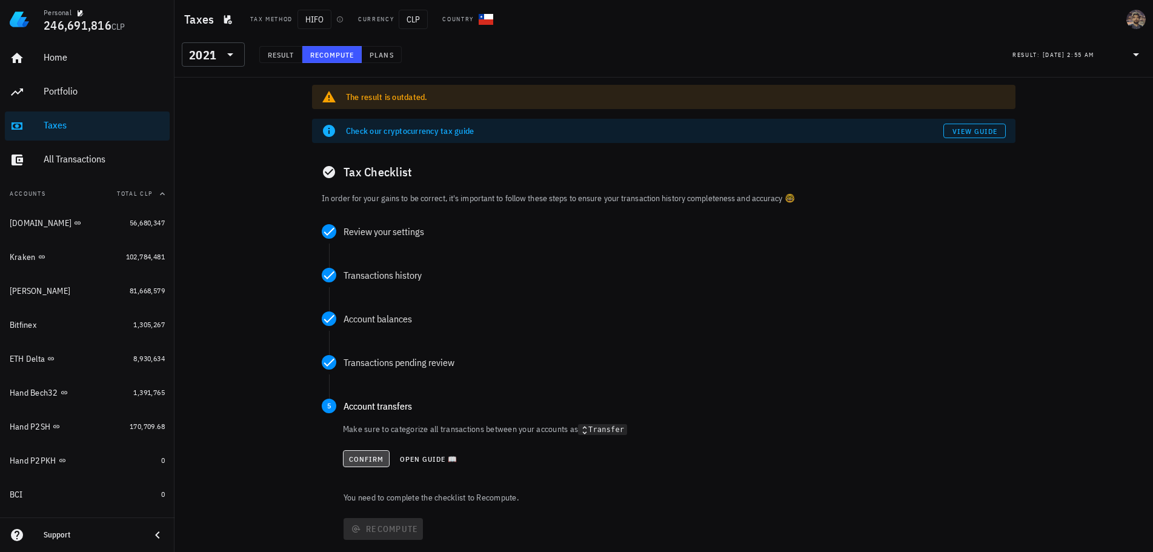
click at [356, 461] on span "Confirm" at bounding box center [366, 458] width 36 height 9
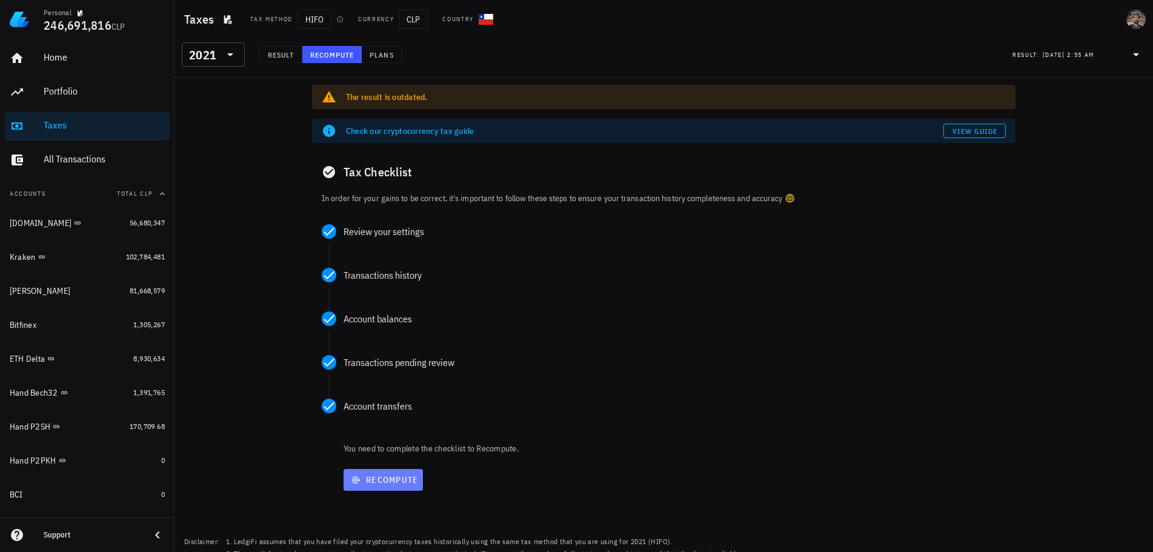
click at [363, 484] on span "Recompute" at bounding box center [383, 479] width 70 height 11
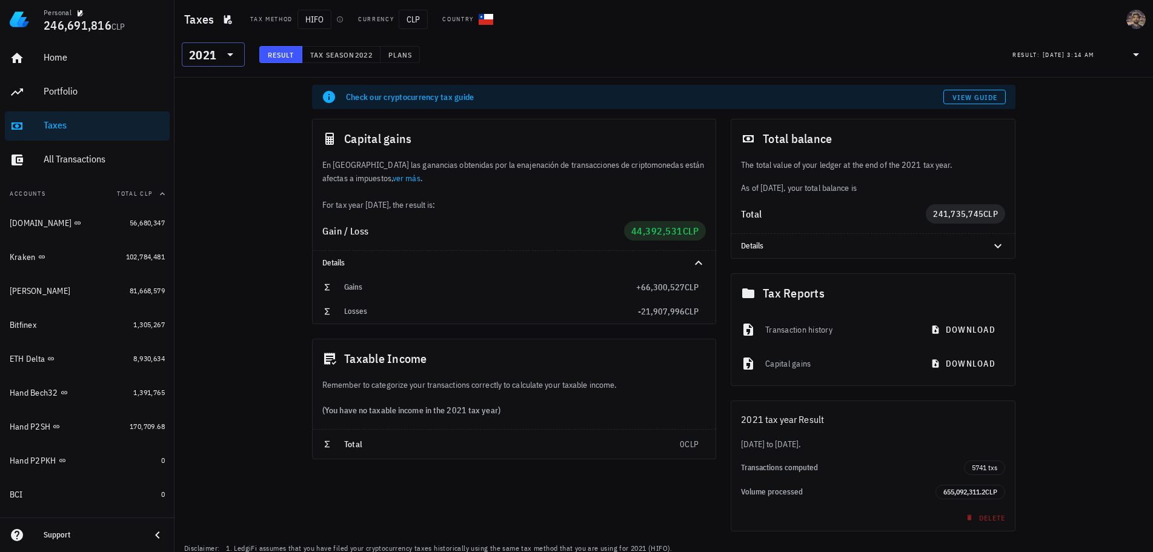
click at [210, 56] on div "2021" at bounding box center [202, 55] width 27 height 12
click at [213, 161] on div "2022" at bounding box center [213, 159] width 44 height 10
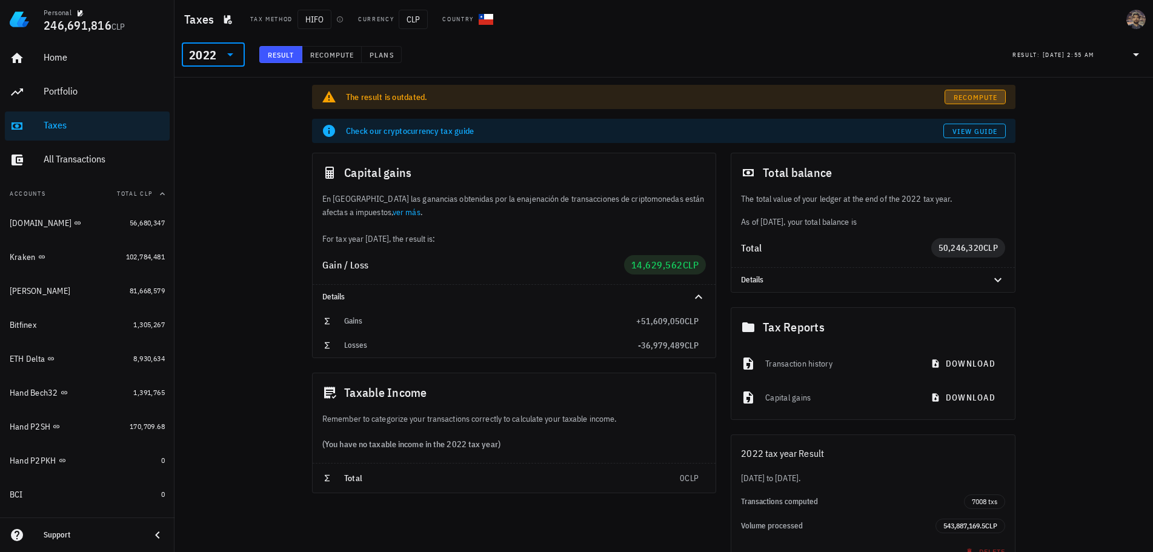
click at [967, 93] on span "Recompute" at bounding box center [975, 97] width 45 height 9
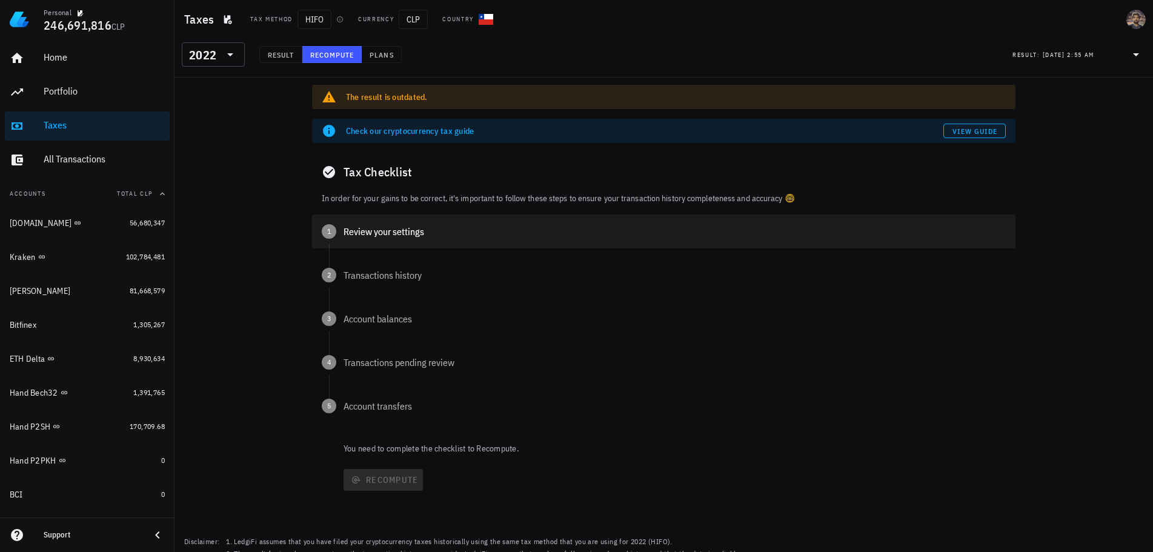
click at [345, 230] on div "Review your settings" at bounding box center [674, 232] width 662 height 10
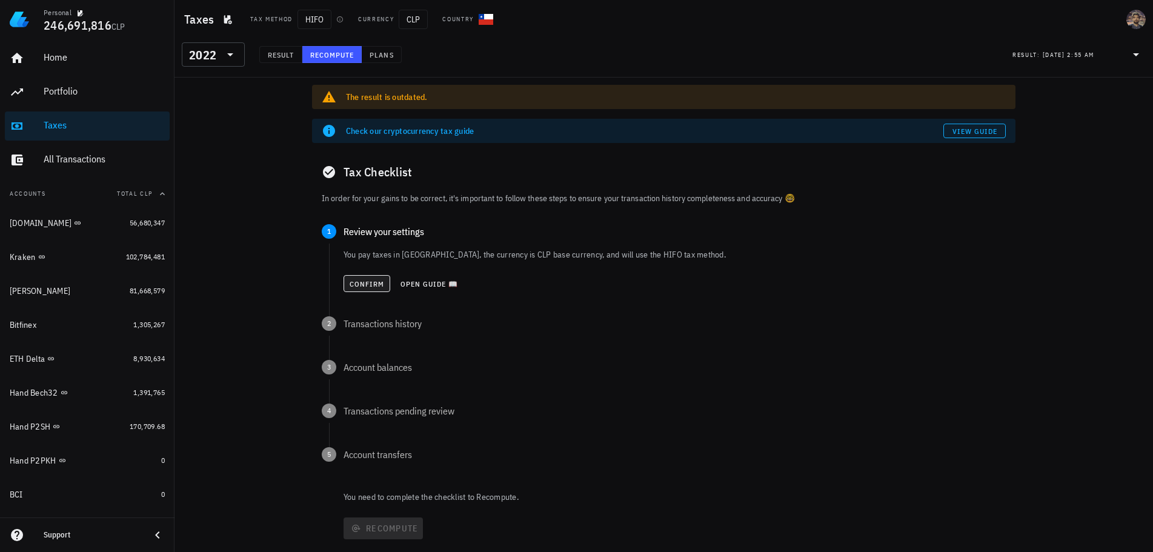
drag, startPoint x: 370, startPoint y: 292, endPoint x: 367, endPoint y: 282, distance: 10.6
click at [370, 289] on div "Confirm Open guide 📖" at bounding box center [674, 283] width 662 height 27
click at [367, 282] on span "Confirm" at bounding box center [367, 283] width 36 height 9
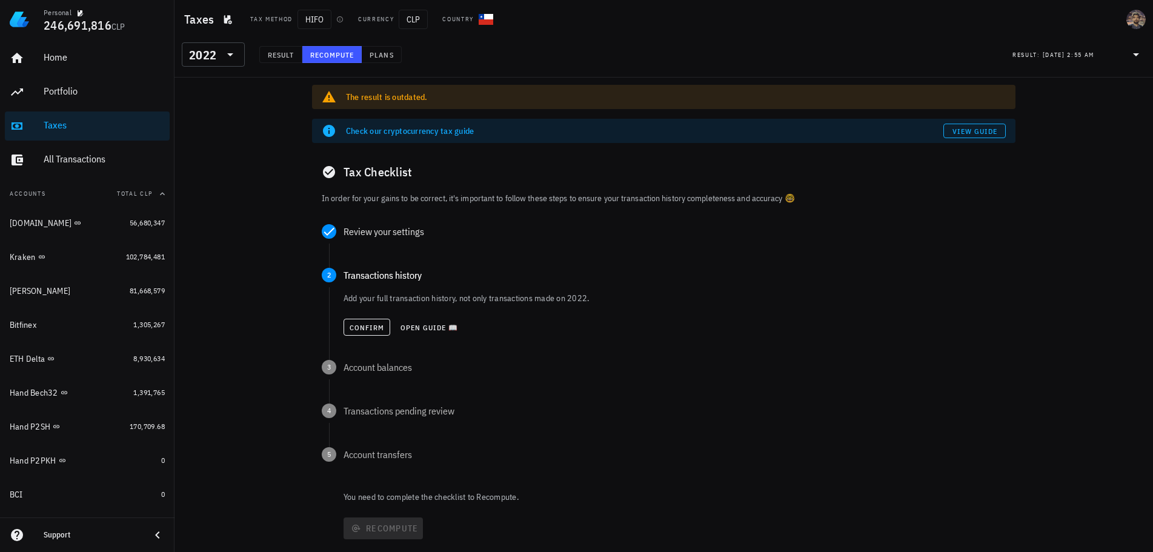
click at [362, 293] on p "Add your full transaction history, not only transactions made on 2022." at bounding box center [674, 298] width 662 height 12
click at [358, 317] on div "Confirm Open guide 📖" at bounding box center [674, 327] width 662 height 27
click at [362, 329] on span "Confirm" at bounding box center [367, 327] width 36 height 9
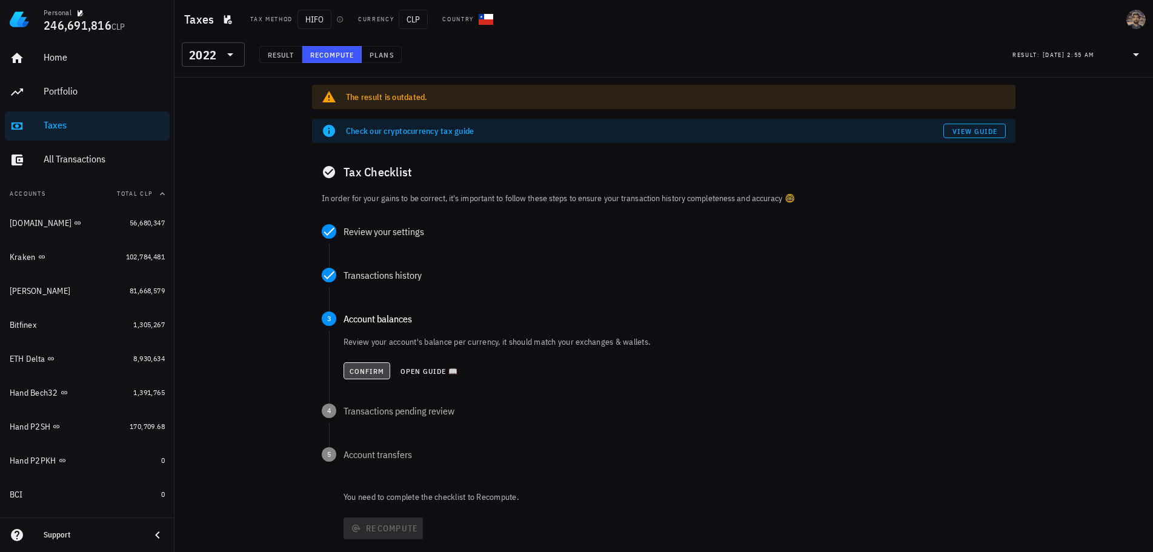
click at [363, 372] on span "Confirm" at bounding box center [367, 371] width 36 height 9
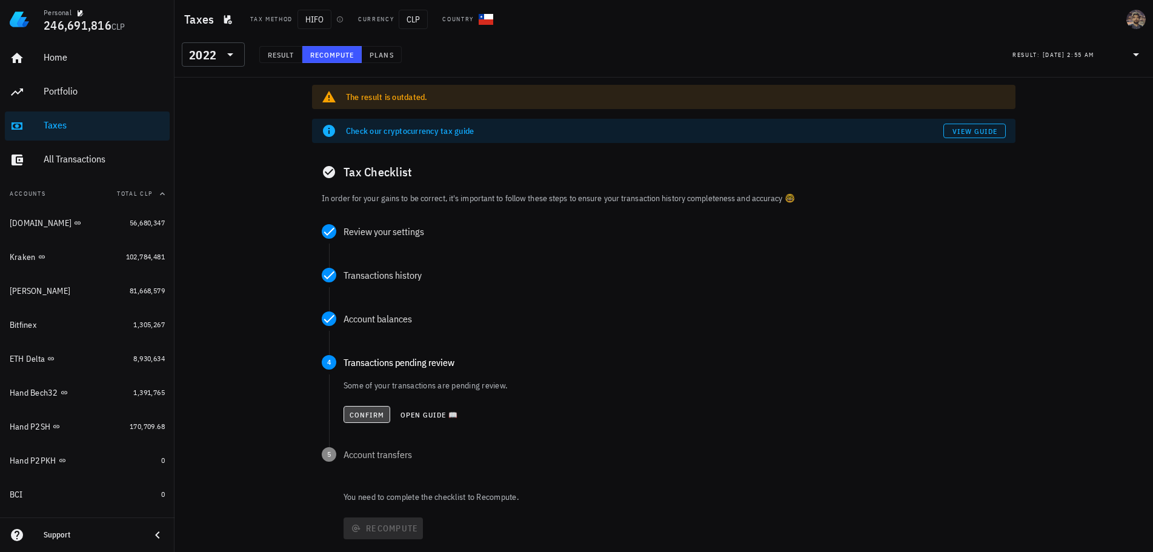
click at [367, 413] on span "Confirm" at bounding box center [367, 414] width 36 height 9
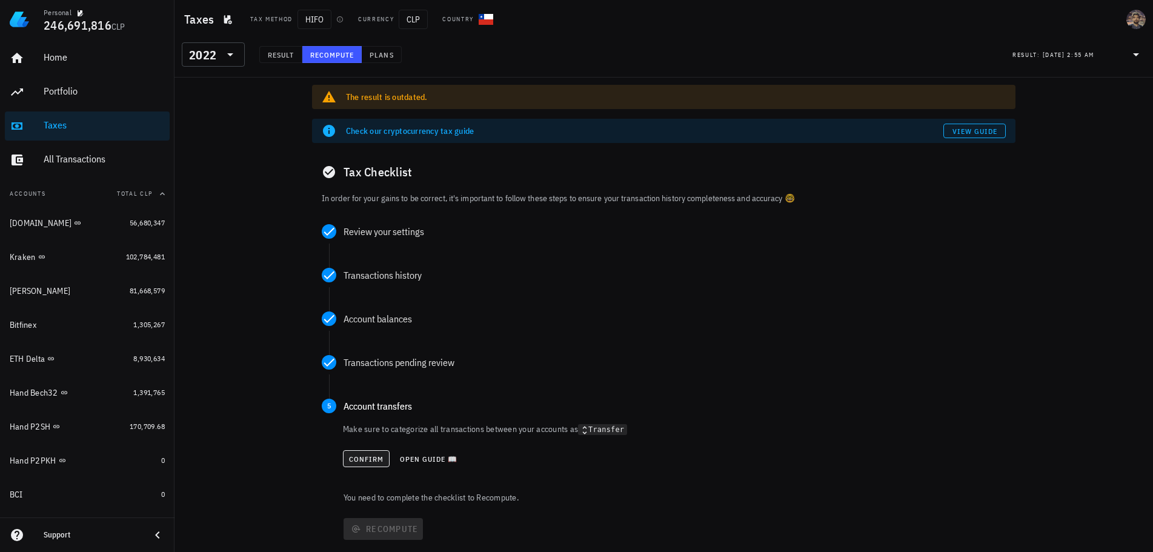
click at [363, 450] on div "Confirm Open guide 📖" at bounding box center [674, 458] width 663 height 27
click at [363, 453] on button "Confirm" at bounding box center [366, 458] width 47 height 17
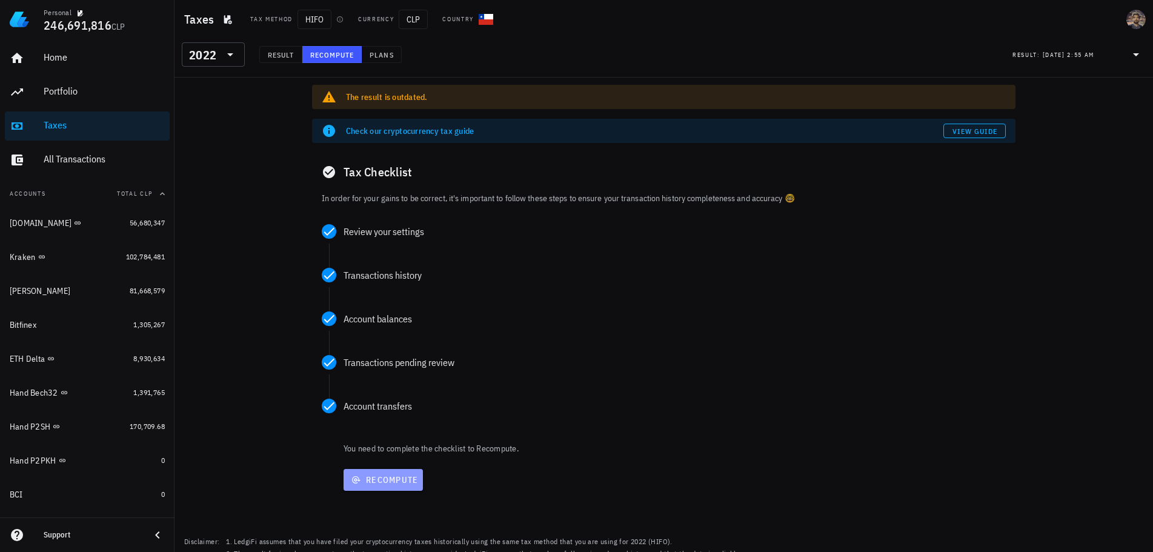
click at [374, 483] on span "Recompute" at bounding box center [383, 479] width 70 height 11
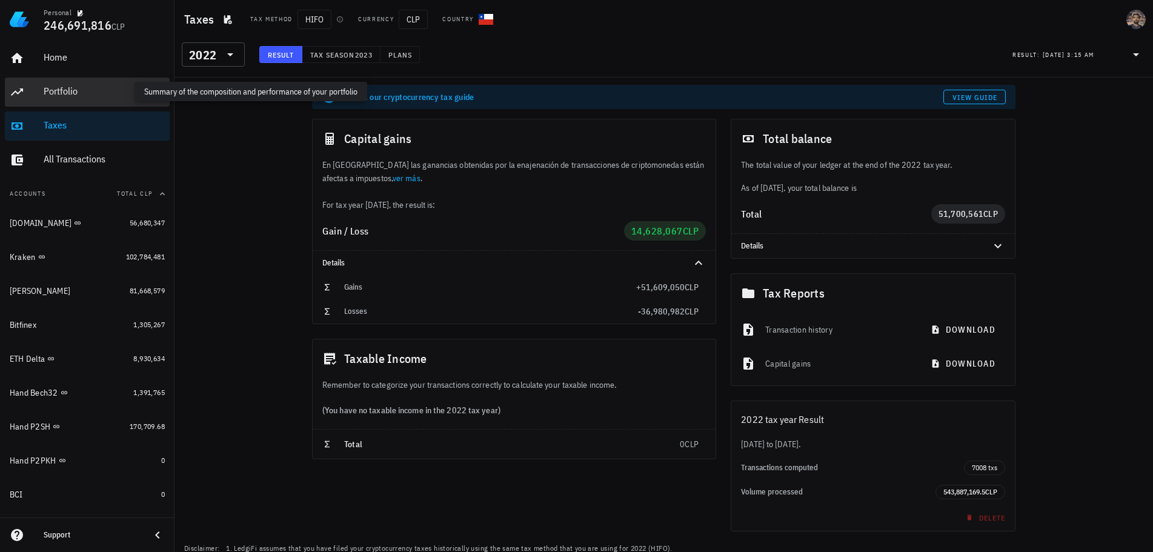
click at [97, 93] on div "Portfolio" at bounding box center [104, 91] width 121 height 12
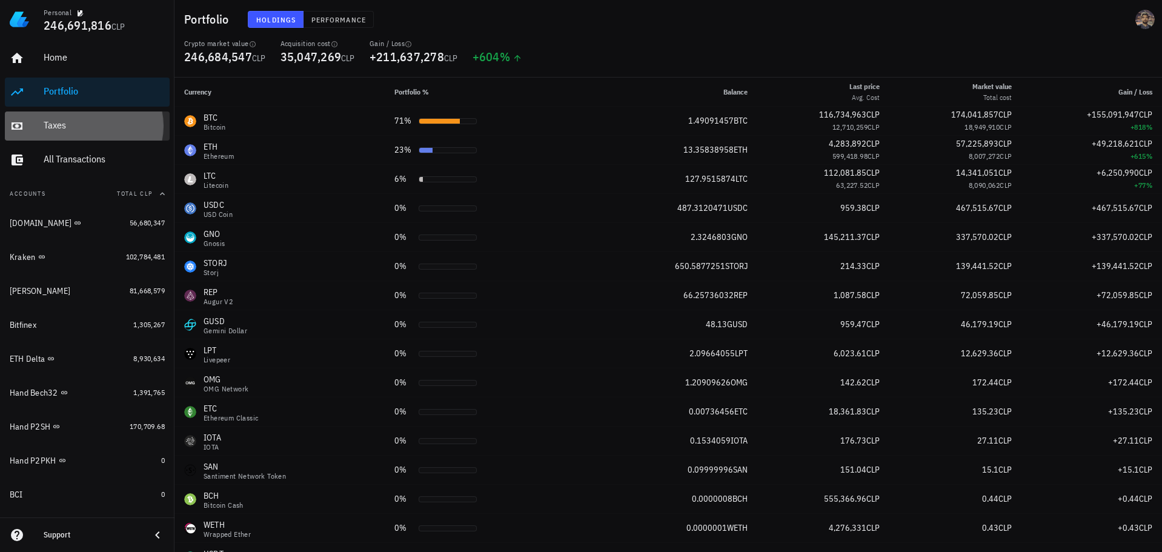
click at [67, 119] on div "Taxes" at bounding box center [104, 125] width 121 height 27
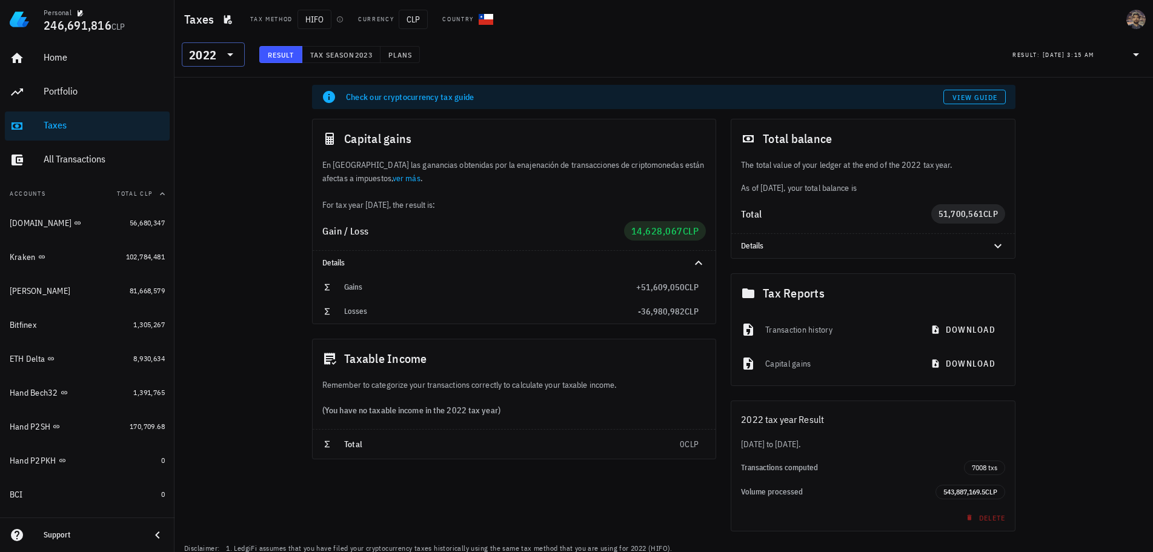
click at [228, 64] on div "2022" at bounding box center [213, 54] width 48 height 24
click at [196, 135] on div "2023" at bounding box center [213, 135] width 44 height 10
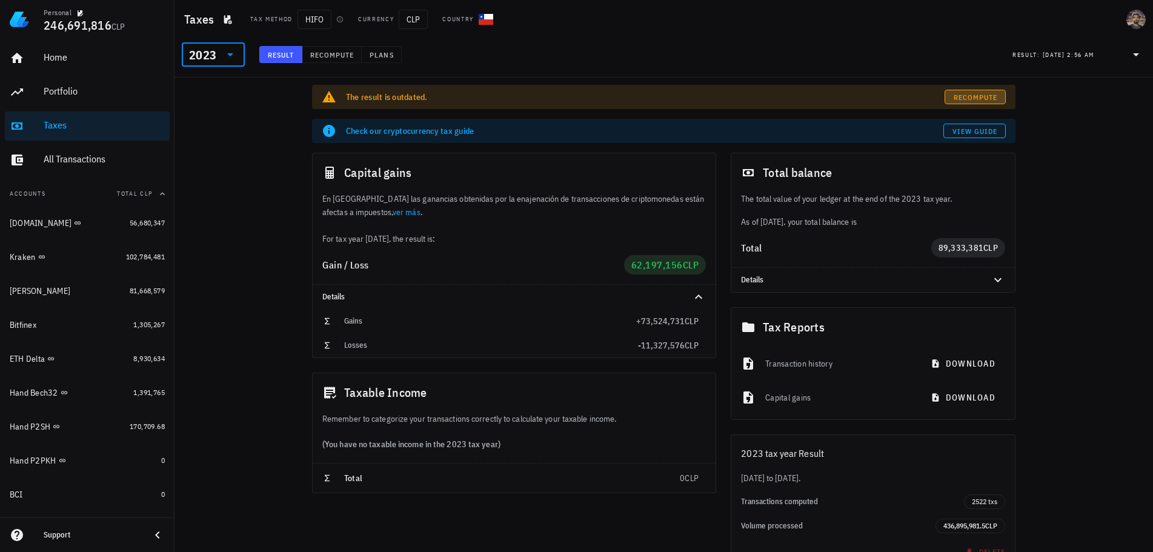
click at [982, 91] on link "Recompute" at bounding box center [974, 97] width 61 height 15
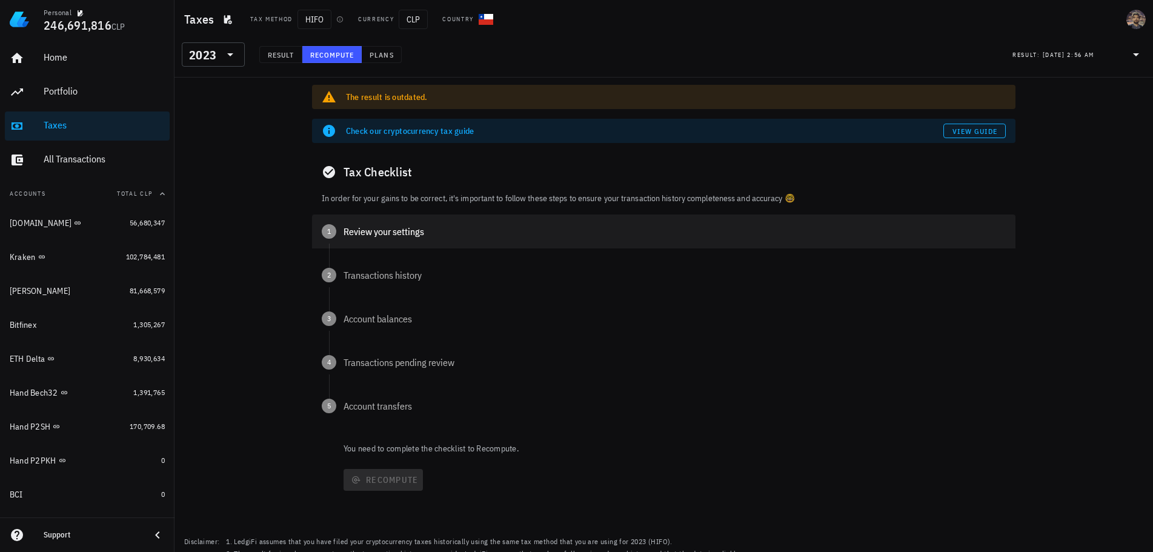
drag, startPoint x: 373, startPoint y: 221, endPoint x: 369, endPoint y: 228, distance: 8.1
click at [373, 221] on div "1 Review your settings" at bounding box center [663, 231] width 703 height 34
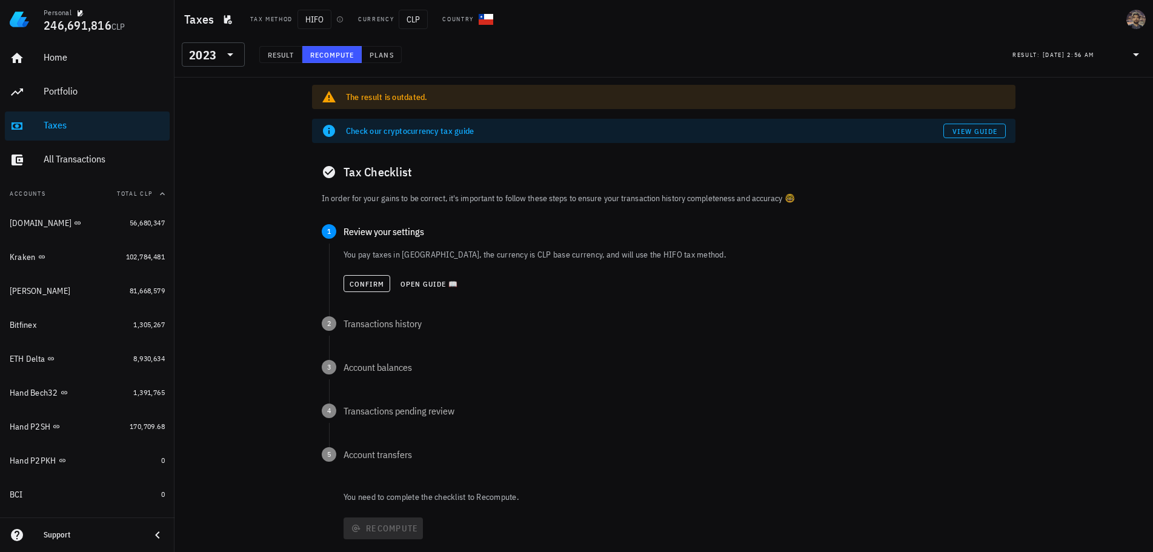
click at [369, 294] on div "Confirm Open guide 📖" at bounding box center [674, 283] width 662 height 27
click at [368, 283] on span "Confirm" at bounding box center [367, 283] width 36 height 9
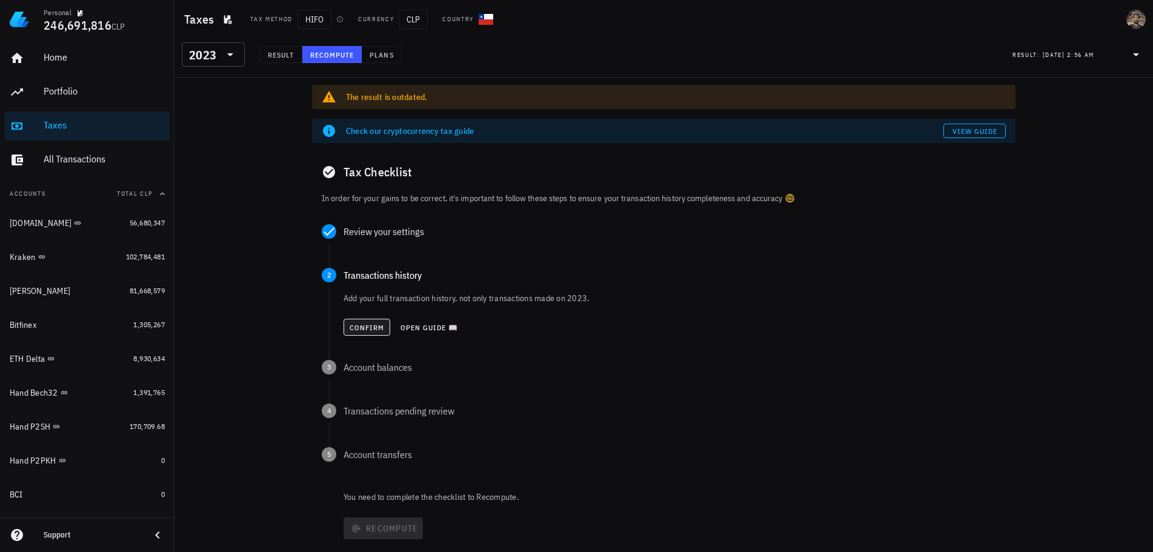
click at [359, 319] on div "Confirm Open guide 📖" at bounding box center [674, 327] width 662 height 27
click at [359, 324] on span "Confirm" at bounding box center [367, 327] width 36 height 9
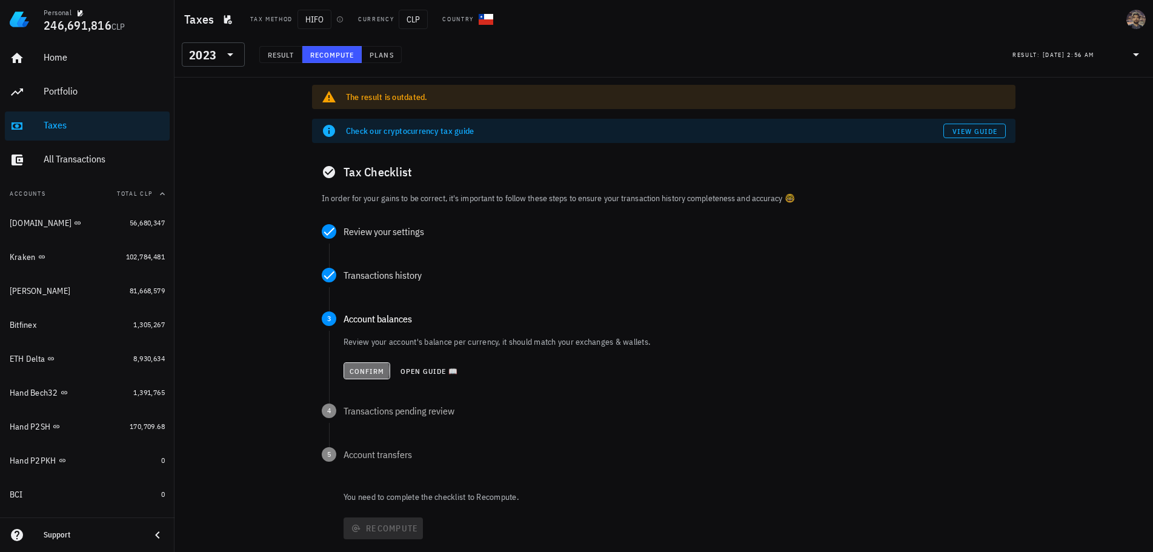
click at [356, 373] on span "Confirm" at bounding box center [367, 371] width 36 height 9
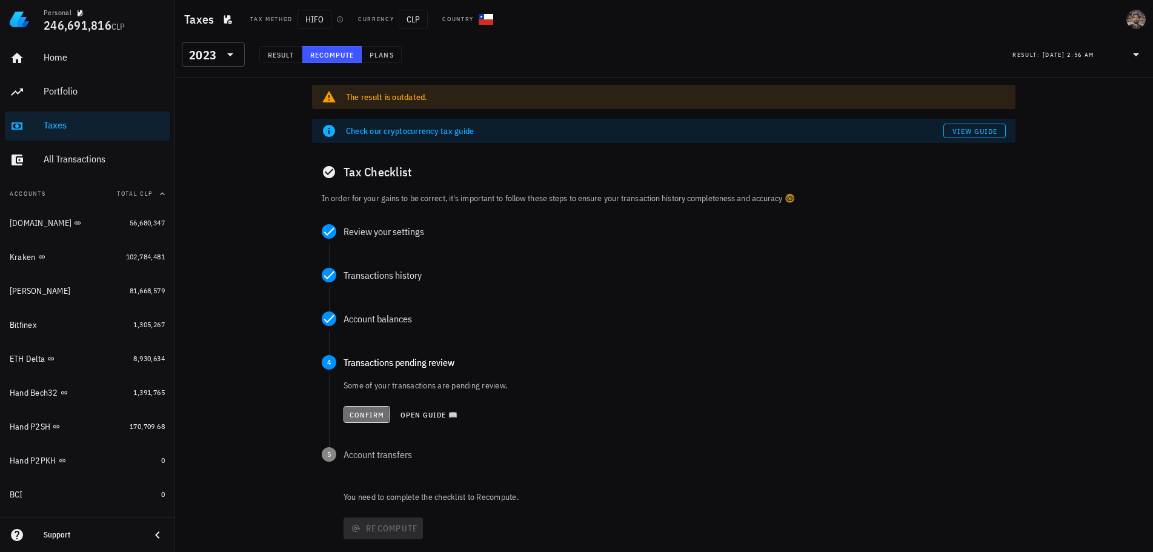
click at [360, 413] on span "Confirm" at bounding box center [367, 414] width 36 height 9
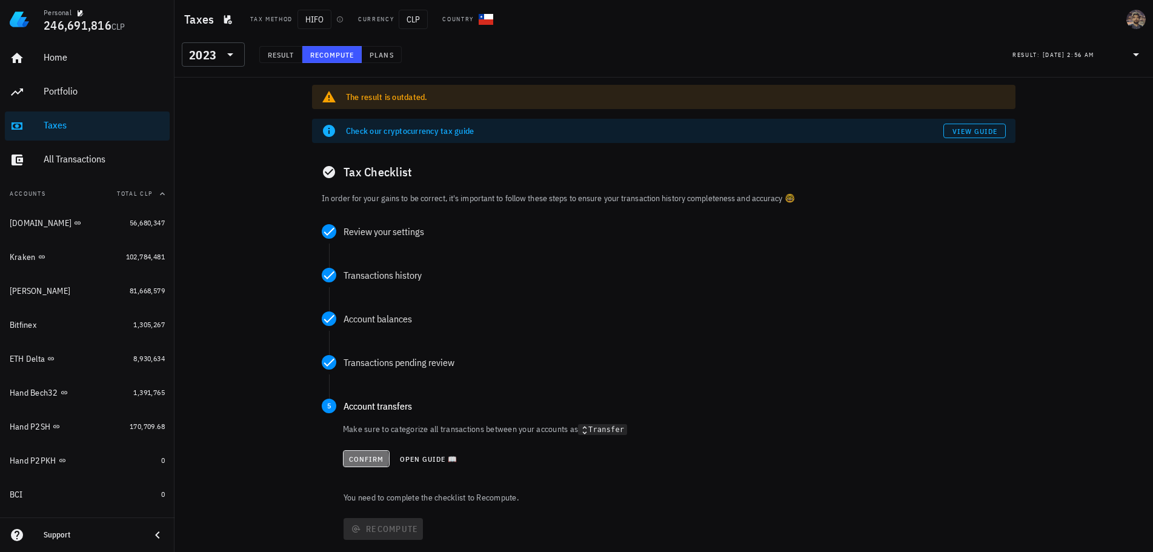
click at [361, 459] on span "Confirm" at bounding box center [366, 458] width 36 height 9
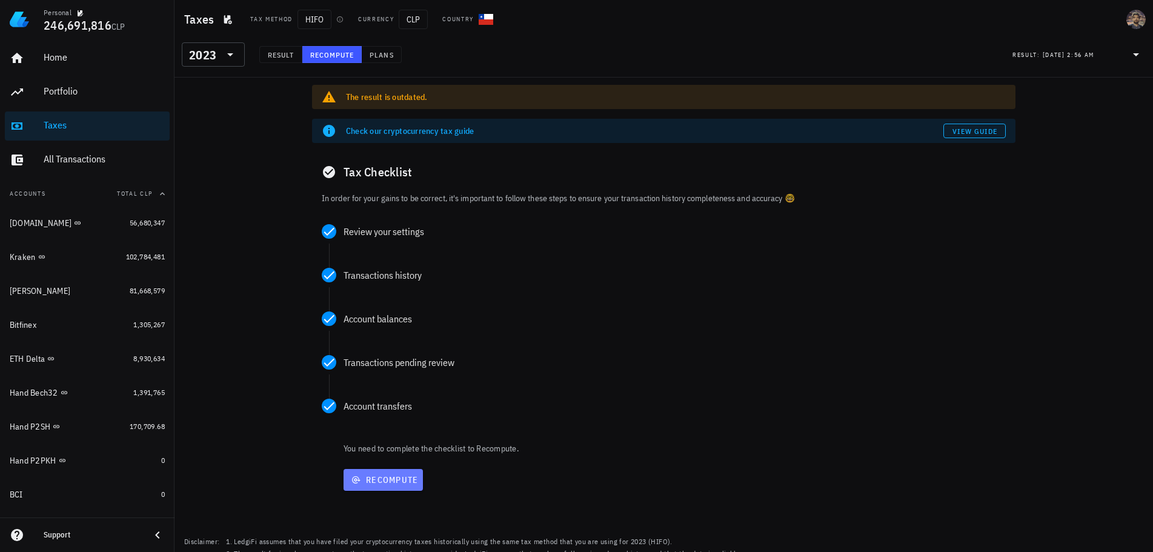
click at [370, 483] on span "Recompute" at bounding box center [383, 479] width 70 height 11
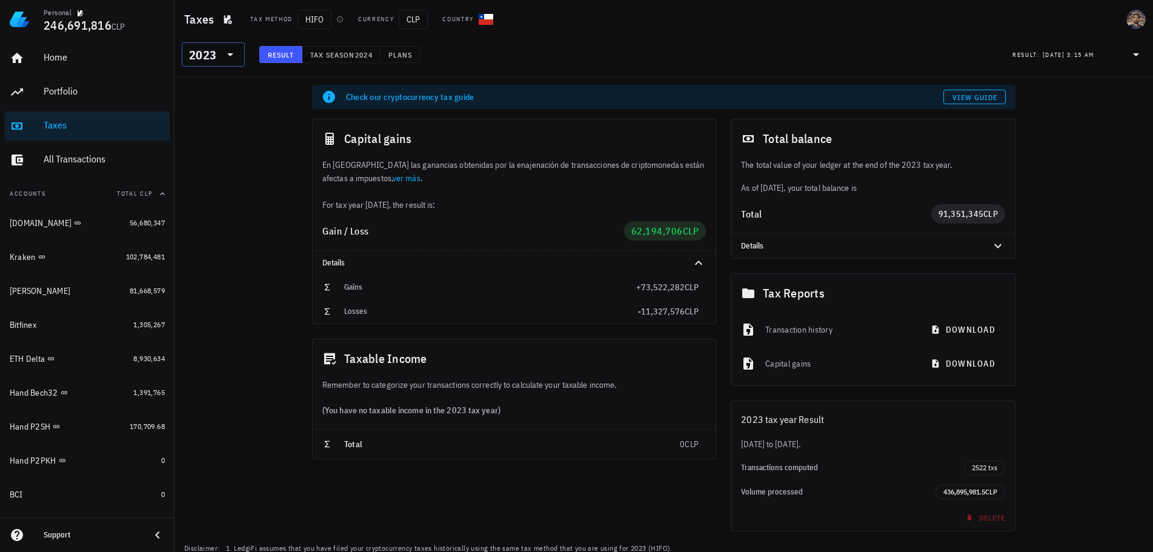
click at [213, 55] on div "2023" at bounding box center [202, 55] width 27 height 12
click at [206, 111] on div "2024" at bounding box center [213, 110] width 44 height 10
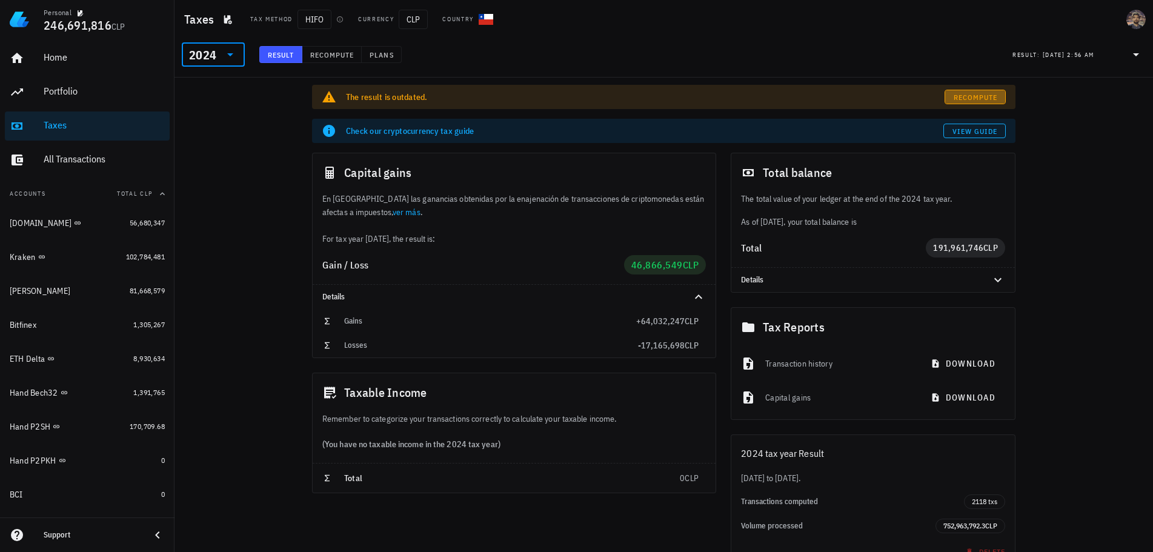
click at [974, 99] on span "Recompute" at bounding box center [975, 97] width 45 height 9
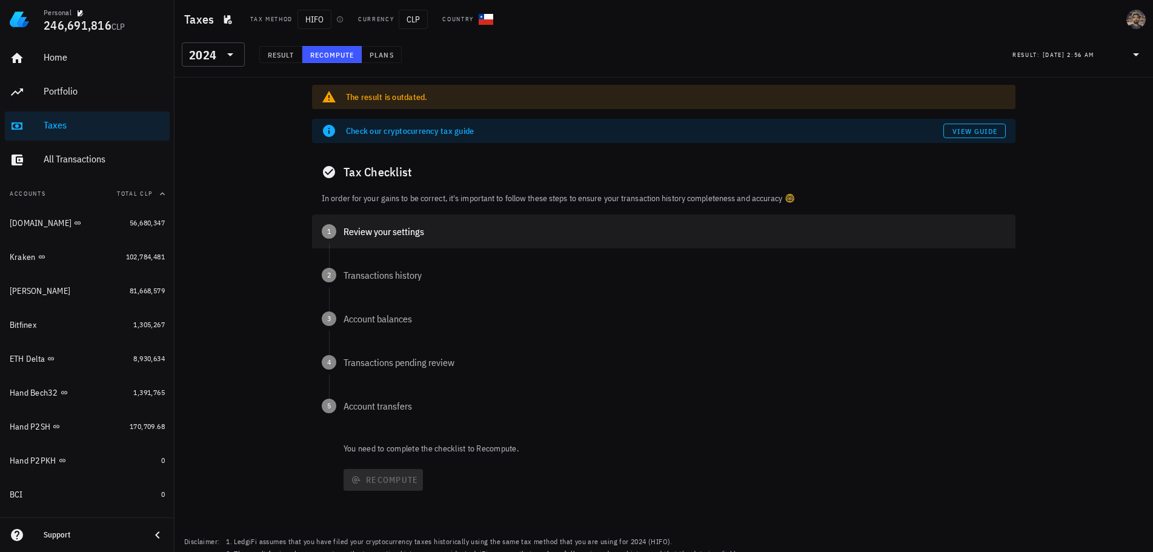
click at [359, 229] on div "Review your settings" at bounding box center [674, 232] width 662 height 10
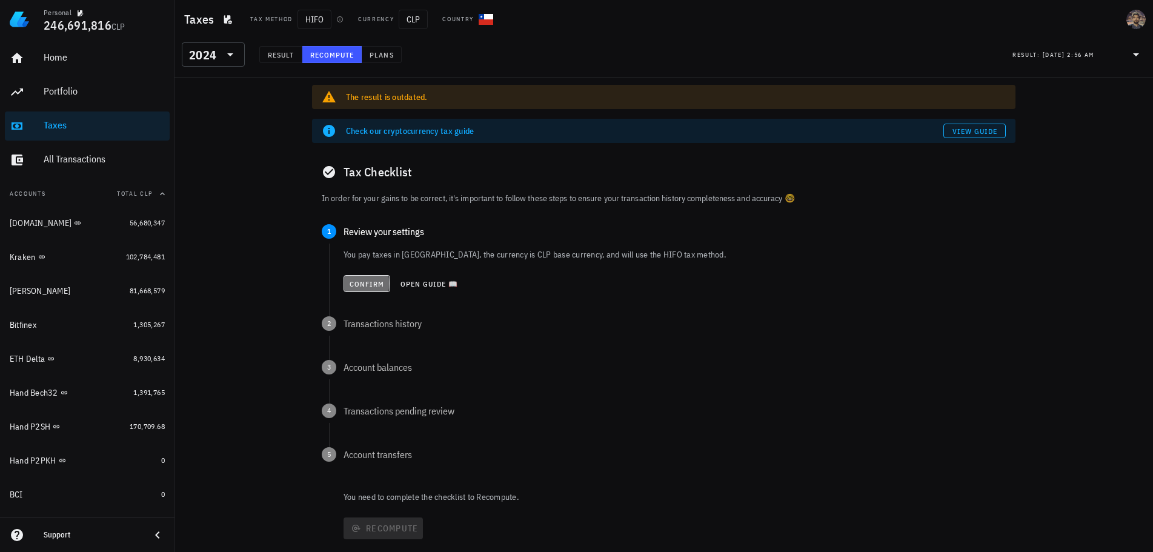
click at [363, 284] on span "Confirm" at bounding box center [367, 283] width 36 height 9
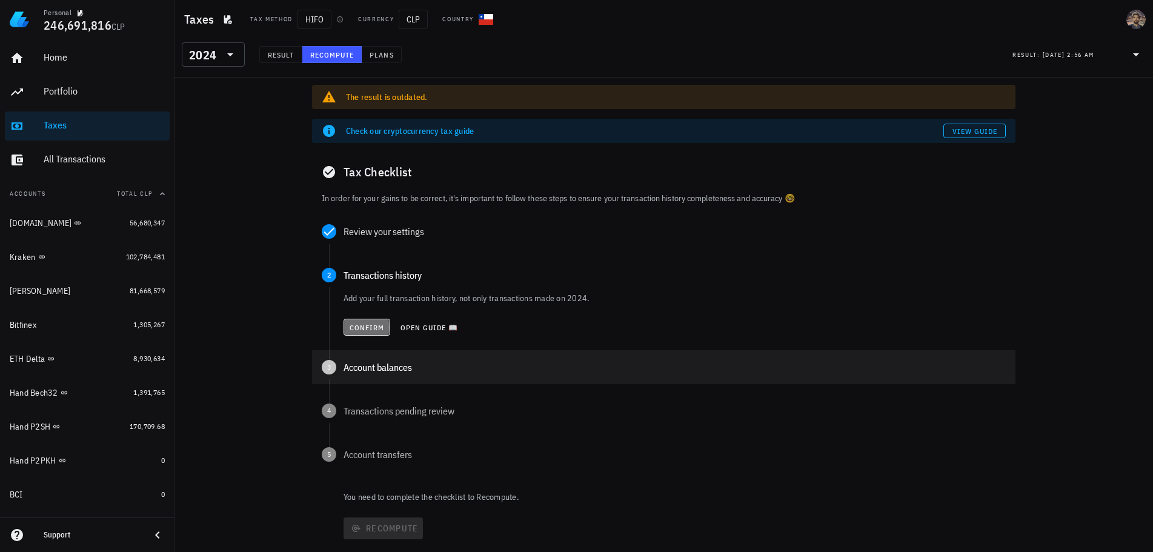
drag, startPoint x: 356, startPoint y: 328, endPoint x: 359, endPoint y: 337, distance: 9.8
click at [357, 329] on span "Confirm" at bounding box center [367, 327] width 36 height 9
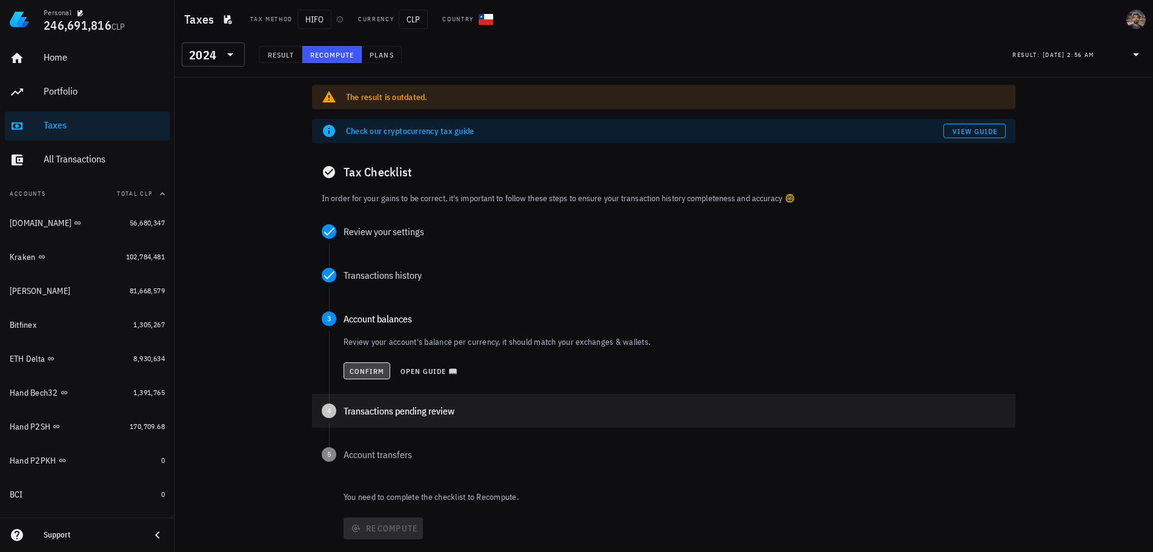
click at [357, 374] on span "Confirm" at bounding box center [367, 371] width 36 height 9
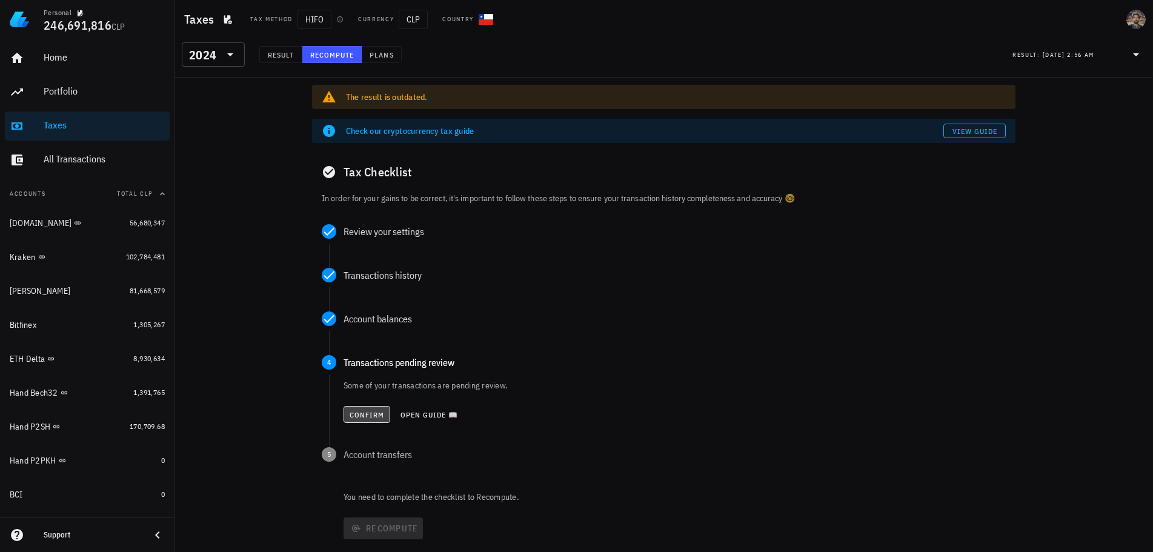
click at [356, 419] on span "Confirm" at bounding box center [367, 414] width 36 height 9
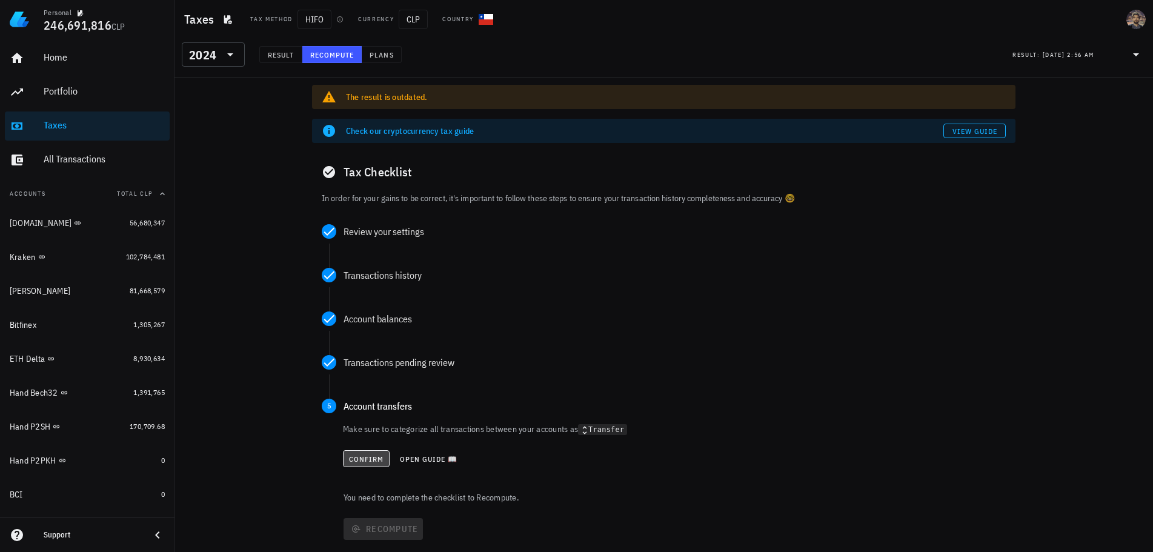
click at [355, 459] on span "Confirm" at bounding box center [366, 458] width 36 height 9
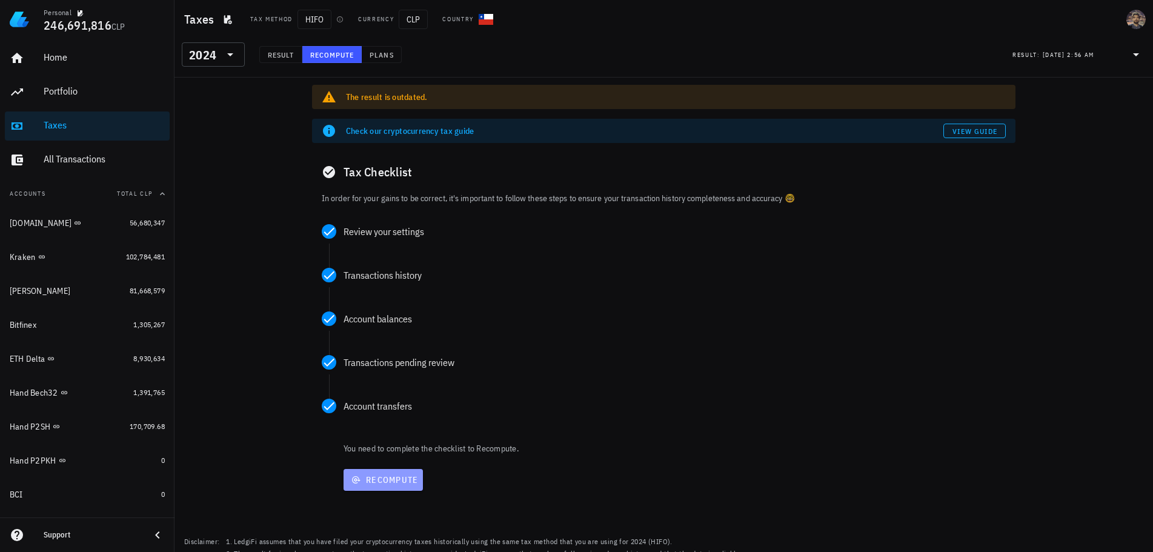
click at [363, 481] on span "Recompute" at bounding box center [383, 479] width 70 height 11
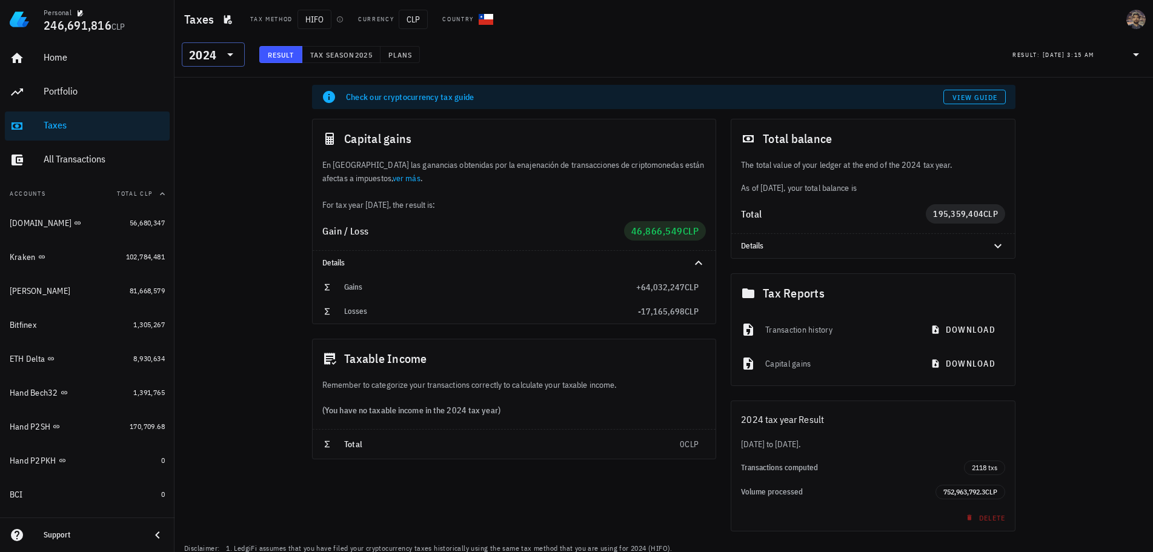
click at [225, 59] on icon at bounding box center [230, 54] width 15 height 15
click at [208, 90] on div "2025" at bounding box center [213, 86] width 44 height 10
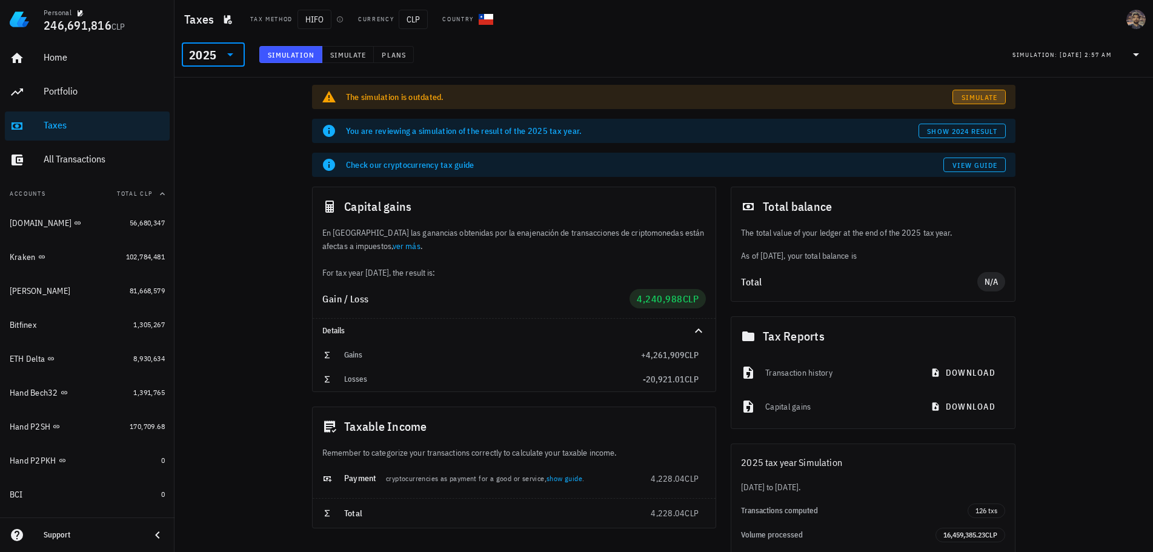
click at [972, 96] on span "Simulate" at bounding box center [979, 97] width 37 height 9
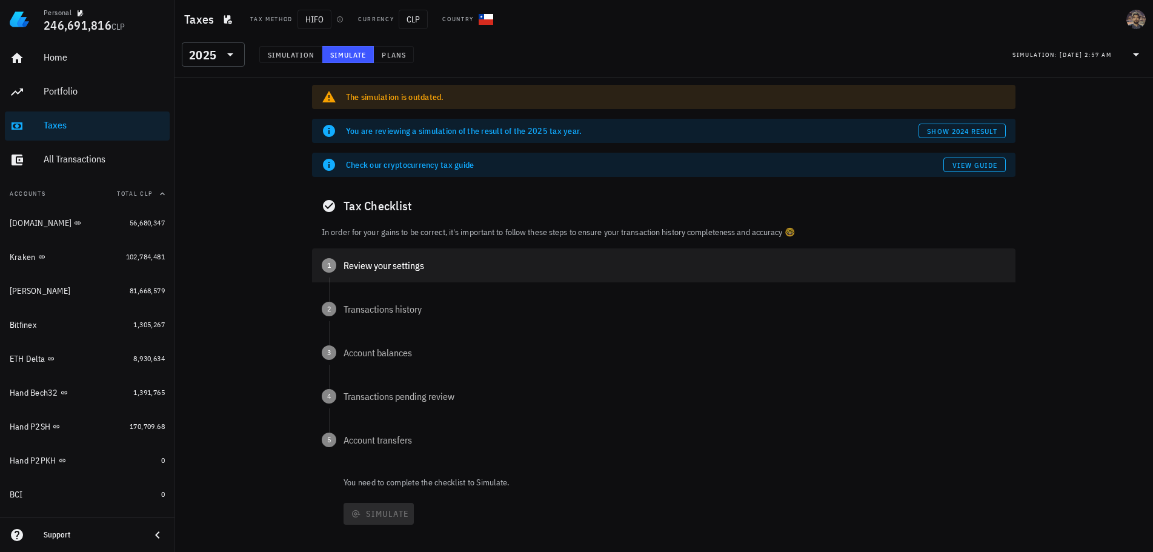
click at [395, 254] on div "1 Review your settings" at bounding box center [663, 265] width 703 height 34
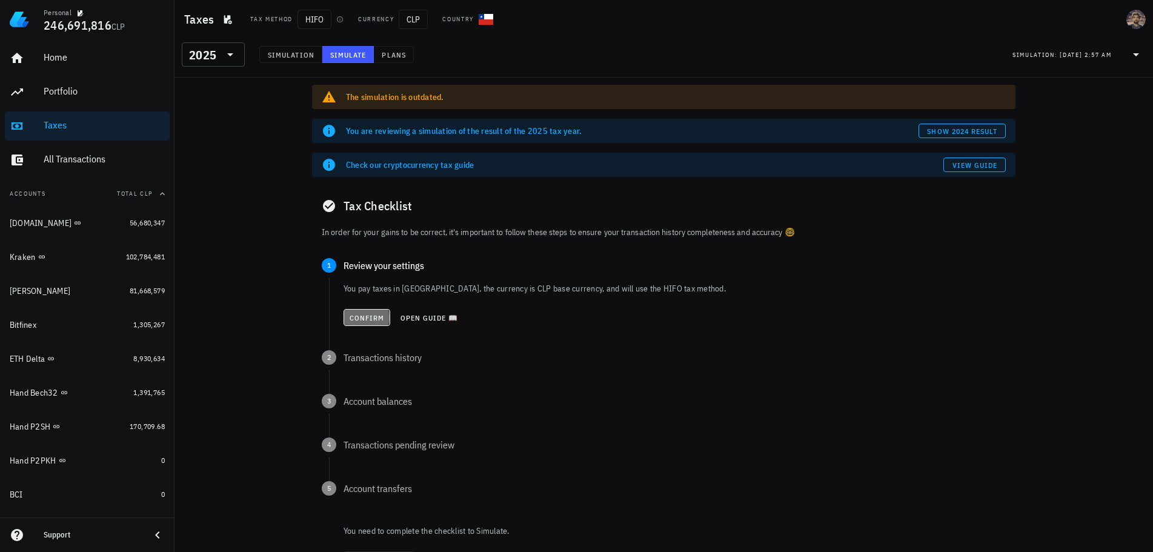
click at [370, 316] on span "Confirm" at bounding box center [367, 317] width 36 height 9
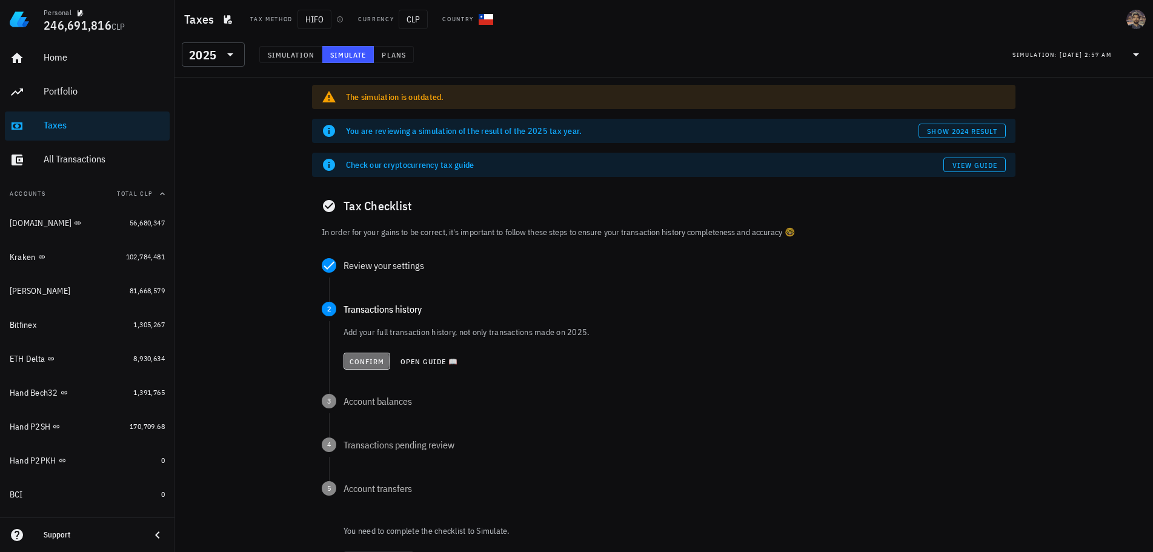
click at [366, 361] on span "Confirm" at bounding box center [367, 361] width 36 height 9
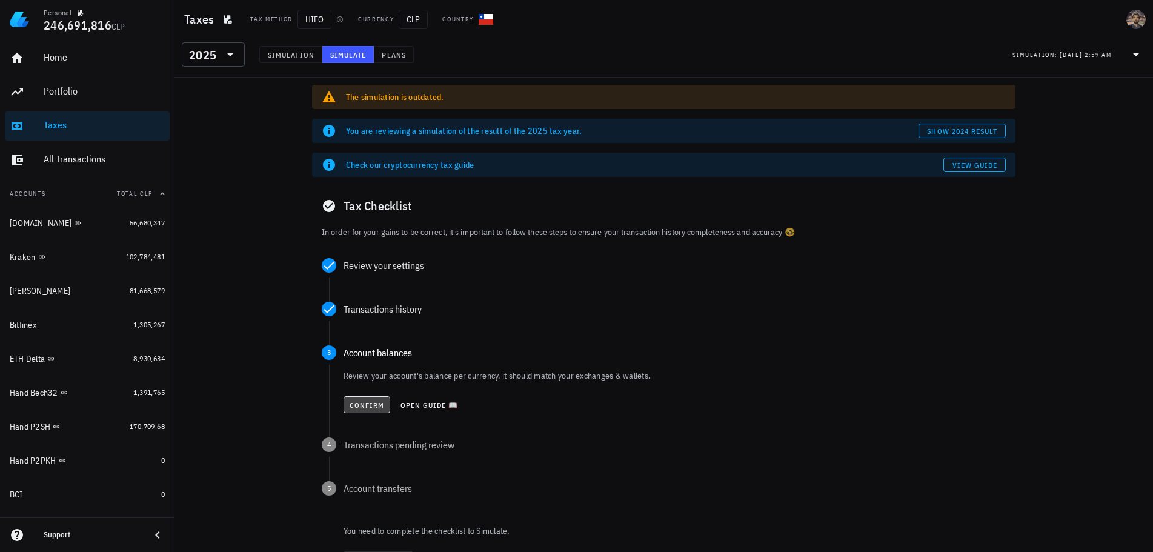
click at [360, 408] on span "Confirm" at bounding box center [367, 404] width 36 height 9
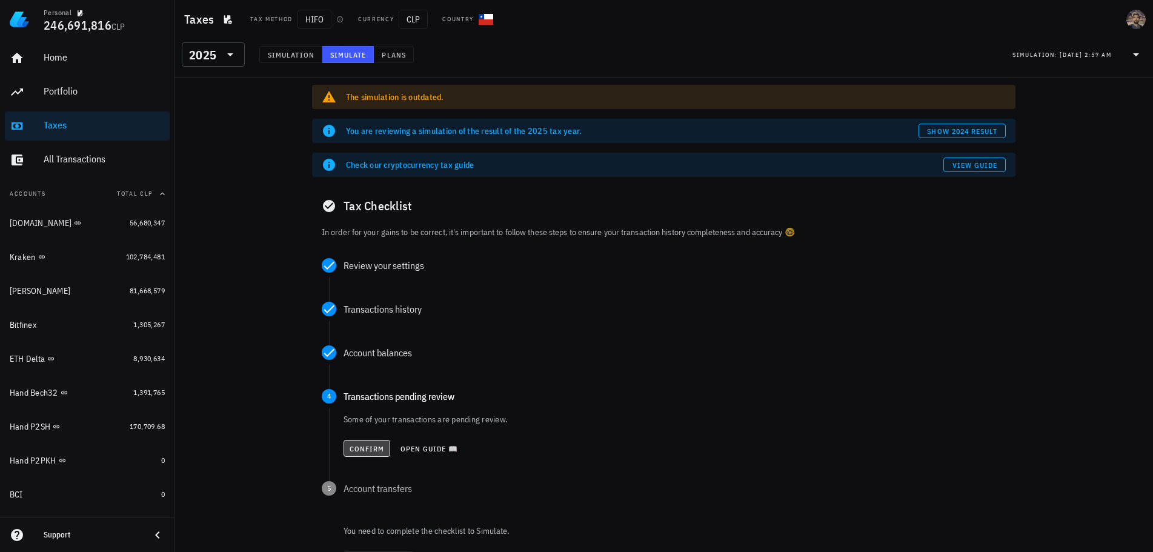
click at [360, 445] on span "Confirm" at bounding box center [367, 448] width 36 height 9
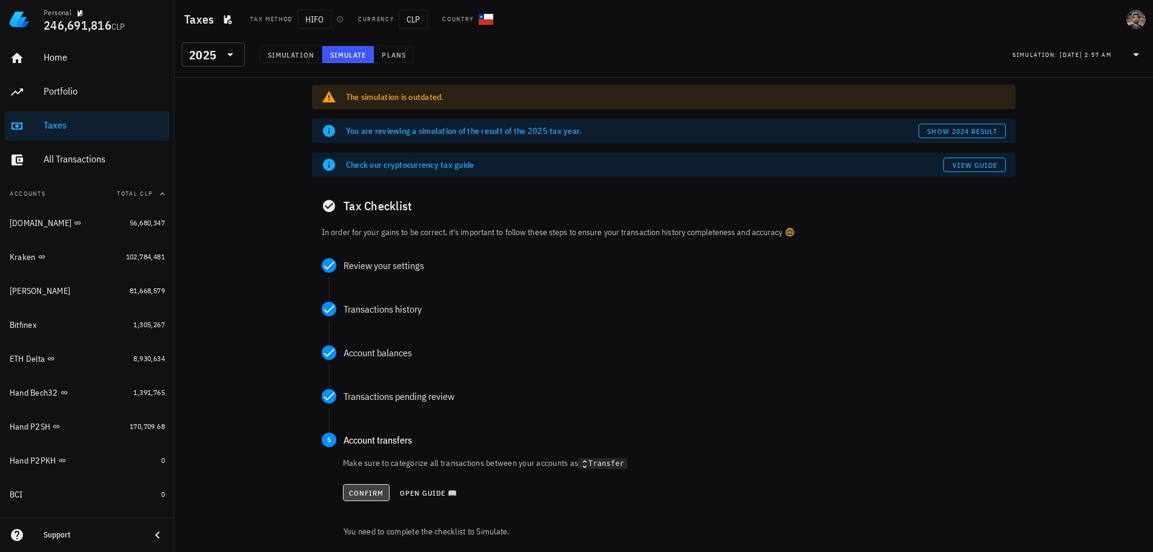
click at [365, 494] on span "Confirm" at bounding box center [366, 492] width 36 height 9
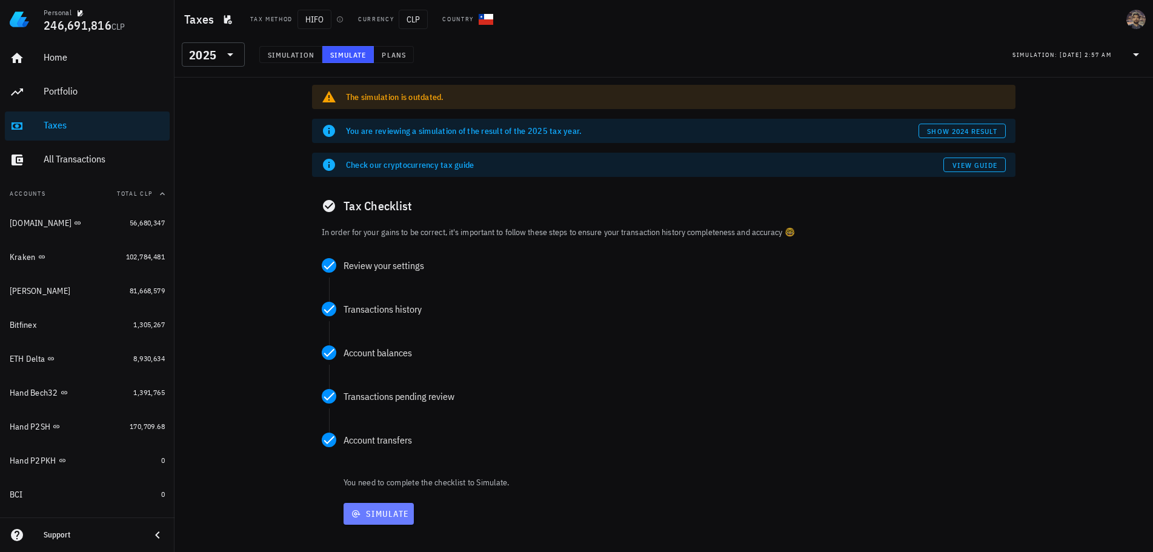
click at [377, 518] on span "Simulate" at bounding box center [378, 513] width 61 height 11
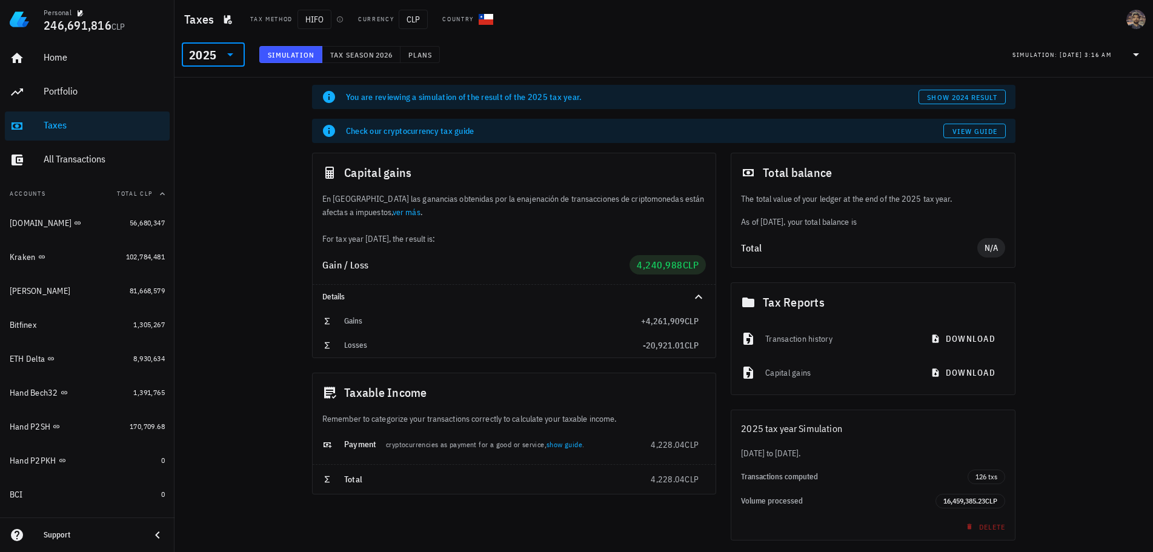
click at [220, 49] on input "text" at bounding box center [220, 54] width 2 height 19
click at [210, 110] on div "2024" at bounding box center [213, 110] width 44 height 10
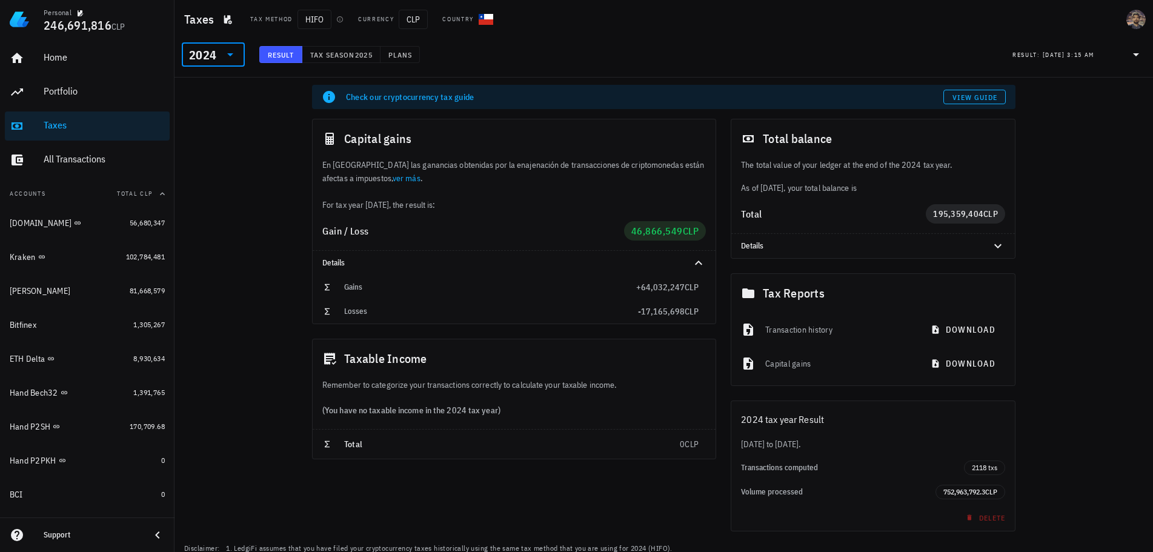
click at [216, 64] on div "2024" at bounding box center [205, 54] width 32 height 24
click at [210, 178] on div "2021" at bounding box center [213, 183] width 44 height 10
click at [210, 58] on div "2021" at bounding box center [202, 55] width 27 height 12
click at [209, 162] on div "2022" at bounding box center [213, 159] width 44 height 10
click at [219, 45] on input "text" at bounding box center [220, 54] width 2 height 19
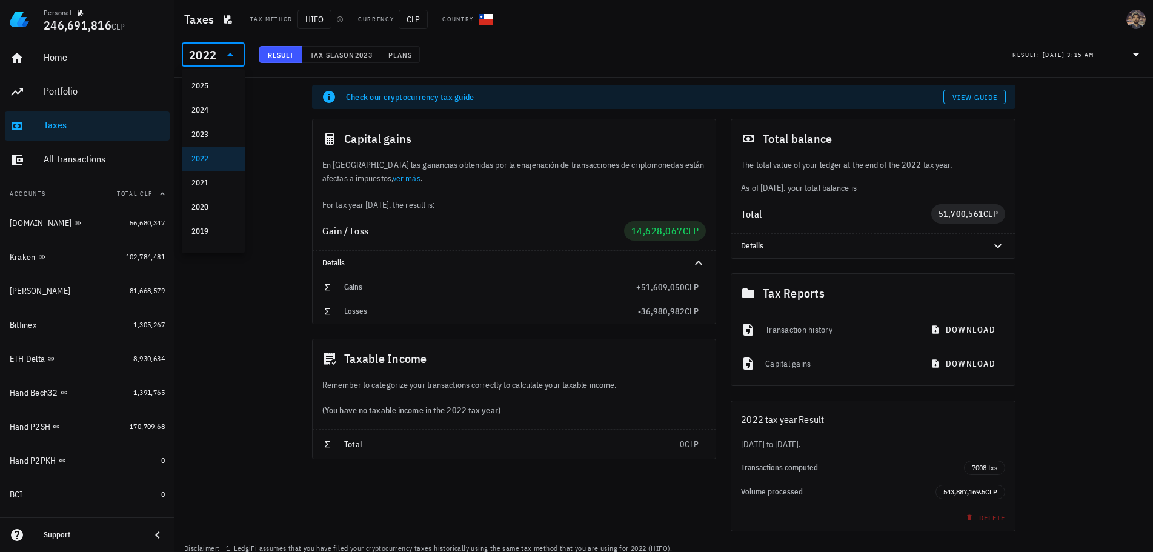
click at [219, 58] on input "text" at bounding box center [220, 54] width 2 height 19
click at [202, 134] on div "2023" at bounding box center [213, 135] width 44 height 10
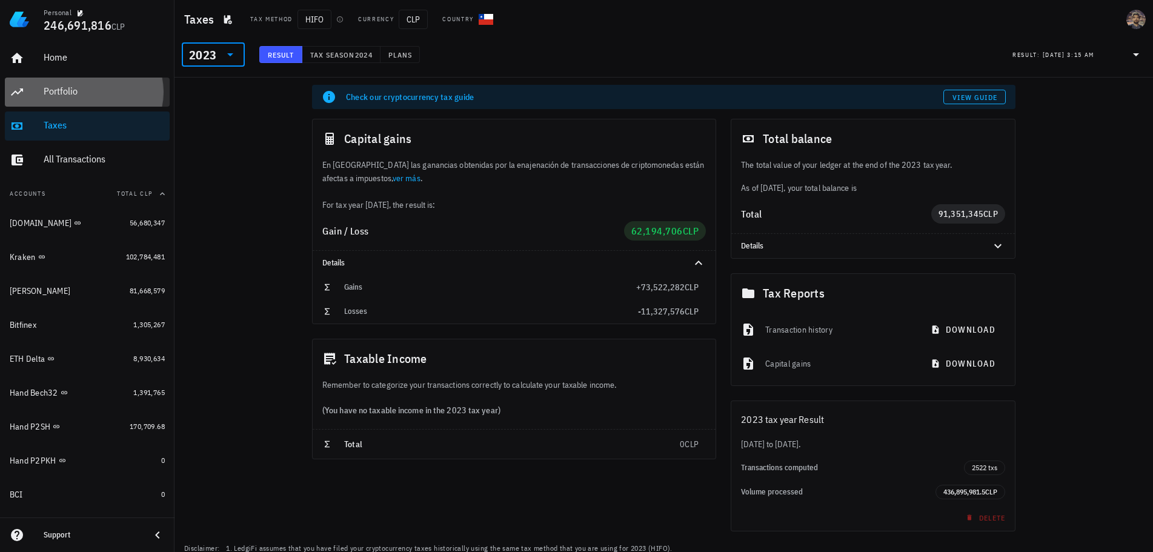
click at [81, 86] on div "Portfolio" at bounding box center [104, 91] width 121 height 12
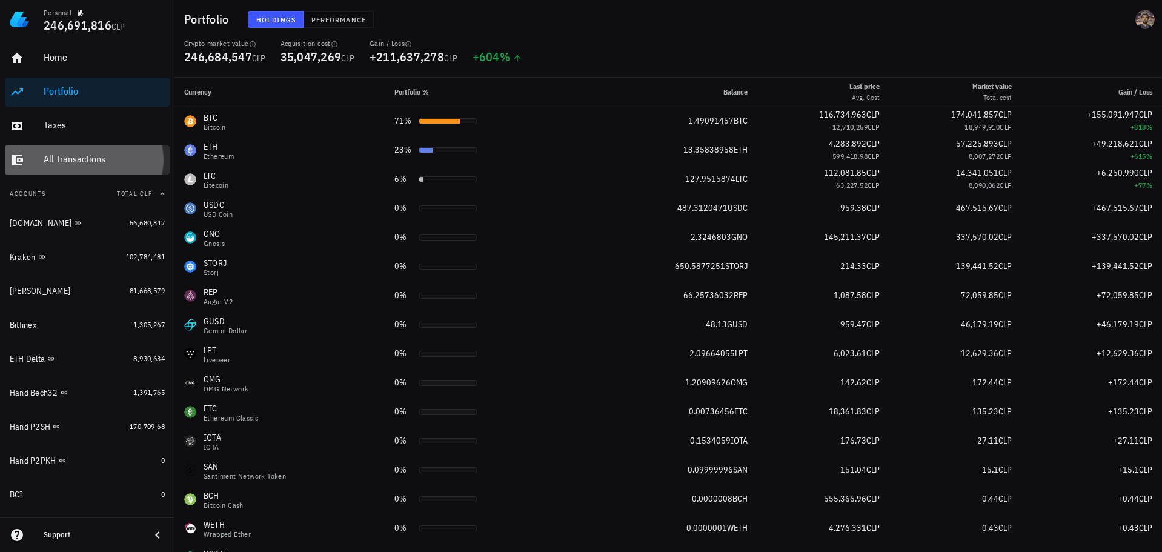
click at [64, 159] on div "All Transactions" at bounding box center [104, 159] width 121 height 12
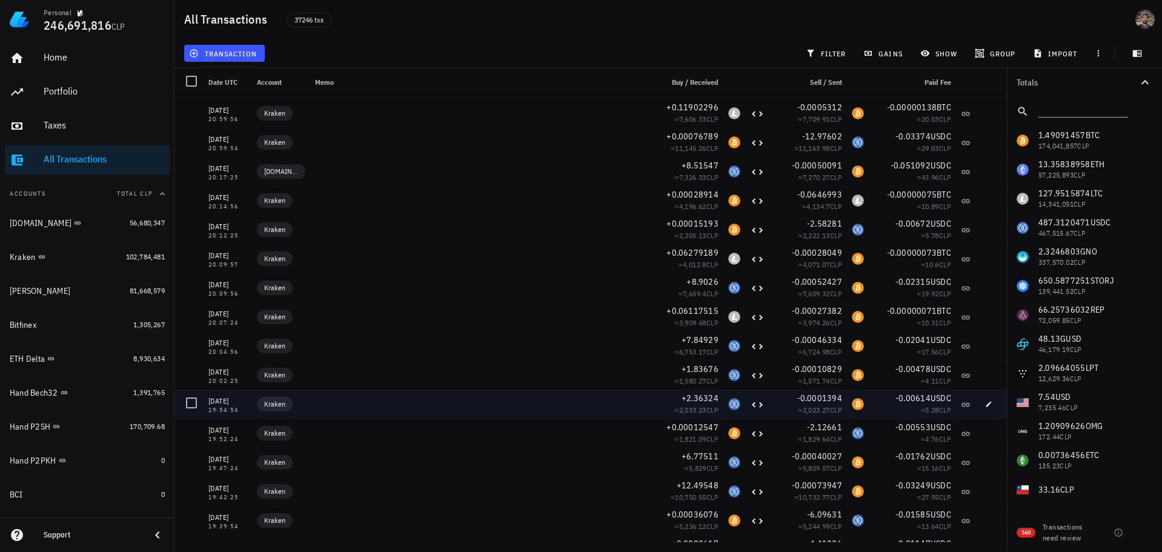
scroll to position [135515, 0]
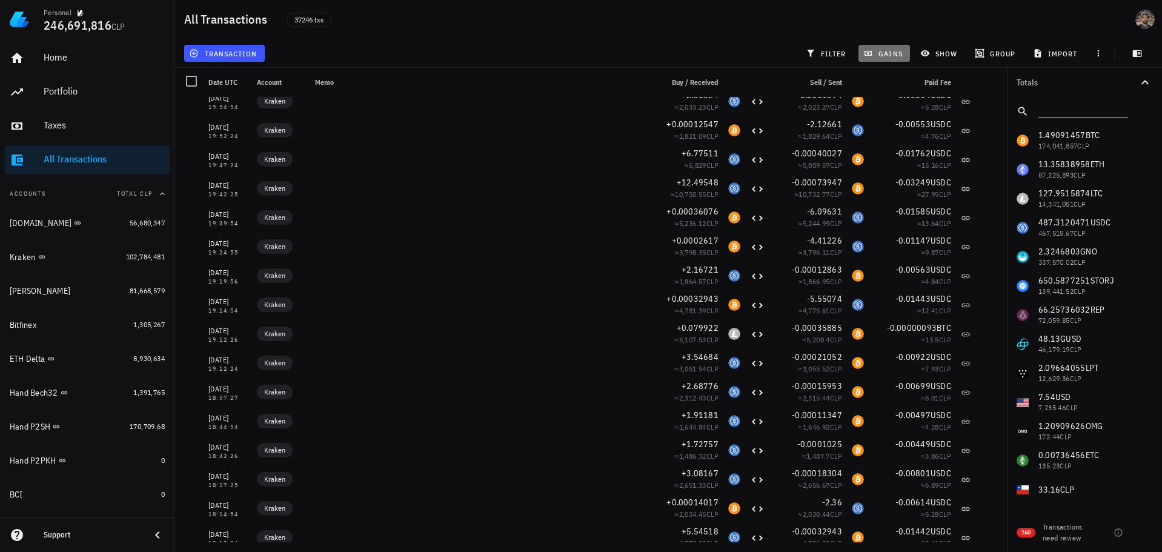
click at [882, 55] on span "gains" at bounding box center [884, 53] width 36 height 10
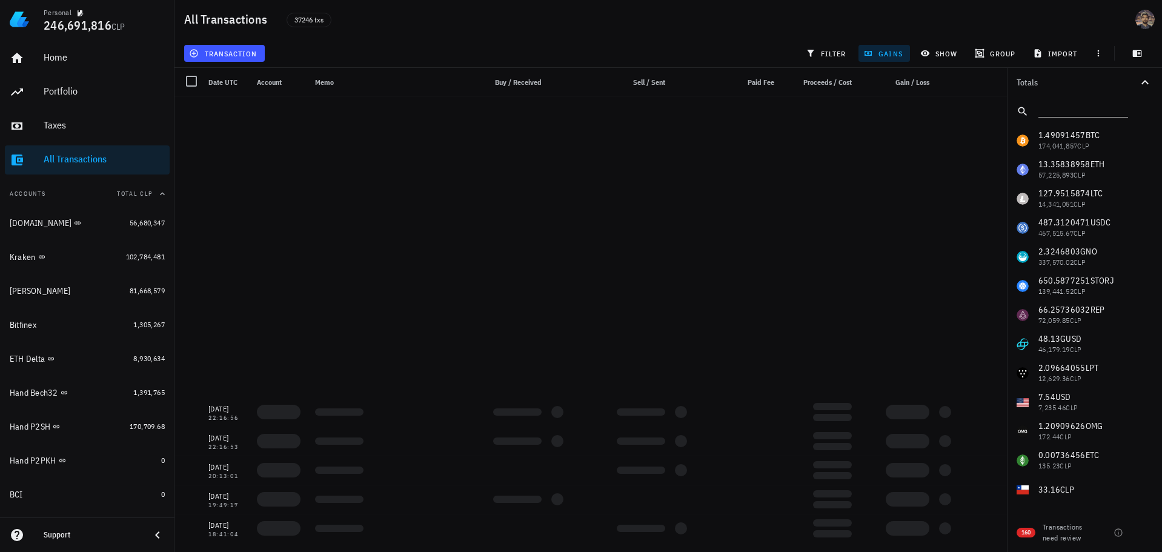
scroll to position [143686, 0]
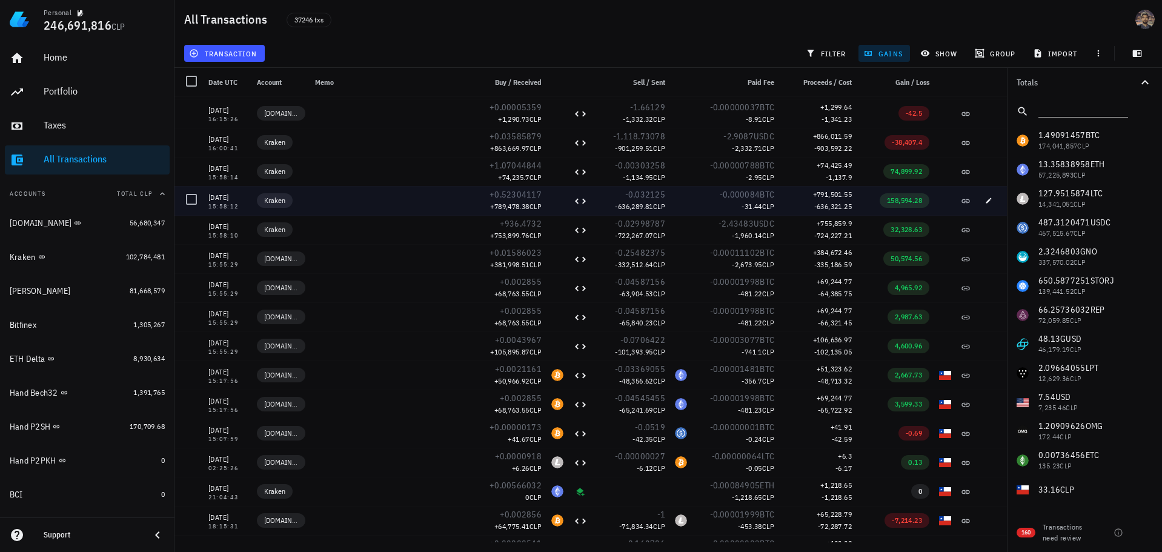
scroll to position [77699, 0]
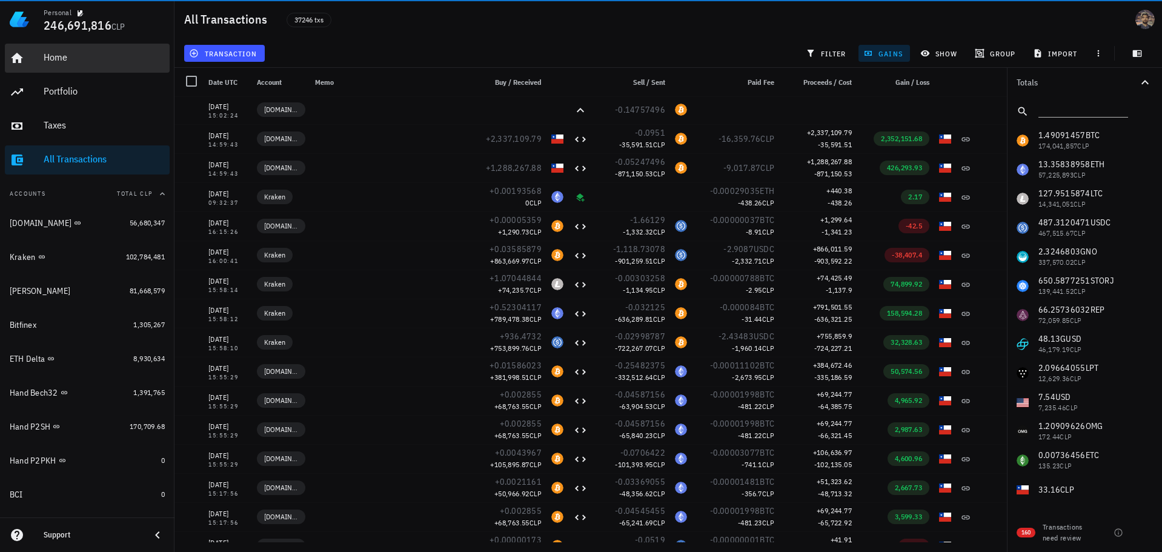
click at [87, 67] on div "Home" at bounding box center [104, 57] width 121 height 27
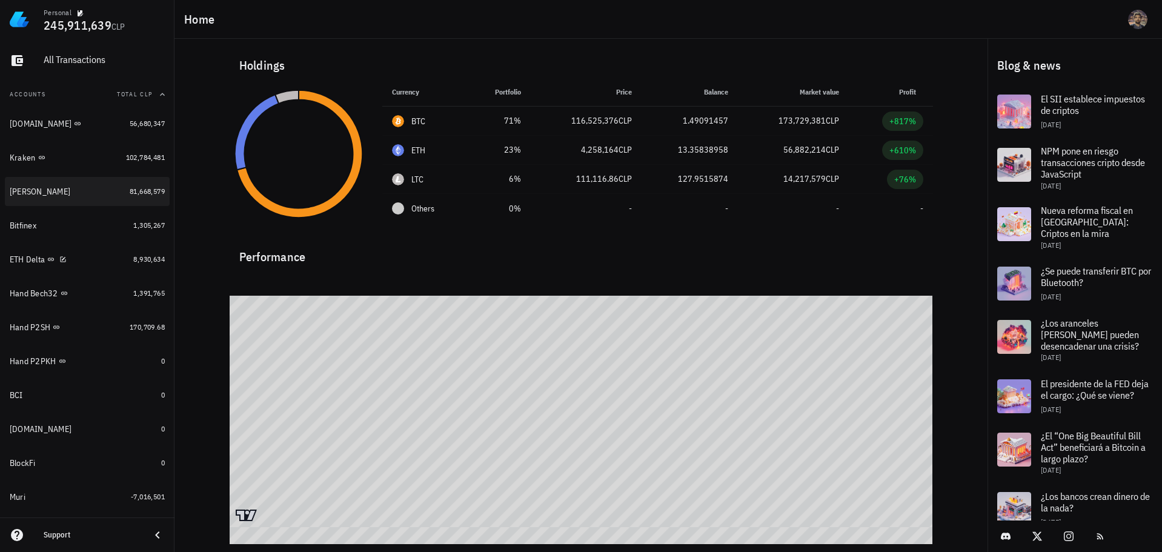
scroll to position [62, 0]
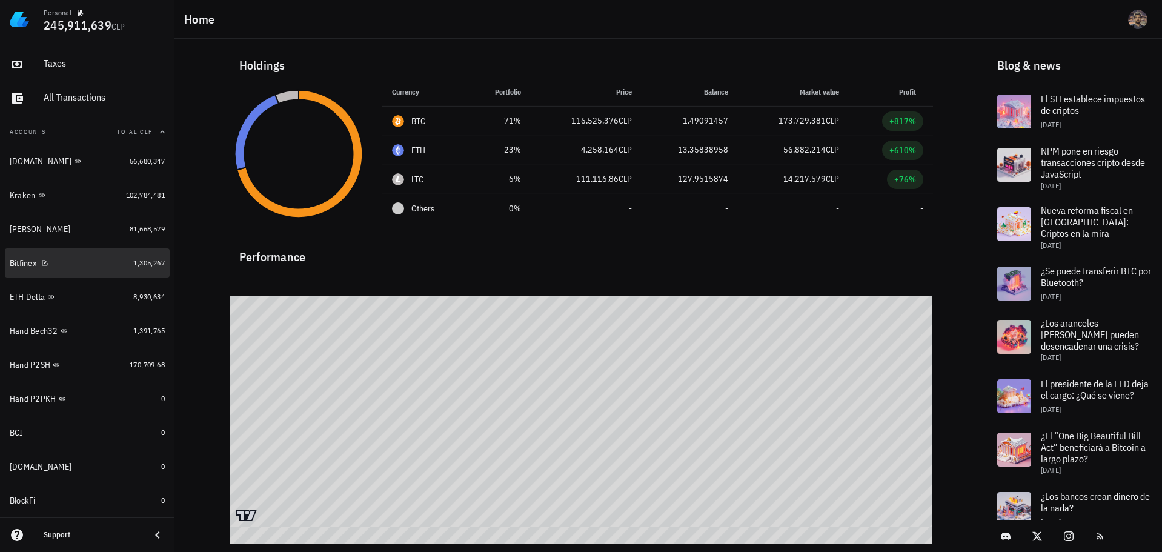
click at [79, 266] on div "Bitfinex" at bounding box center [69, 263] width 119 height 12
